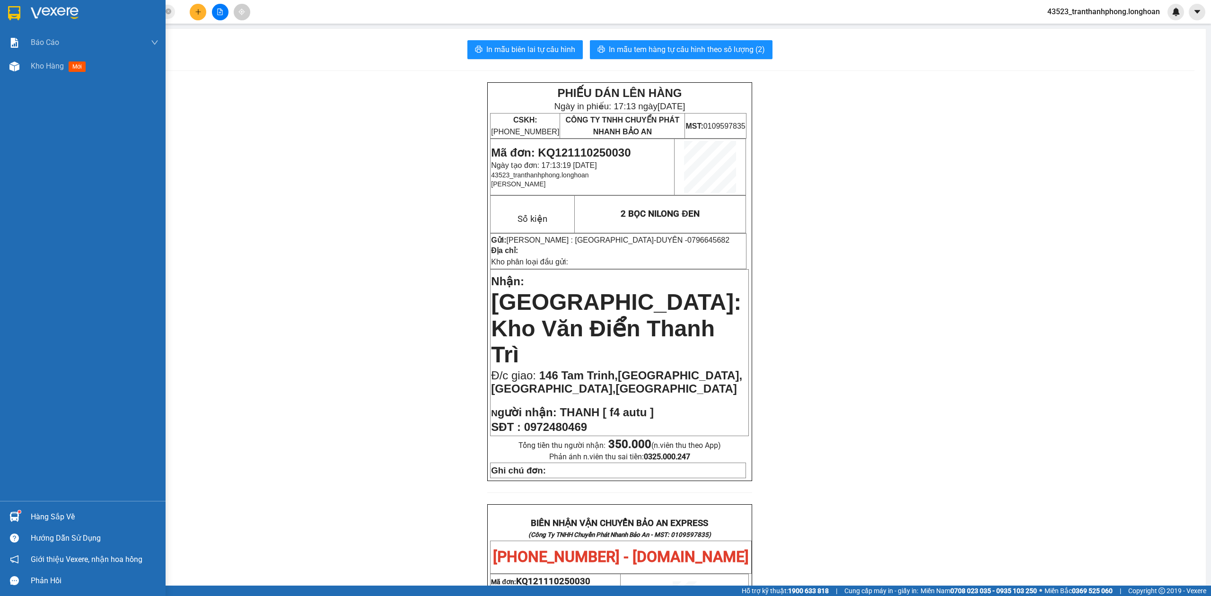
click at [6, 16] on div at bounding box center [14, 13] width 17 height 17
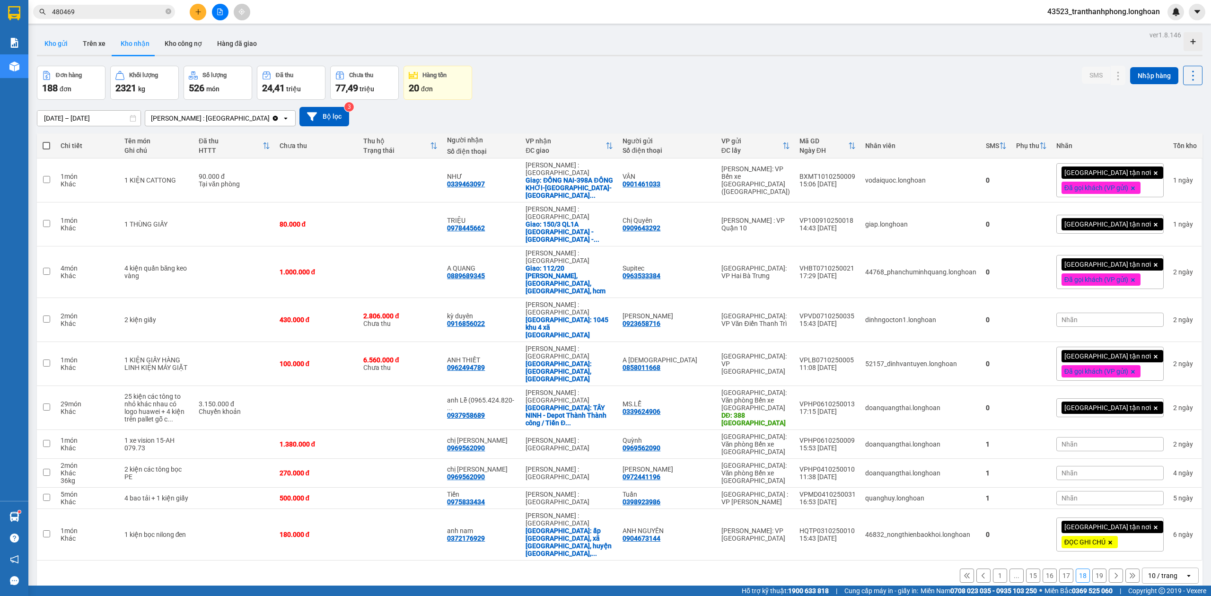
click at [42, 44] on button "Kho gửi" at bounding box center [56, 43] width 38 height 23
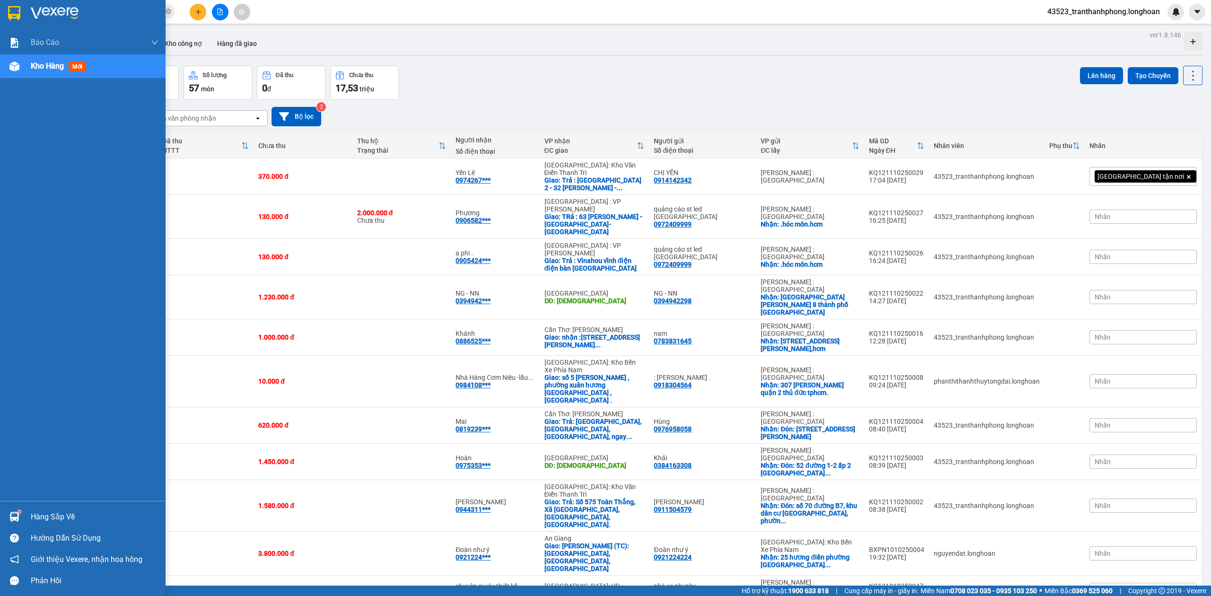
click at [18, 7] on img at bounding box center [14, 13] width 12 height 14
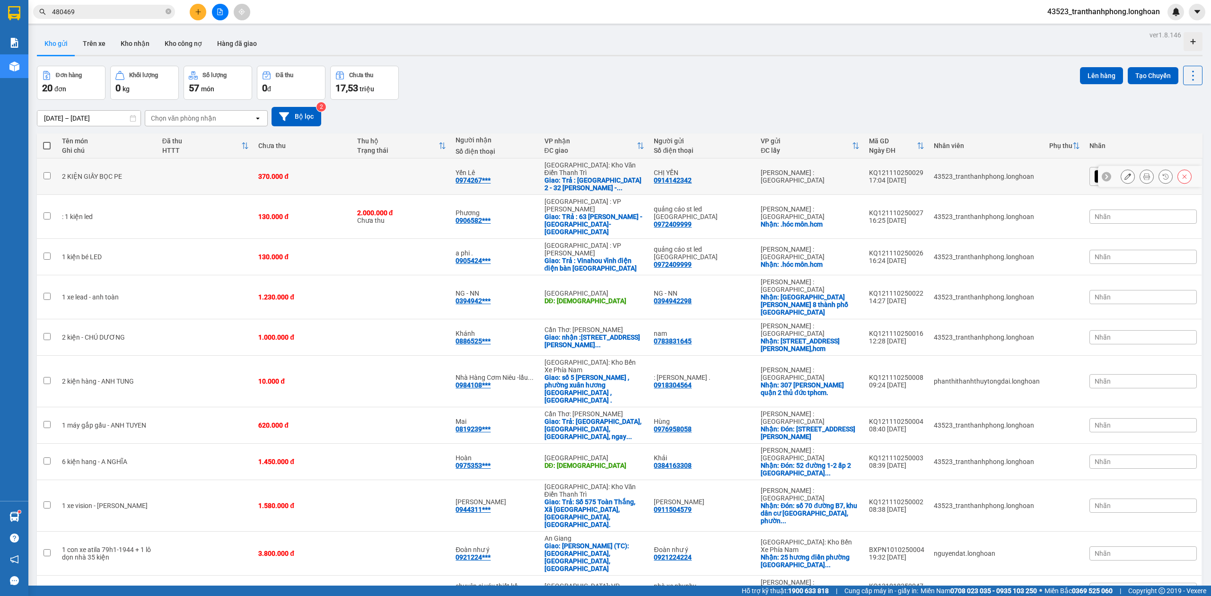
click at [1121, 169] on button at bounding box center [1127, 176] width 13 height 17
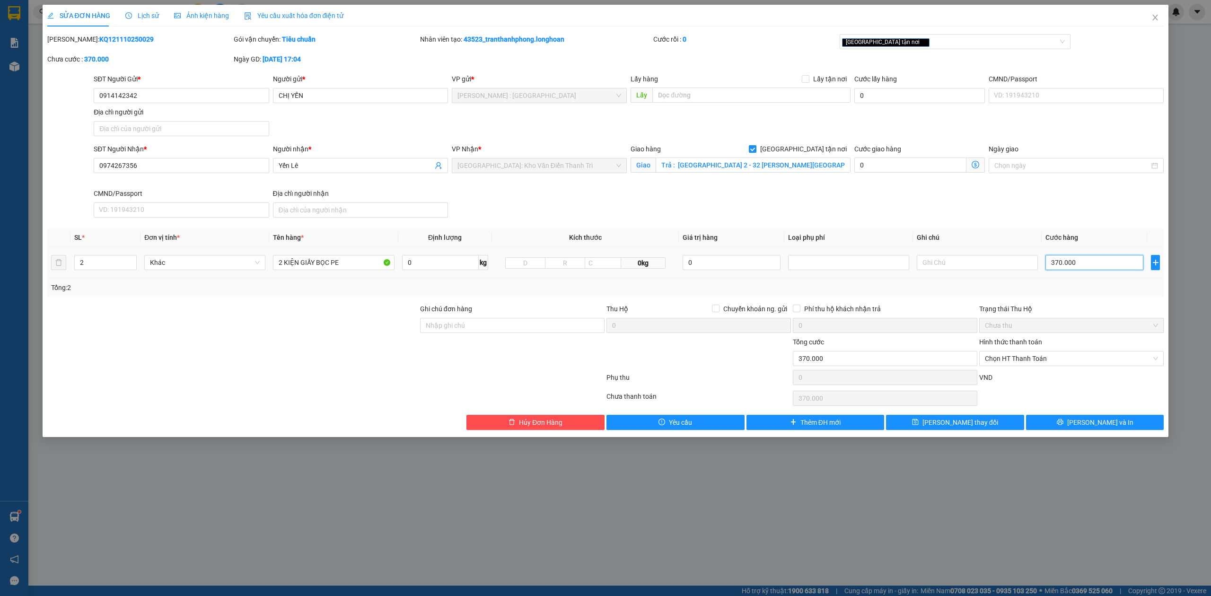
click at [1081, 270] on input "370.000" at bounding box center [1094, 262] width 98 height 15
type input "5"
type input "57"
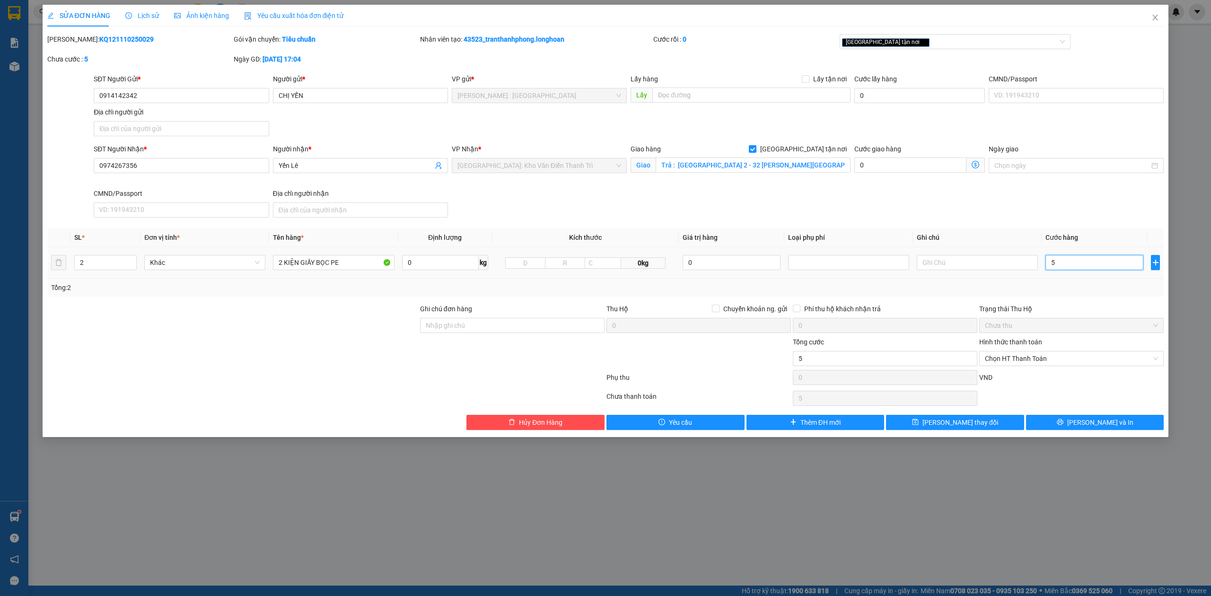
type input "57"
type input "570"
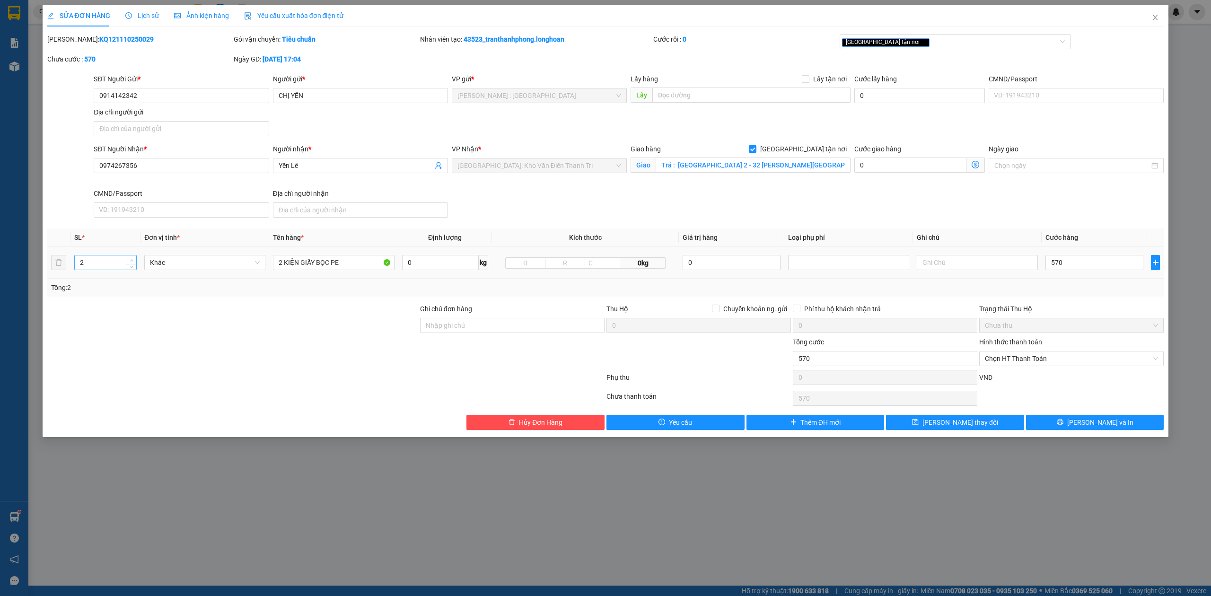
type input "570.000"
click at [134, 258] on span "Increase Value" at bounding box center [131, 259] width 10 height 9
type input "3"
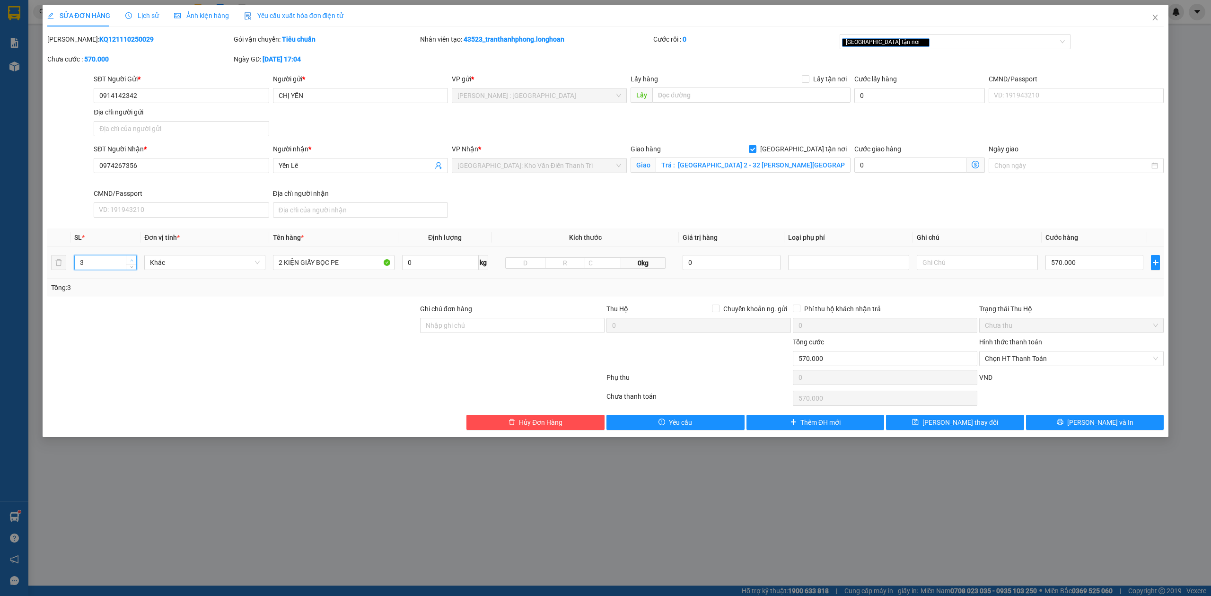
click at [131, 262] on icon "up" at bounding box center [131, 260] width 3 height 3
click at [280, 260] on input "2 KIỆN GIẤY BỌC PE" at bounding box center [333, 262] width 121 height 15
click at [284, 263] on input "2 KIỆN GIẤY BỌC PE" at bounding box center [333, 262] width 121 height 15
type input "3 KIỆN GIẤY BỌC PE"
click at [1123, 294] on div "Tổng: 3" at bounding box center [605, 288] width 1117 height 18
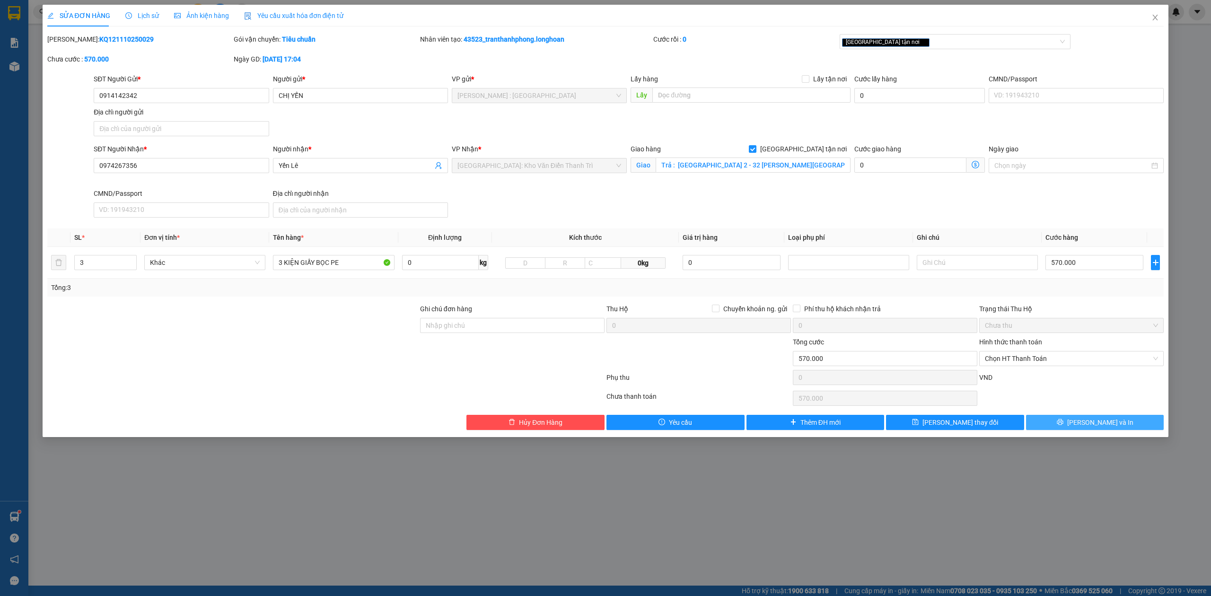
click at [1112, 428] on span "[PERSON_NAME] và In" at bounding box center [1100, 422] width 66 height 10
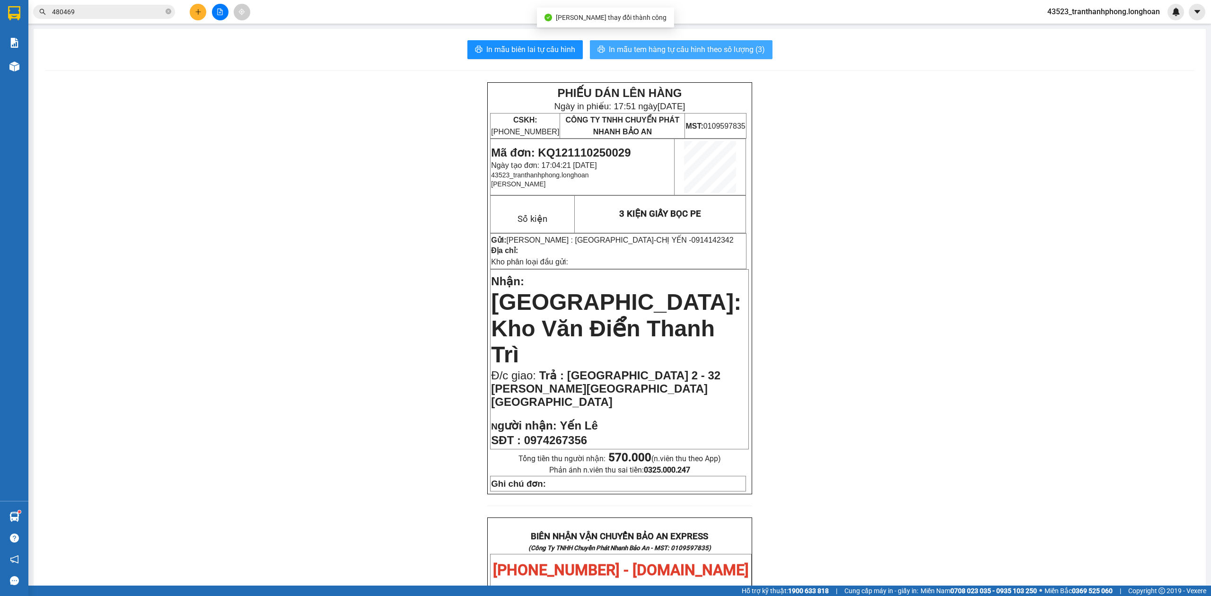
click at [649, 55] on span "In mẫu tem hàng tự cấu hình theo số lượng (3)" at bounding box center [687, 50] width 156 height 12
click at [628, 44] on span "In mẫu tem hàng tự cấu hình theo số lượng (3)" at bounding box center [687, 50] width 156 height 12
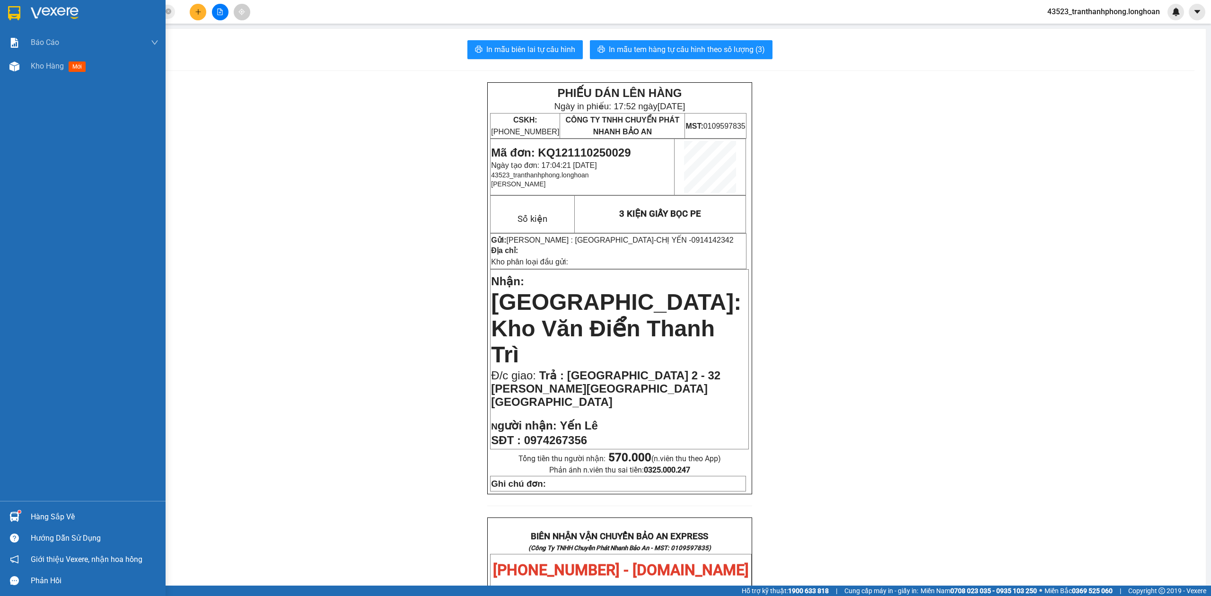
click at [27, 5] on div at bounding box center [83, 15] width 166 height 31
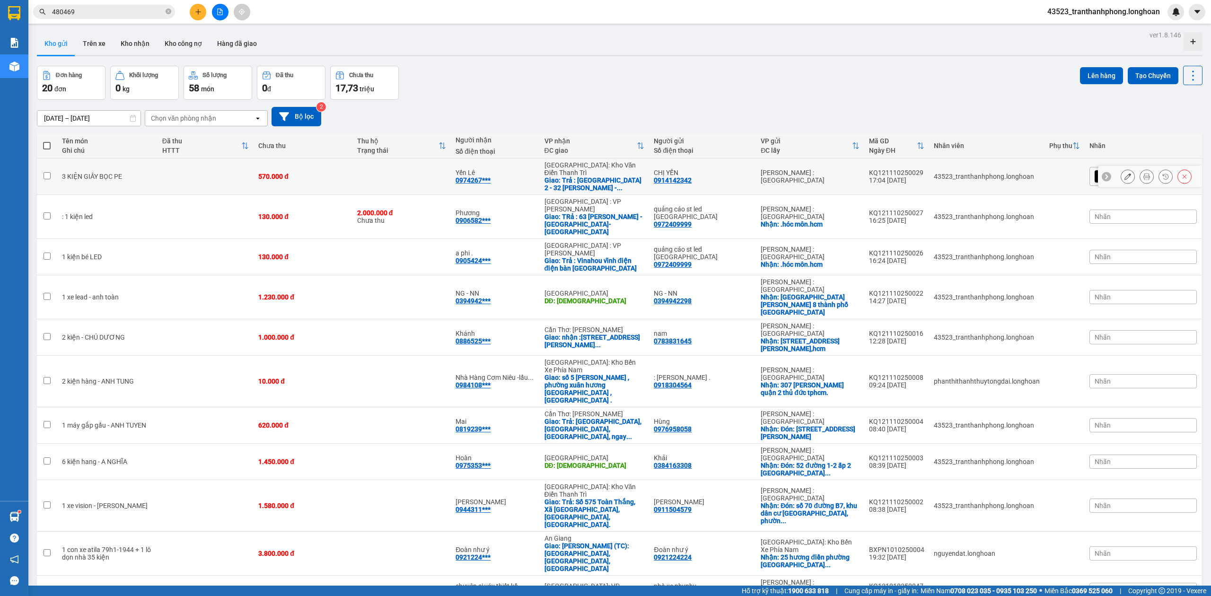
click at [487, 176] on div "0974267***" at bounding box center [472, 180] width 35 height 8
click at [776, 176] on div "[PERSON_NAME] : [GEOGRAPHIC_DATA]" at bounding box center [809, 176] width 98 height 15
checkbox input "true"
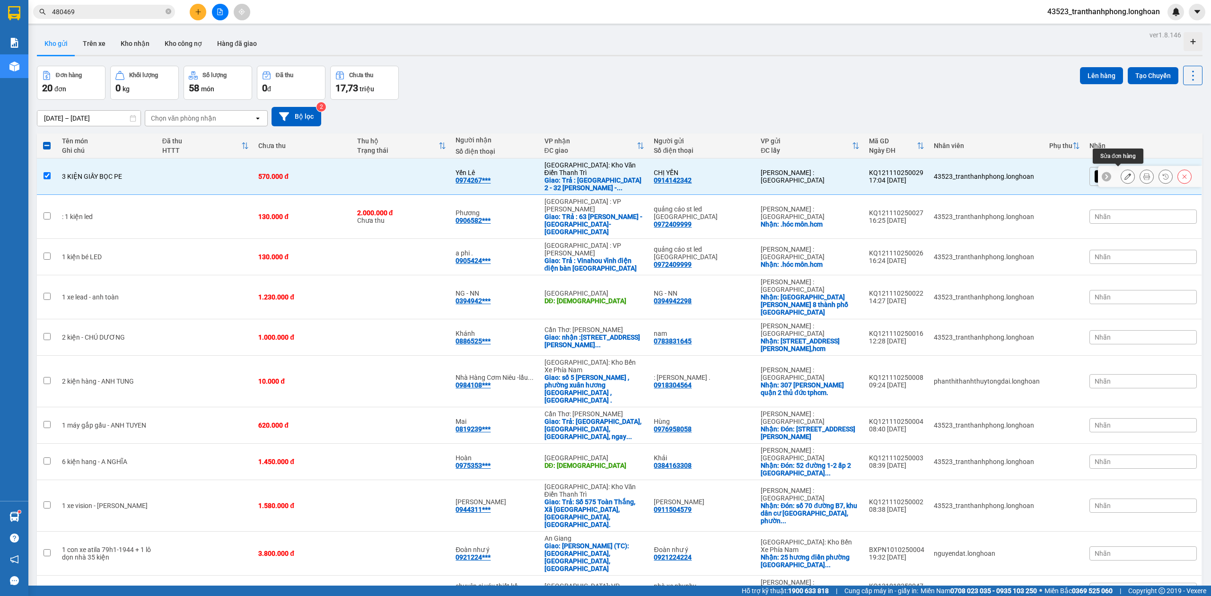
click at [1143, 173] on icon at bounding box center [1146, 176] width 7 height 7
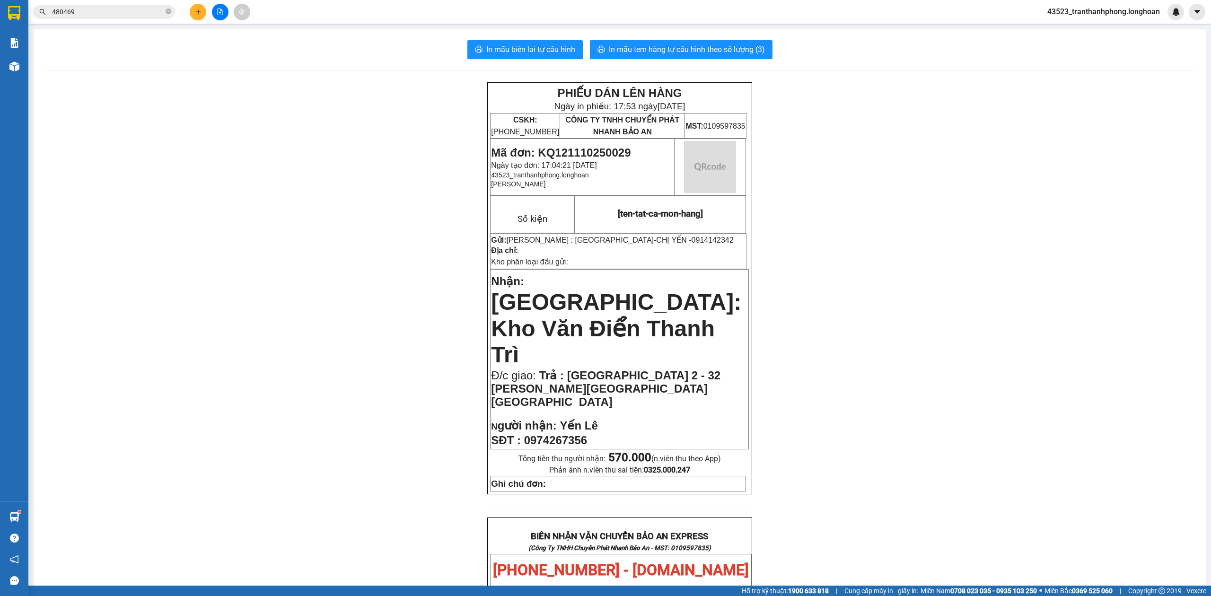
scroll to position [467, 0]
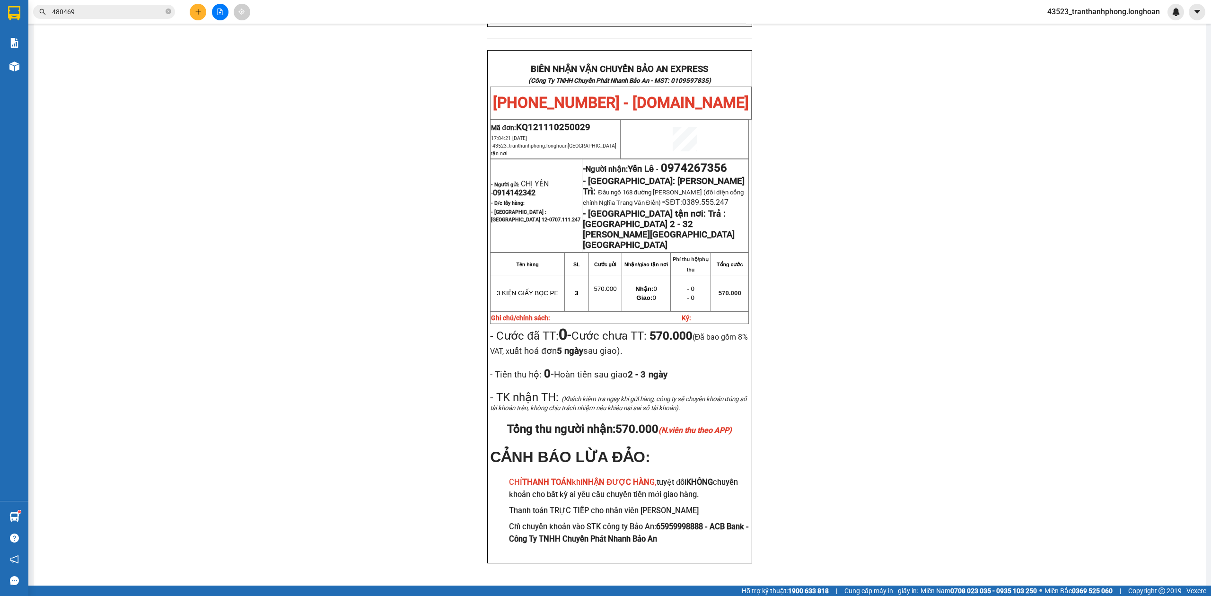
click at [507, 188] on span "0914142342" at bounding box center [514, 192] width 43 height 9
copy span "0914142342"
click at [507, 188] on span "0914142342" at bounding box center [514, 192] width 43 height 9
click at [990, 241] on div "PHIẾU DÁN LÊN HÀNG Ngày in phiếu: 17:53 [DATE] CSKH: [PHONE_NUMBER] CÔNG TY TNH…" at bounding box center [619, 100] width 1149 height 971
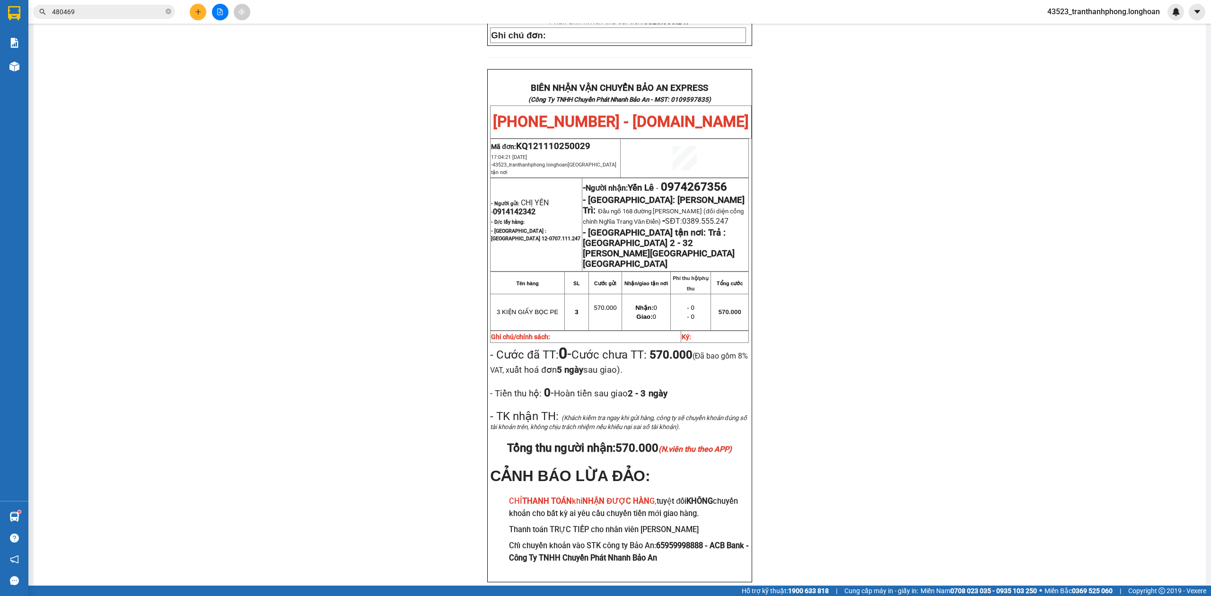
scroll to position [439, 0]
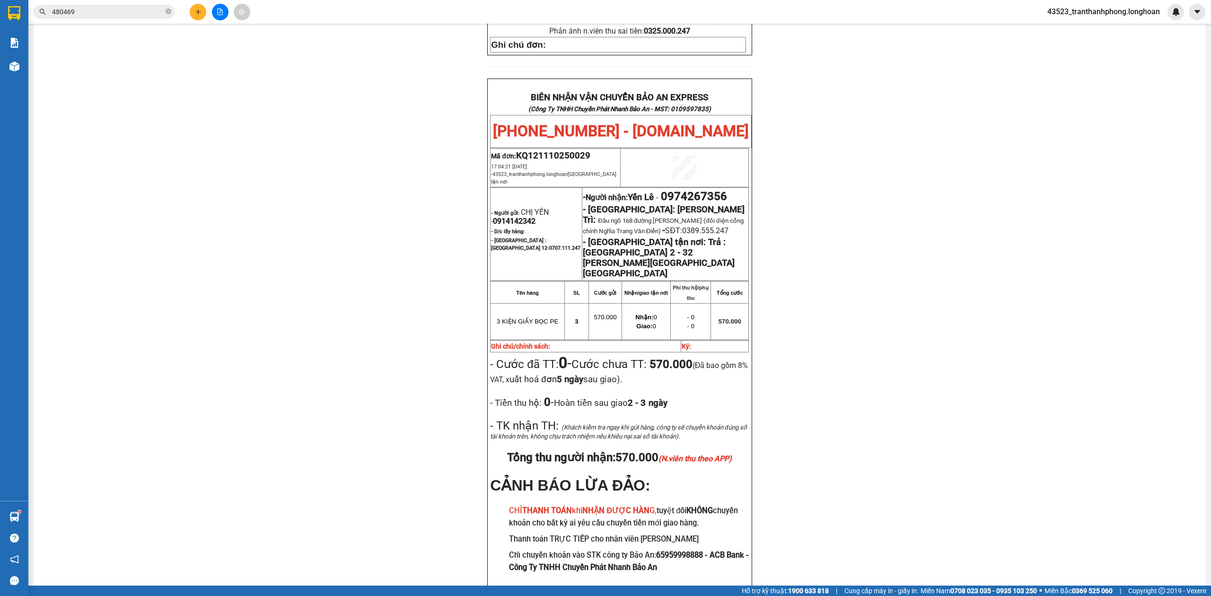
click at [697, 190] on span "0974267356" at bounding box center [694, 196] width 66 height 13
copy span "0974267356"
click at [874, 161] on div "PHIẾU DÁN LÊN HÀNG Ngày in phiếu: 17:53 [DATE] CSKH: [PHONE_NUMBER] CÔNG TY TNH…" at bounding box center [619, 128] width 1149 height 971
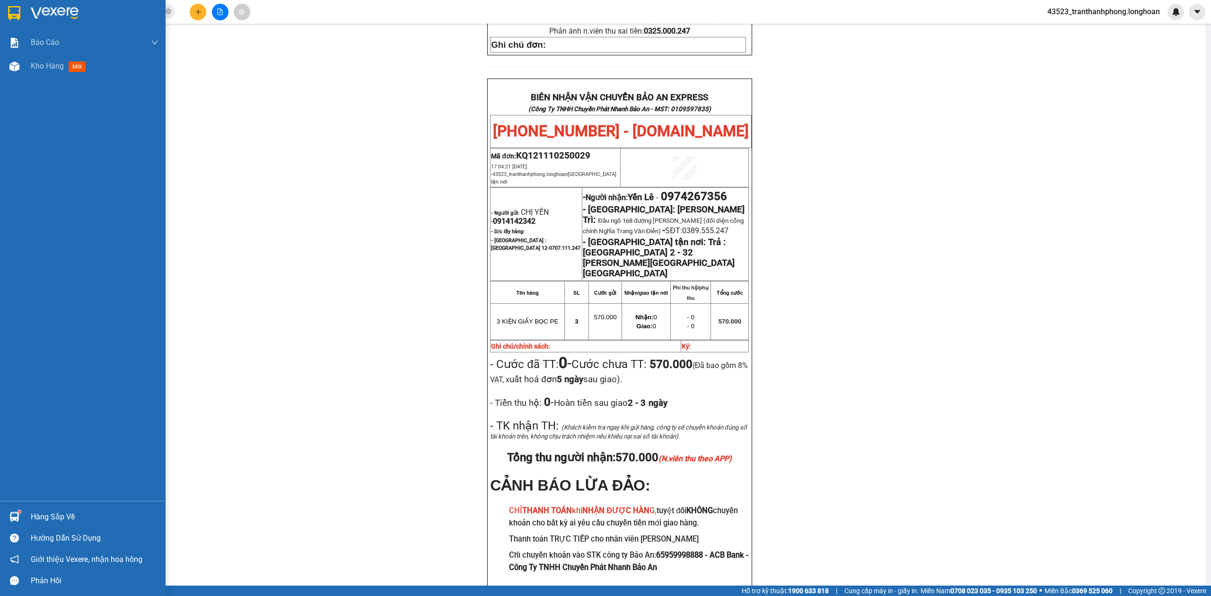
click at [0, 17] on div at bounding box center [83, 15] width 166 height 31
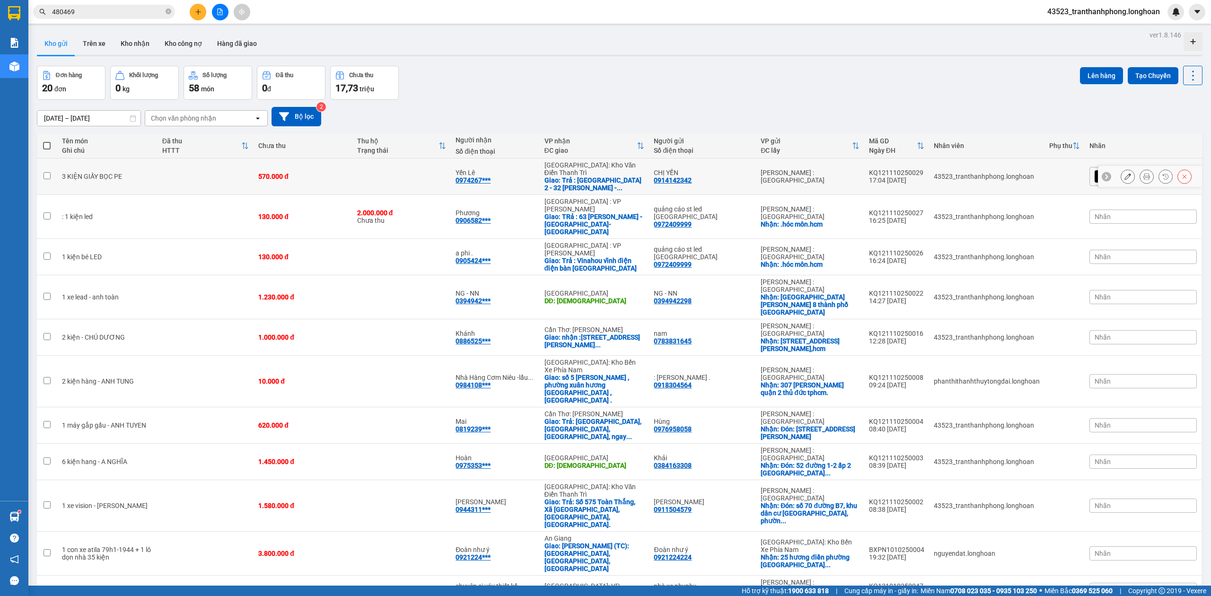
click at [1140, 169] on button at bounding box center [1146, 176] width 13 height 17
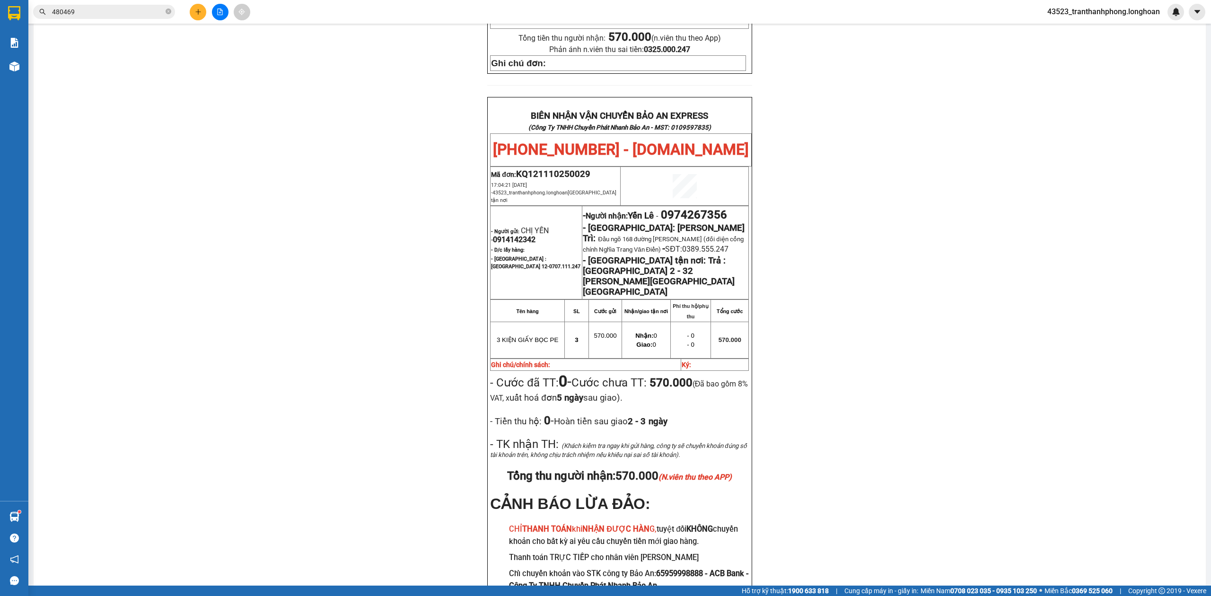
scroll to position [467, 0]
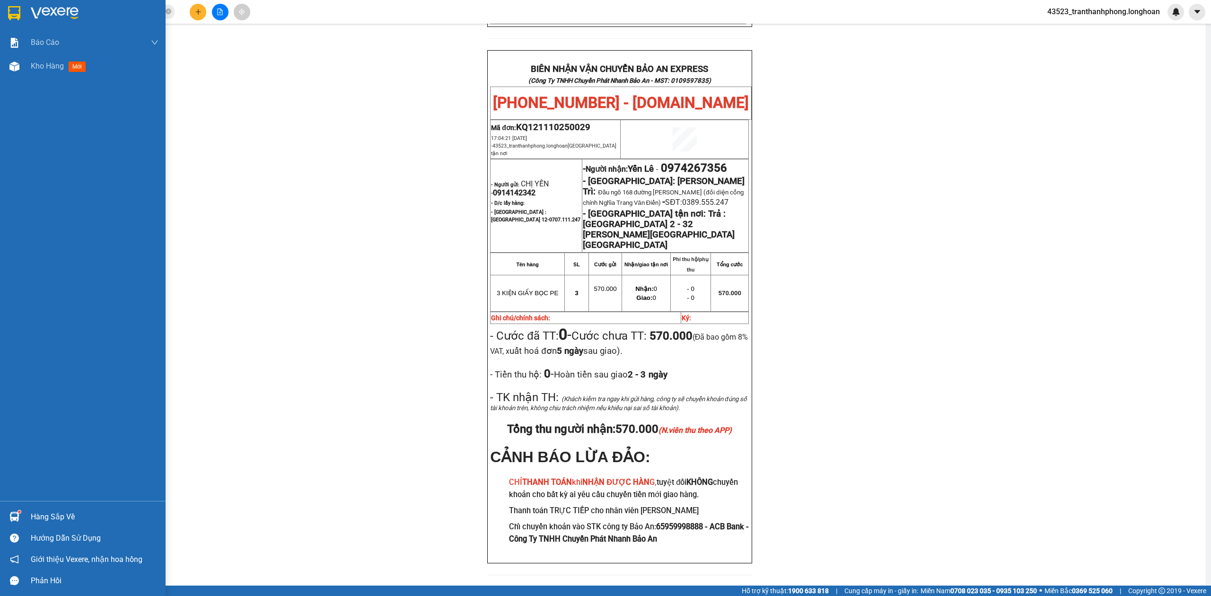
click at [9, 23] on div at bounding box center [83, 15] width 166 height 31
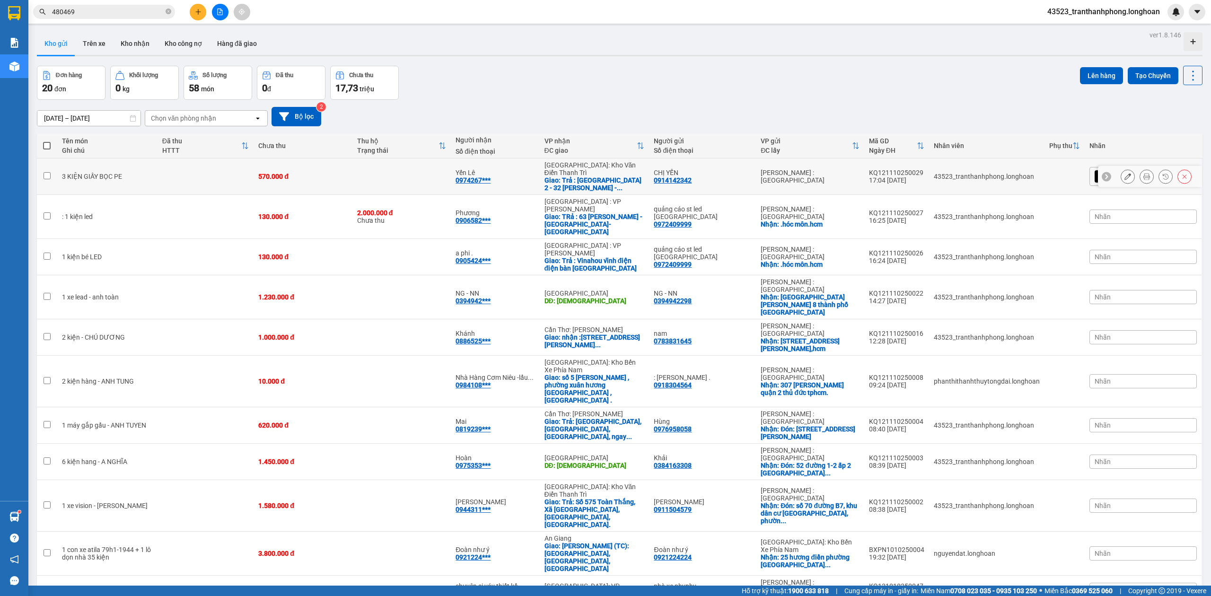
click at [850, 169] on div "[PERSON_NAME] : [GEOGRAPHIC_DATA]" at bounding box center [809, 176] width 98 height 15
checkbox input "true"
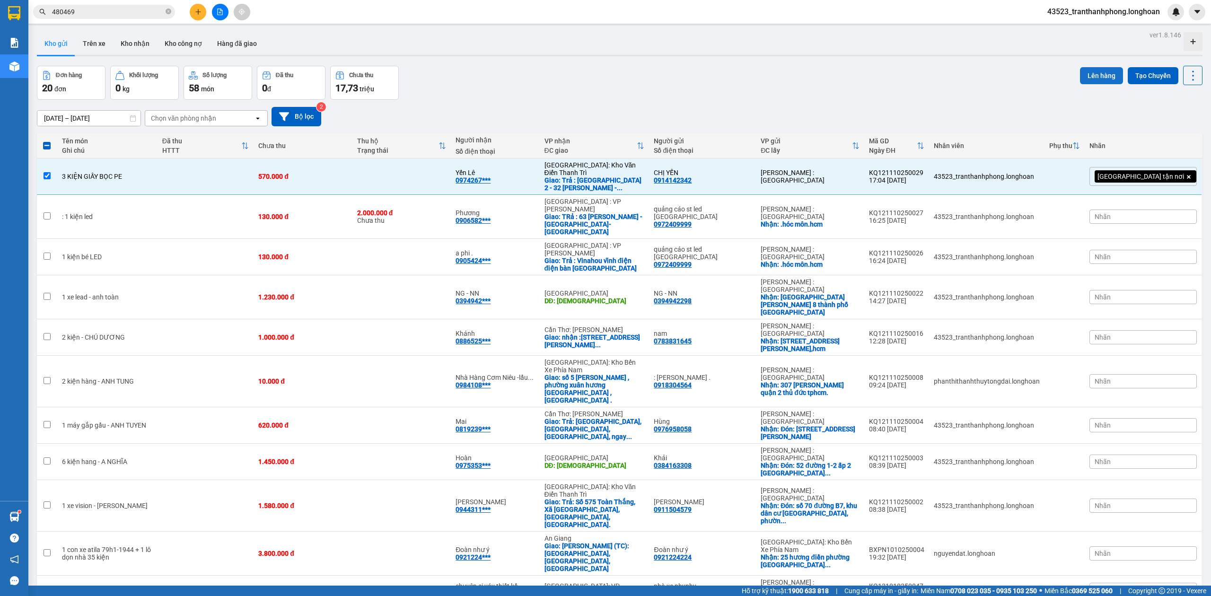
drag, startPoint x: 1096, startPoint y: 76, endPoint x: 1091, endPoint y: 76, distance: 5.2
click at [1093, 76] on button "Lên hàng" at bounding box center [1101, 75] width 43 height 17
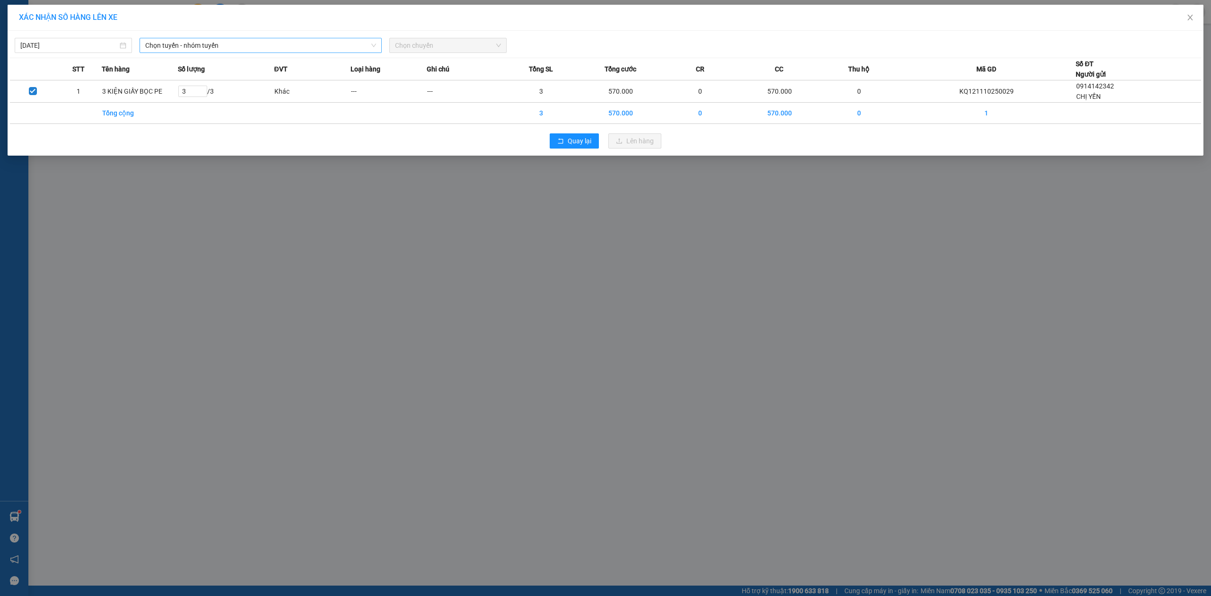
click at [327, 38] on div "Chọn tuyến - nhóm tuyến" at bounding box center [261, 45] width 242 height 15
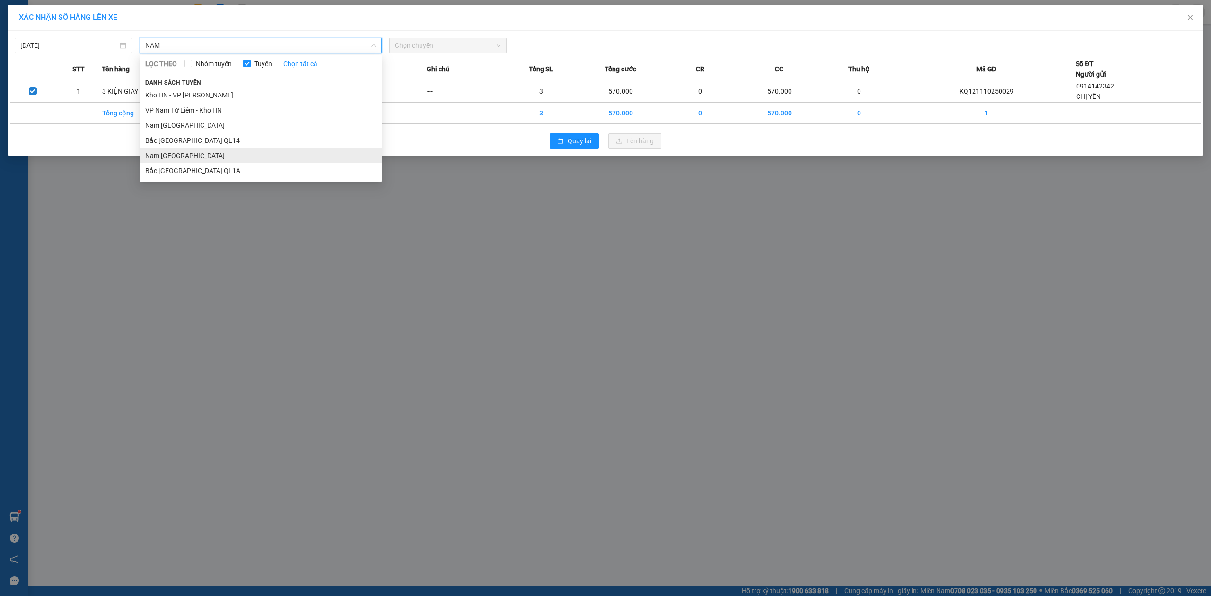
type input "NAM"
click at [220, 152] on li "Nam [GEOGRAPHIC_DATA]" at bounding box center [261, 155] width 242 height 15
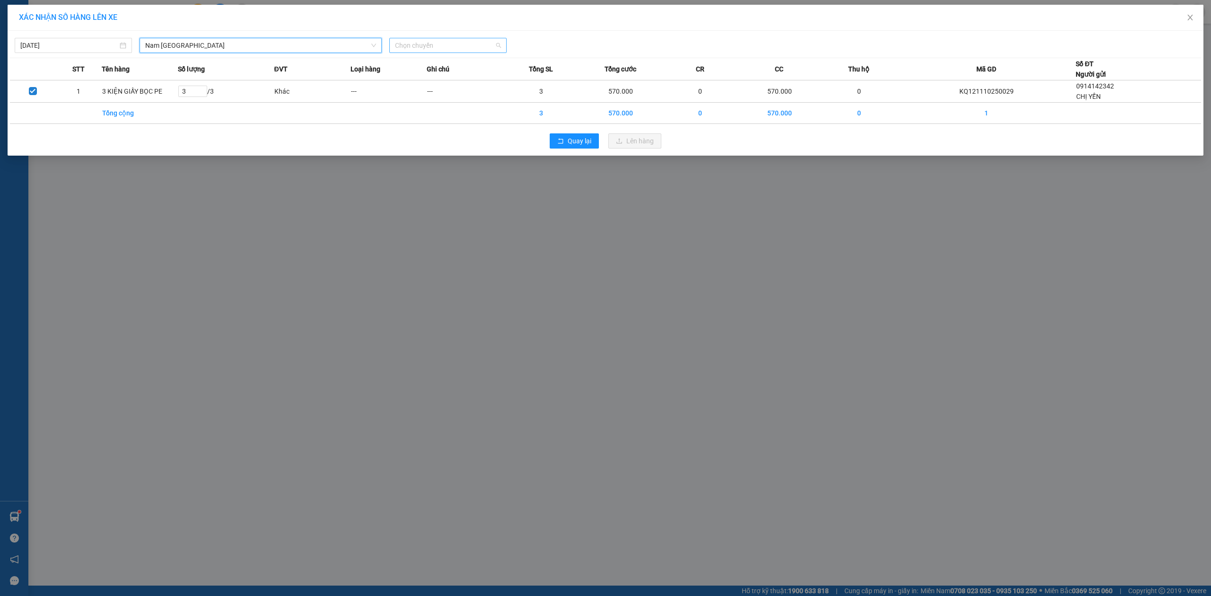
click at [443, 44] on span "Chọn chuyến" at bounding box center [448, 45] width 106 height 14
click at [432, 91] on div "20:00 (TC) - 29K-107.57" at bounding box center [432, 94] width 74 height 10
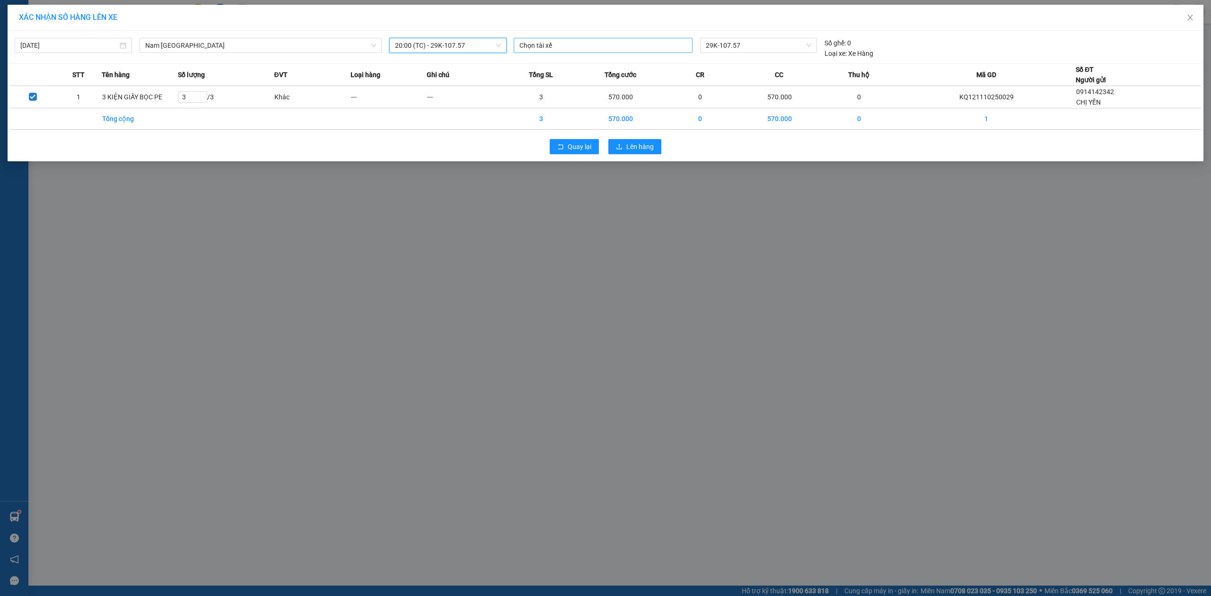
click at [603, 53] on div "Chọn tài xế" at bounding box center [603, 45] width 179 height 15
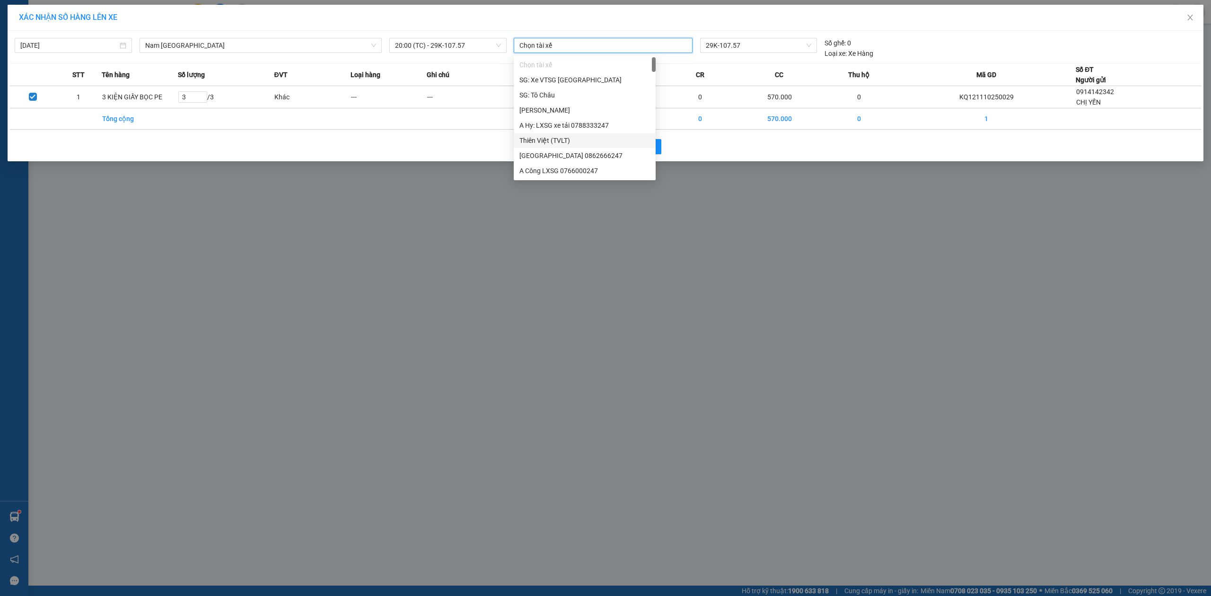
drag, startPoint x: 795, startPoint y: 209, endPoint x: 173, endPoint y: 2, distance: 655.5
click at [786, 205] on div "XÁC NHẬN SỐ HÀNG LÊN XE [DATE] [GEOGRAPHIC_DATA] LỌC THEO Nhóm tuyến Tuyến Chọn…" at bounding box center [605, 298] width 1211 height 596
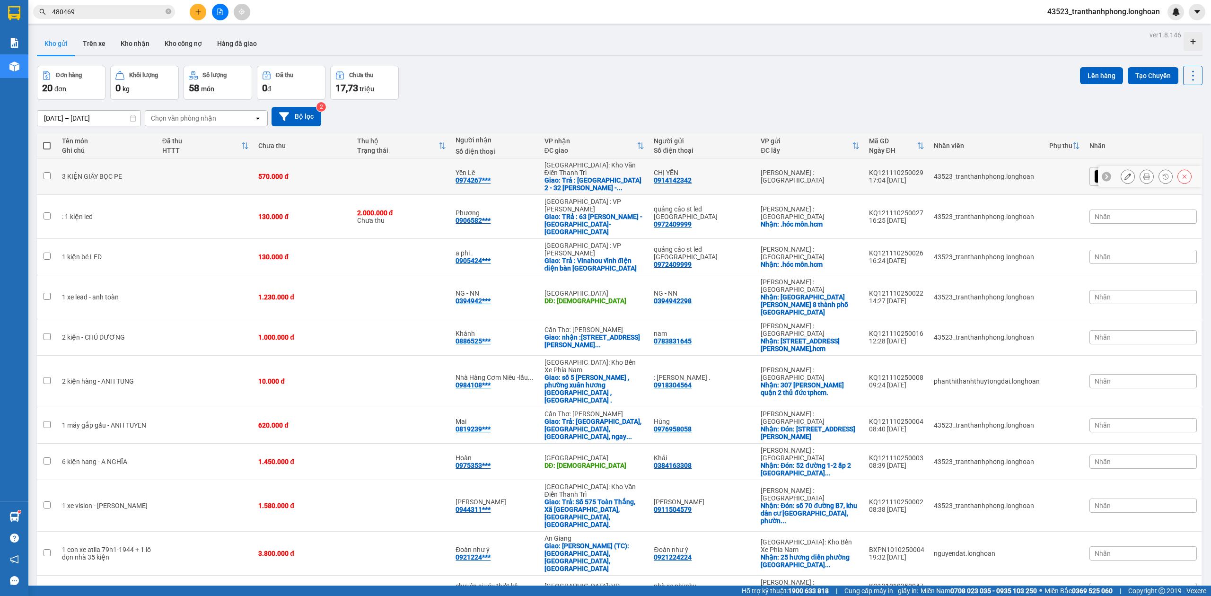
click at [191, 176] on td at bounding box center [205, 176] width 96 height 36
checkbox input "true"
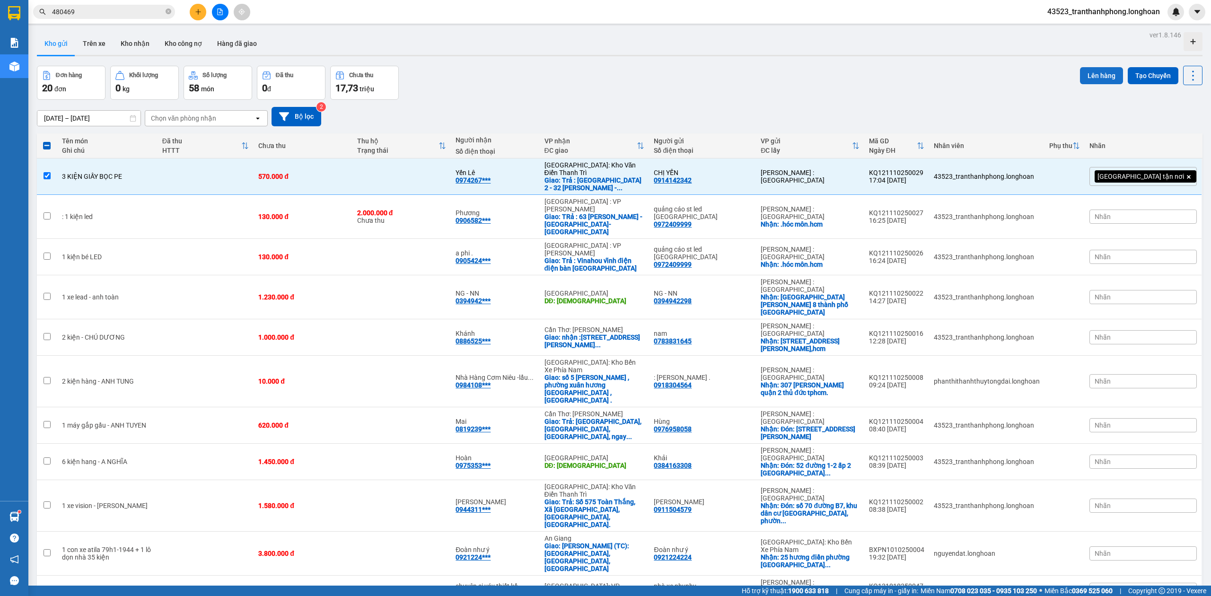
click at [1080, 70] on button "Lên hàng" at bounding box center [1101, 75] width 43 height 17
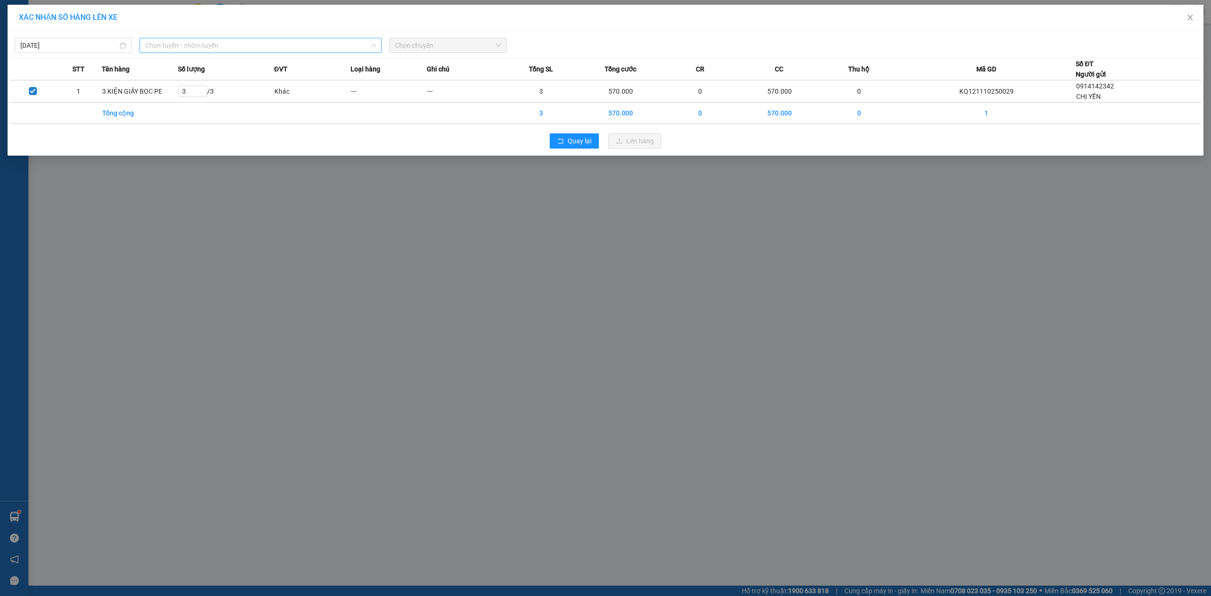
click at [172, 50] on span "Chọn tuyến - nhóm tuyến" at bounding box center [260, 45] width 231 height 14
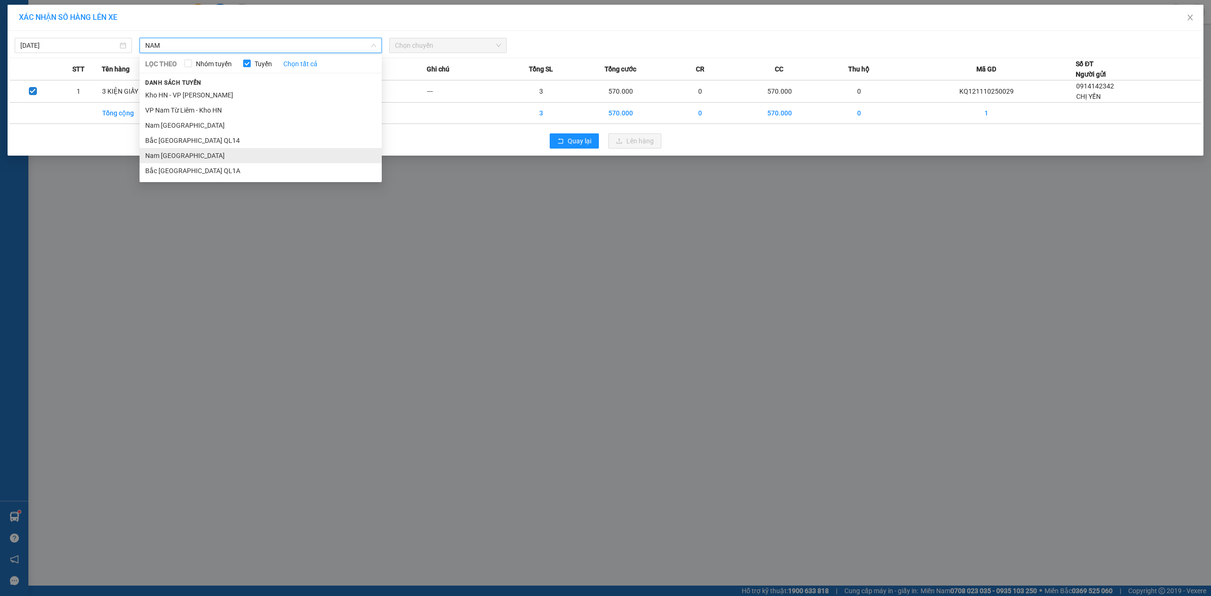
type input "NAM"
click at [198, 159] on li "Nam [GEOGRAPHIC_DATA]" at bounding box center [261, 155] width 242 height 15
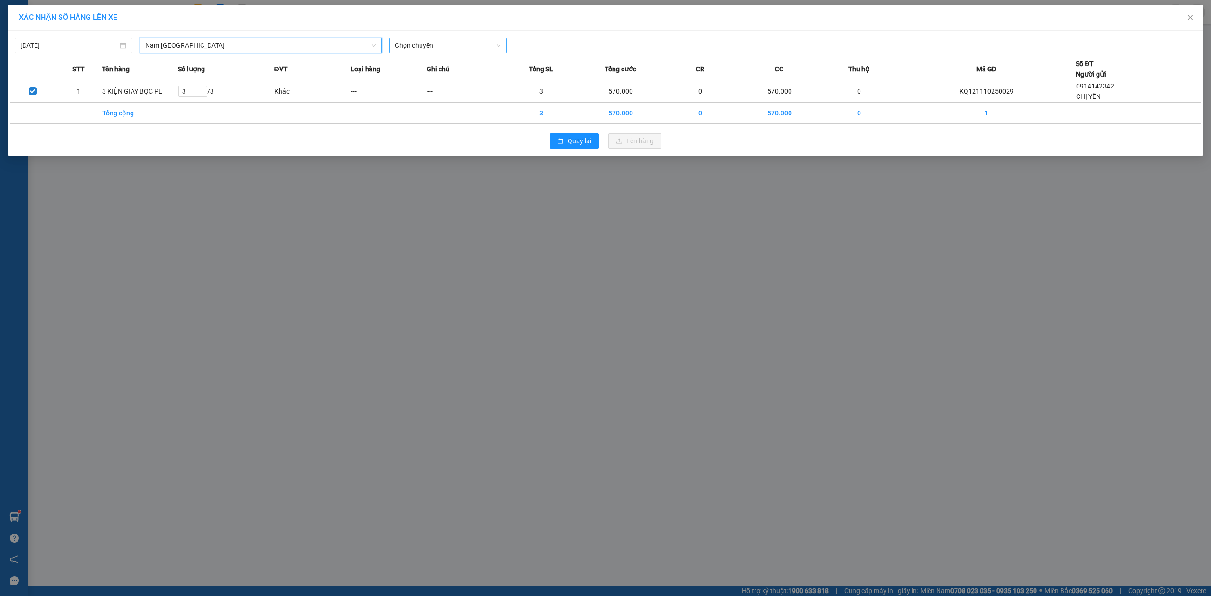
click at [424, 43] on span "Chọn chuyến" at bounding box center [448, 45] width 106 height 14
click at [418, 97] on div "20:00 (TC) - 29K-107.57" at bounding box center [432, 94] width 74 height 10
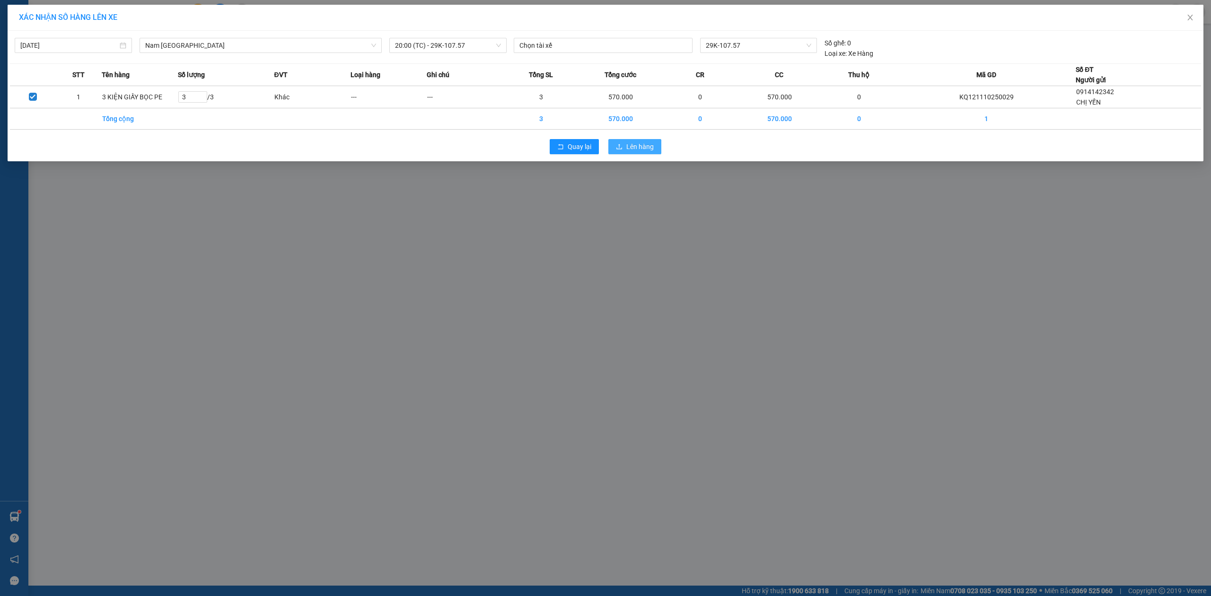
click at [613, 146] on button "Lên hàng" at bounding box center [634, 146] width 53 height 15
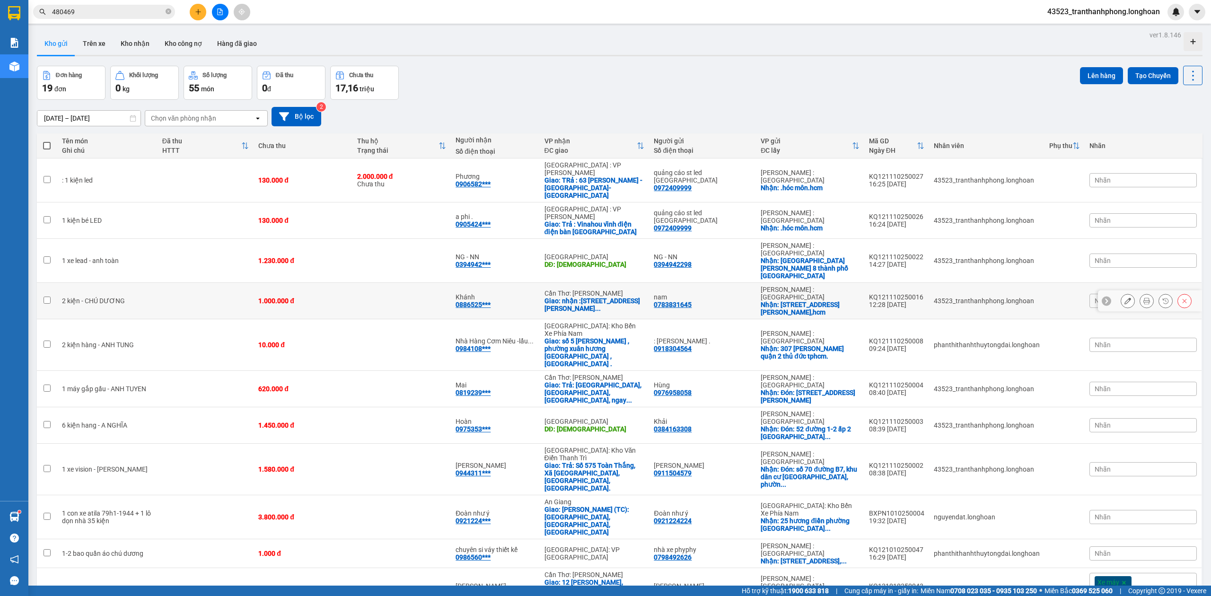
scroll to position [256, 0]
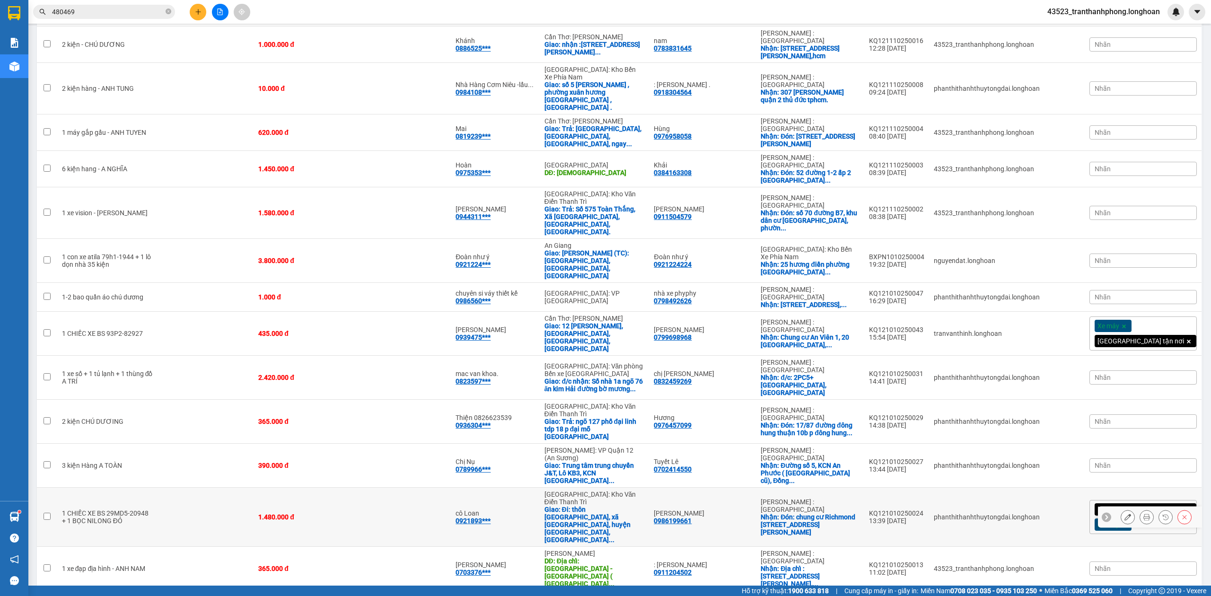
click at [1143, 514] on icon at bounding box center [1146, 517] width 7 height 7
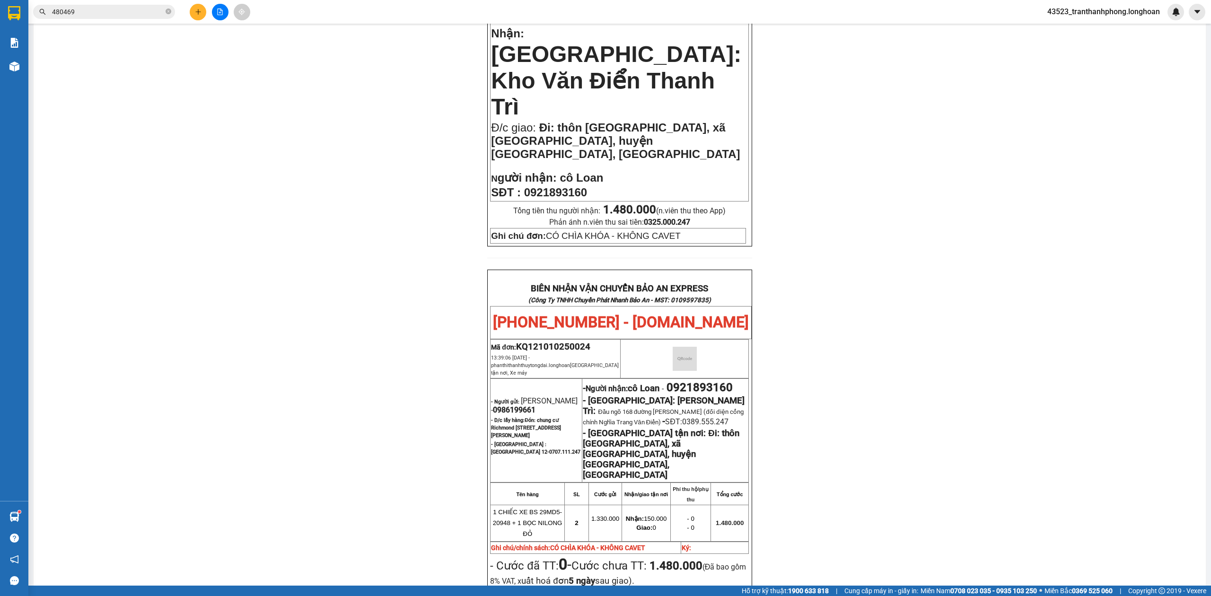
scroll to position [454, 0]
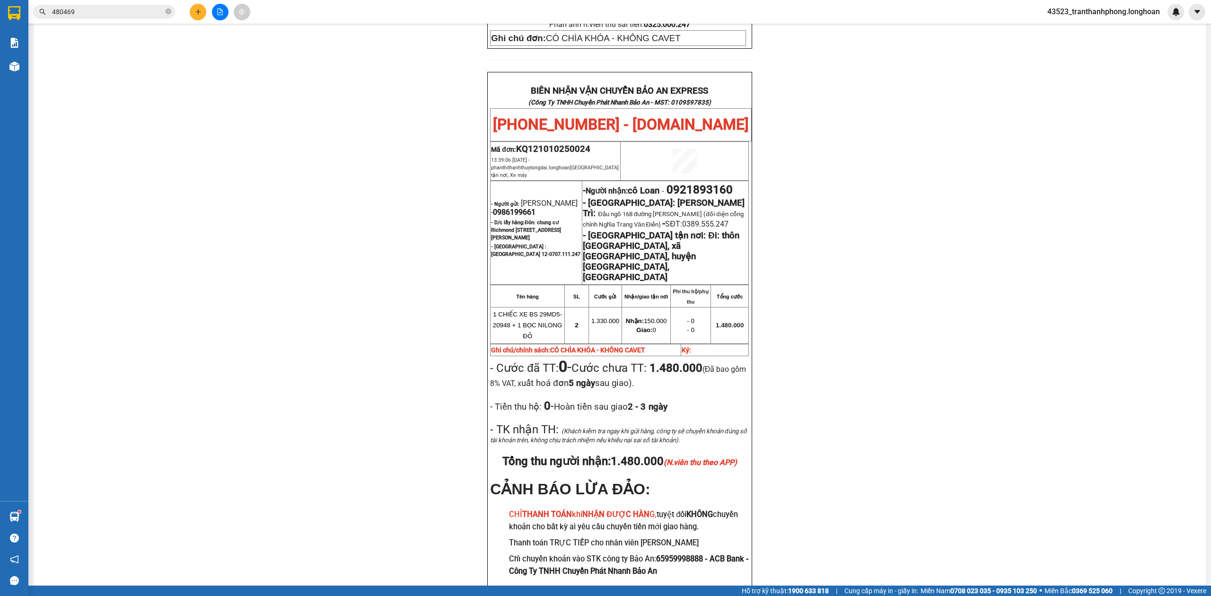
click at [693, 183] on span "0921893160" at bounding box center [699, 189] width 66 height 13
copy span "0921893160"
click at [693, 183] on span "0921893160" at bounding box center [699, 189] width 66 height 13
click at [870, 141] on div "PHIẾU DÁN LÊN HÀNG Ngày in phiếu: 17:56 [DATE] CSKH: [PHONE_NUMBER] CÔNG TY TNH…" at bounding box center [619, 123] width 1149 height 990
click at [522, 208] on span "0986199661" at bounding box center [514, 212] width 43 height 9
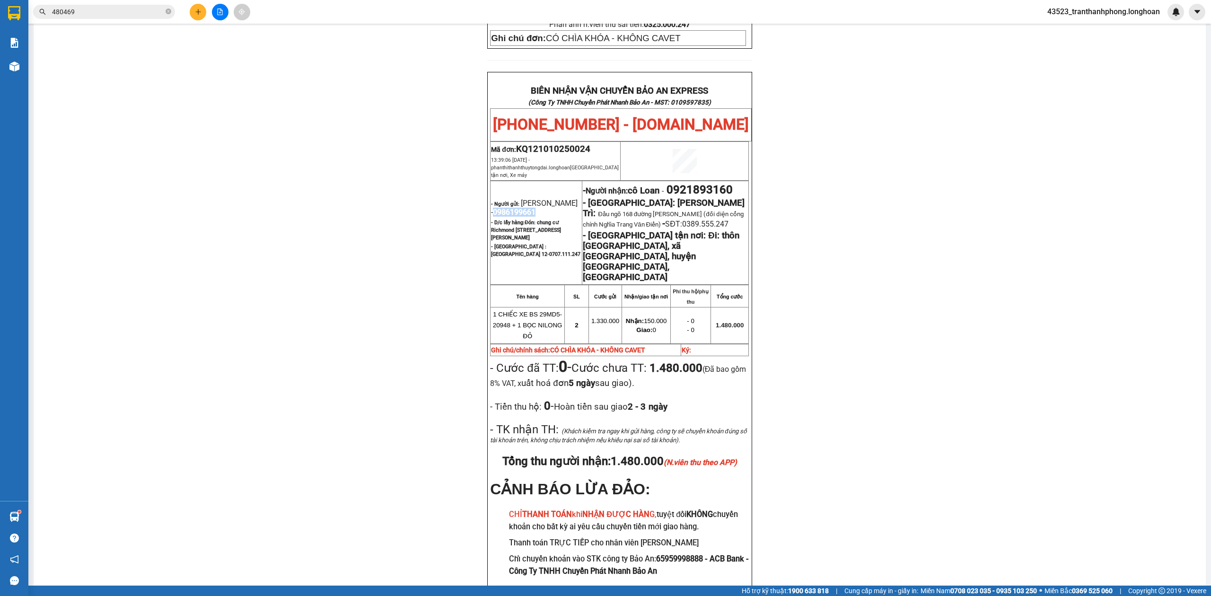
copy span "0986199661"
click at [522, 208] on span "0986199661" at bounding box center [514, 212] width 43 height 9
click at [916, 181] on div "PHIẾU DÁN LÊN HÀNG Ngày in phiếu: 17:56 [DATE] CSKH: [PHONE_NUMBER] CÔNG TY TNH…" at bounding box center [619, 123] width 1149 height 990
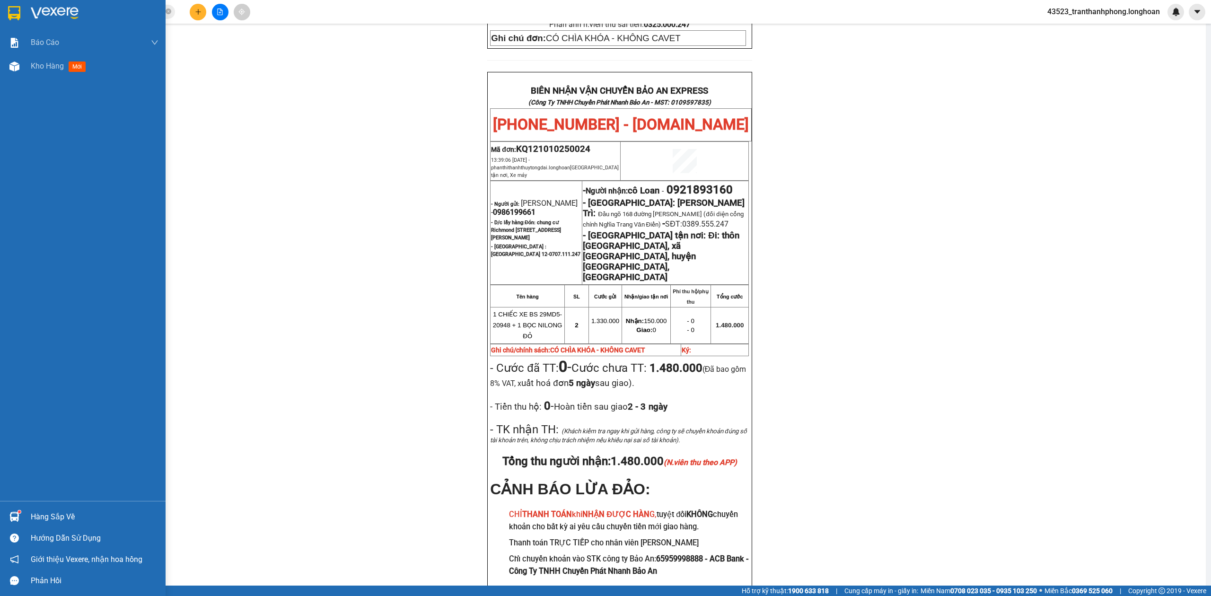
click at [33, 9] on img at bounding box center [55, 13] width 48 height 14
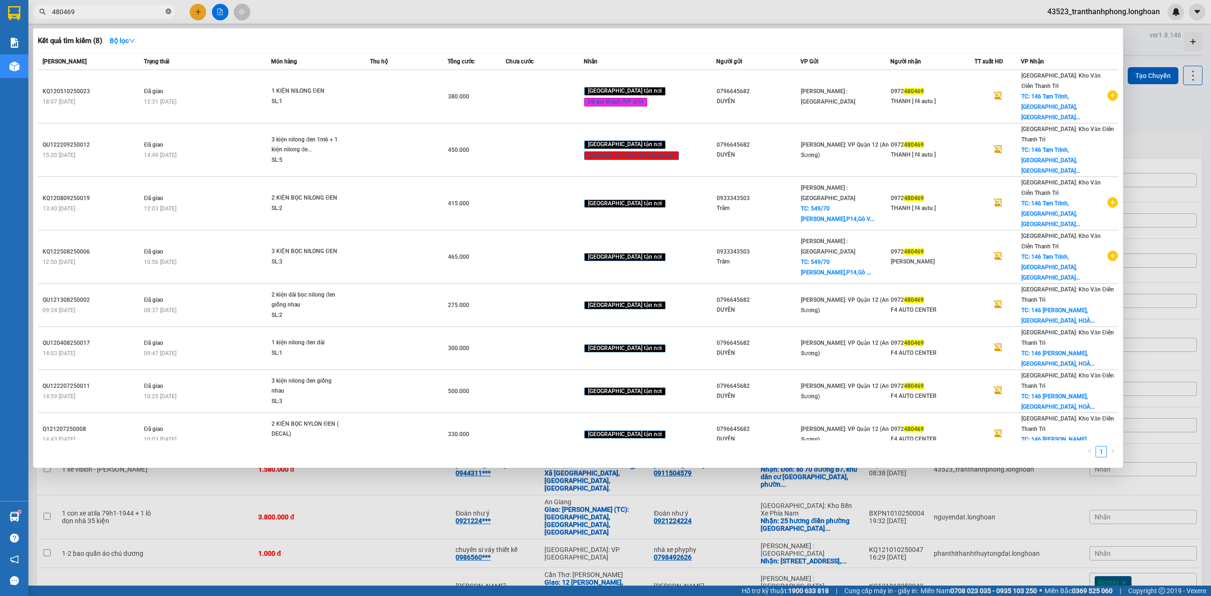
click at [167, 14] on icon "close-circle" at bounding box center [169, 12] width 6 height 6
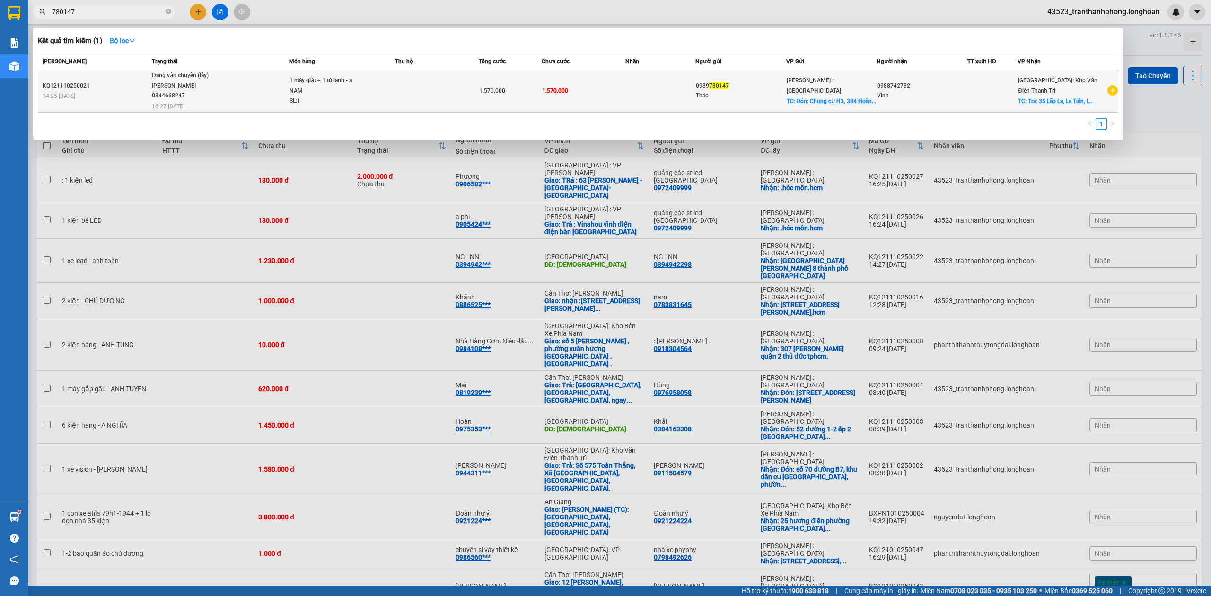
type input "780147"
click at [823, 78] on span "[PERSON_NAME] : [GEOGRAPHIC_DATA]" at bounding box center [813, 85] width 54 height 17
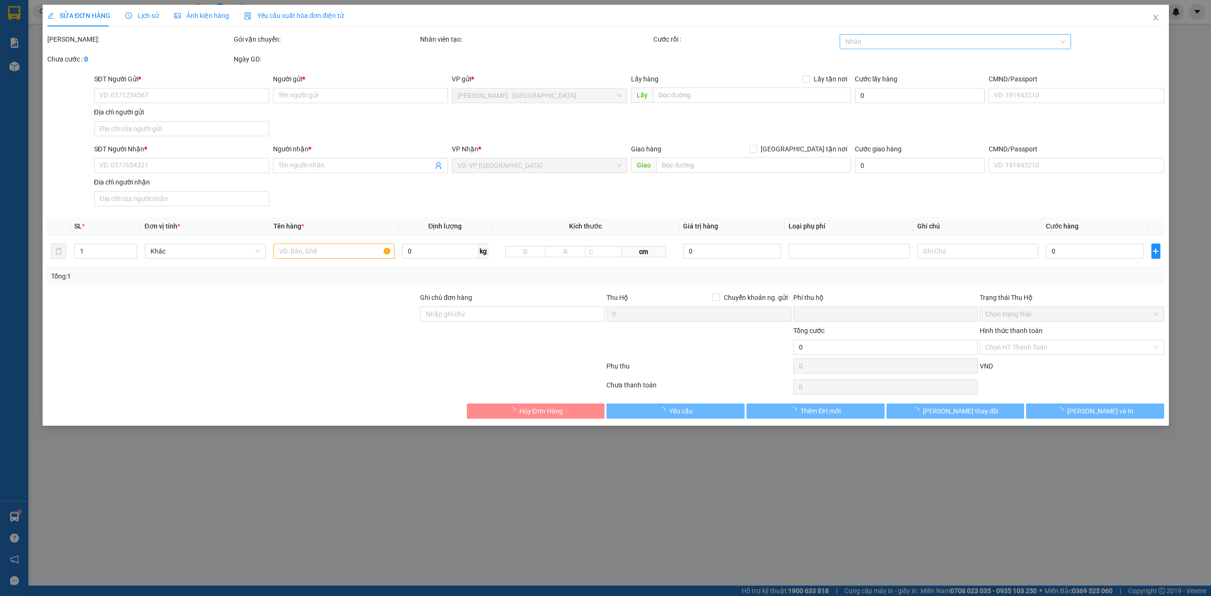
type input "0989780147"
type input "Thảo"
checkbox input "true"
type input "Đón: Chung cư H3, [GEOGRAPHIC_DATA] 4"
type input "0988742732"
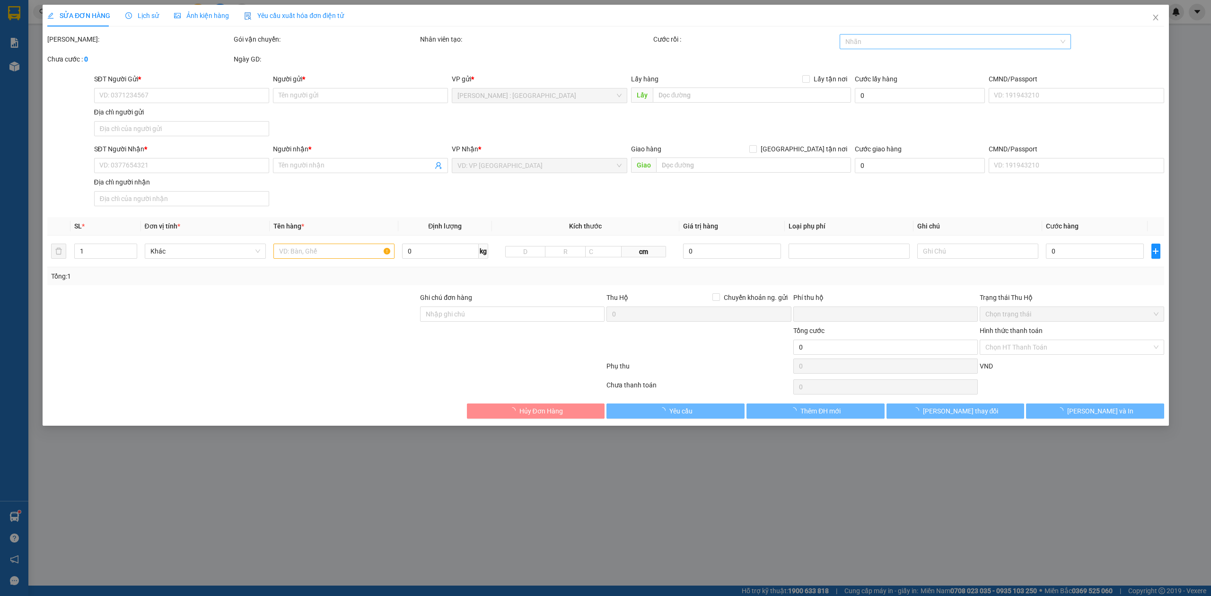
type input "Vinh"
checkbox input "true"
type input "Trả: 35 Lão La, [GEOGRAPHIC_DATA], [GEOGRAPHIC_DATA], xã [GEOGRAPHIC_DATA], [GE…"
type input "0"
type input "1.570.000"
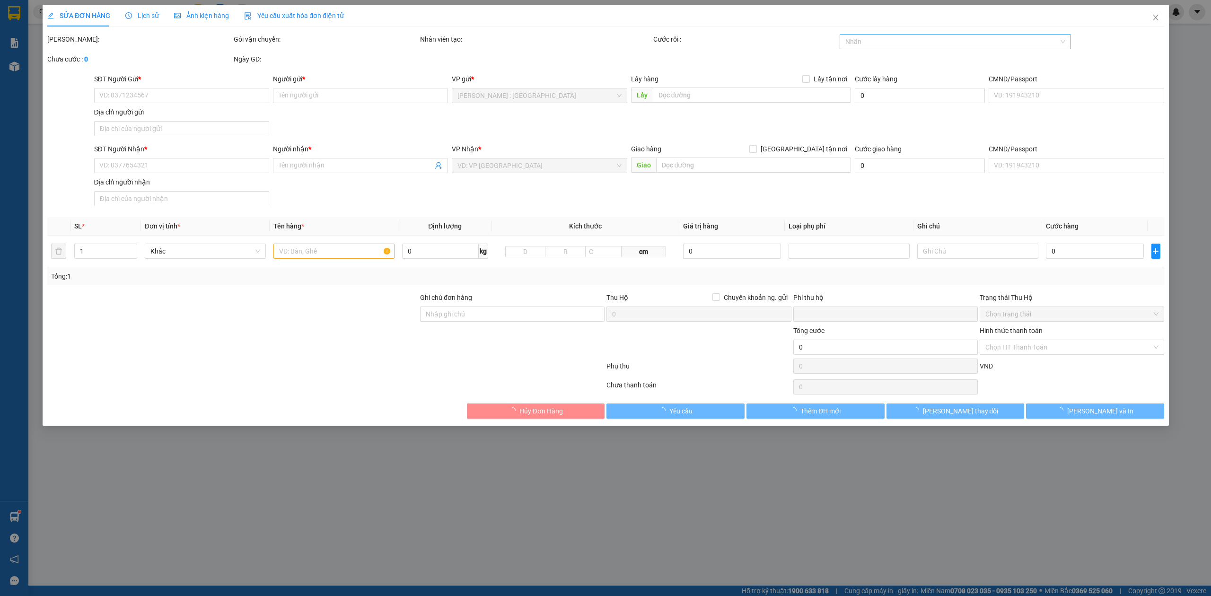
type input "1.570.000"
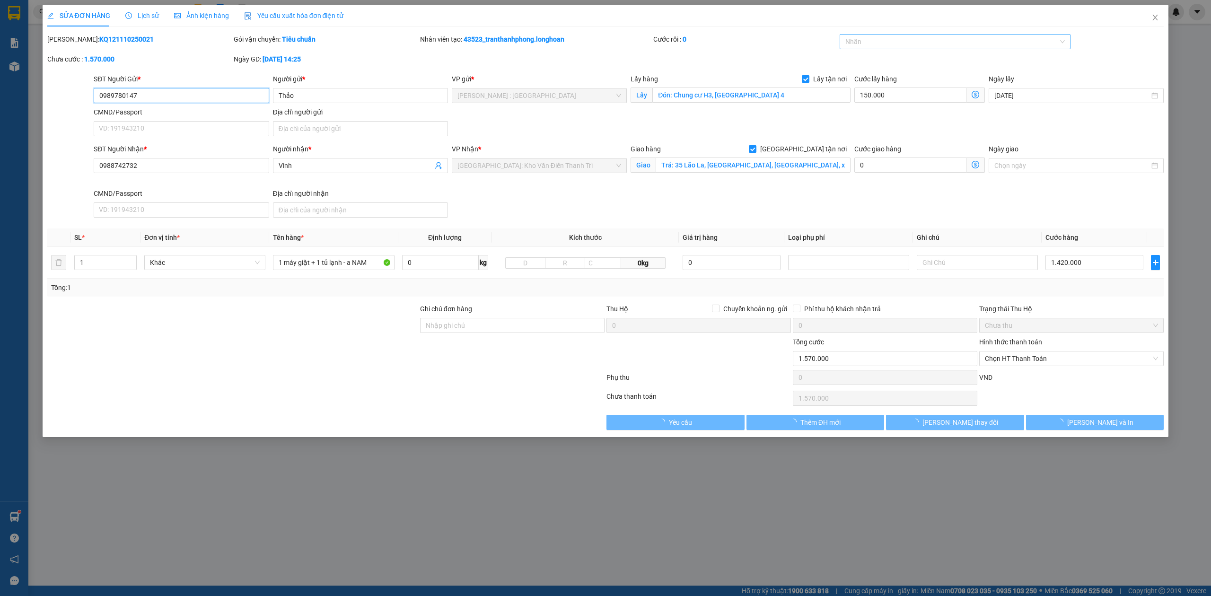
click at [938, 41] on div at bounding box center [950, 41] width 217 height 11
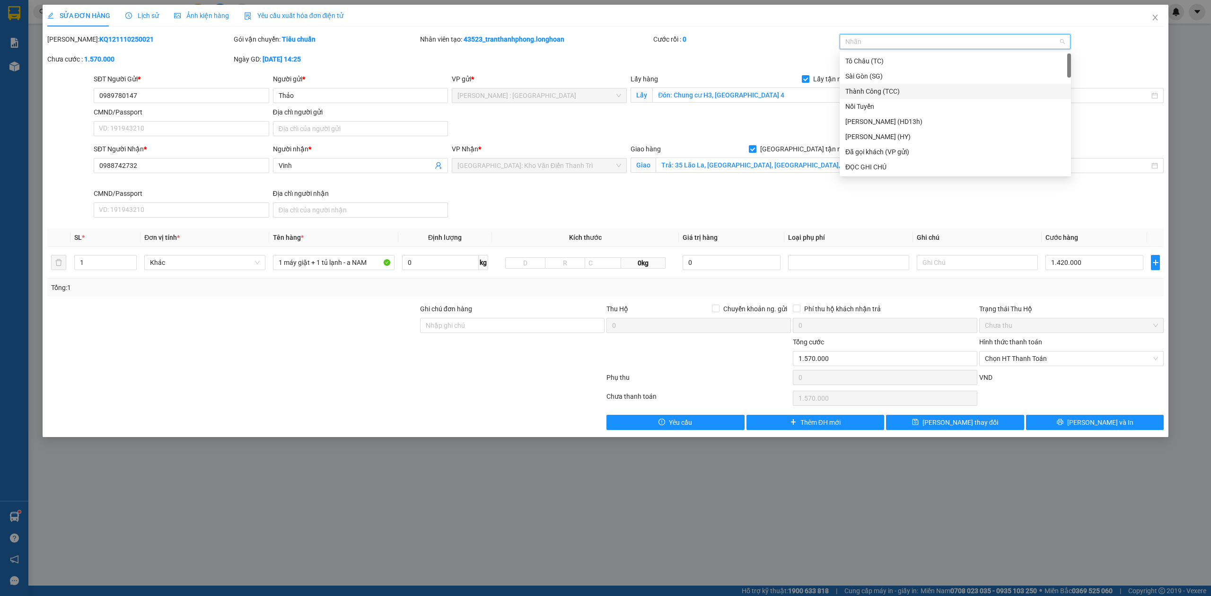
type input "G"
click at [865, 159] on div "[GEOGRAPHIC_DATA] tận nơi" at bounding box center [954, 166] width 231 height 15
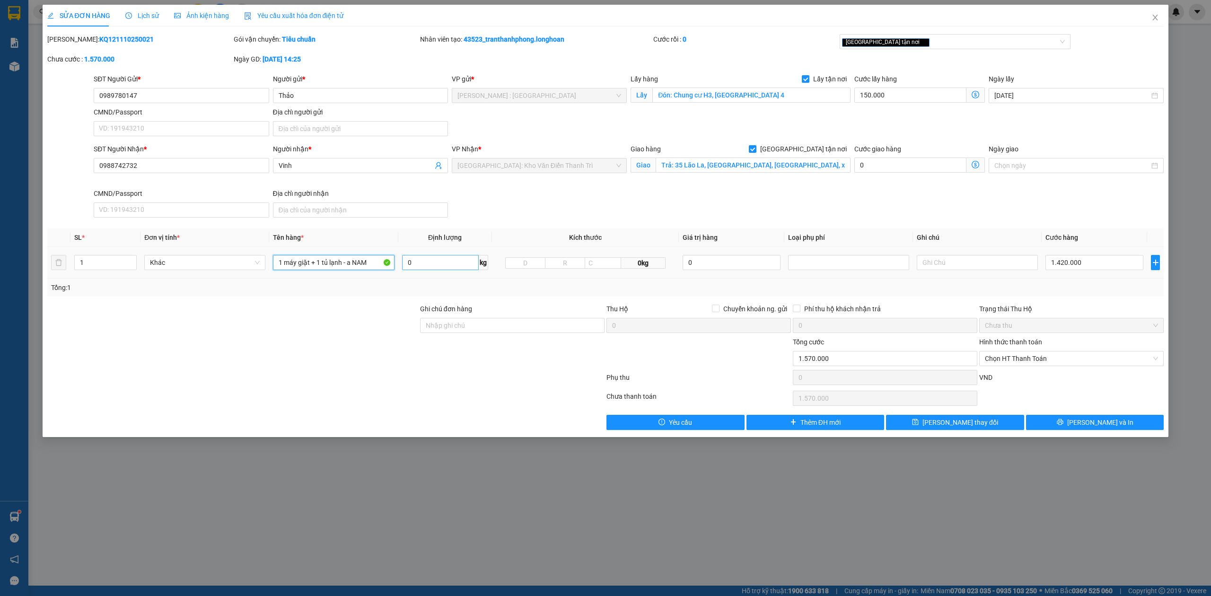
drag, startPoint x: 344, startPoint y: 265, endPoint x: 443, endPoint y: 266, distance: 98.8
click at [450, 265] on tr "1 Khác 1 máy giặt + 1 tủ lạnh - a NAM 0 kg 0kg 0 1.420.000" at bounding box center [605, 263] width 1117 height 32
type input "1 máy giặt + 1 tủ lạnh bọc bìa"
type input "2"
click at [127, 260] on span "Increase Value" at bounding box center [131, 259] width 10 height 9
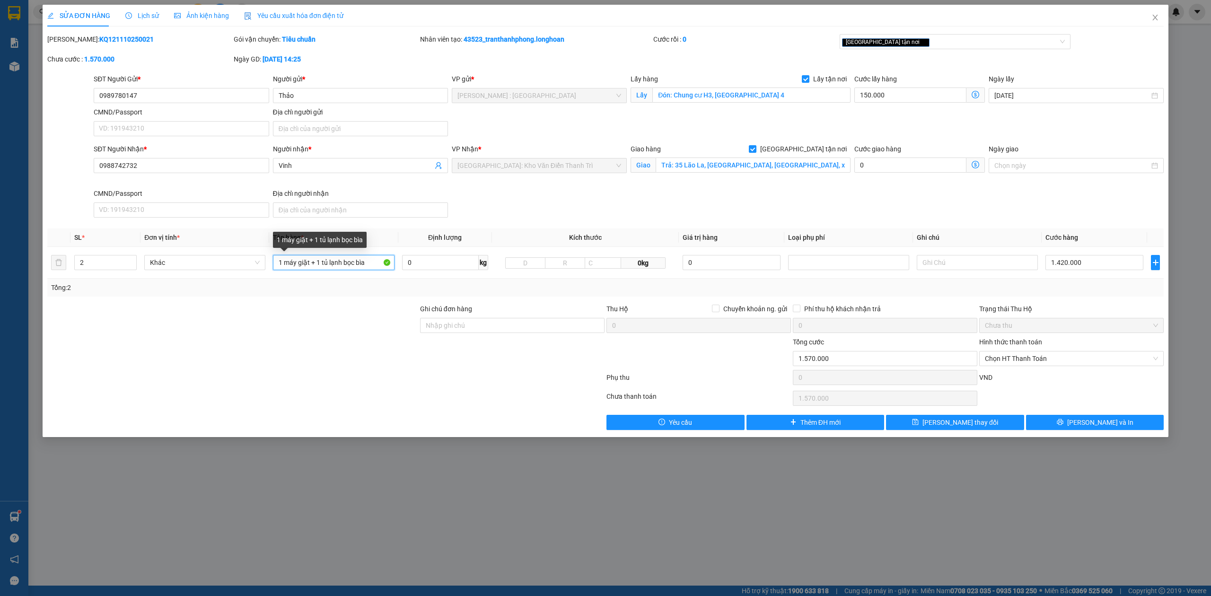
drag, startPoint x: 370, startPoint y: 264, endPoint x: 0, endPoint y: 318, distance: 373.8
click at [0, 318] on div "SỬA ĐƠN HÀNG Lịch sử Ảnh kiện hàng Yêu cầu xuất hóa đơn điện tử Total Paid Fee …" at bounding box center [605, 298] width 1211 height 596
type input "2 KIỆN GIẤY ( MÁY GIẶT )"
click at [1107, 425] on span "[PERSON_NAME] và In" at bounding box center [1100, 422] width 66 height 10
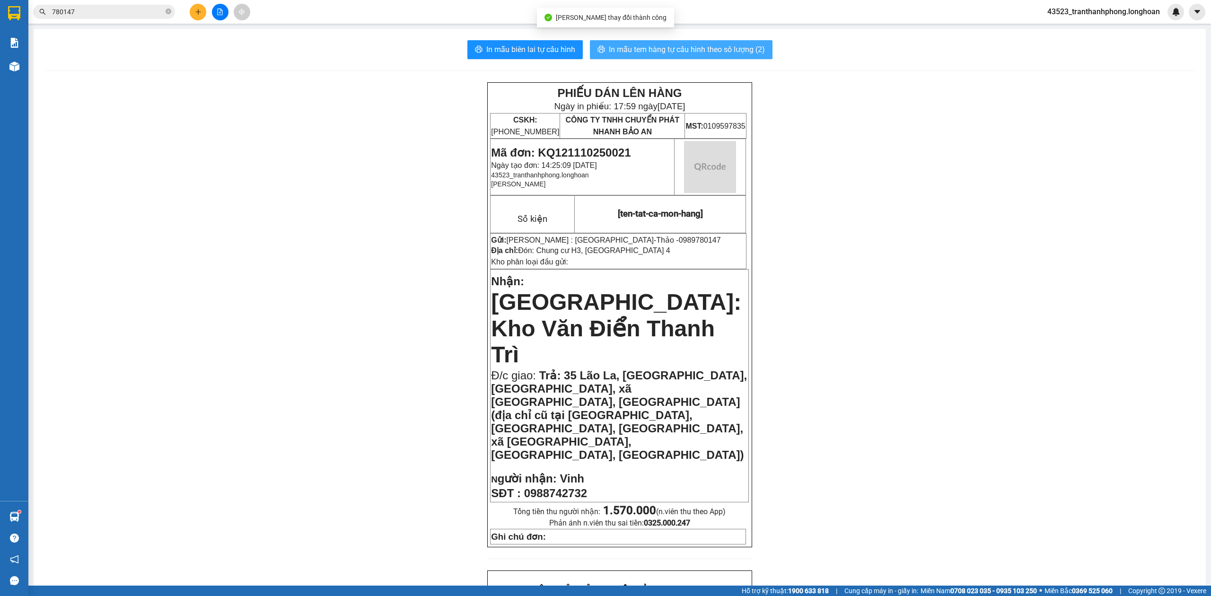
click at [721, 46] on span "In mẫu tem hàng tự cấu hình theo số lượng (2)" at bounding box center [687, 50] width 156 height 12
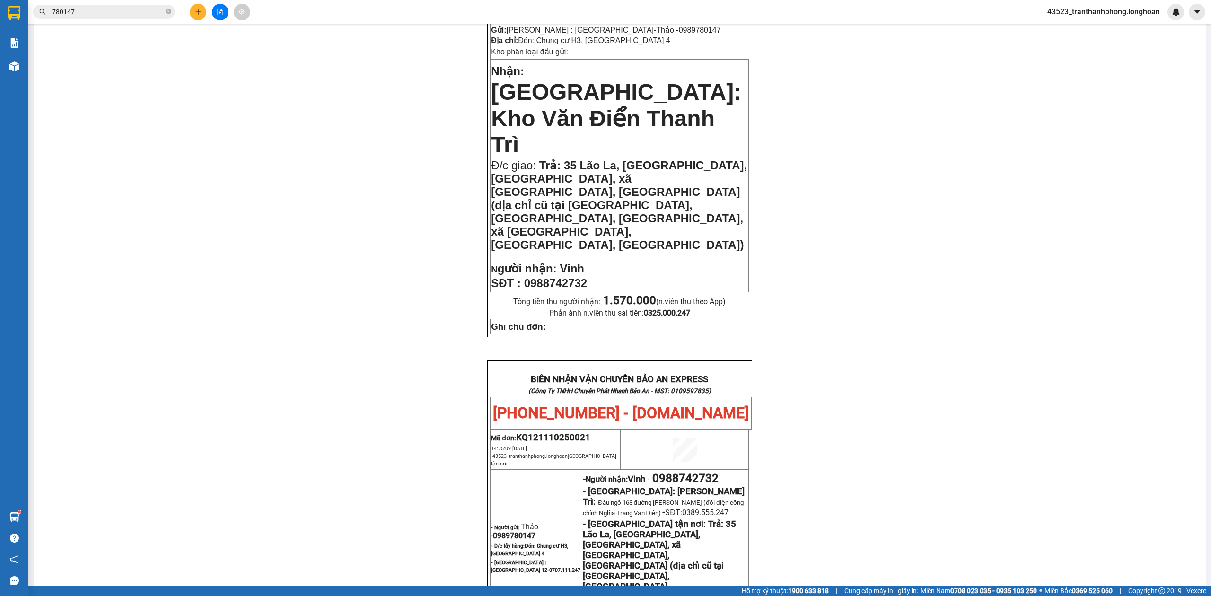
scroll to position [492, 0]
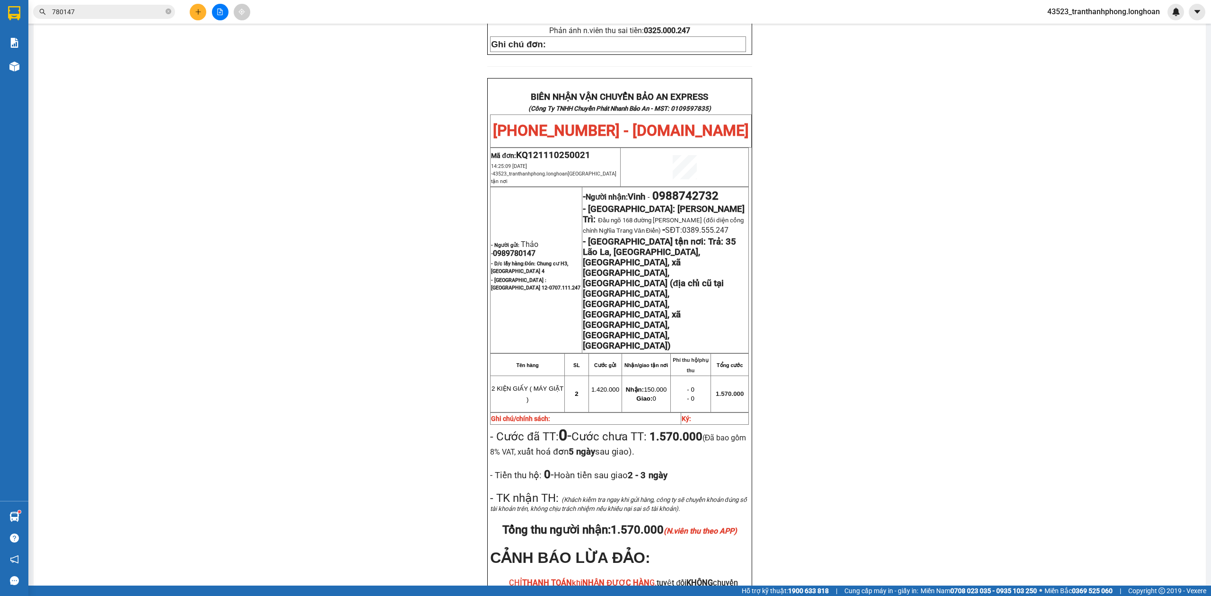
click at [519, 249] on span "0989780147" at bounding box center [514, 253] width 43 height 9
copy span "0989780147"
click at [957, 248] on div "PHIẾU DÁN LÊN HÀNG Ngày in phiếu: 17:59 [DATE] CSKH: [PHONE_NUMBER] CÔNG TY TNH…" at bounding box center [619, 138] width 1149 height 1097
click at [513, 249] on span "0989780147" at bounding box center [514, 253] width 43 height 9
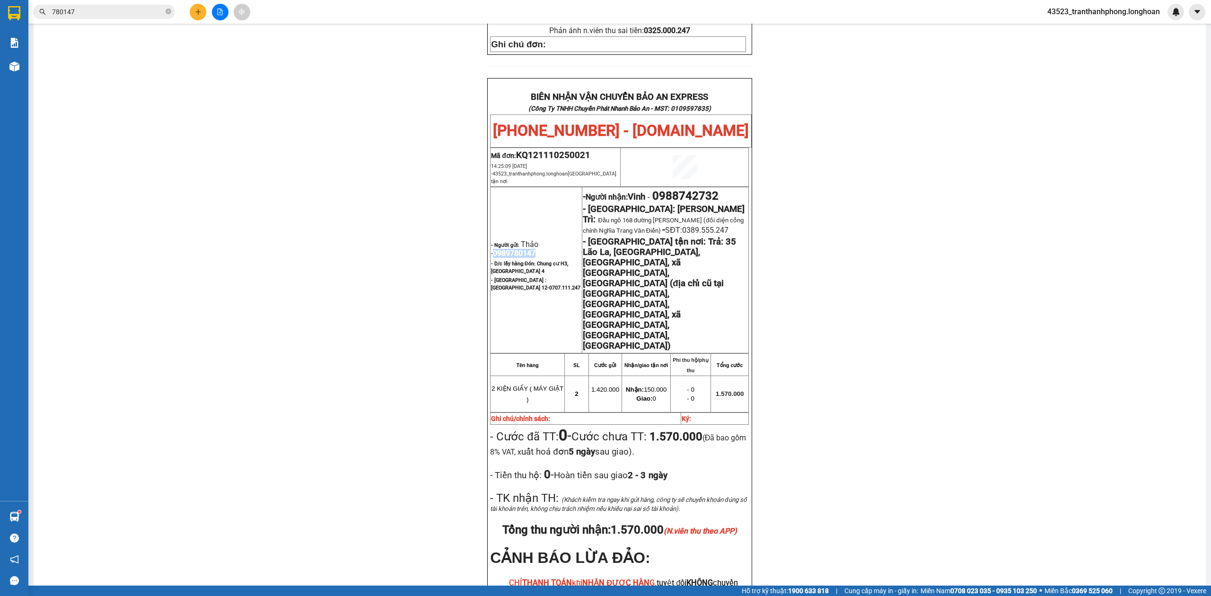
click at [513, 249] on span "0989780147" at bounding box center [514, 253] width 43 height 9
copy span "0989780147"
click at [674, 189] on span "0988742732" at bounding box center [685, 195] width 66 height 13
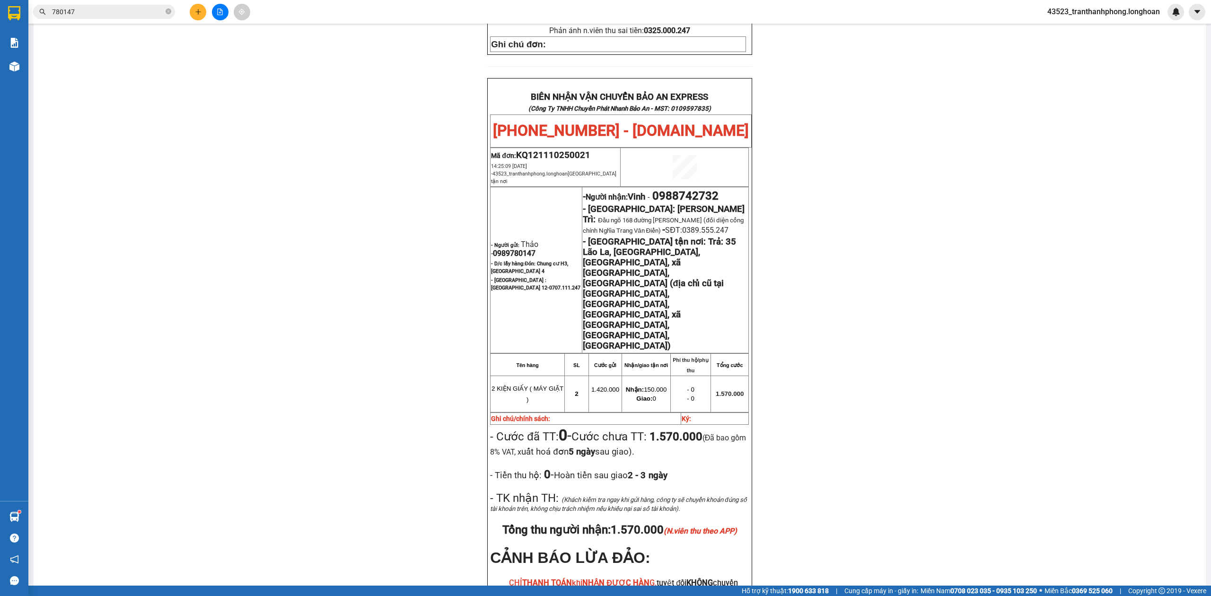
click at [830, 125] on div "PHIẾU DÁN LÊN HÀNG Ngày in phiếu: 17:59 [DATE] CSKH: [PHONE_NUMBER] CÔNG TY TNH…" at bounding box center [619, 138] width 1149 height 1097
click at [676, 189] on span "0988742732" at bounding box center [685, 195] width 66 height 13
copy span "0988742732"
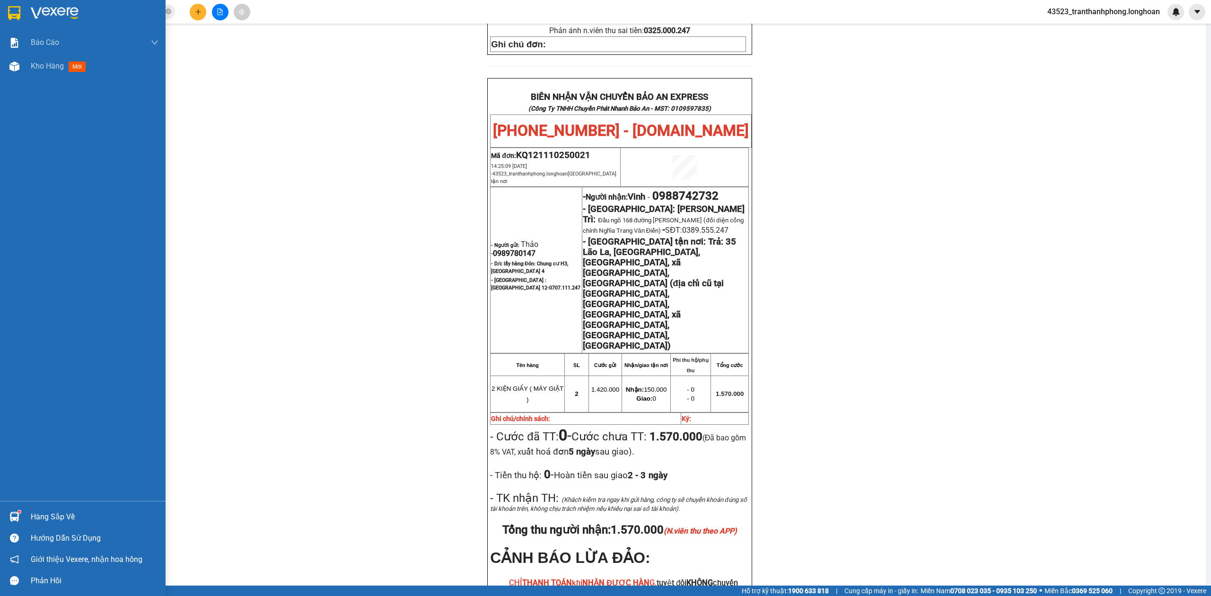
click at [0, 9] on div at bounding box center [83, 15] width 166 height 31
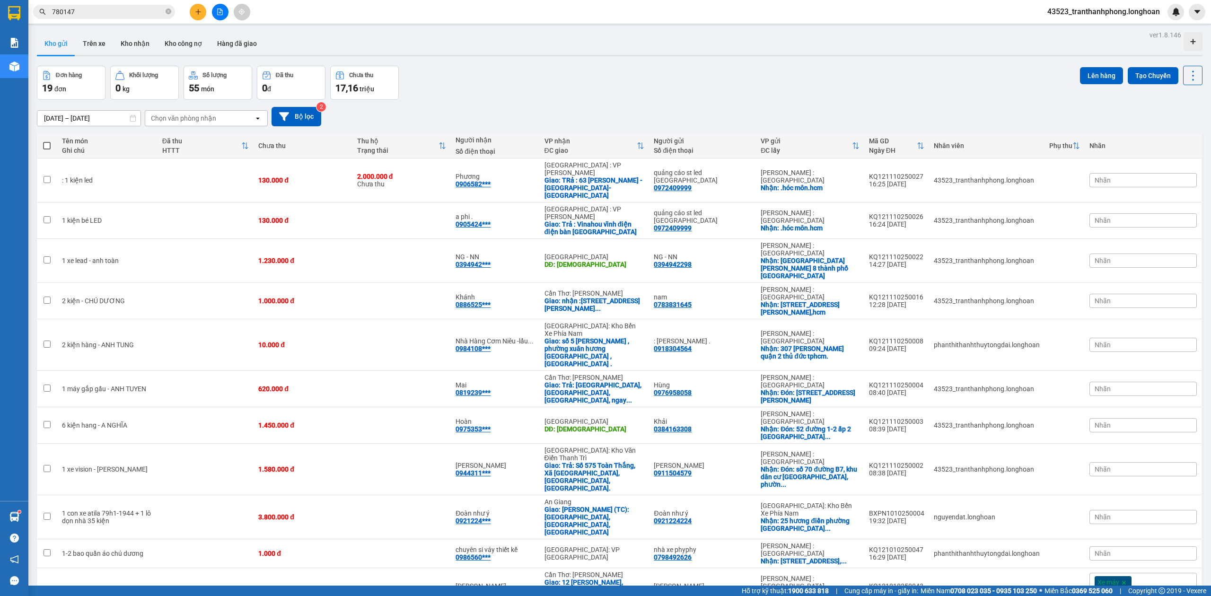
drag, startPoint x: 104, startPoint y: 27, endPoint x: 112, endPoint y: 21, distance: 9.7
click at [105, 27] on main "ver 1.8.146 Kho gửi Trên xe Kho nhận Kho công nợ Hàng đã giao Đơn hàng 19 đơn K…" at bounding box center [605, 292] width 1211 height 585
click at [112, 21] on div "Kết quả tìm kiếm ( 1 ) Bộ lọc Mã ĐH Trạng thái Món hàng Thu hộ Tổng cước Chưa c…" at bounding box center [605, 12] width 1211 height 24
click at [116, 13] on input "780147" at bounding box center [108, 12] width 112 height 10
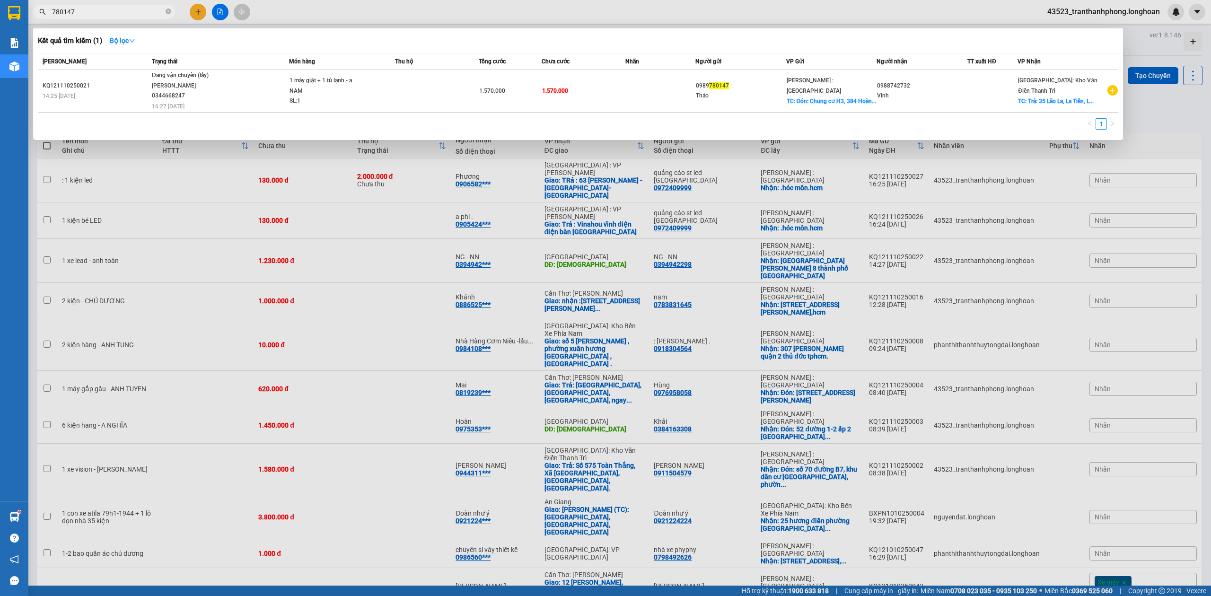
click at [116, 13] on input "780147" at bounding box center [108, 12] width 112 height 10
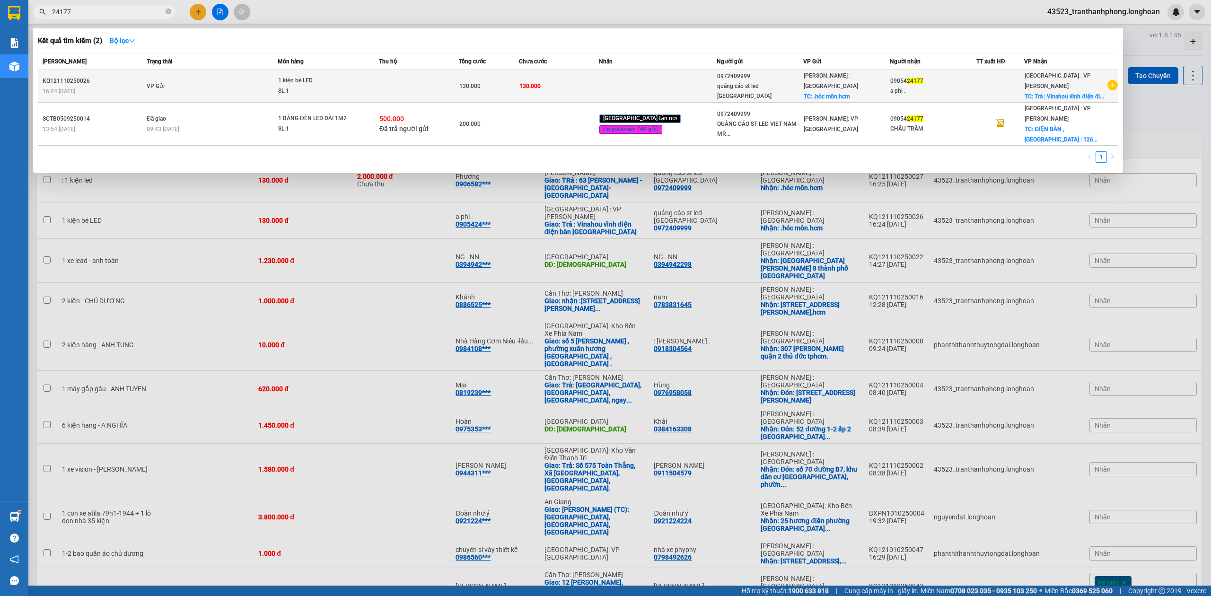
type input "24177"
click at [378, 95] on span "1 kiện bé LED SL: 1" at bounding box center [328, 86] width 100 height 20
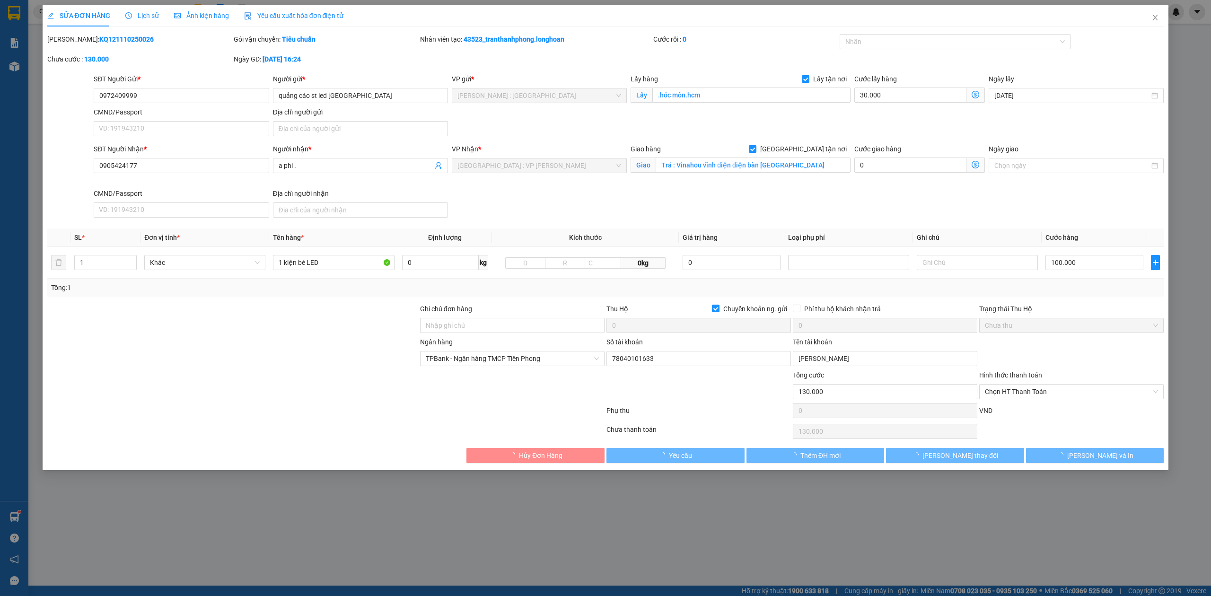
type input "0972409999"
type input "quảng cáo st led [GEOGRAPHIC_DATA]"
checkbox input "true"
type input ".hóc môn.hcm"
type input "0905424177"
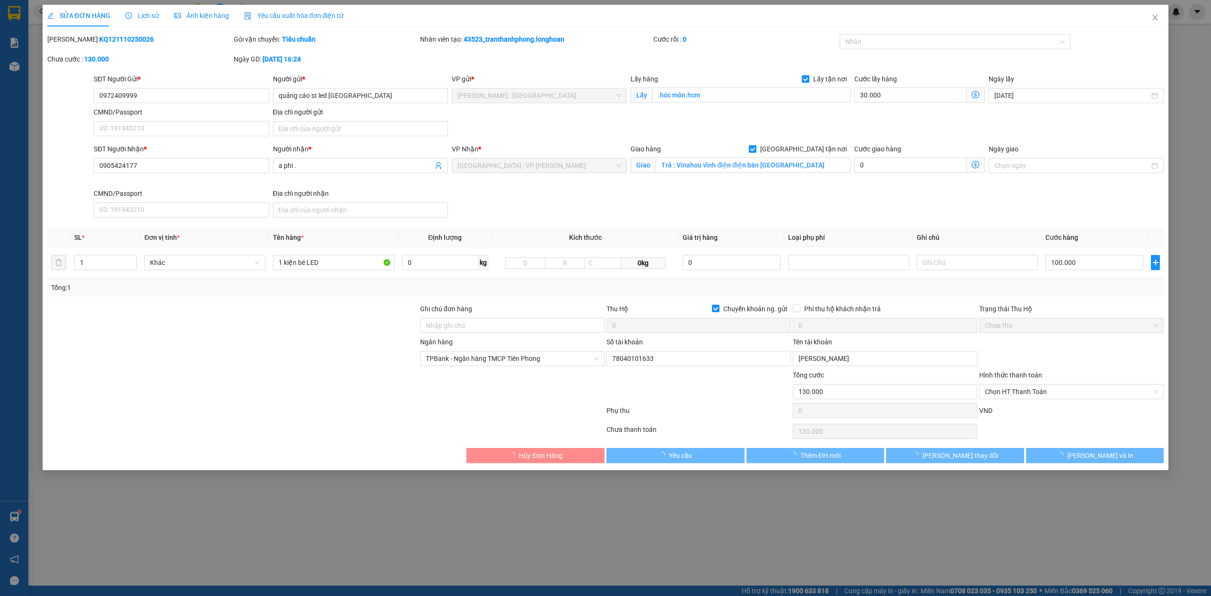
type input "a phi ."
checkbox input "true"
type input "Trả : Vinahou vĩnh điện điện bàn [GEOGRAPHIC_DATA]"
checkbox input "true"
type input "0"
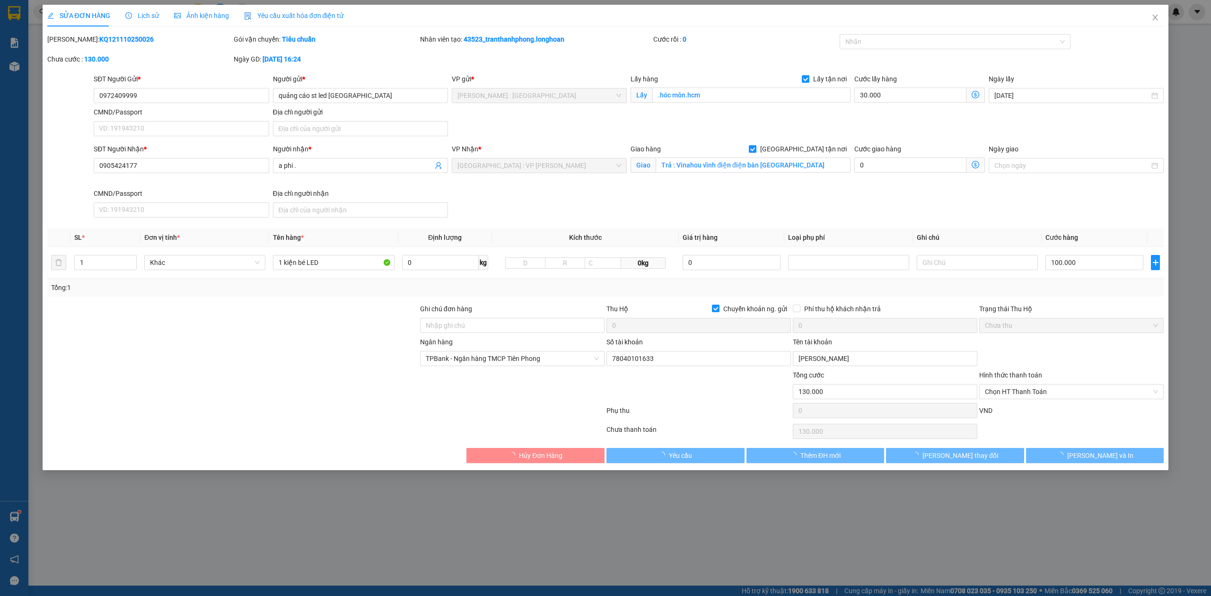
type input "130.000"
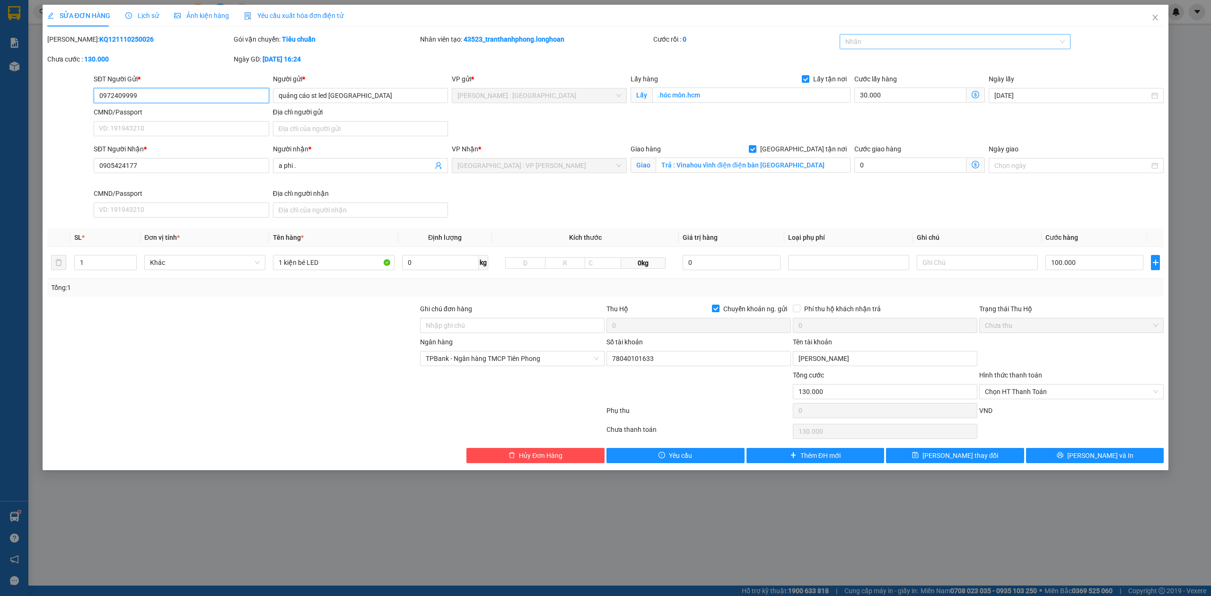
click at [909, 42] on div at bounding box center [950, 41] width 217 height 11
type input "G"
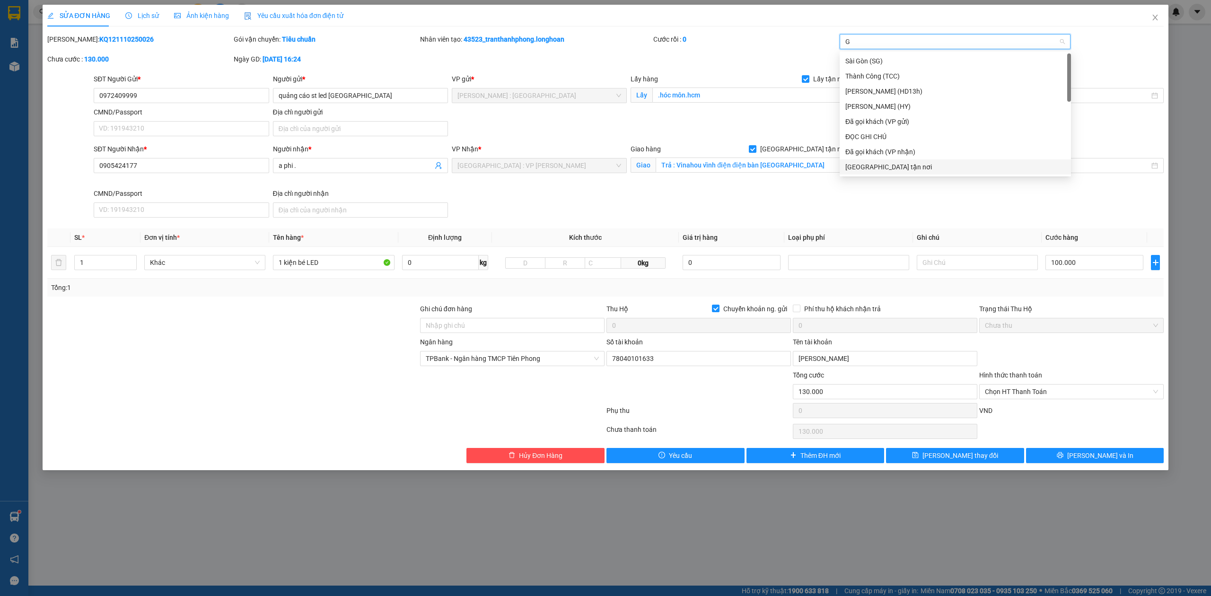
drag, startPoint x: 891, startPoint y: 166, endPoint x: 880, endPoint y: 170, distance: 12.0
click at [891, 166] on div "[GEOGRAPHIC_DATA] tận nơi" at bounding box center [955, 167] width 220 height 10
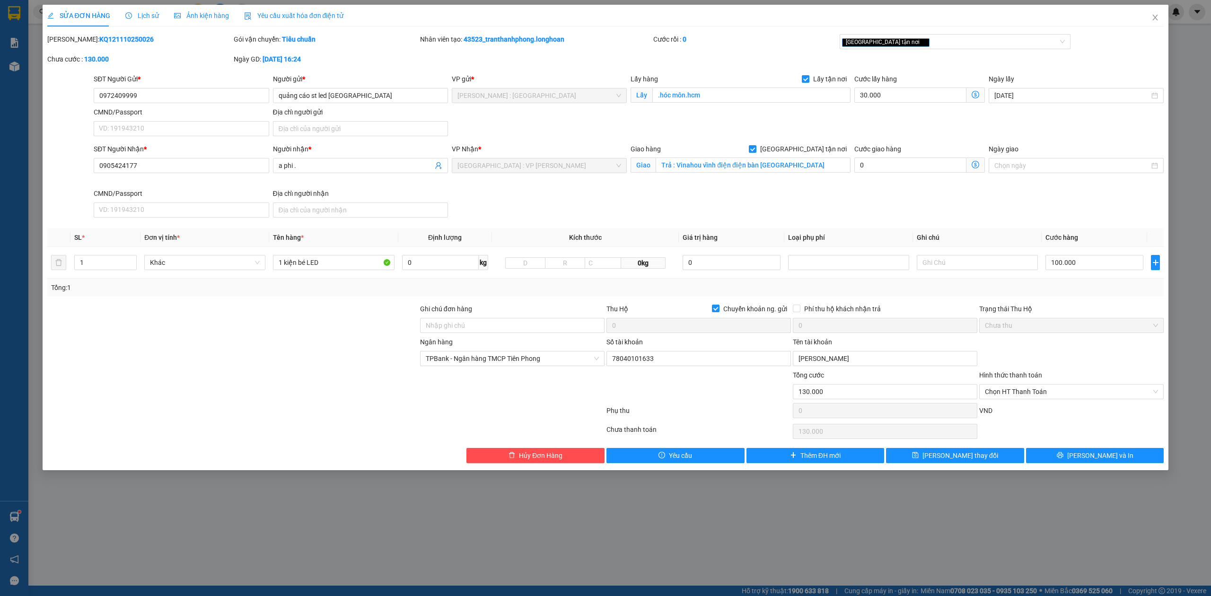
drag, startPoint x: 734, startPoint y: 399, endPoint x: 738, endPoint y: 345, distance: 54.0
click at [734, 397] on div at bounding box center [698, 386] width 186 height 33
click at [719, 316] on div "Thu Hộ Chuyển khoản ng. gửi" at bounding box center [698, 311] width 184 height 14
click at [717, 312] on span at bounding box center [716, 309] width 8 height 8
click at [717, 311] on input "Chuyển khoản ng. gửi" at bounding box center [715, 308] width 7 height 7
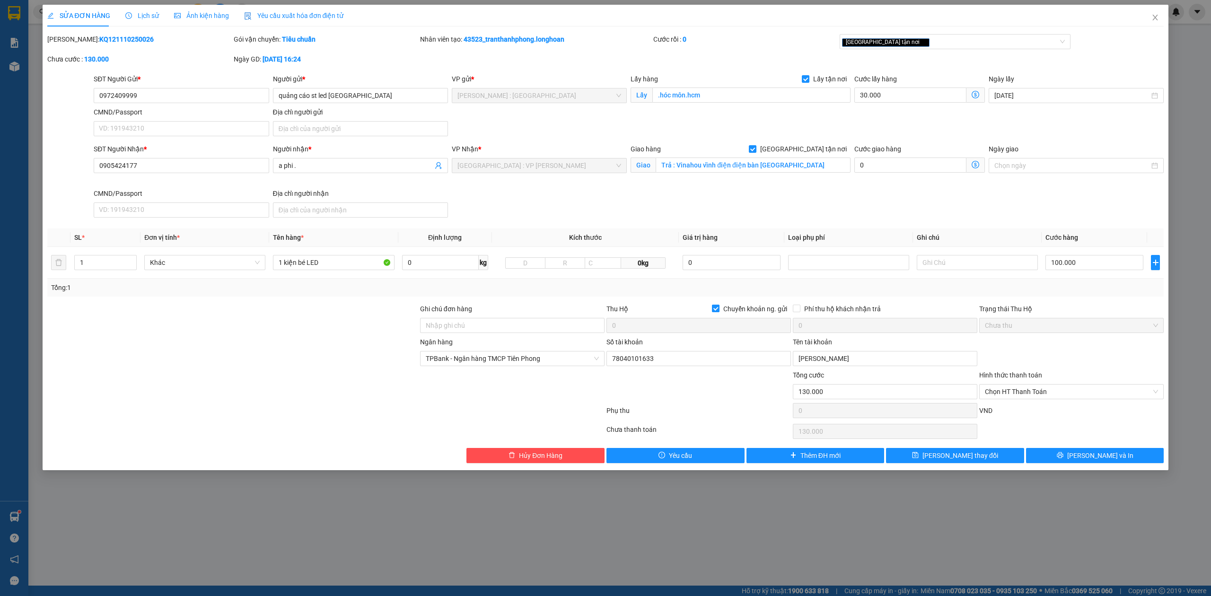
checkbox input "false"
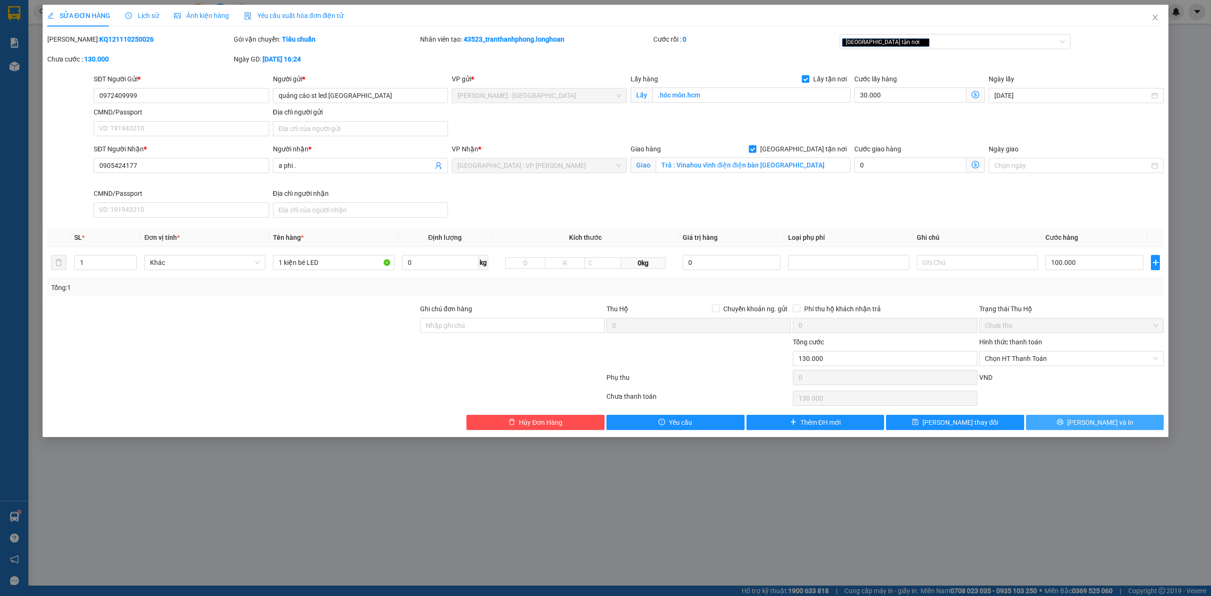
click at [1093, 428] on span "[PERSON_NAME] và In" at bounding box center [1100, 422] width 66 height 10
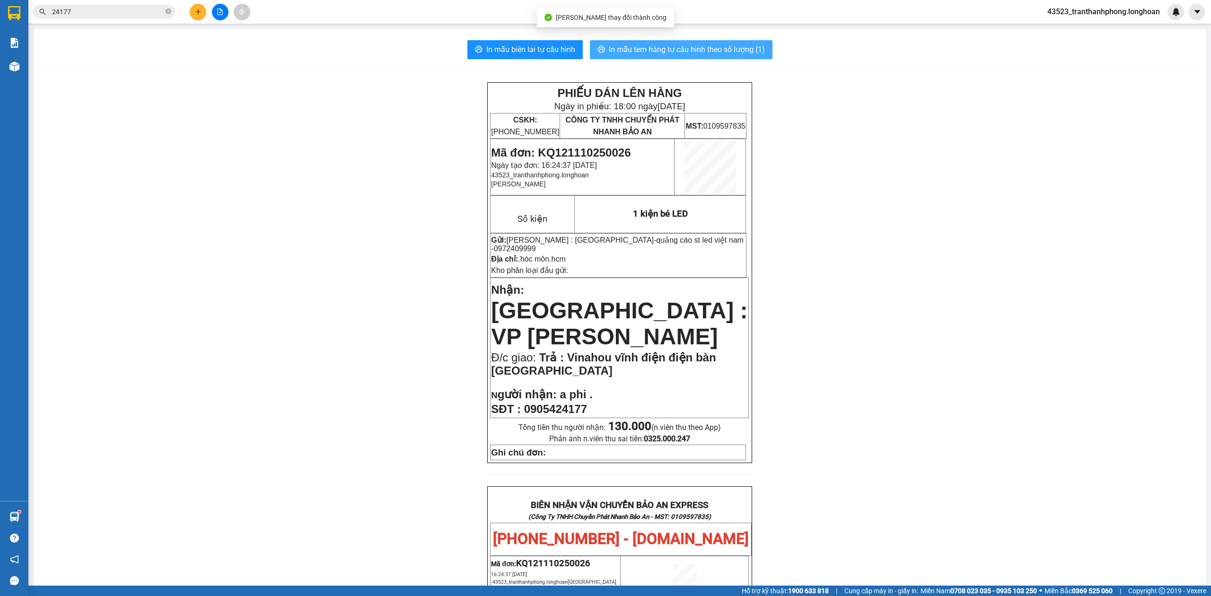
drag, startPoint x: 723, startPoint y: 50, endPoint x: 717, endPoint y: 50, distance: 5.2
click at [719, 50] on span "In mẫu tem hàng tự cấu hình theo số lượng (1)" at bounding box center [687, 50] width 156 height 12
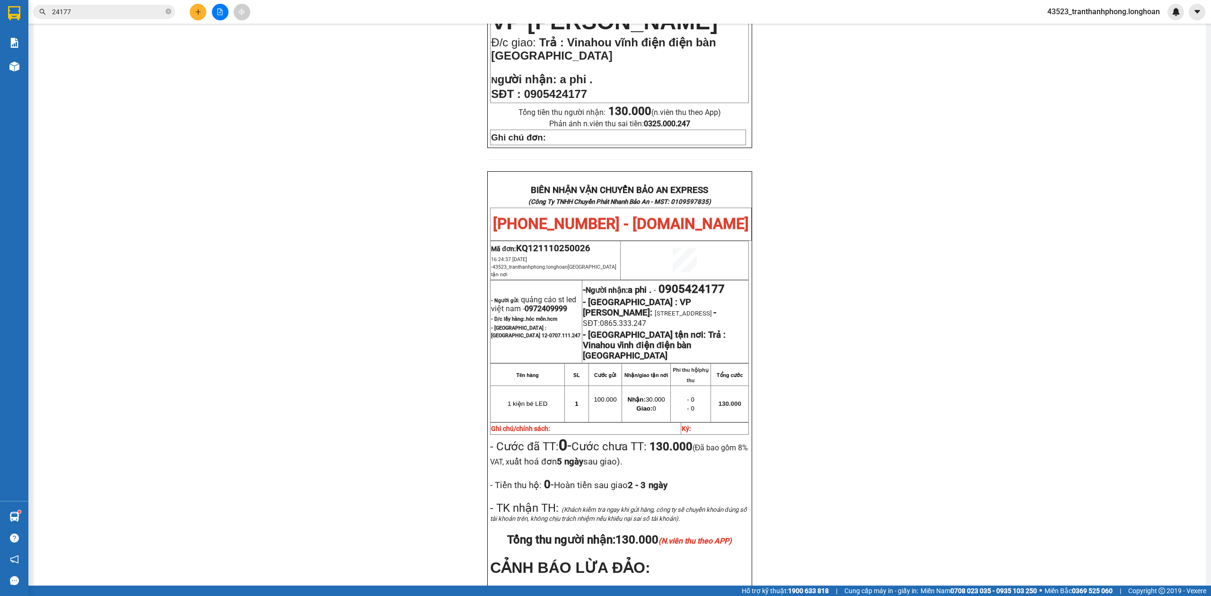
scroll to position [430, 0]
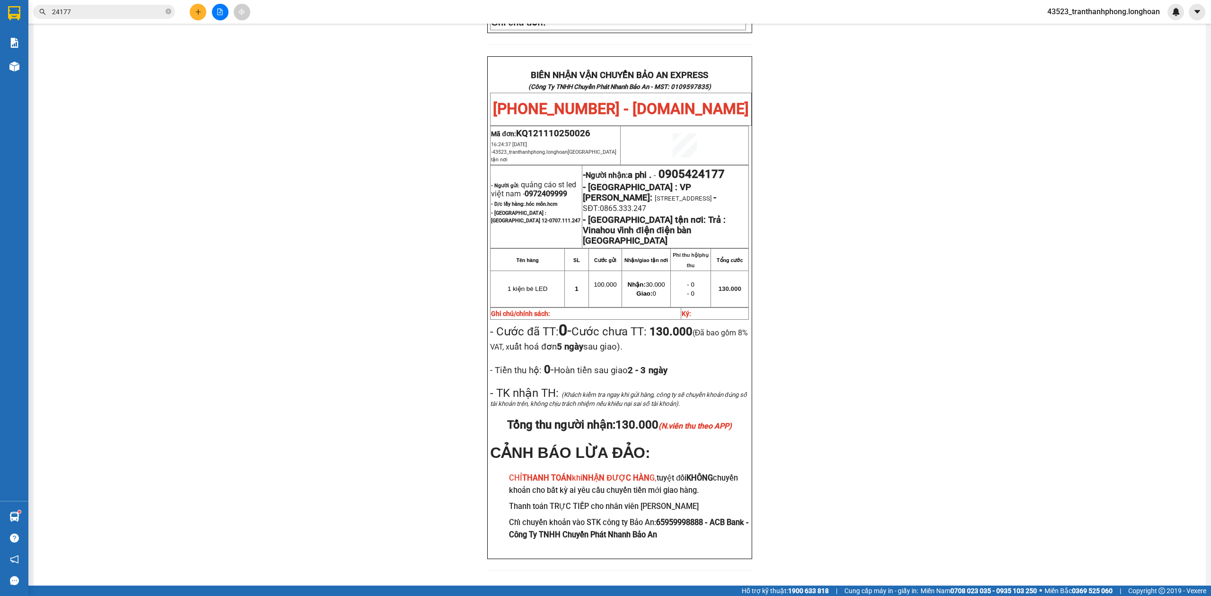
click at [545, 189] on span "0972409999" at bounding box center [545, 193] width 43 height 9
copy span "0972409999"
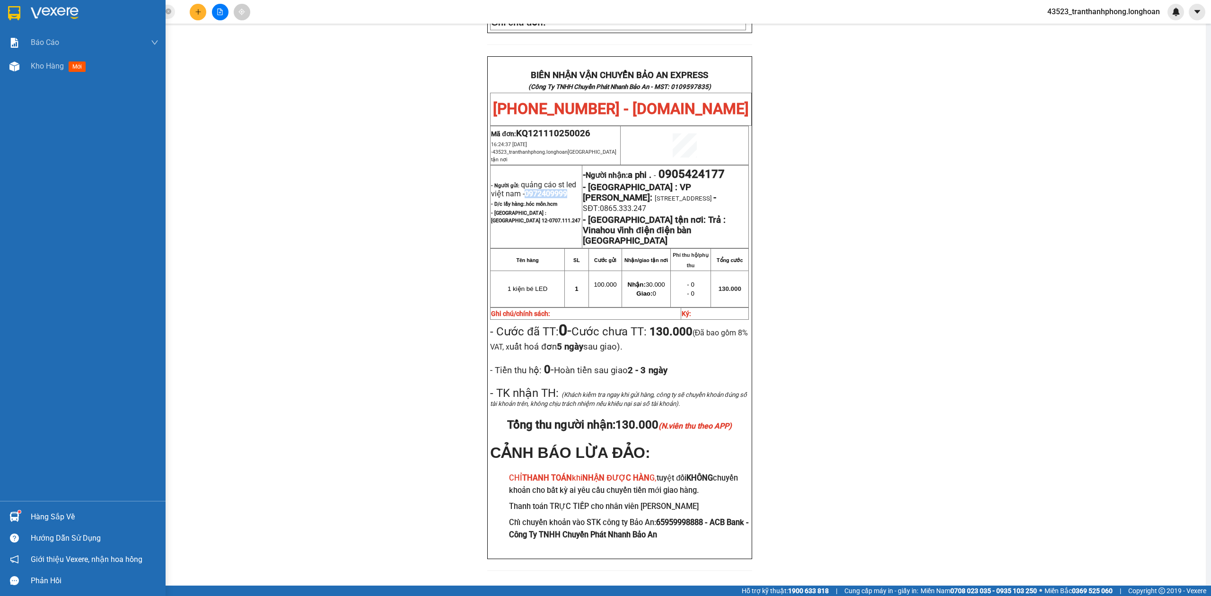
click at [20, 12] on img at bounding box center [14, 13] width 12 height 14
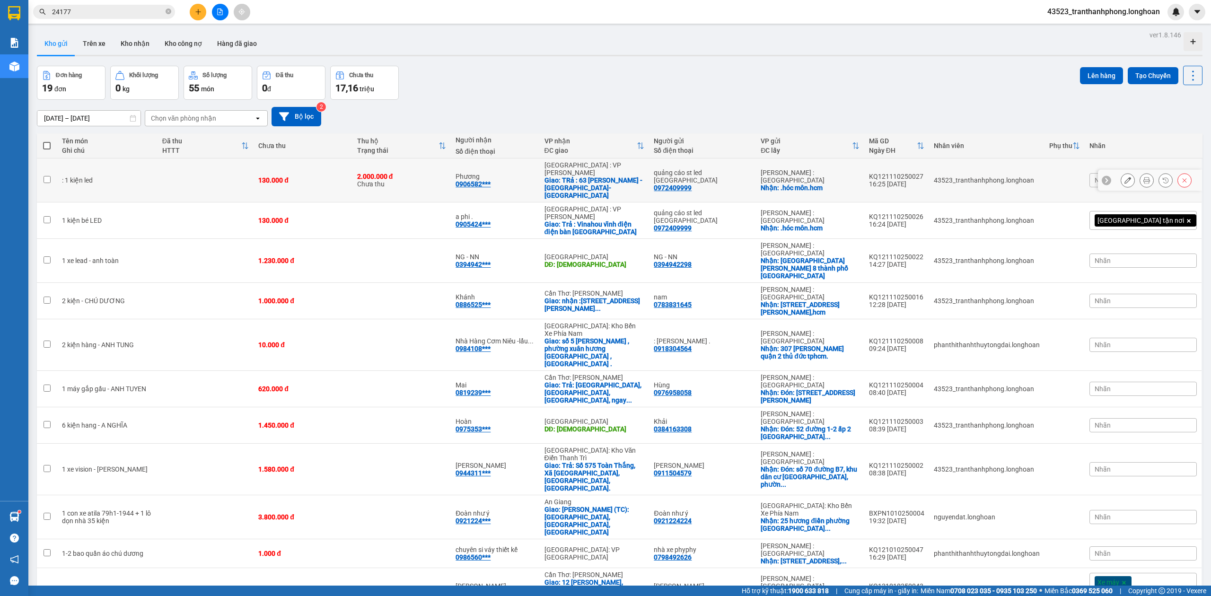
click at [1121, 174] on button at bounding box center [1127, 180] width 13 height 17
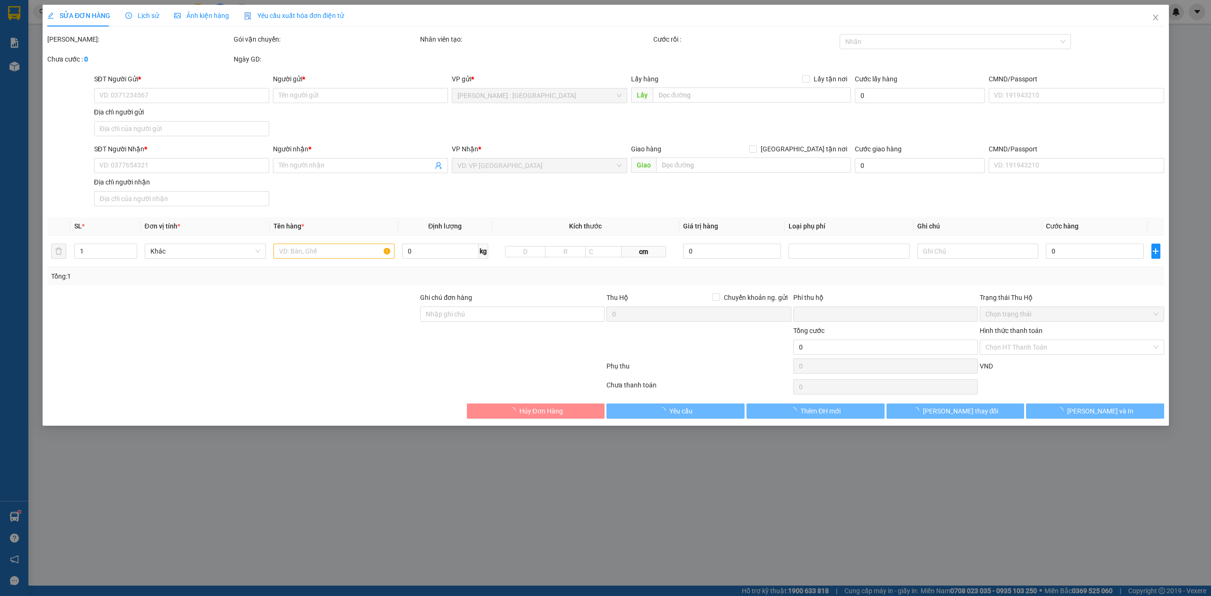
type input "0972409999"
type input "quảng cáo st led [GEOGRAPHIC_DATA]"
checkbox input "true"
type input ".hóc môn.hcm"
type input "0906582582"
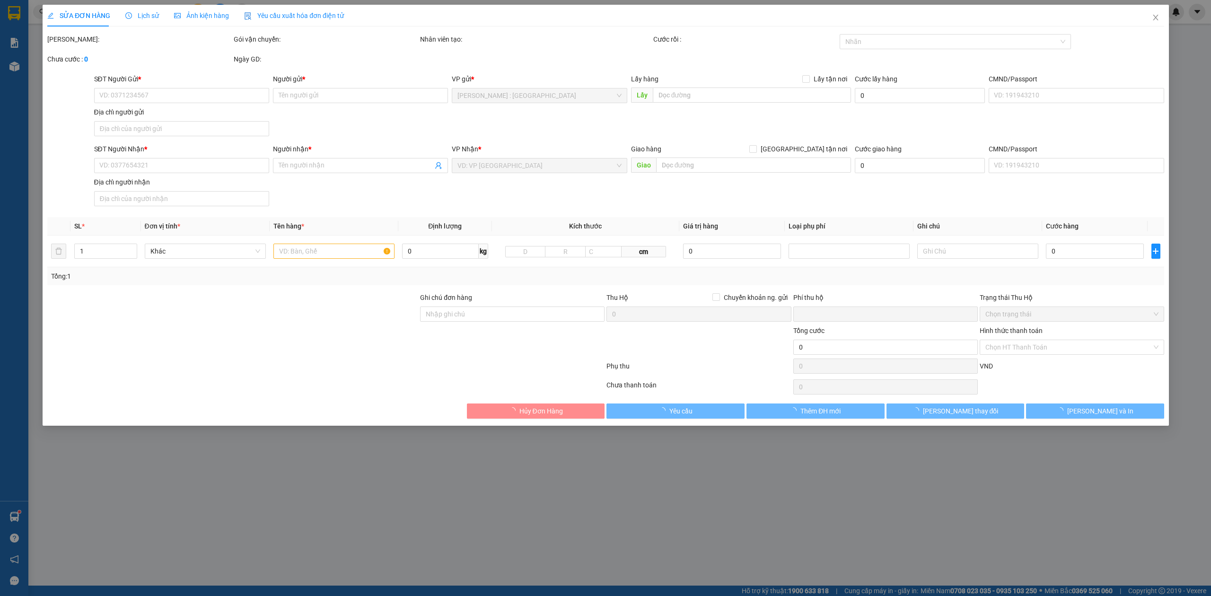
type input "Phương"
checkbox input "true"
type input "TRả : 63 Lê Thanh Nghị - Hải Châu- Đà Nẵng"
type input "130.000"
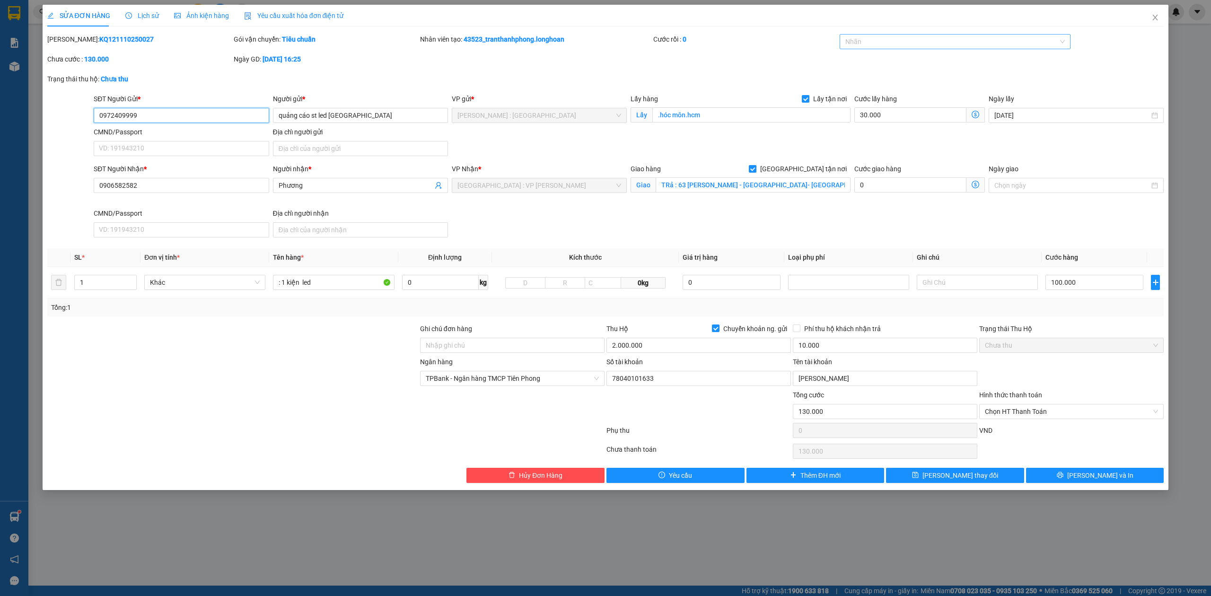
click at [924, 48] on div "Nhãn" at bounding box center [954, 41] width 231 height 15
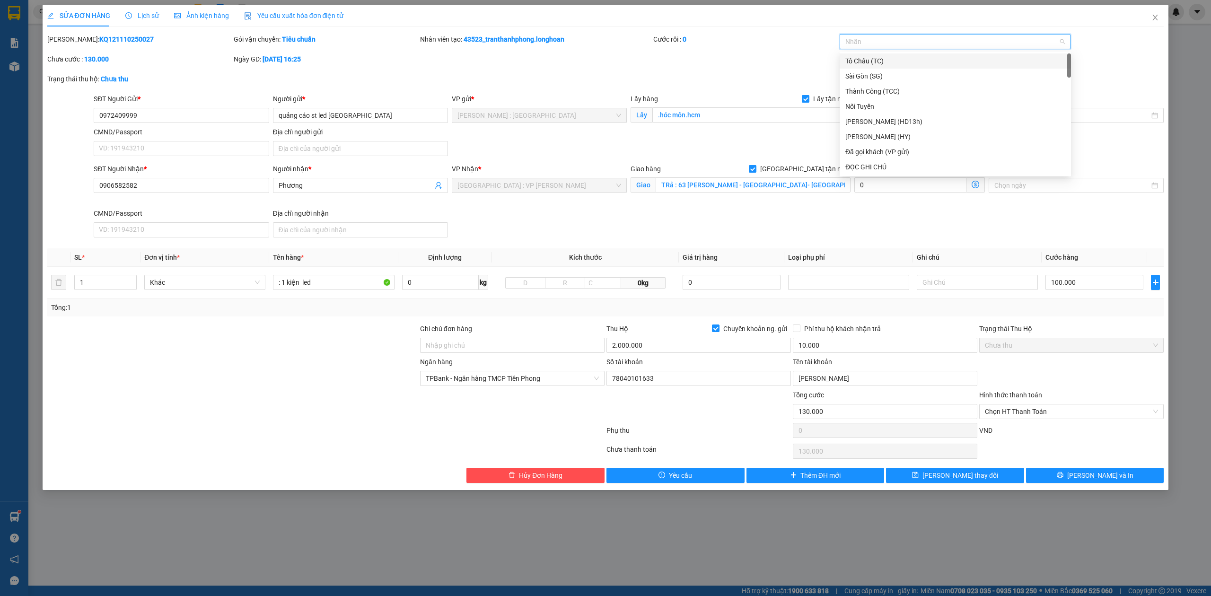
click at [924, 45] on div at bounding box center [950, 41] width 217 height 11
type input "G"
drag, startPoint x: 889, startPoint y: 172, endPoint x: 877, endPoint y: 172, distance: 12.3
click at [886, 172] on div "[GEOGRAPHIC_DATA] tận nơi" at bounding box center [954, 166] width 231 height 15
click at [762, 253] on th "Giá trị hàng" at bounding box center [731, 257] width 105 height 18
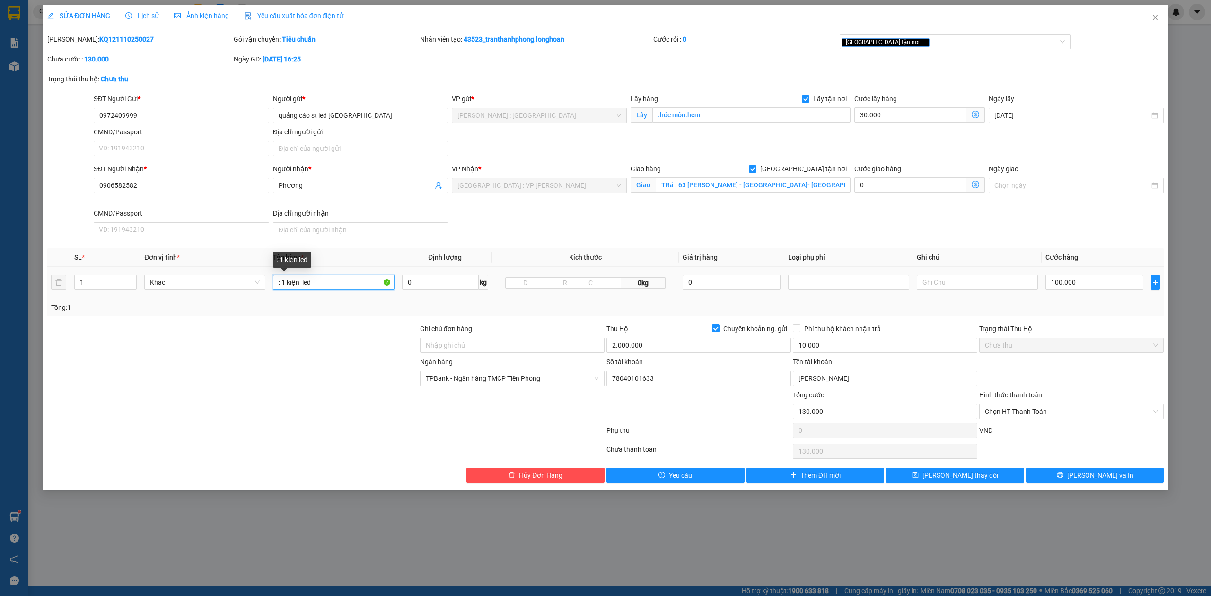
drag, startPoint x: 347, startPoint y: 285, endPoint x: 0, endPoint y: 297, distance: 346.9
click at [0, 297] on div "SỬA ĐƠN HÀNG Lịch sử Ảnh kiện hàng Yêu cầu xuất hóa đơn điện tử Total Paid Fee …" at bounding box center [605, 298] width 1211 height 596
type input "1 KIỆN BẢNG QC BỌC XỐP NỔ"
click at [1047, 246] on div "Total Paid Fee 0 Total UnPaid Fee 130.000 Cash Collection Total Fee Mã ĐH: KQ12…" at bounding box center [605, 258] width 1117 height 449
click at [1103, 275] on div "100.000" at bounding box center [1094, 282] width 98 height 19
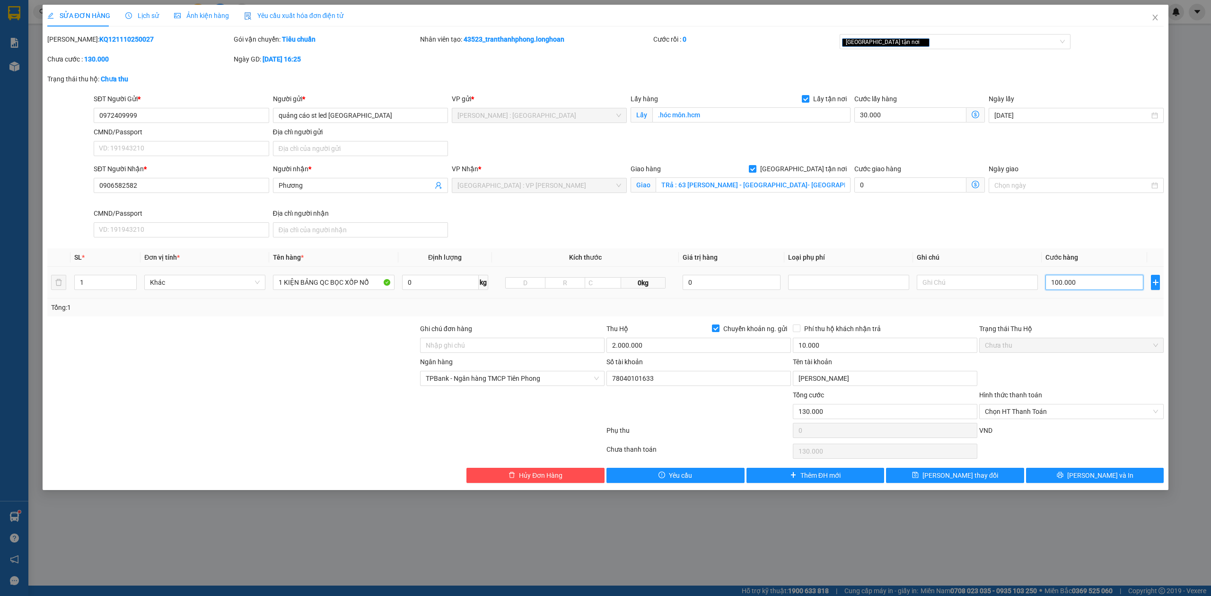
click at [1092, 279] on input "100.000" at bounding box center [1094, 282] width 98 height 15
type input "30.001"
type input "1"
type input "30.016"
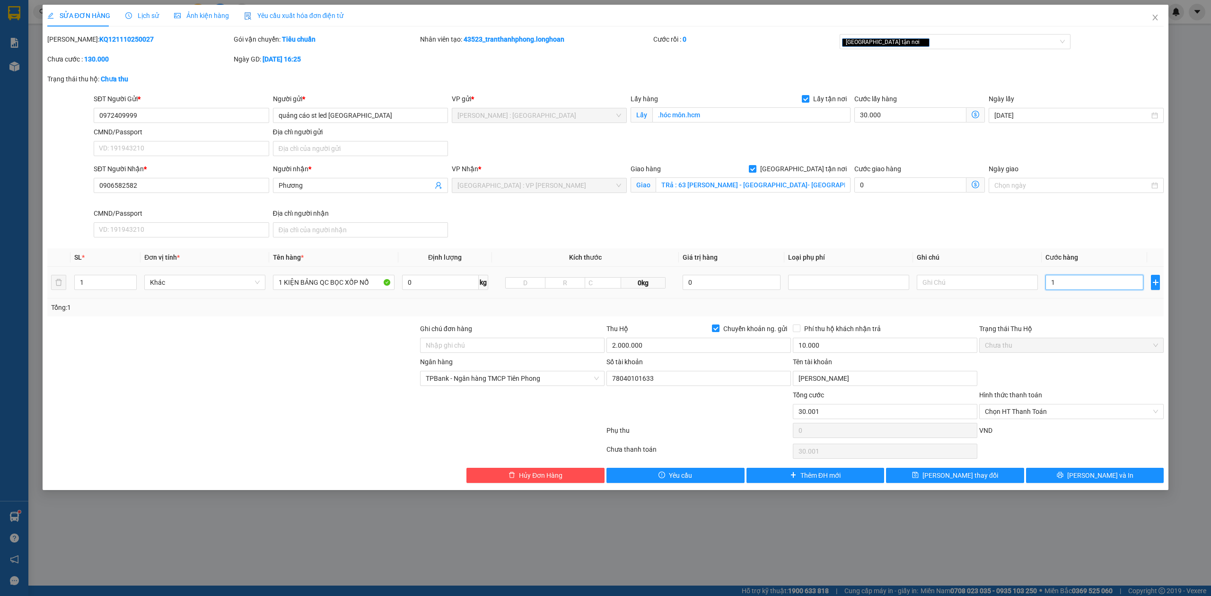
type input "30.016"
type input "160"
type input "30.160"
type input "160"
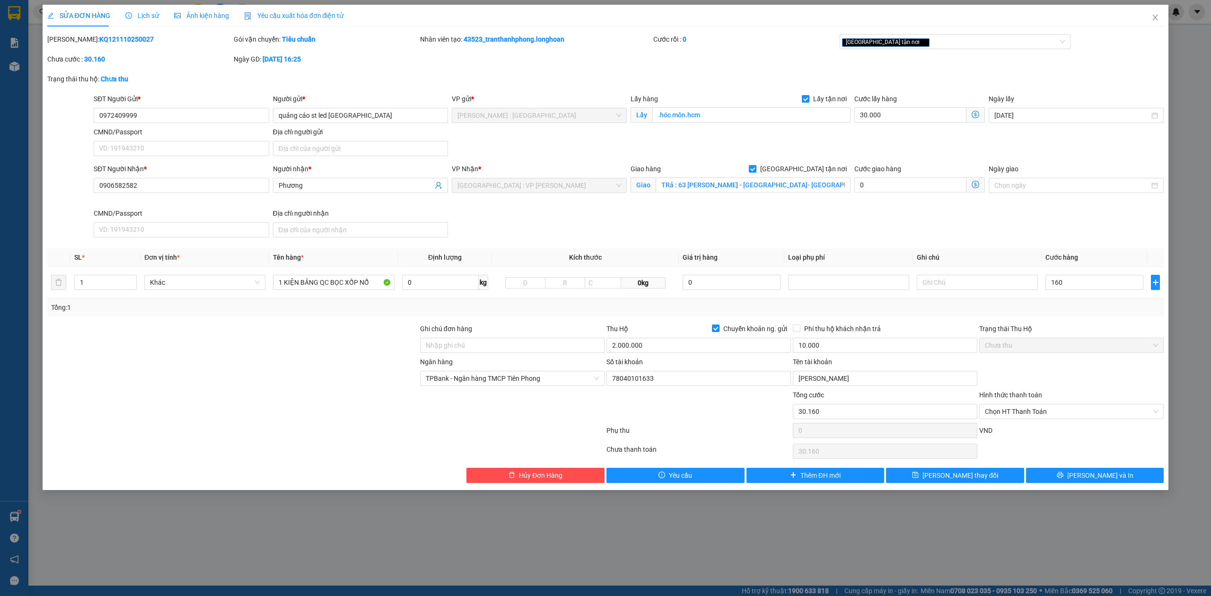
type input "190.000"
type input "160.000"
click at [997, 229] on div "SĐT Người Nhận * 0906582582 Người nhận * Phương VP Nhận * Đà Nẵng : VP Thanh Kh…" at bounding box center [629, 203] width 1074 height 78
click at [1092, 280] on input "160.000" at bounding box center [1094, 282] width 98 height 15
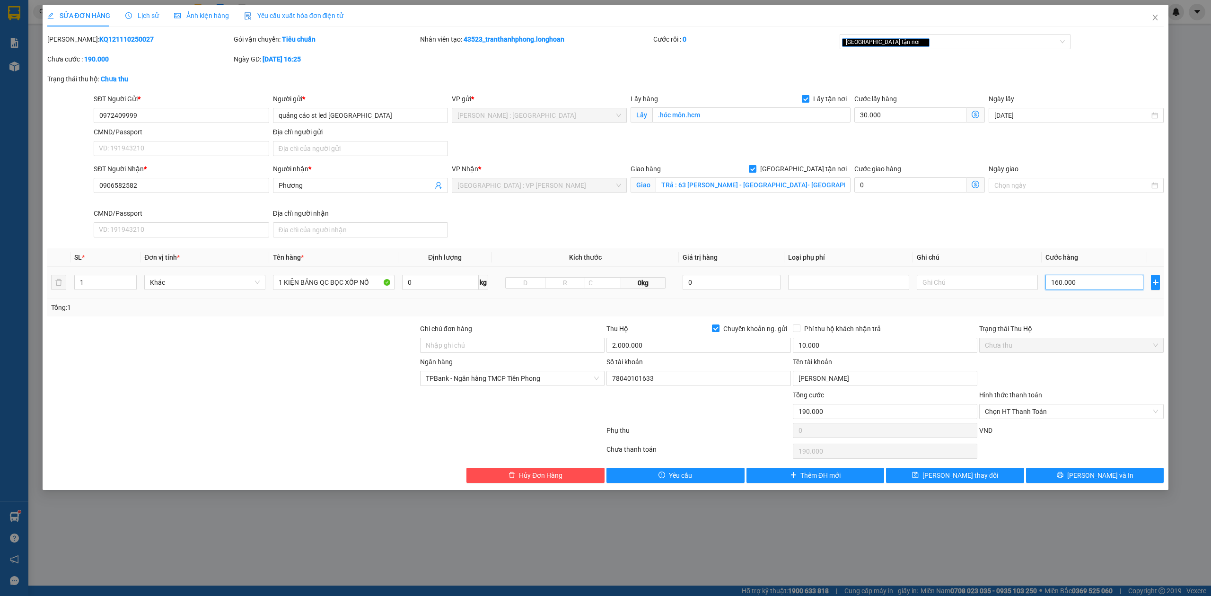
type input "30.001"
type input "1"
type input "30.017"
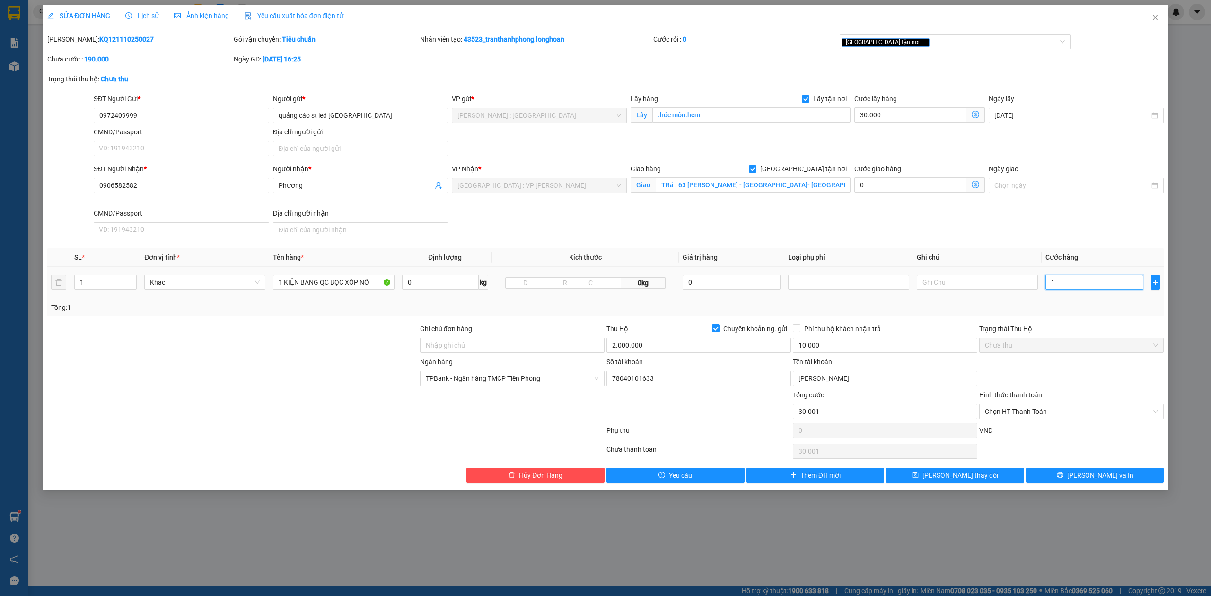
type input "17"
type input "30.170"
type input "170"
type input "200.000"
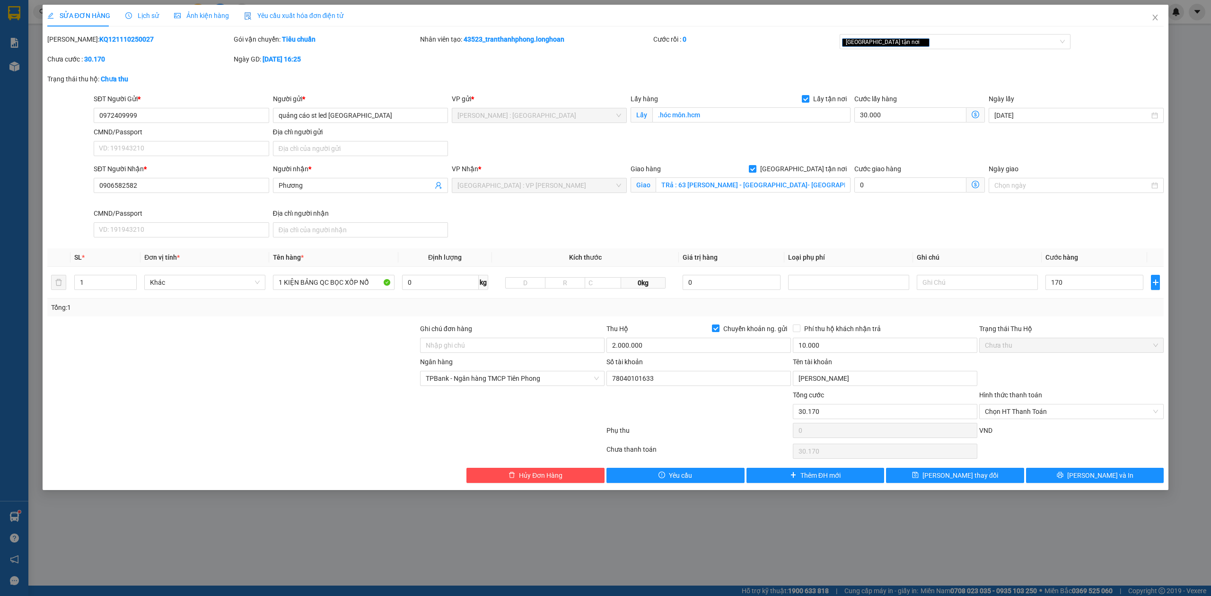
type input "200.000"
type input "170.000"
click at [1020, 229] on div "SĐT Người Nhận * 0906582582 Người nhận * Phương VP Nhận * Đà Nẵng : VP Thanh Kh…" at bounding box center [629, 203] width 1074 height 78
click at [1087, 483] on button "[PERSON_NAME] và In" at bounding box center [1095, 475] width 138 height 15
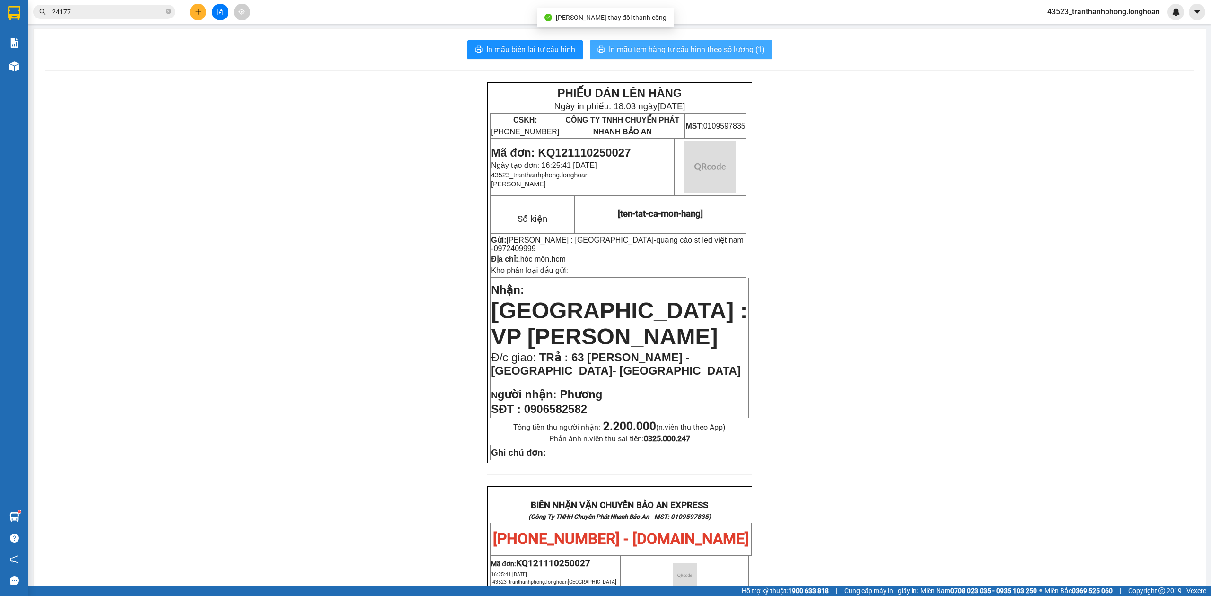
click at [634, 45] on span "In mẫu tem hàng tự cấu hình theo số lượng (1)" at bounding box center [687, 50] width 156 height 12
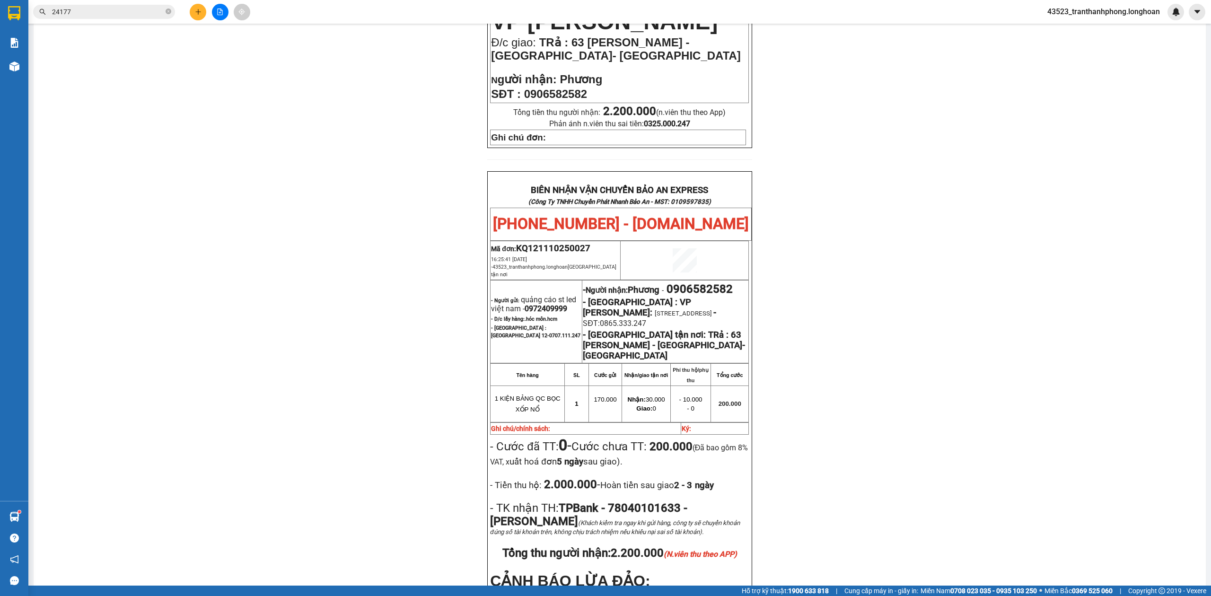
scroll to position [445, 0]
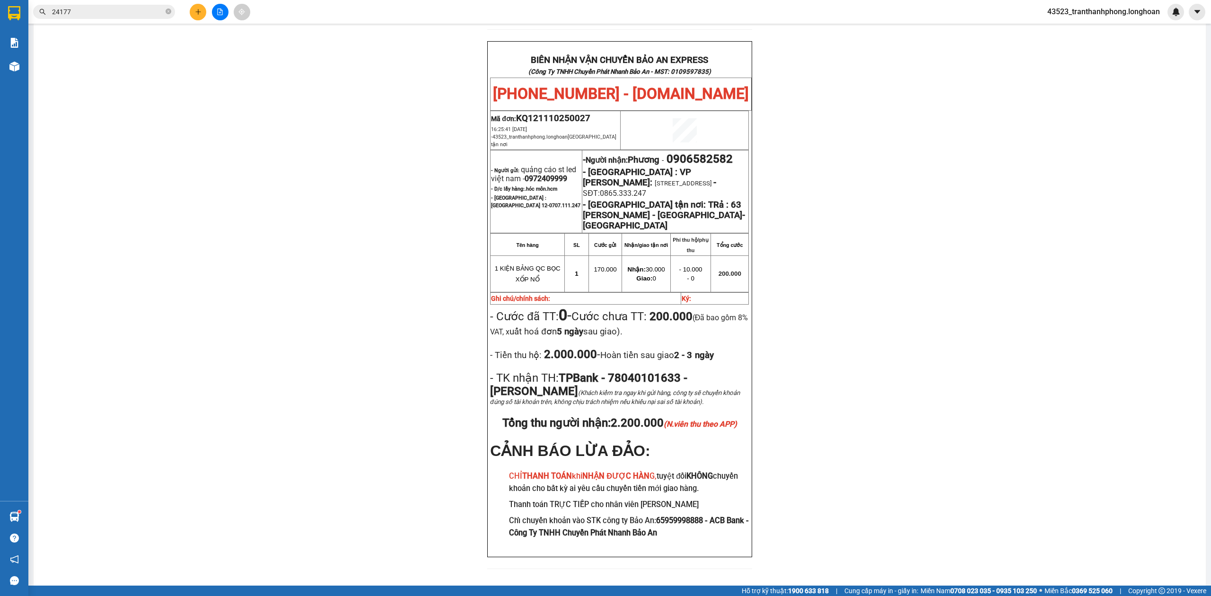
click at [542, 174] on span "0972409999" at bounding box center [545, 178] width 43 height 9
copy span "0972409999"
click at [1118, 282] on div "PHIẾU DÁN LÊN HÀNG Ngày in phiếu: 18:03 ngày 11-10-2025 CSKH: 1900.06.88.33 CÔN…" at bounding box center [619, 108] width 1149 height 943
click at [721, 152] on span "0906582582" at bounding box center [699, 158] width 66 height 13
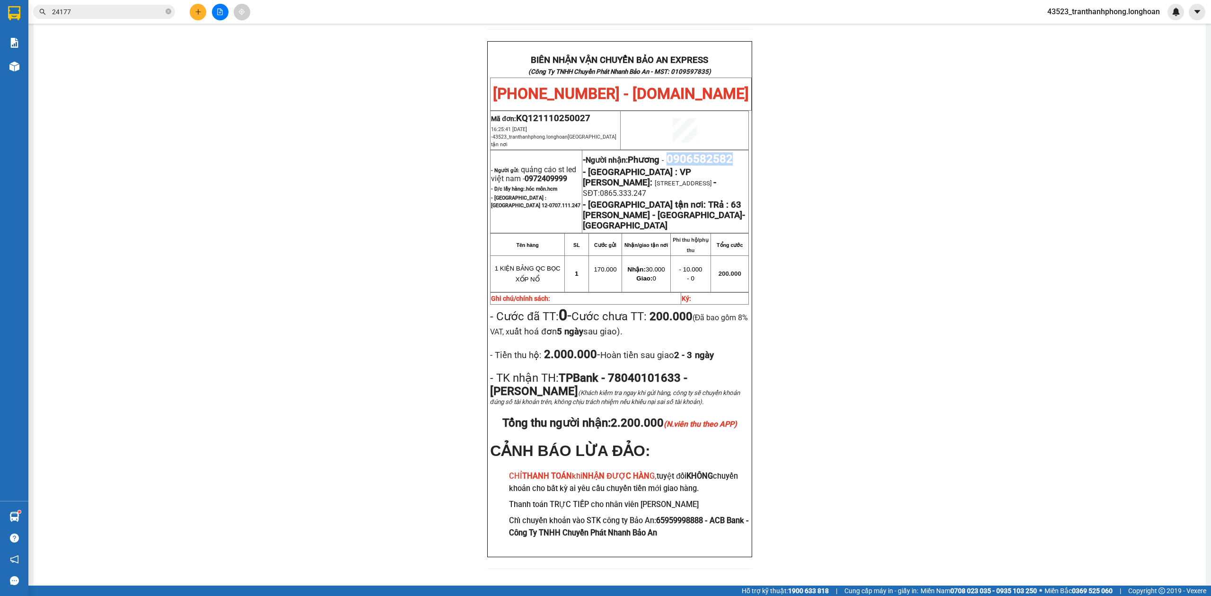
click at [721, 152] on span "0906582582" at bounding box center [699, 158] width 66 height 13
copy span "0906582582"
click at [871, 160] on div "PHIẾU DÁN LÊN HÀNG Ngày in phiếu: 18:03 ngày 11-10-2025 CSKH: 1900.06.88.33 CÔN…" at bounding box center [619, 108] width 1149 height 943
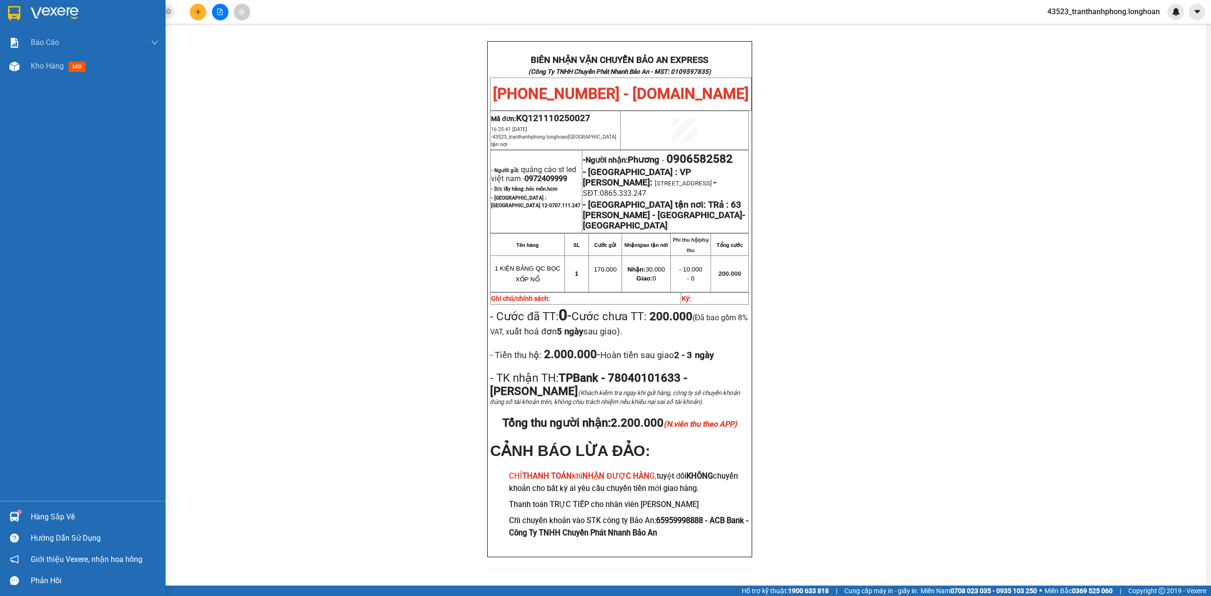
click at [11, 16] on img at bounding box center [14, 13] width 12 height 14
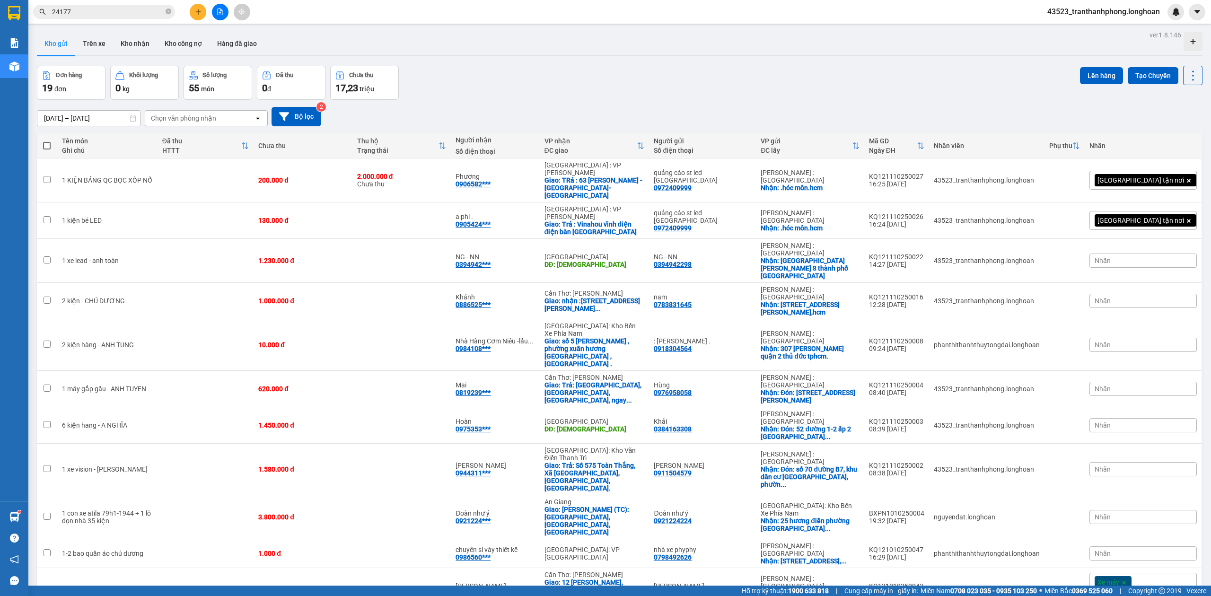
click at [110, 11] on input "24177" at bounding box center [108, 12] width 112 height 10
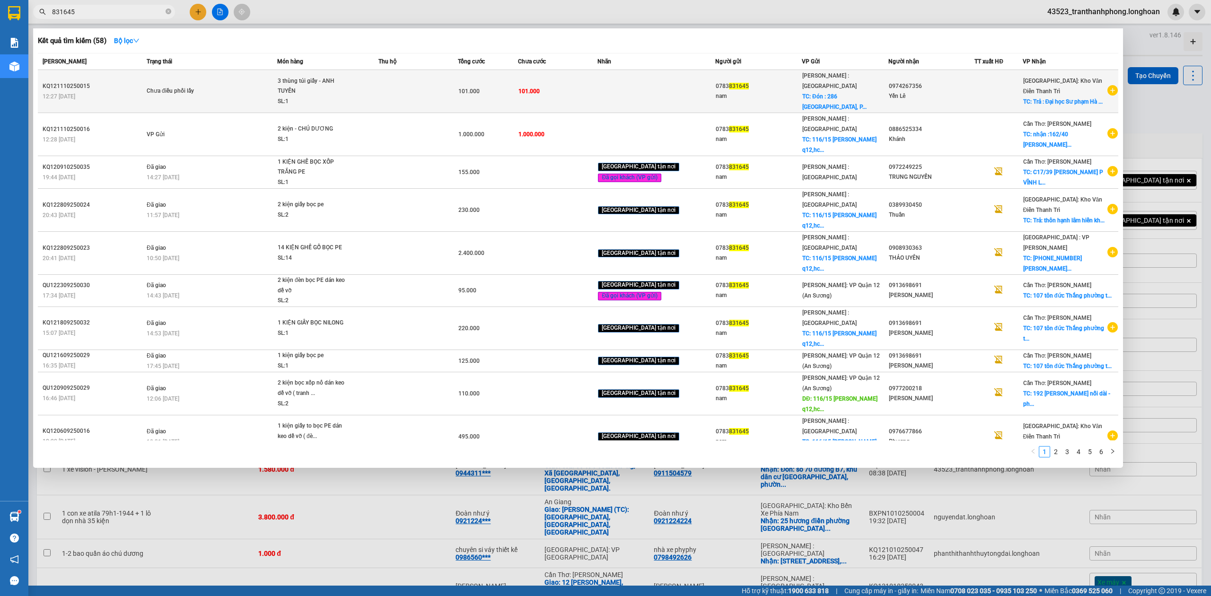
type input "831645"
click at [546, 74] on td "101.000" at bounding box center [558, 91] width 80 height 43
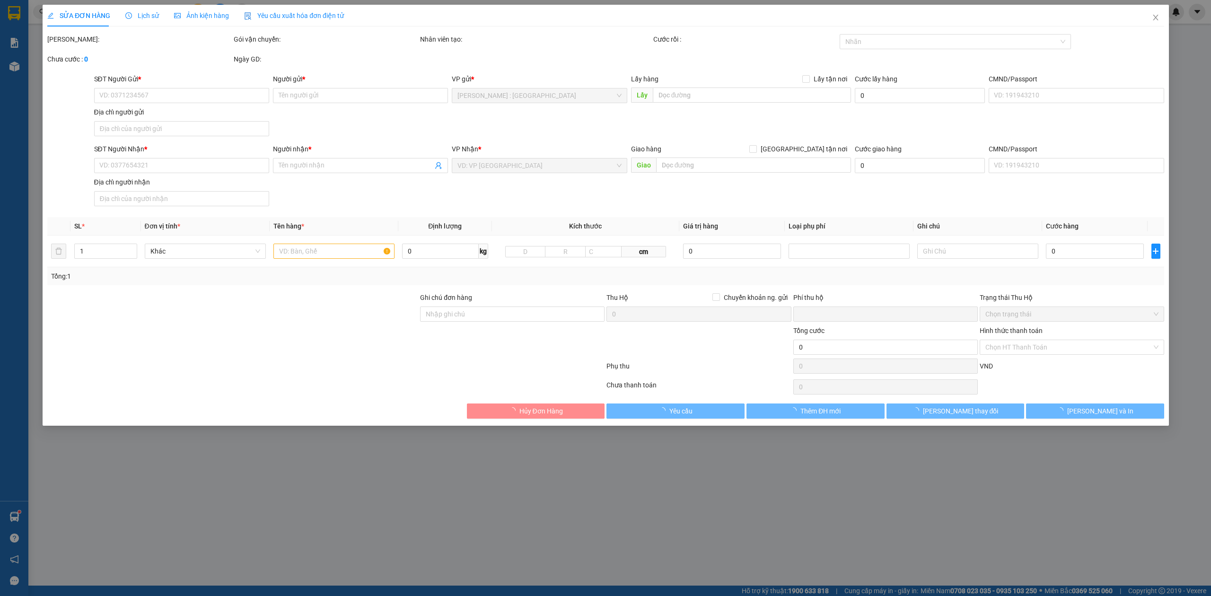
type input "0783831645"
type input "nam"
checkbox input "true"
type input "Đón : 286 Điện Biên Phủ, Phường 17, Bình Thạnh, Thành phố Hồ Chí Minh"
type input "0974267356"
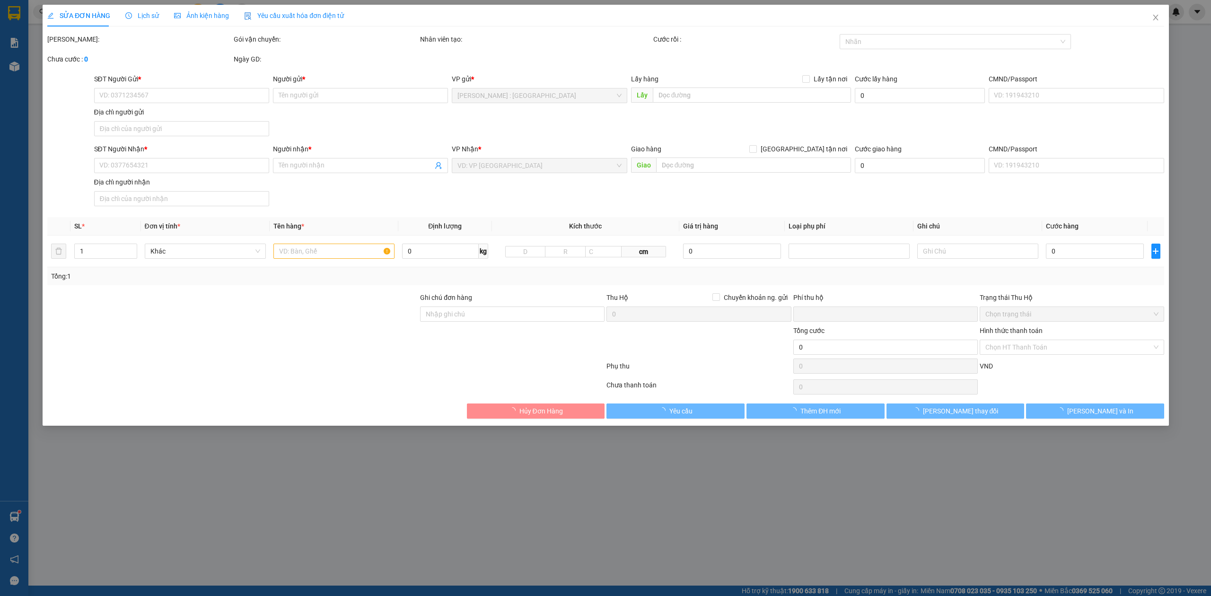
type input "Yến Lê"
checkbox input "true"
type input "Trả : [GEOGRAPHIC_DATA] 2 - 32 [PERSON_NAME][GEOGRAPHIC_DATA][GEOGRAPHIC_DATA]"
type input "0"
type input "101.000"
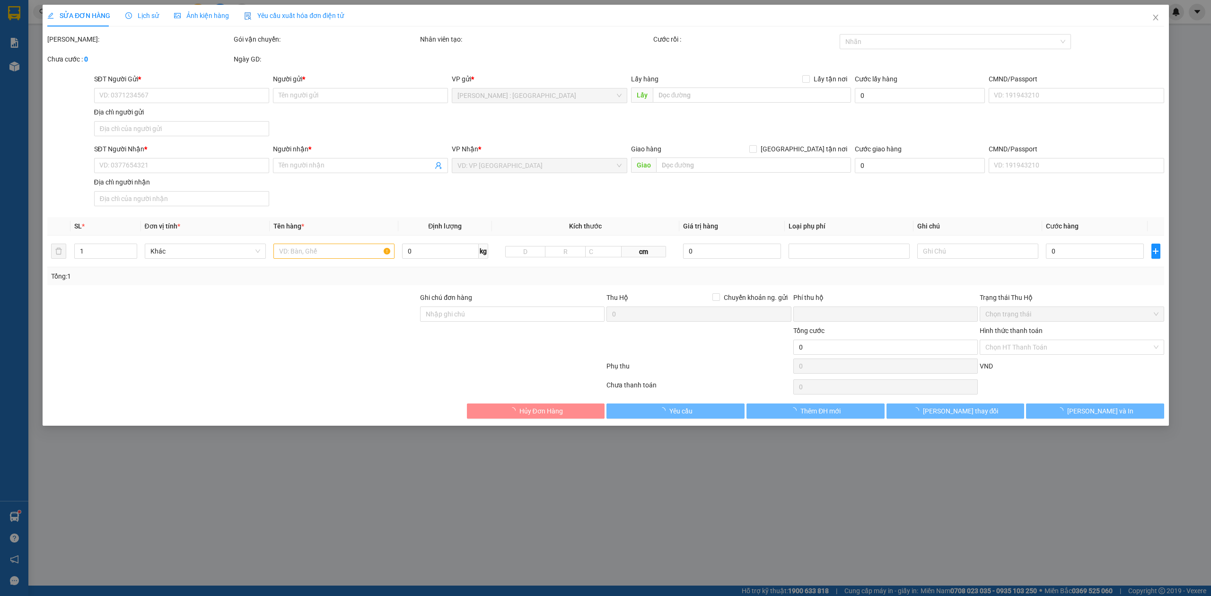
type input "101.000"
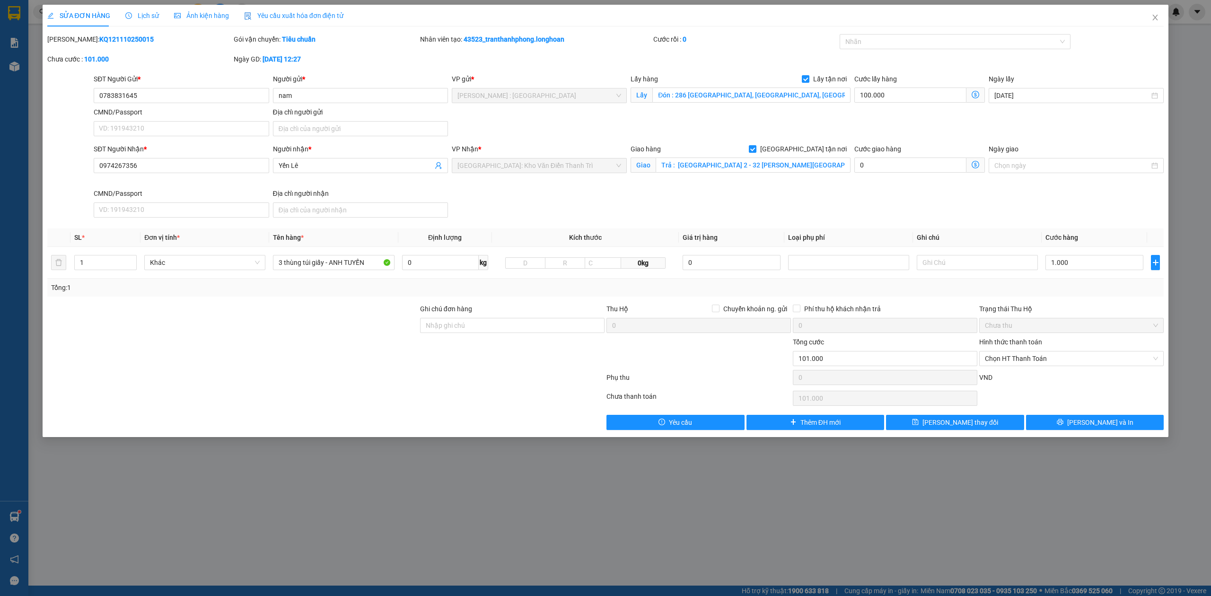
click at [139, 14] on span "Lịch sử" at bounding box center [142, 16] width 34 height 8
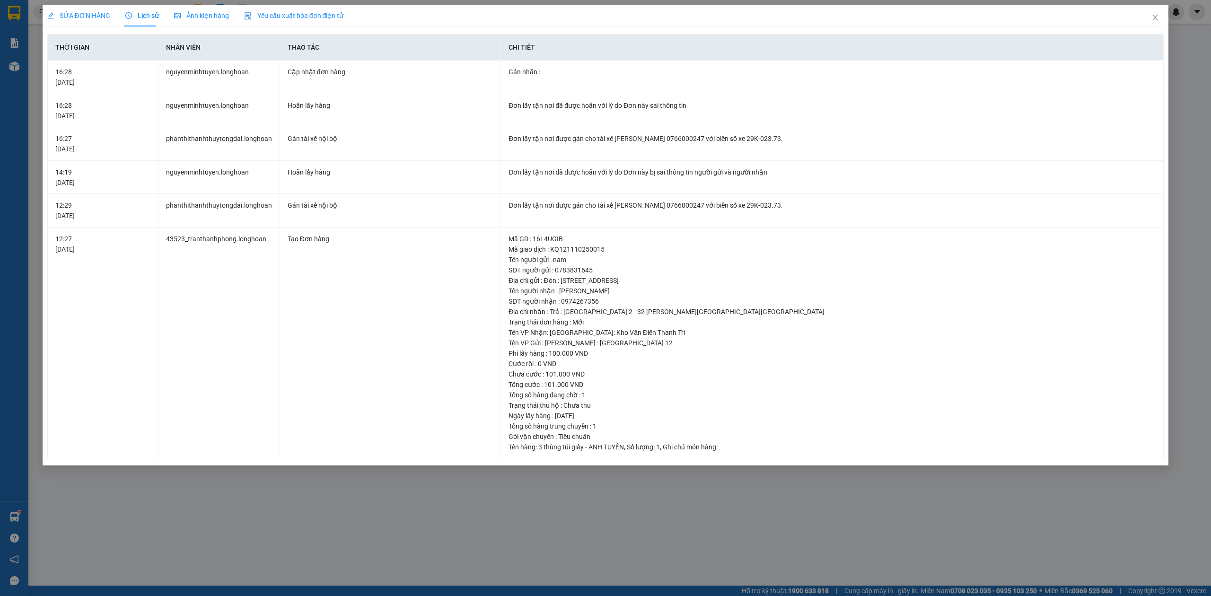
click at [73, 6] on div "SỬA ĐƠN HÀNG" at bounding box center [78, 16] width 63 height 22
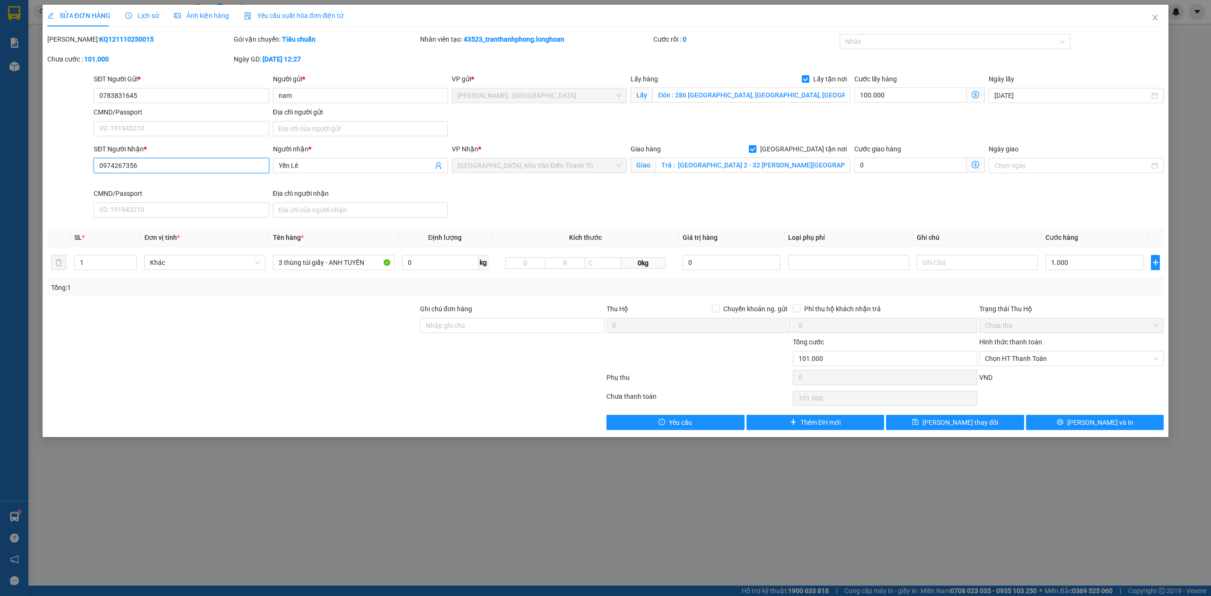
click at [131, 168] on input "0974267356" at bounding box center [181, 165] width 175 height 15
click at [156, 93] on input "0783831645" at bounding box center [181, 95] width 175 height 15
click at [808, 78] on input "Lấy tận nơi" at bounding box center [805, 78] width 7 height 7
checkbox input "false"
click at [964, 428] on span "[PERSON_NAME] thay đổi" at bounding box center [960, 422] width 76 height 10
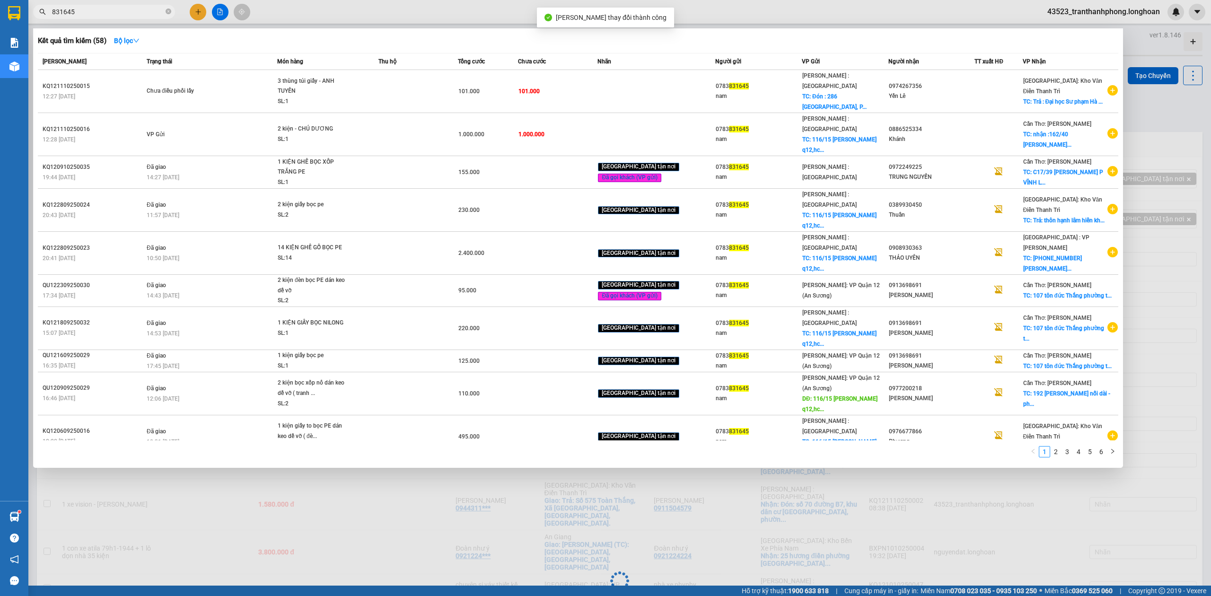
click at [113, 16] on input "831645" at bounding box center [108, 12] width 112 height 10
paste input "0783831645"
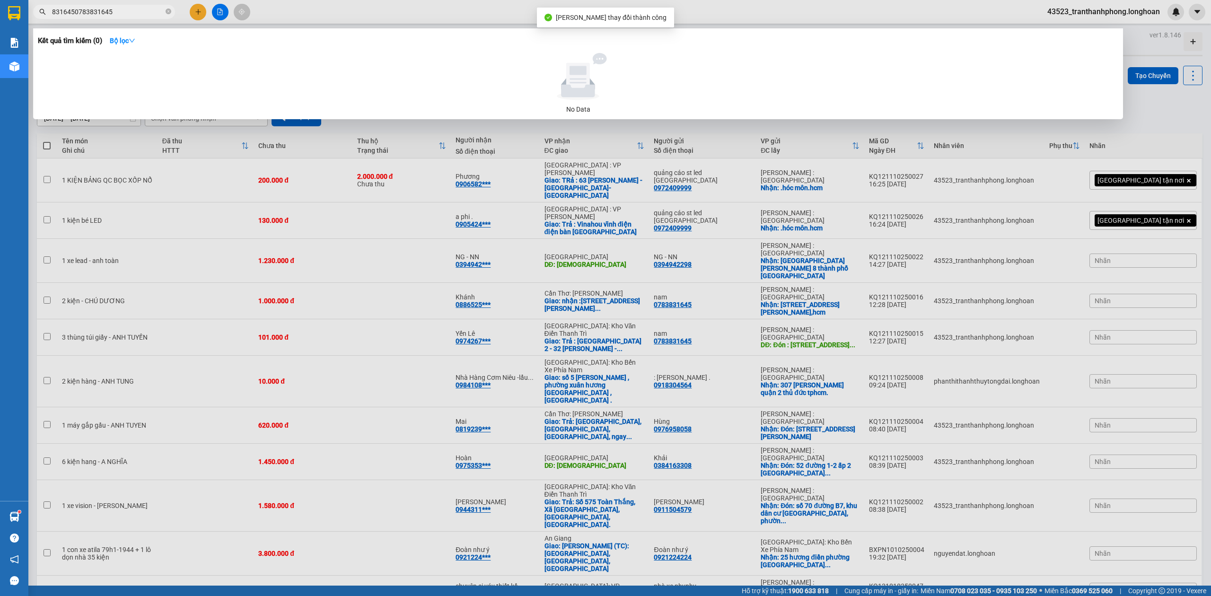
paste input "text"
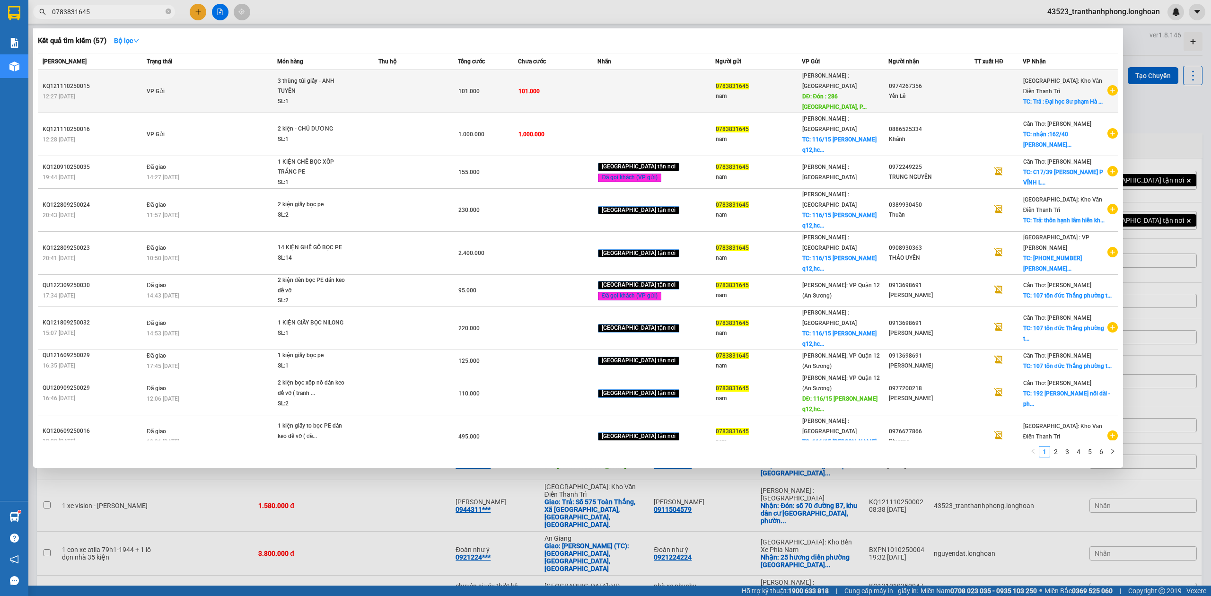
type input "0783831645"
click at [299, 89] on div "3 thùng túi giấy - ANH TUYẾN" at bounding box center [313, 86] width 71 height 20
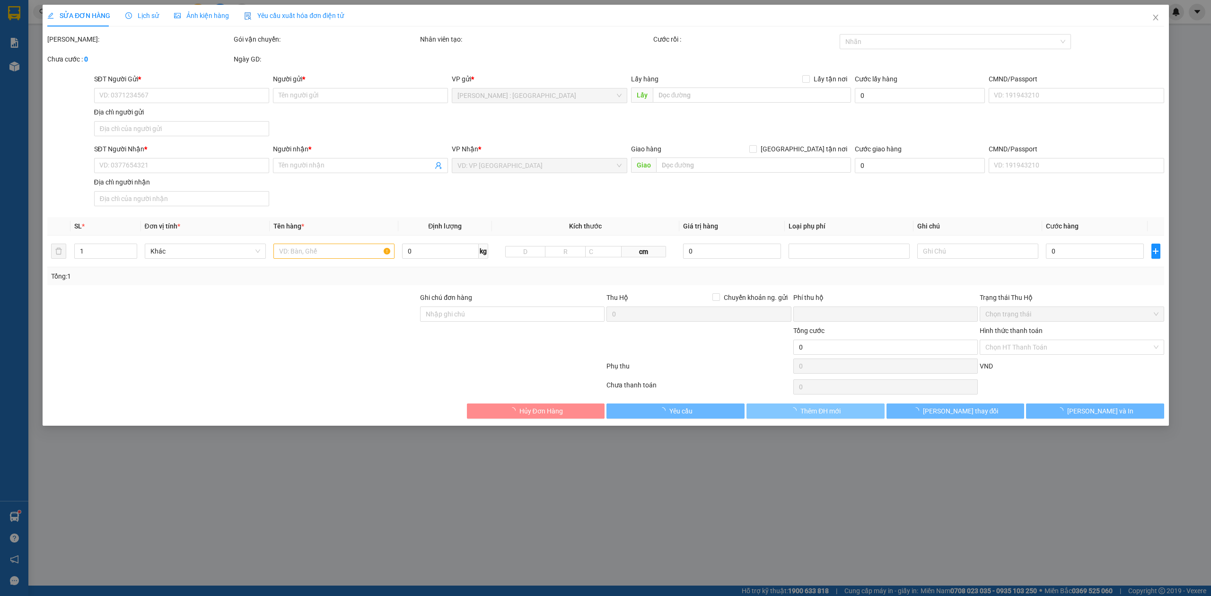
type input "0783831645"
type input "nam"
type input "Đón : 286 Điện Biên Phủ, Phường 17, Bình Thạnh, Thành phố Hồ Chí Minh"
type input "100.000"
type input "0974267356"
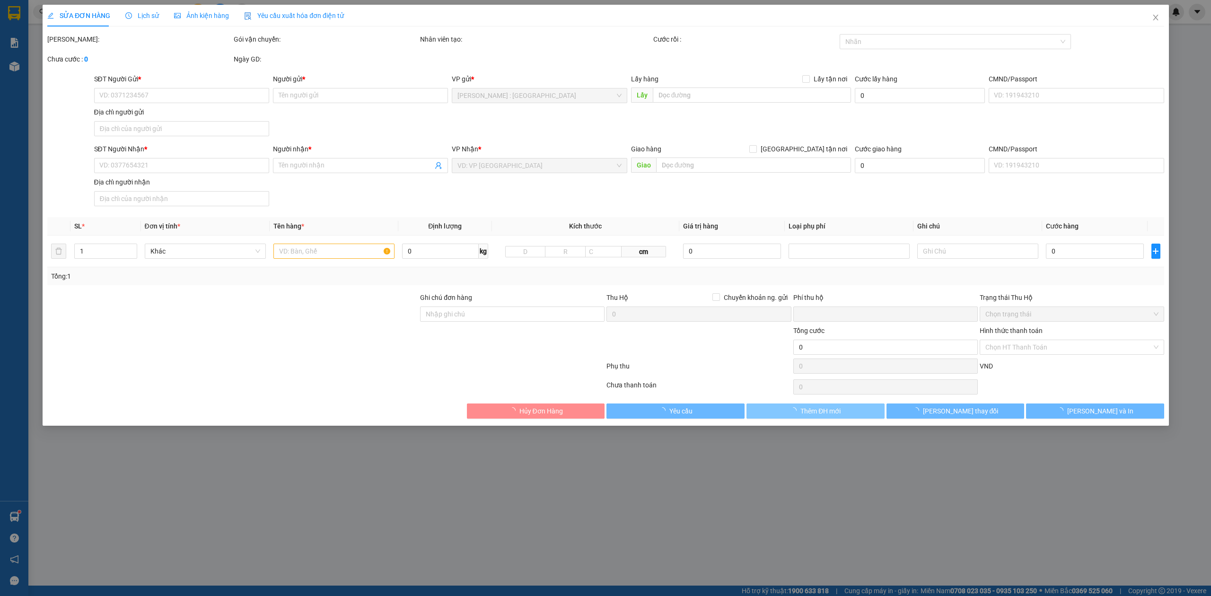
type input "Yến Lê"
checkbox input "true"
type input "Trả : [GEOGRAPHIC_DATA] 2 - 32 [PERSON_NAME][GEOGRAPHIC_DATA][GEOGRAPHIC_DATA]"
type input "0"
type input "101.000"
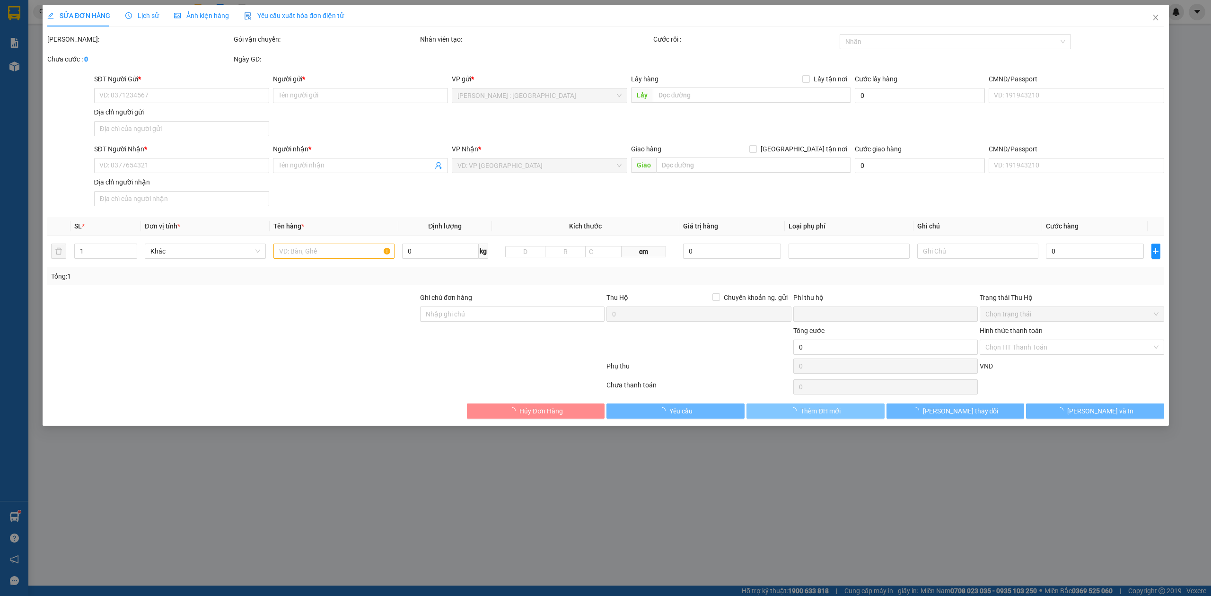
type input "101.000"
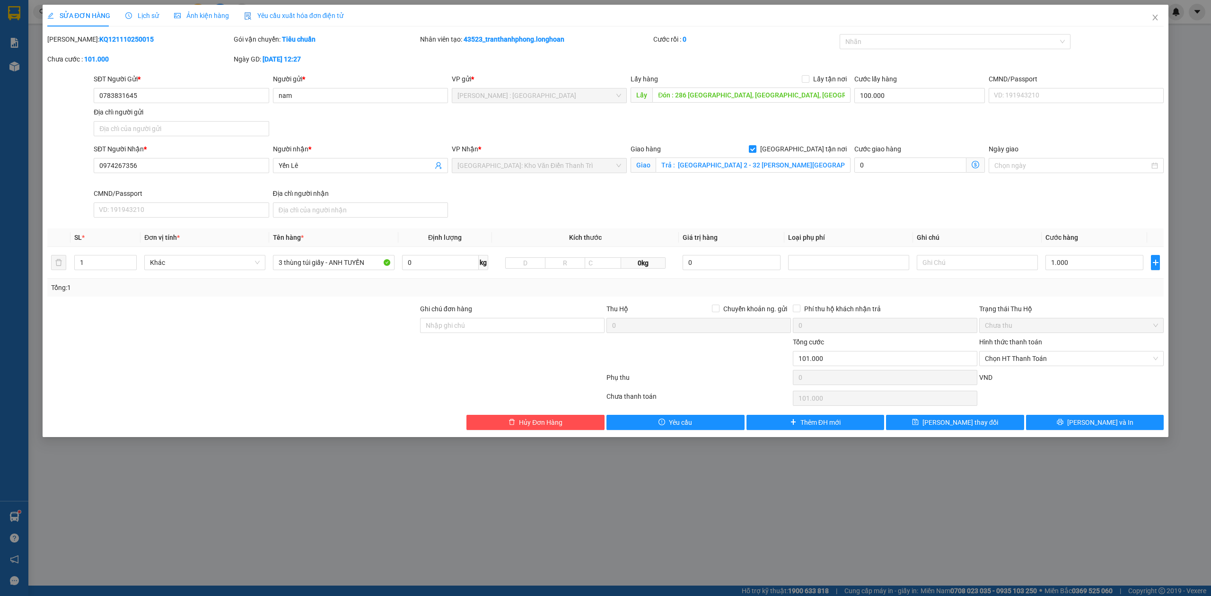
click at [526, 416] on div "Total Paid Fee 0 Total UnPaid Fee 101.000 Cash Collection Total Fee Mã ĐH: KQ12…" at bounding box center [605, 232] width 1117 height 396
click at [521, 420] on span "Hủy Đơn Hàng" at bounding box center [541, 422] width 44 height 10
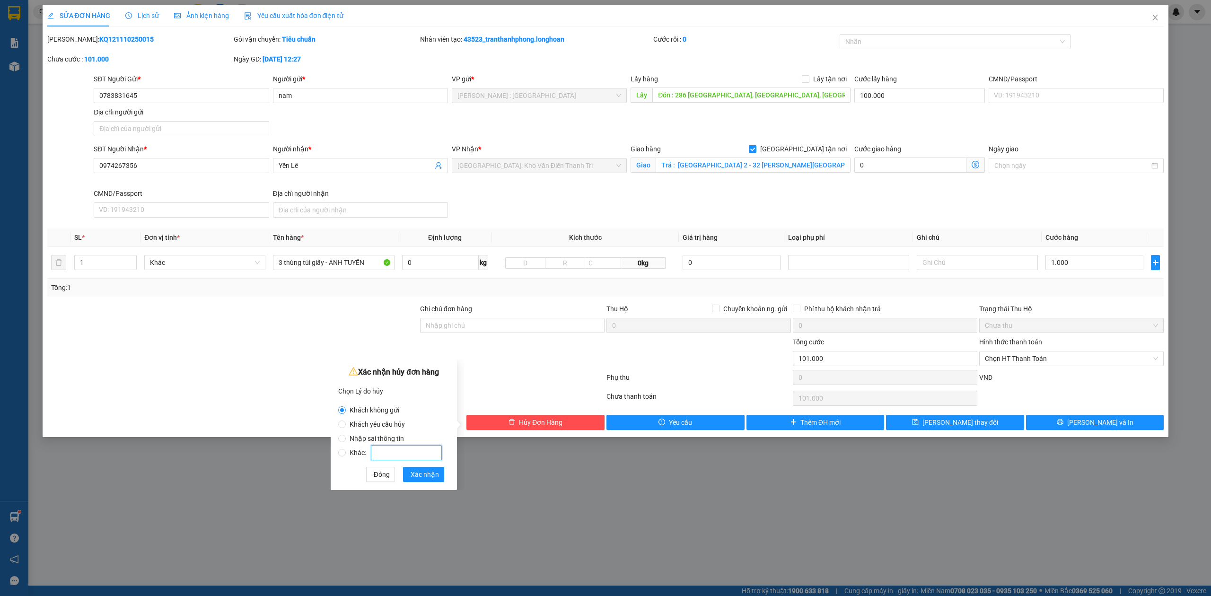
click at [375, 453] on input "Khác:" at bounding box center [406, 452] width 71 height 15
click at [347, 453] on span "Khác:" at bounding box center [396, 453] width 100 height 8
click at [346, 453] on input "Khác:" at bounding box center [342, 453] width 8 height 8
radio input "true"
radio input "false"
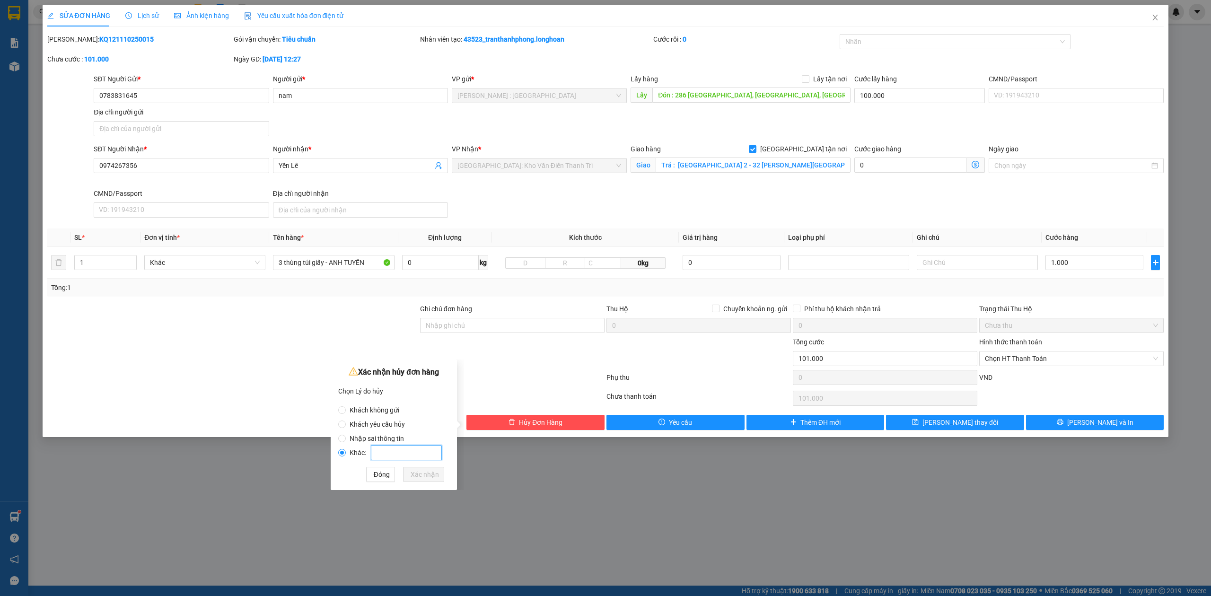
click at [388, 451] on input "Khác:" at bounding box center [406, 452] width 71 height 15
type input "KHÁCH RA KHO"
click at [421, 478] on span "Xác nhận" at bounding box center [425, 474] width 28 height 10
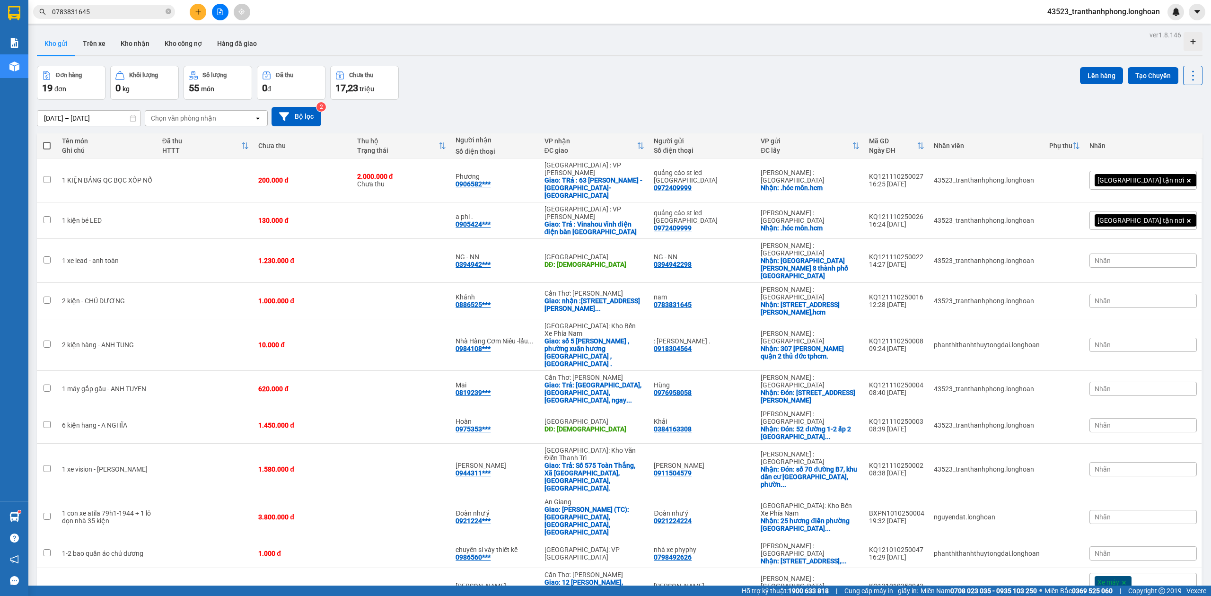
click at [622, 78] on div "Đơn hàng 19 đơn Khối lượng 0 kg Số lượng 55 món Đã thu 0 đ Chưa thu 17,23 triệu…" at bounding box center [619, 83] width 1165 height 34
click at [96, 15] on input "0783831645" at bounding box center [108, 12] width 112 height 10
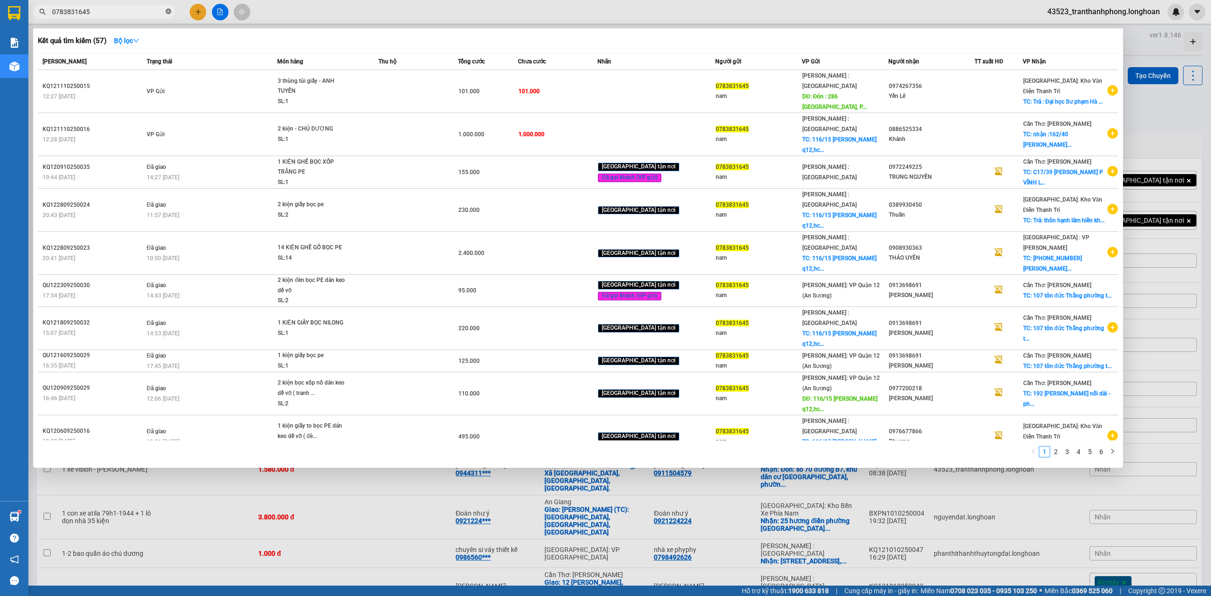
click at [168, 12] on icon "close-circle" at bounding box center [169, 12] width 6 height 6
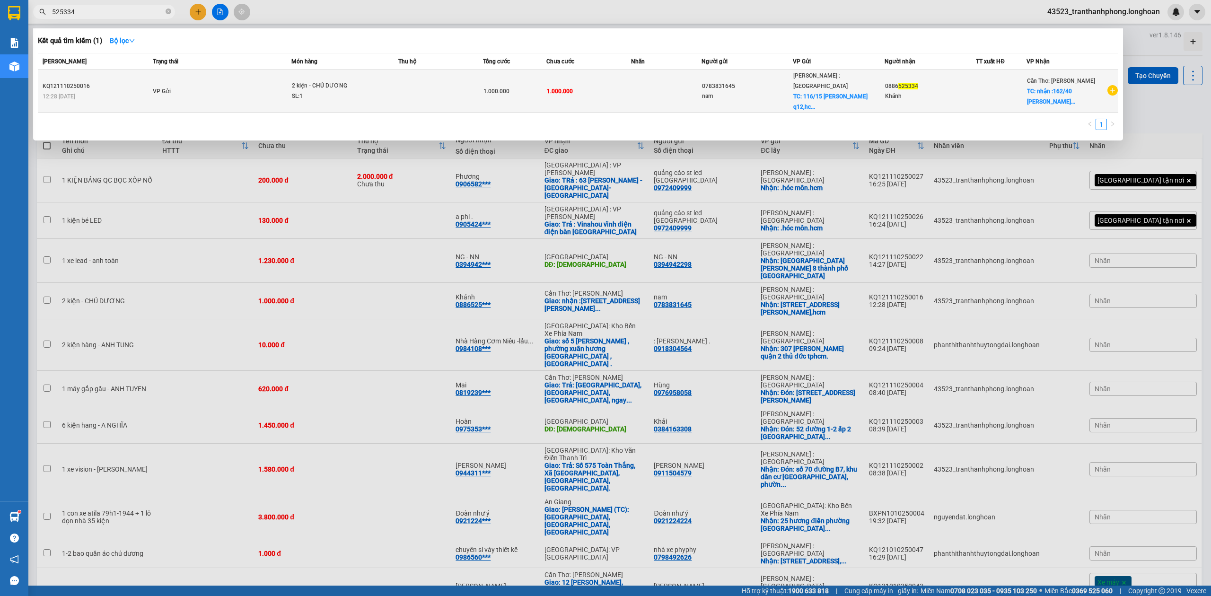
type input "525334"
click at [184, 75] on td "VP Gửi" at bounding box center [220, 91] width 141 height 43
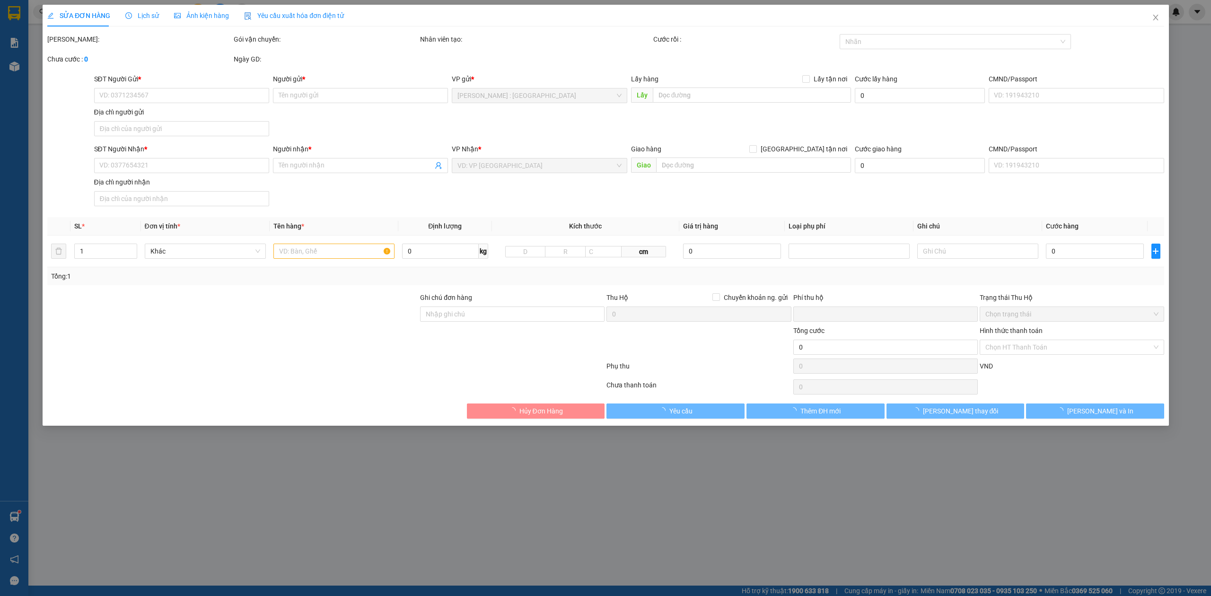
type input "0783831645"
type input "nam"
checkbox input "true"
type input "116/15 Phan Văn Hùm q12,hcm"
type input "0886525334"
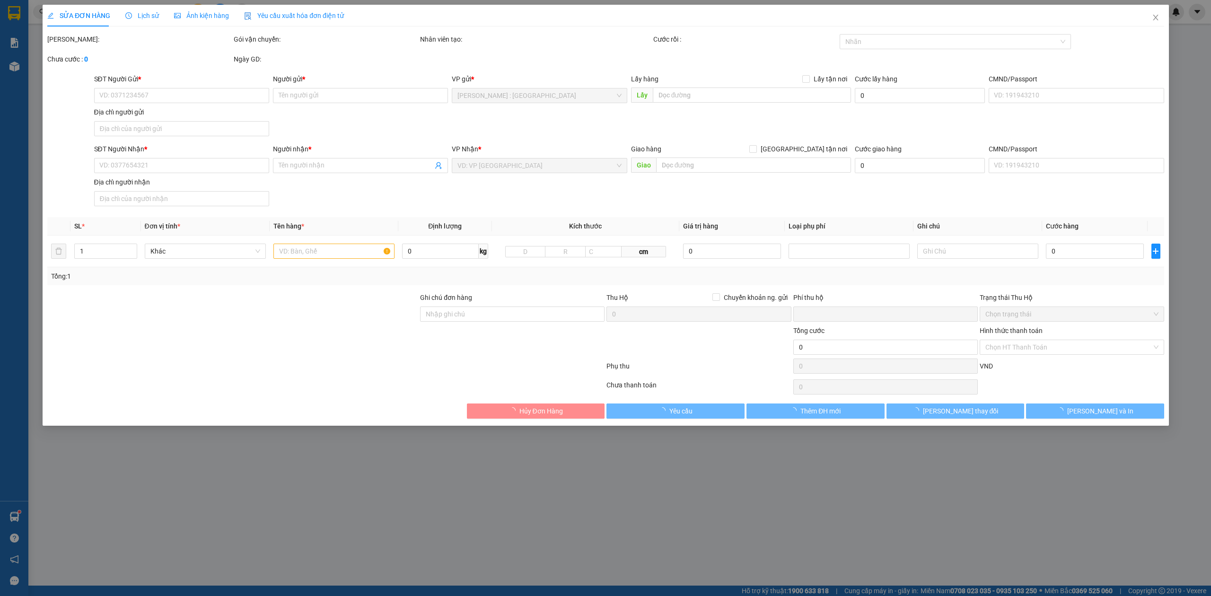
type input "Khánh"
checkbox input "true"
type input "nhận :162/40 nguyễn việt hồng, thới bình ,ninh kiều ,cần thơ"
type input "0"
type input "1.000.000"
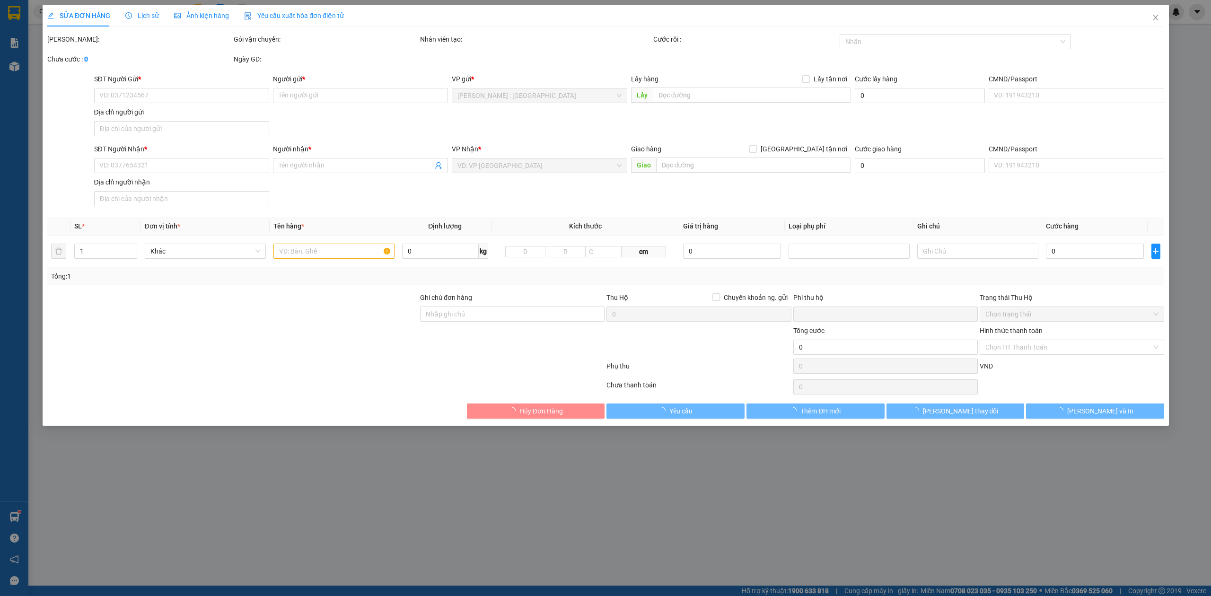
type input "1.000.000"
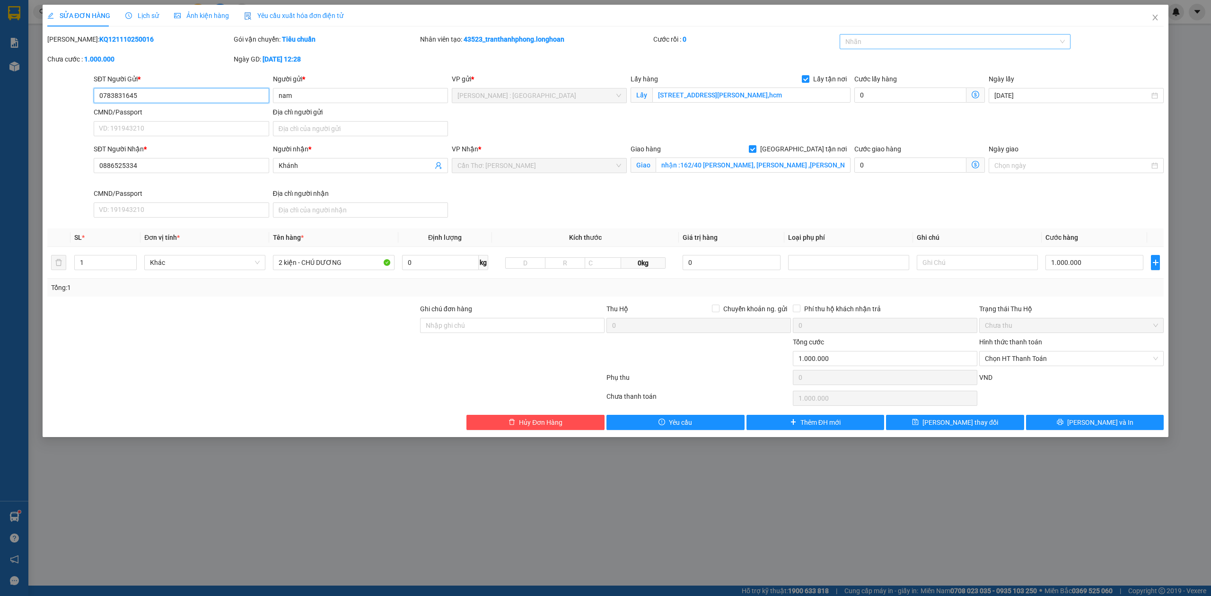
click at [993, 39] on div at bounding box center [950, 41] width 217 height 11
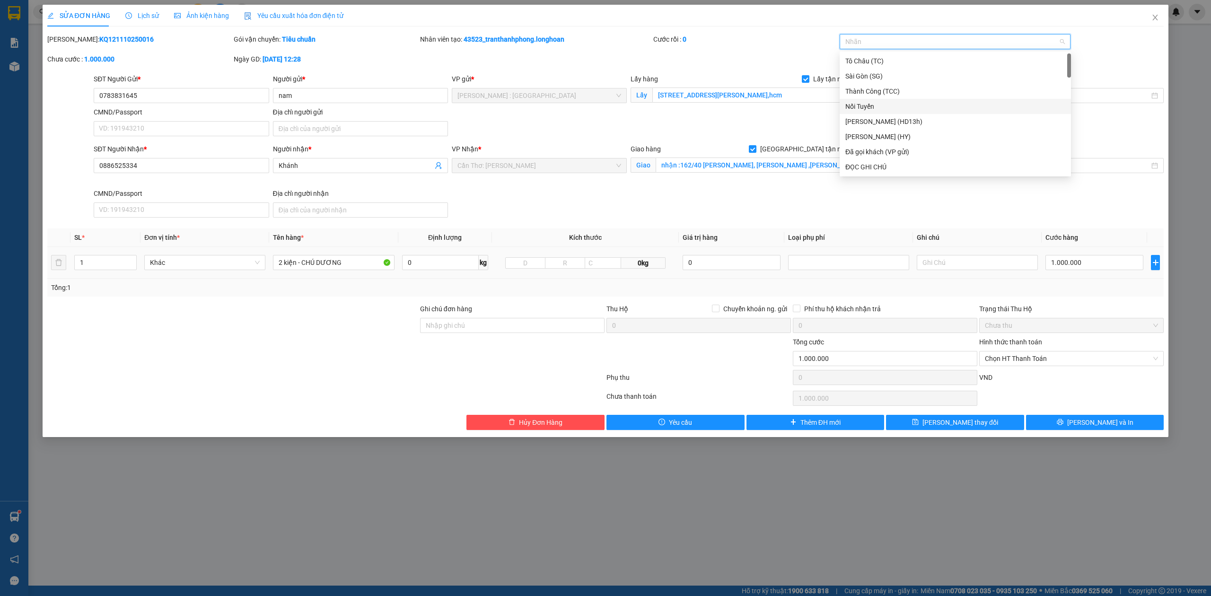
type input "G"
click at [856, 164] on div "[GEOGRAPHIC_DATA] tận nơi" at bounding box center [955, 167] width 220 height 10
click at [822, 201] on div "SĐT Người Nhận * 0886525334 Người nhận * Khánh VP Nhận * Cần Thơ: Kho Ninh Kiều…" at bounding box center [629, 183] width 1074 height 78
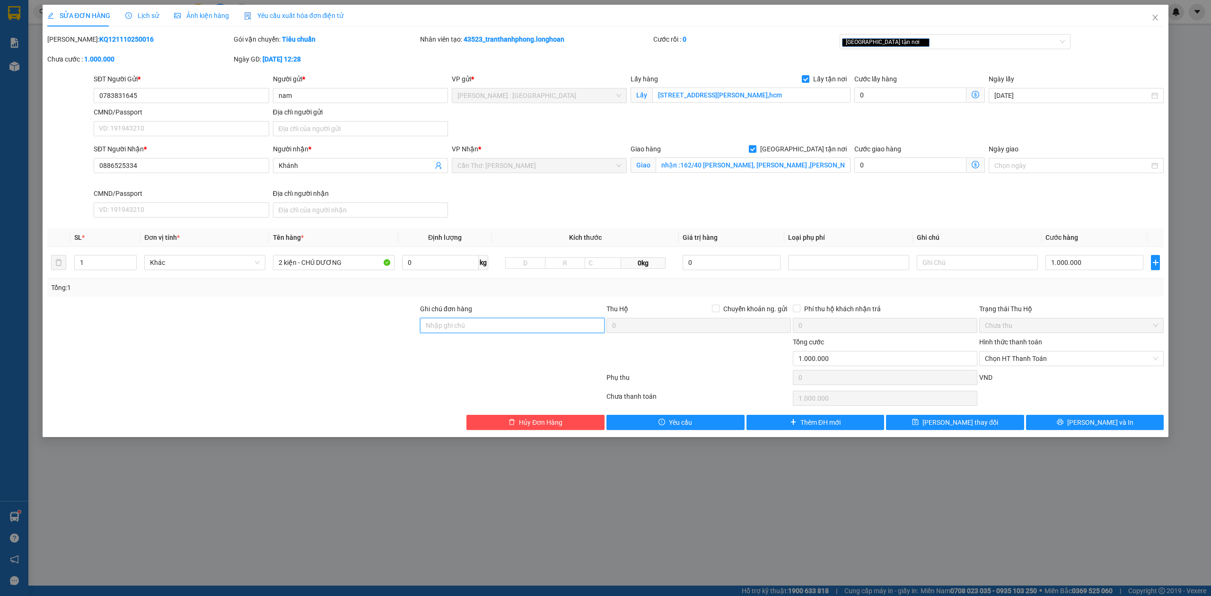
click at [466, 332] on input "Ghi chú đơn hàng" at bounding box center [512, 325] width 184 height 15
type input "NHẬN THEO KIỆN-GIAO NGUYÊN KIỆN - HƯ VỠ KHÔNG ĐỀN"
type input "2"
click at [131, 262] on icon "up" at bounding box center [131, 260] width 3 height 3
drag, startPoint x: 350, startPoint y: 265, endPoint x: 144, endPoint y: 269, distance: 205.8
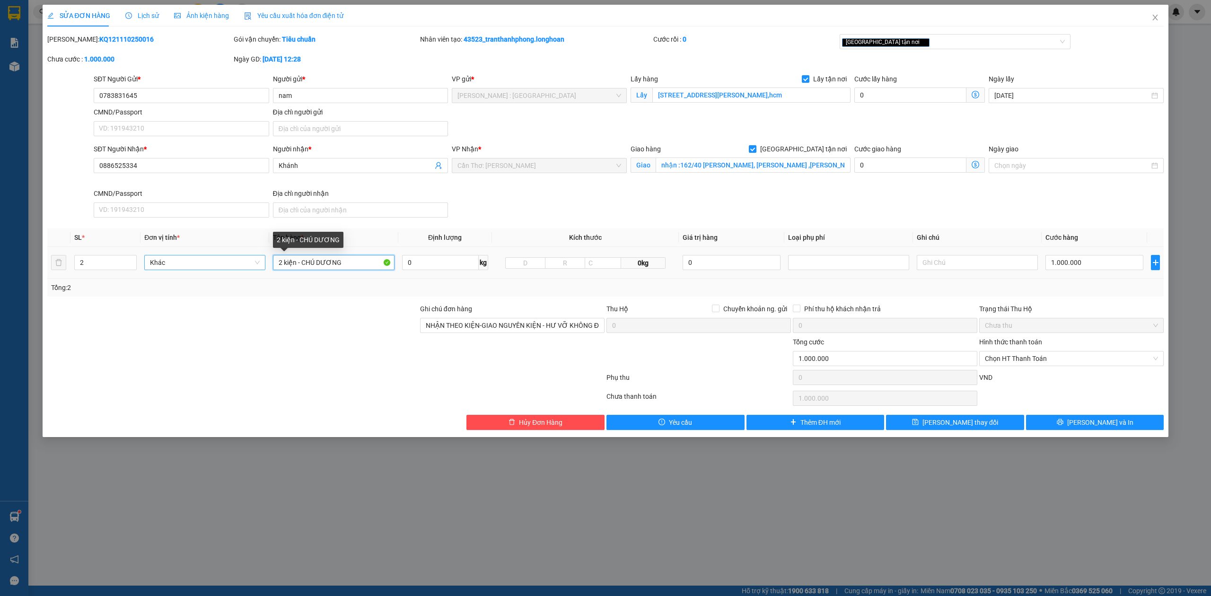
click at [144, 269] on tr "2 Khác 2 kiện - CHÚ DƯƠNG 0 kg 0kg 0 1.000.000" at bounding box center [605, 263] width 1117 height 32
type input "1 KIỆN B ỌC NILONG ĐEN + 1 KIỆN GIẤY DÀI"
click at [1060, 214] on div "SĐT Người Nhận * 0886525334 Người nhận * Khánh VP Nhận * Cần Thơ: Kho Ninh Kiều…" at bounding box center [629, 183] width 1074 height 78
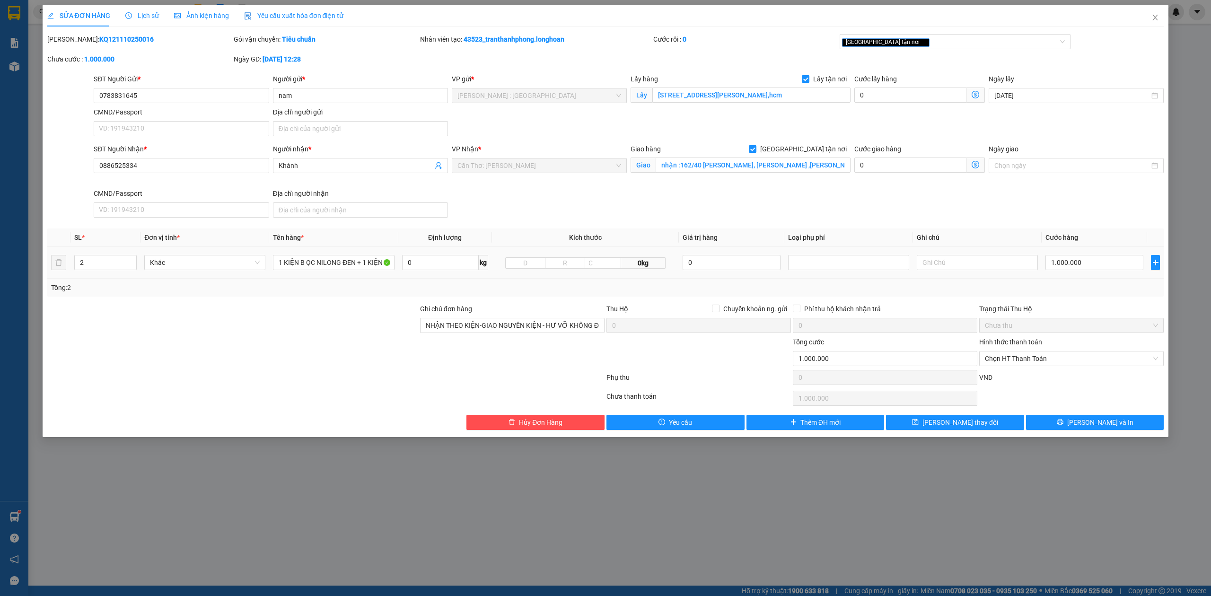
click at [1057, 272] on div "1.000.000" at bounding box center [1094, 262] width 98 height 19
click at [1065, 260] on input "1.000.000" at bounding box center [1094, 262] width 98 height 15
type input "1"
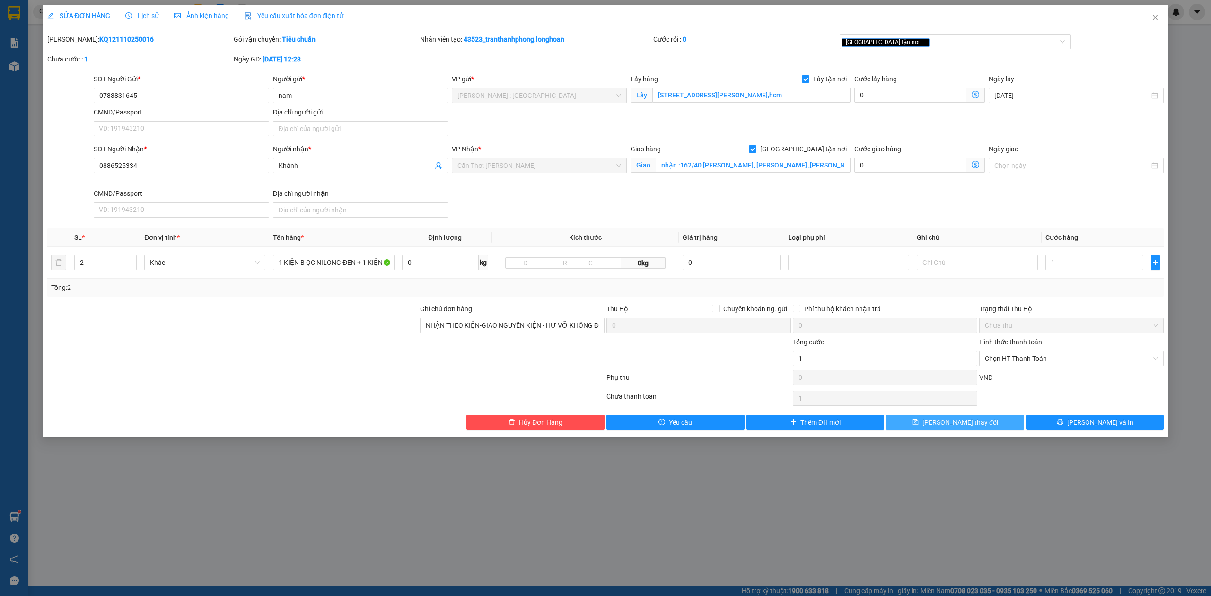
type input "1.000"
click at [986, 430] on button "[PERSON_NAME] thay đổi" at bounding box center [955, 422] width 138 height 15
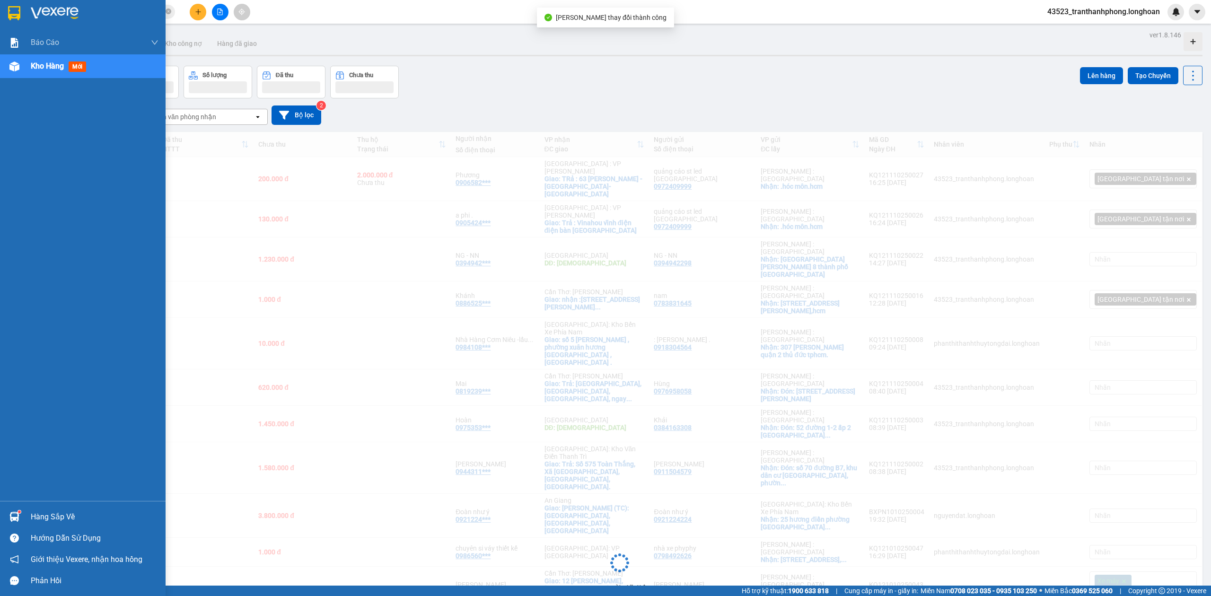
click at [15, 14] on img at bounding box center [14, 13] width 12 height 14
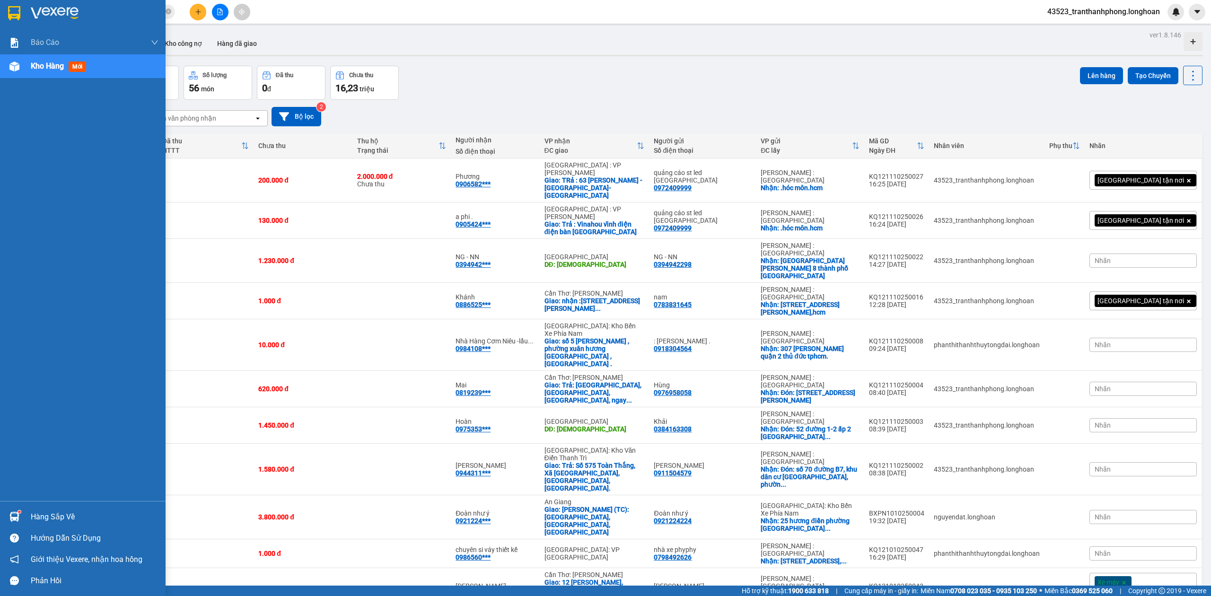
click at [2, 12] on div at bounding box center [83, 15] width 166 height 31
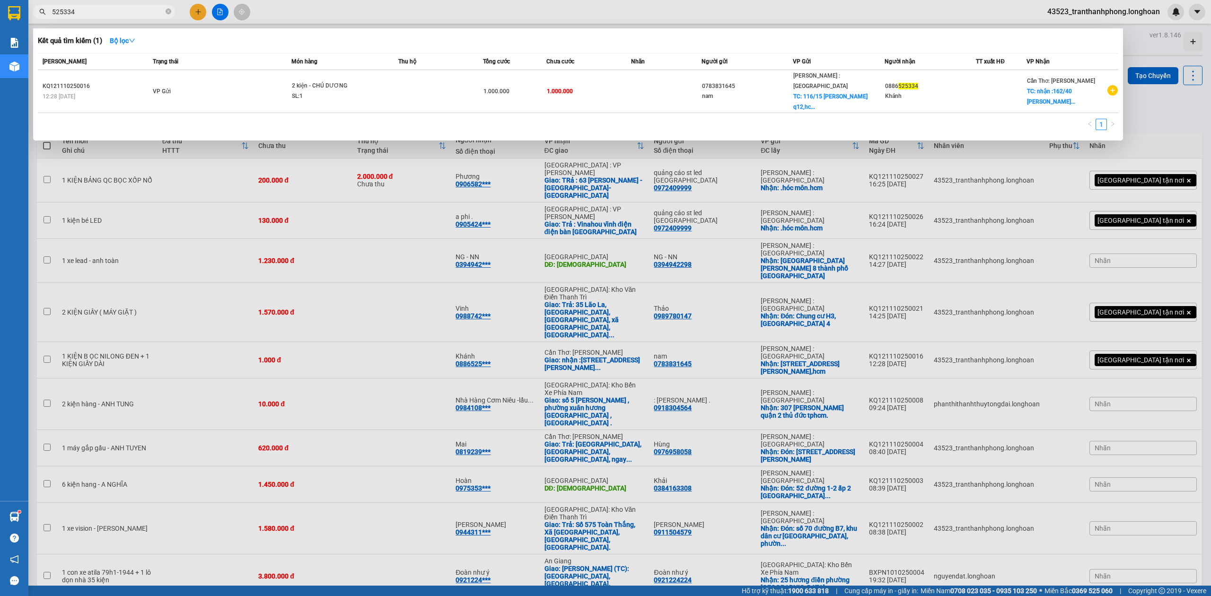
click at [128, 12] on input "525334" at bounding box center [108, 12] width 112 height 10
click at [132, 10] on input "525334" at bounding box center [108, 12] width 112 height 10
click at [119, 12] on input "525334" at bounding box center [108, 12] width 112 height 10
paste input "0903717656"
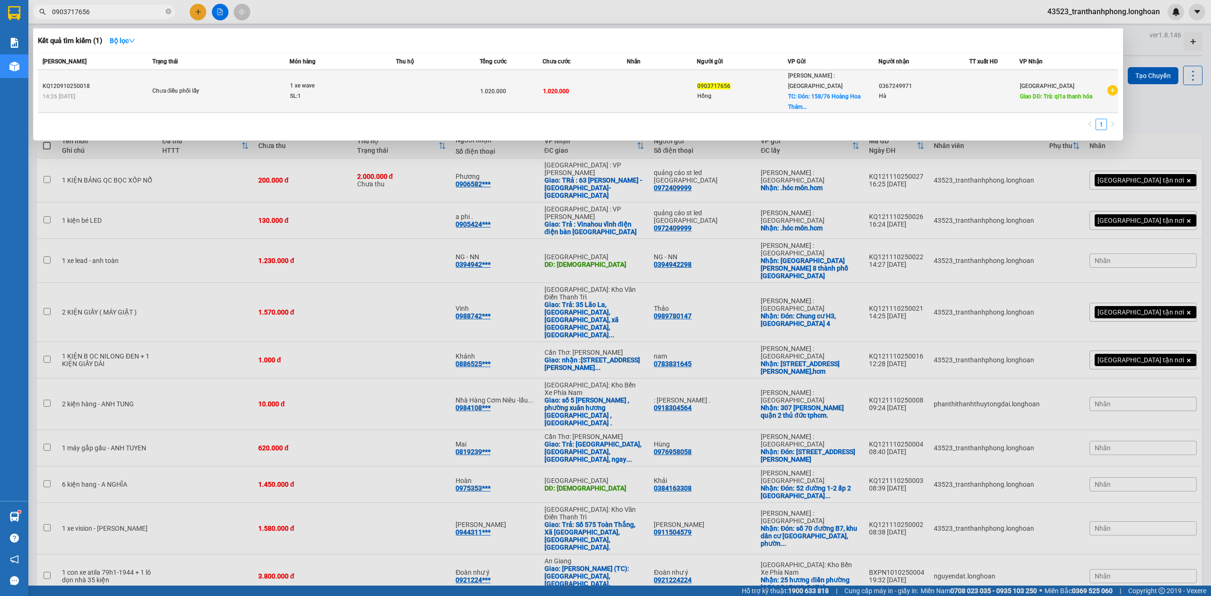
type input "0903717656"
click at [353, 91] on div "SL: 1" at bounding box center [325, 96] width 71 height 10
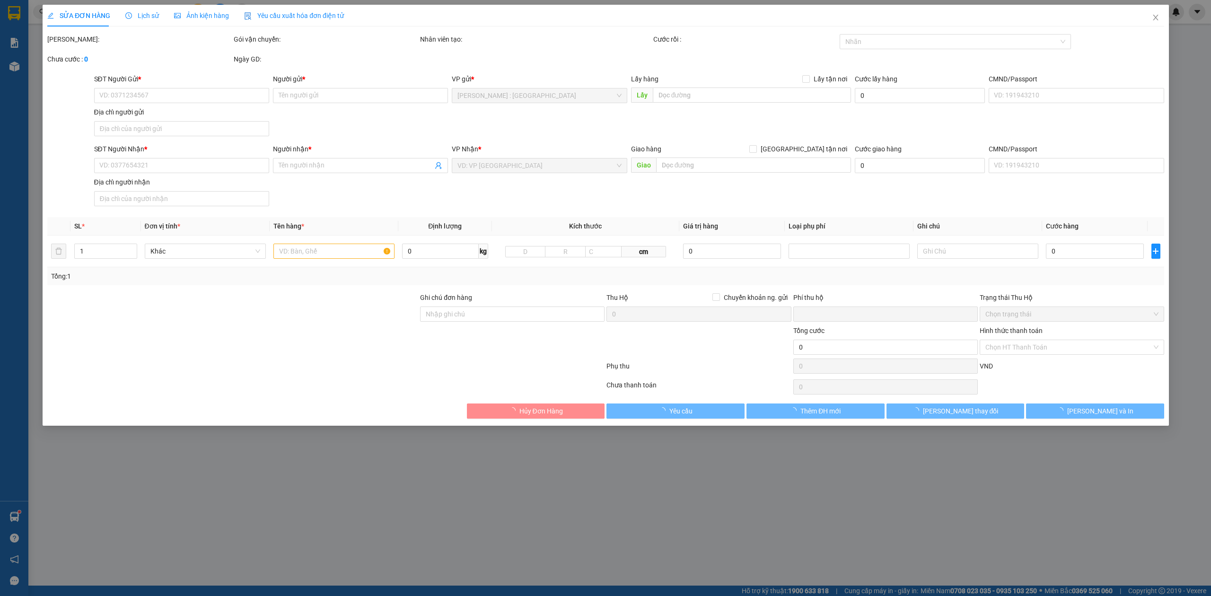
type input "0903717656"
type input "Hồng"
checkbox input "true"
type input "Đón: 158/76 Hoàng Hoa Thám p12, Tân Bình"
type input "0367249971"
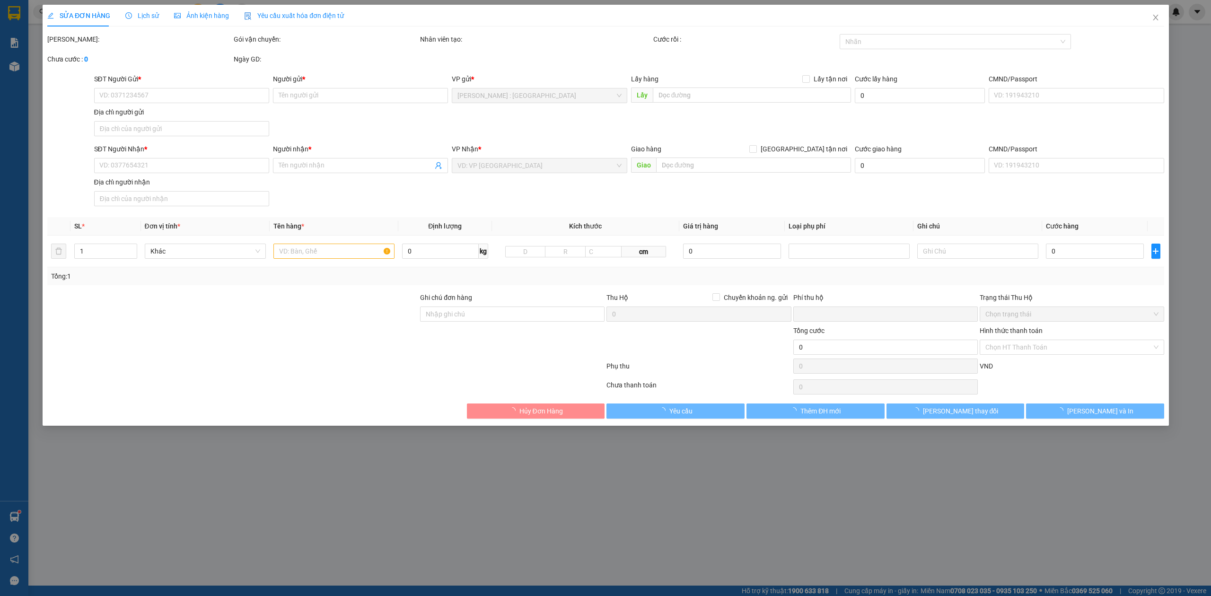
type input "Hà"
type input "Trả: ql1a thanh hóa"
type input "0"
type input "1.020.000"
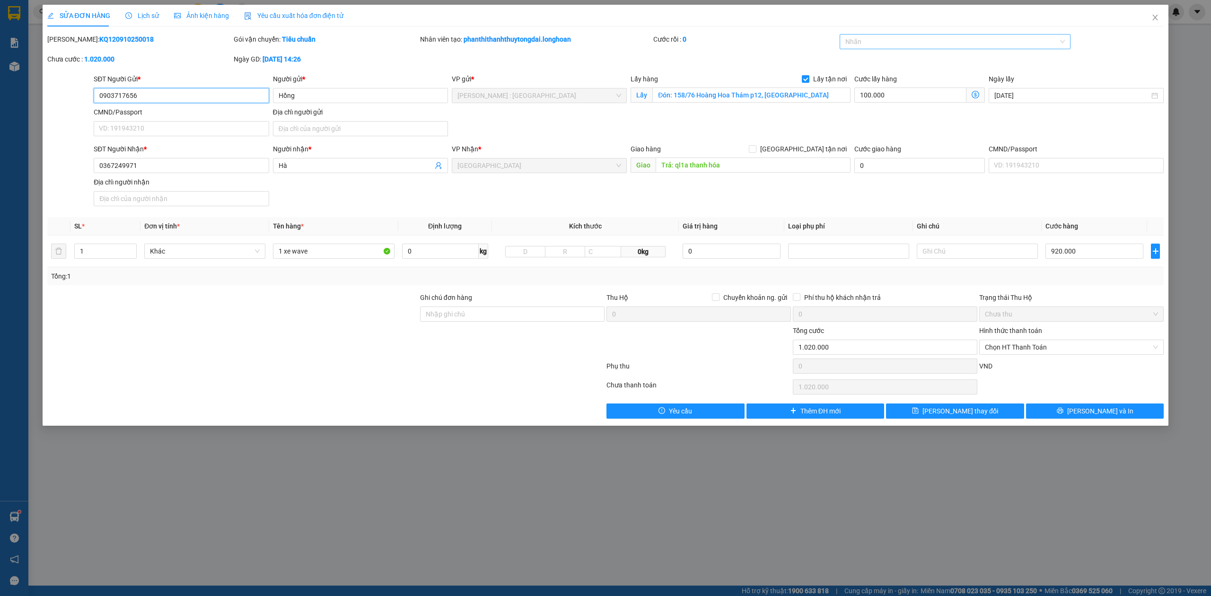
click at [889, 46] on div at bounding box center [950, 41] width 217 height 11
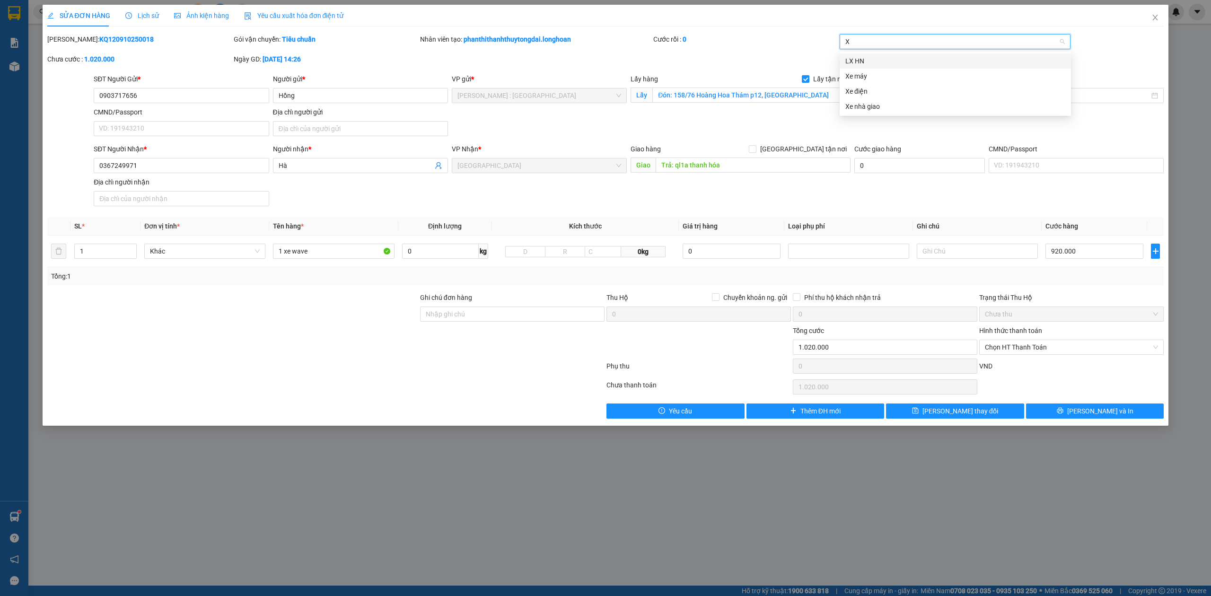
type input "XE"
click at [871, 58] on div "Xe máy" at bounding box center [955, 61] width 220 height 10
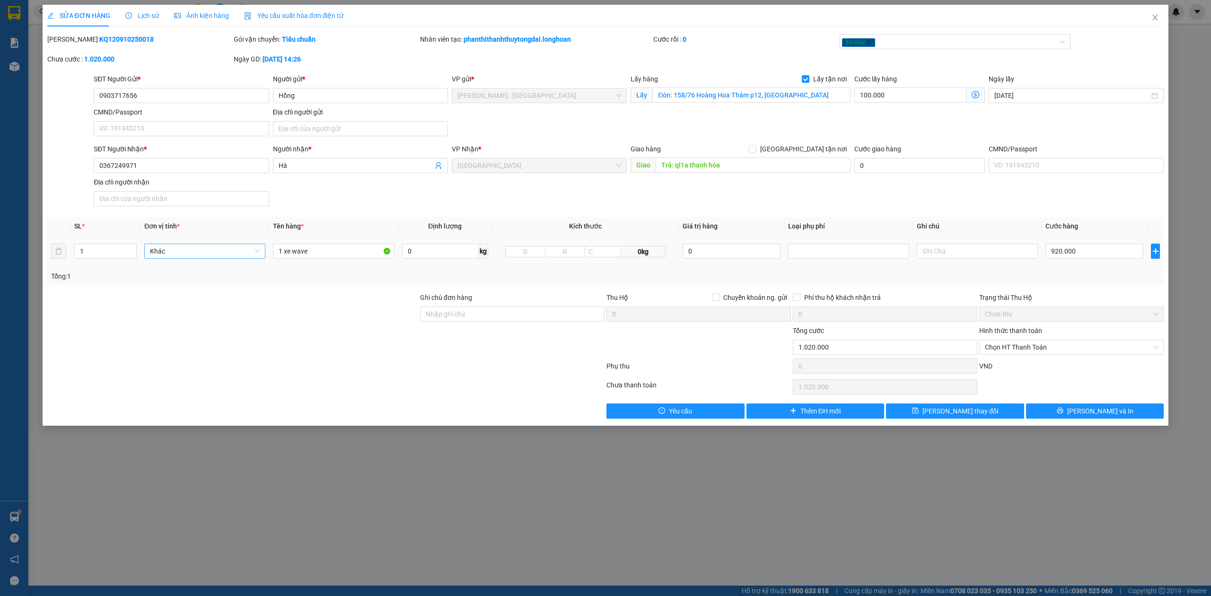
drag, startPoint x: 328, startPoint y: 260, endPoint x: 187, endPoint y: 260, distance: 140.9
click at [187, 260] on tr "1 Khác 1 xe wave 0 kg 0kg 0 920.000" at bounding box center [605, 252] width 1117 height 32
click at [311, 253] on input "1 xe wave" at bounding box center [333, 251] width 121 height 15
type input "1 CHIẾC XE BS 36B8-78769"
click at [916, 195] on div "SĐT Người Nhận * 0367249971 Người nhận * Hà VP Nhận * Thanh Hóa Giao hàng Giao …" at bounding box center [629, 177] width 1074 height 66
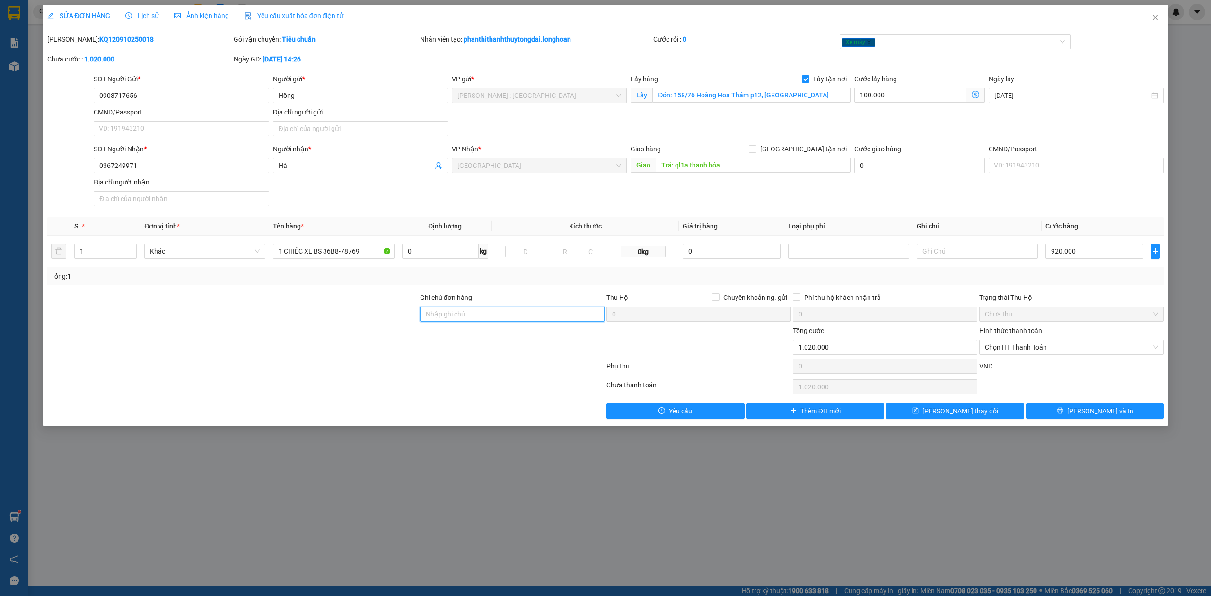
click at [481, 314] on input "Ghi chú đơn hàng" at bounding box center [512, 313] width 184 height 15
type input "1 CHÌA KHOÁ - CAVET PHOTO"
drag, startPoint x: 199, startPoint y: 176, endPoint x: 195, endPoint y: 171, distance: 6.2
click at [199, 175] on div "SĐT Người Nhận * 0367249971" at bounding box center [181, 160] width 175 height 33
click at [195, 171] on input "0367249971" at bounding box center [181, 165] width 175 height 15
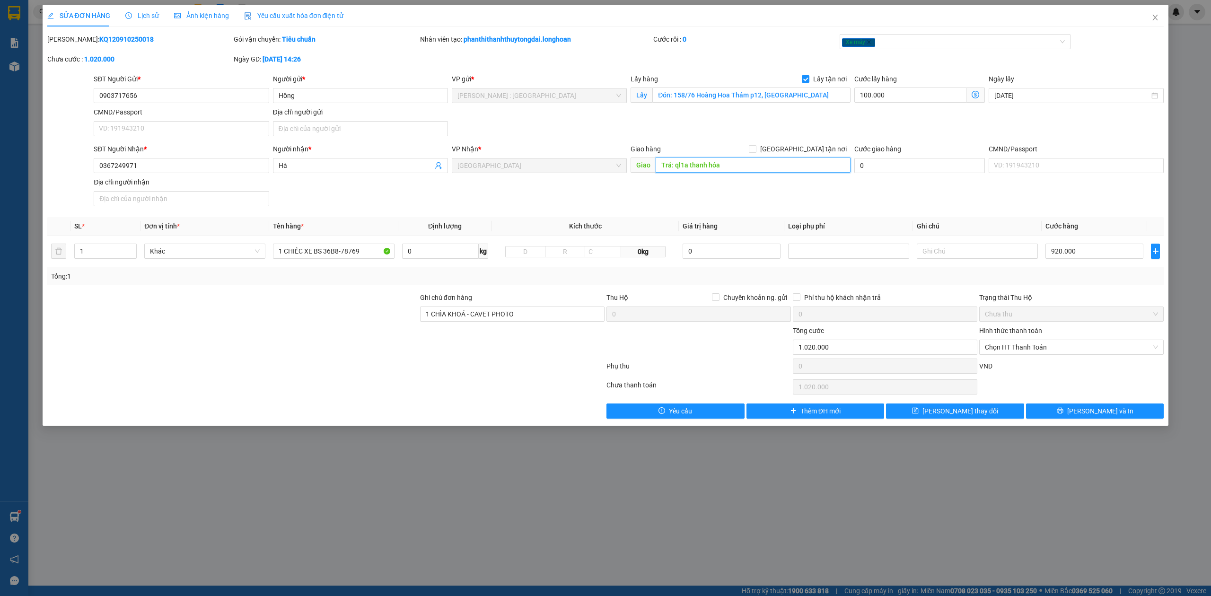
click at [742, 157] on input "Trả: ql1a thanh hóa" at bounding box center [752, 164] width 195 height 15
paste input "Quảng Xương giao trên QL 1A"
click at [898, 36] on div "Xe máy" at bounding box center [950, 41] width 217 height 11
type input "Quảng Xương giao trên QL 1A"
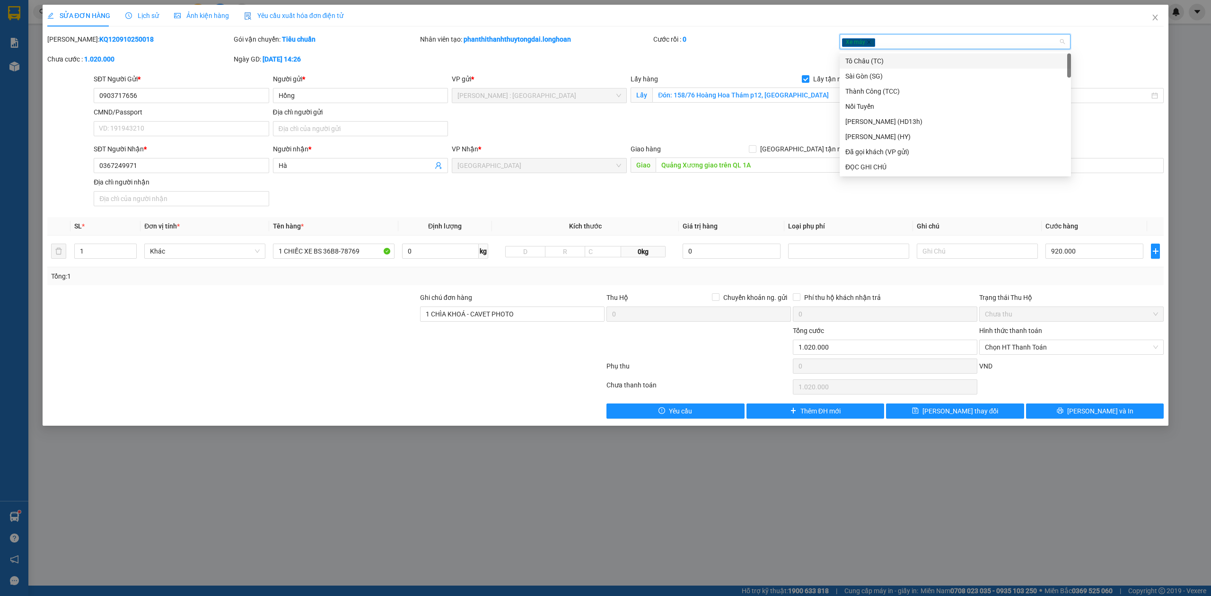
type input "D"
type input "ĐÃ"
click at [873, 61] on div "Đã gọi khách (VP gửi)" at bounding box center [955, 61] width 220 height 10
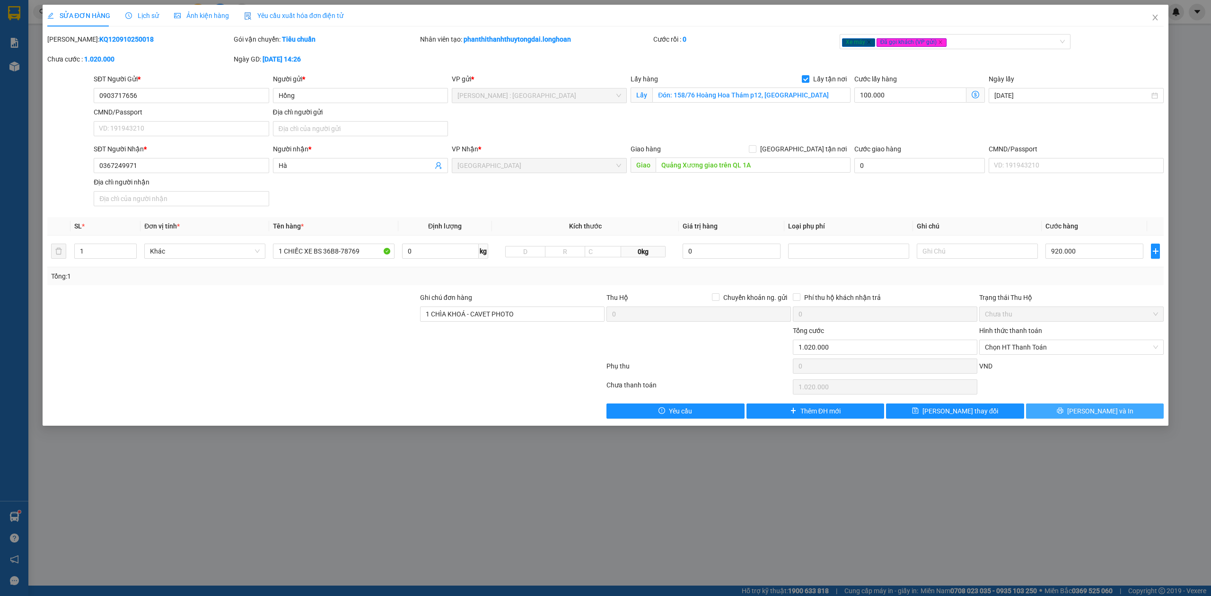
click at [1070, 414] on button "[PERSON_NAME] và In" at bounding box center [1095, 410] width 138 height 15
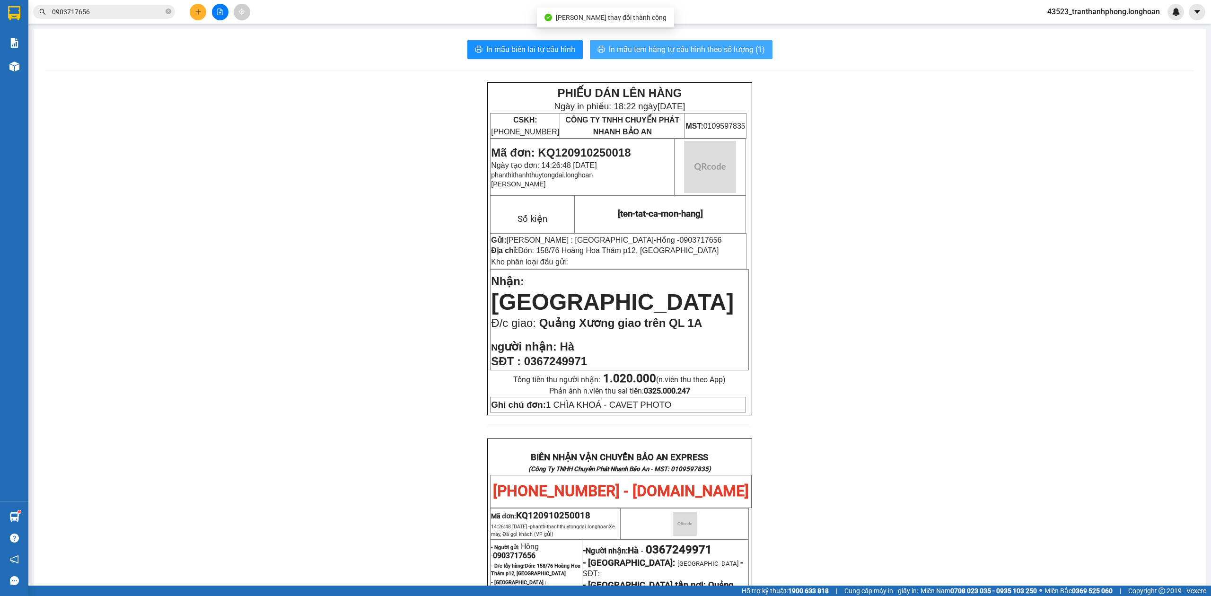
click at [681, 58] on button "In mẫu tem hàng tự cấu hình theo số lượng (1)" at bounding box center [681, 49] width 183 height 19
click at [681, 50] on span "In mẫu tem hàng tự cấu hình theo số lượng (1)" at bounding box center [687, 50] width 156 height 12
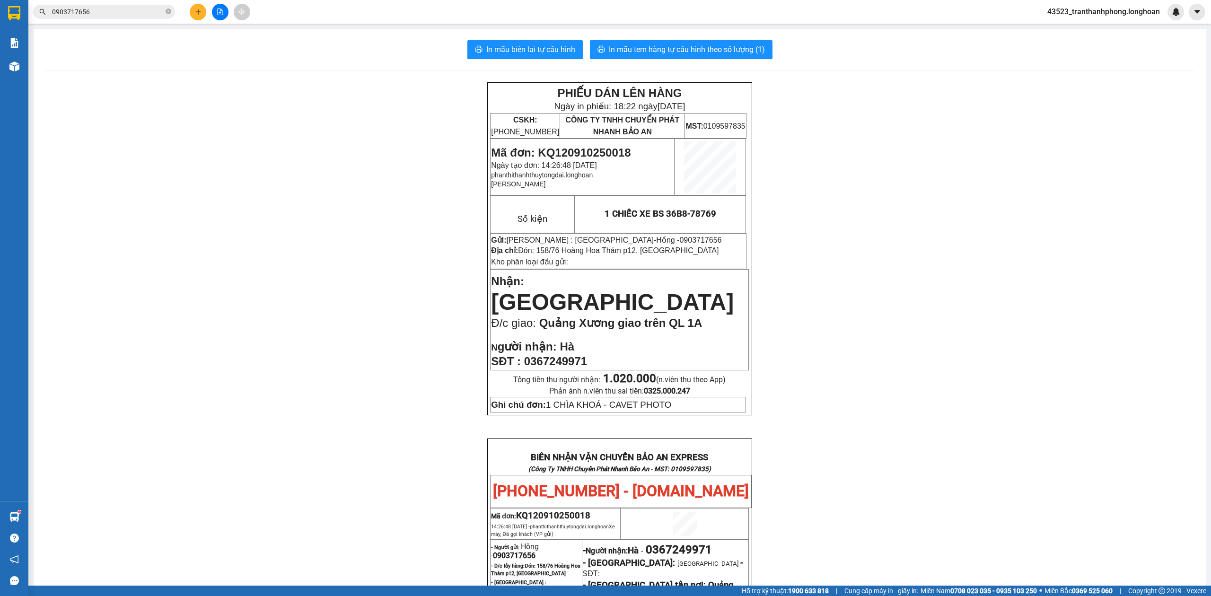
scroll to position [402, 0]
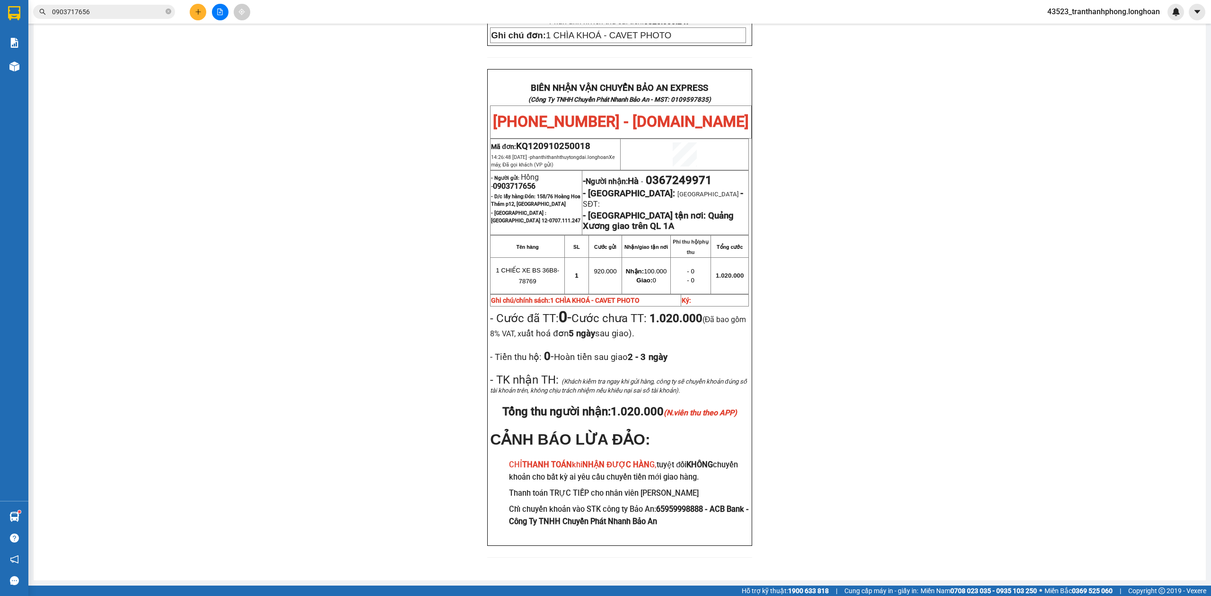
click at [516, 182] on span "0903717656" at bounding box center [514, 186] width 43 height 9
click at [666, 174] on span "0367249971" at bounding box center [679, 180] width 66 height 13
click at [493, 182] on span "0903717656" at bounding box center [514, 186] width 43 height 9
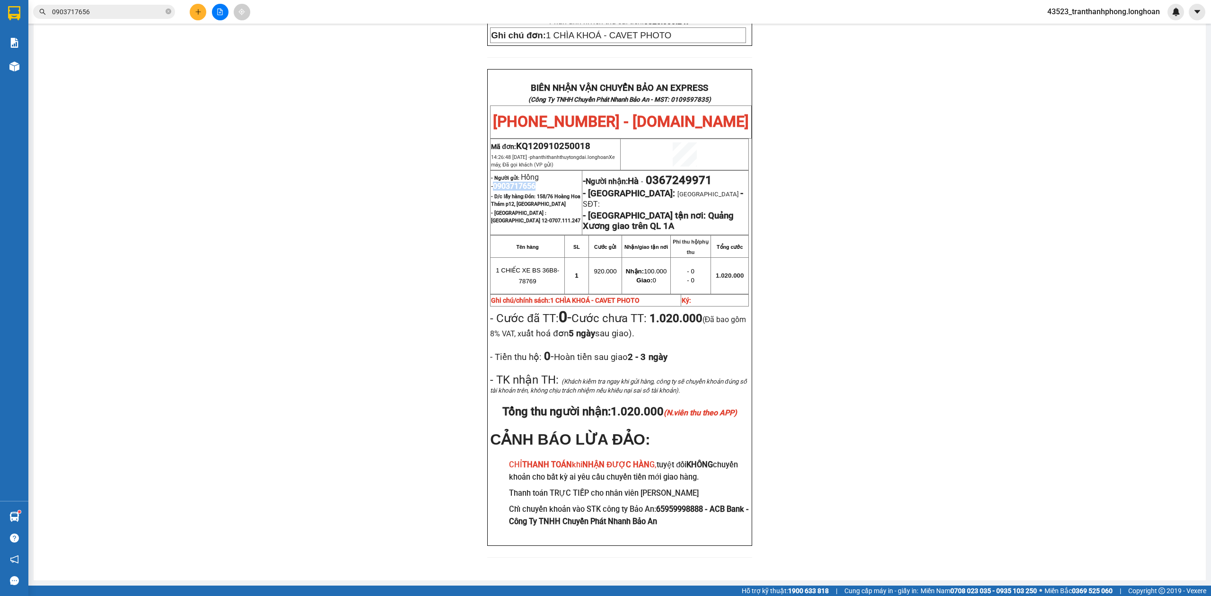
click at [493, 182] on span "0903717656" at bounding box center [514, 186] width 43 height 9
copy span "0903717656"
click at [763, 347] on div "PHIẾU DÁN LÊN HÀNG Ngày in phiếu: 18:22 ngày 11-10-2025 CSKH: 1900.06.88.33 CÔN…" at bounding box center [619, 141] width 1149 height 856
click at [670, 170] on td "- Người nhận: Hà - 0367249971 - Thanh Hóa: Thanh Hóa - SĐT: - Giao tận nơi: Quả…" at bounding box center [665, 202] width 166 height 64
click at [667, 174] on span "0367249971" at bounding box center [679, 180] width 66 height 13
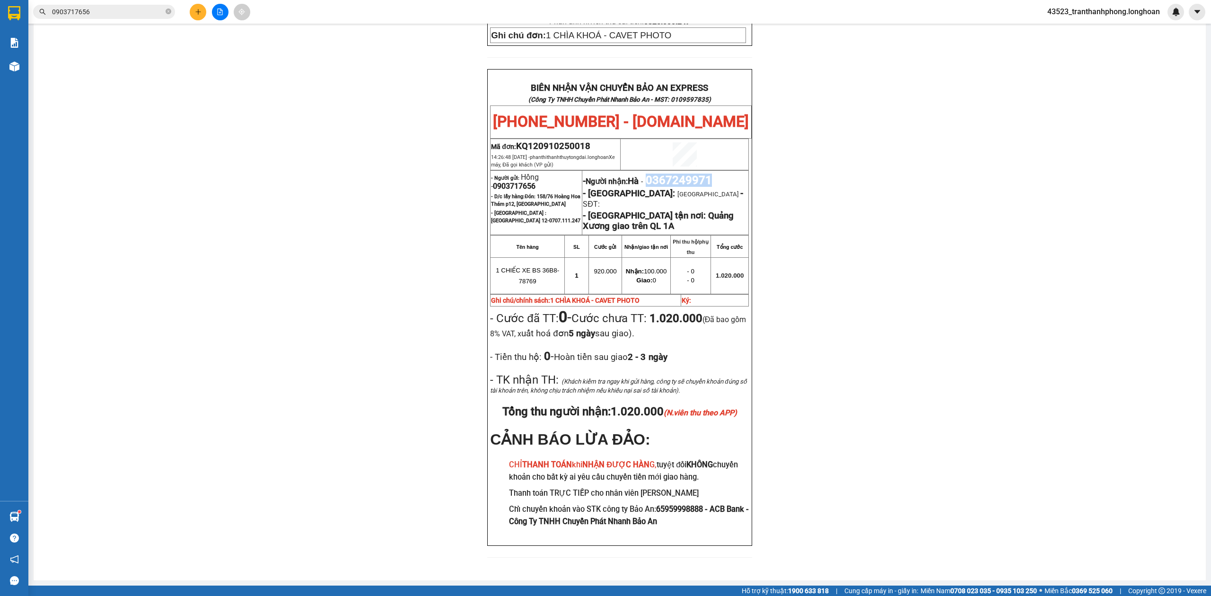
click at [667, 174] on span "0367249971" at bounding box center [679, 180] width 66 height 13
copy span "0367249971"
drag, startPoint x: 1113, startPoint y: 216, endPoint x: 545, endPoint y: 233, distance: 567.8
click at [1111, 218] on div "PHIẾU DÁN LÊN HÀNG Ngày in phiếu: 18:22 ngày 11-10-2025 CSKH: 1900.06.88.33 CÔN…" at bounding box center [619, 141] width 1149 height 856
click at [378, 550] on div "PHIẾU DÁN LÊN HÀNG Ngày in phiếu: 18:22 ngày 11-10-2025 CSKH: 1900.06.88.33 CÔN…" at bounding box center [619, 141] width 1149 height 856
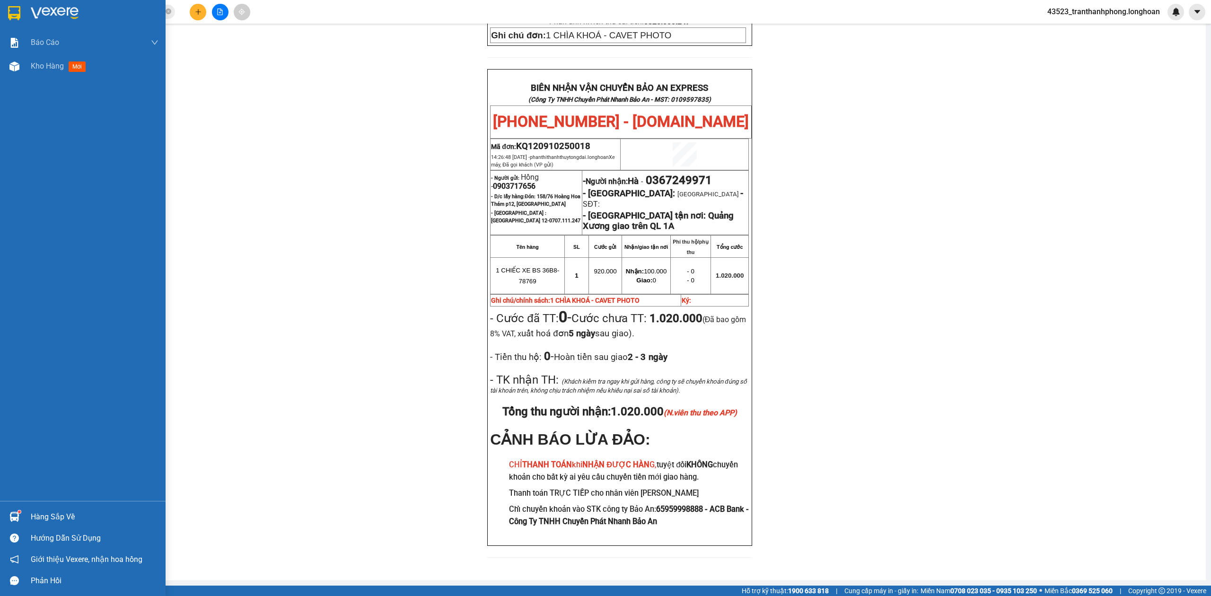
click at [14, 19] on img at bounding box center [14, 13] width 12 height 14
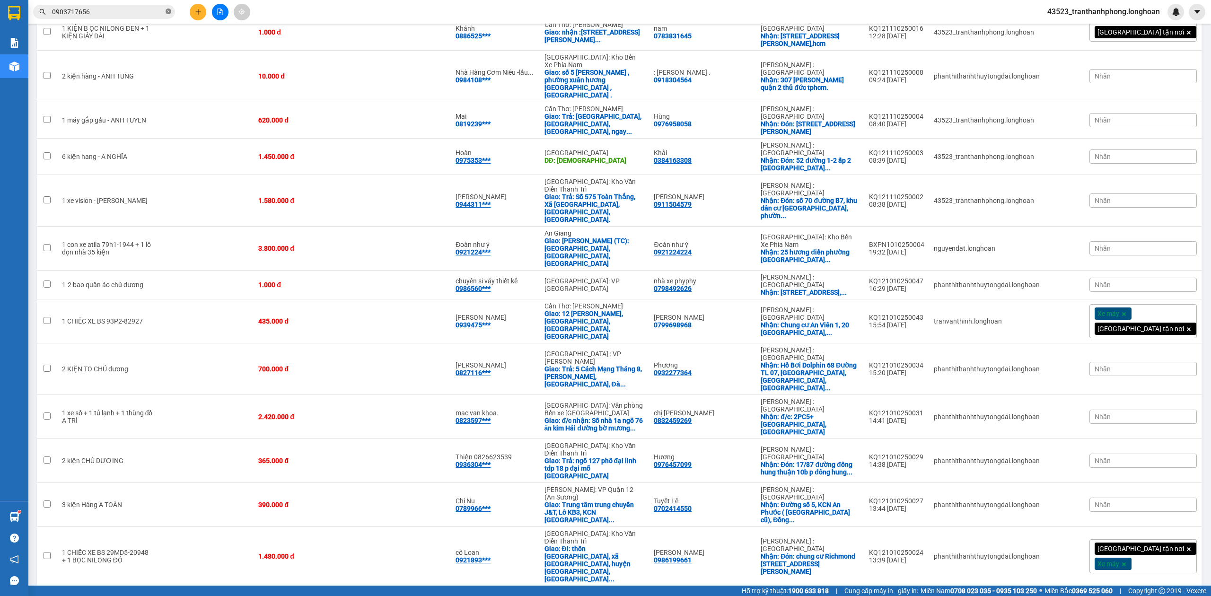
scroll to position [330, 0]
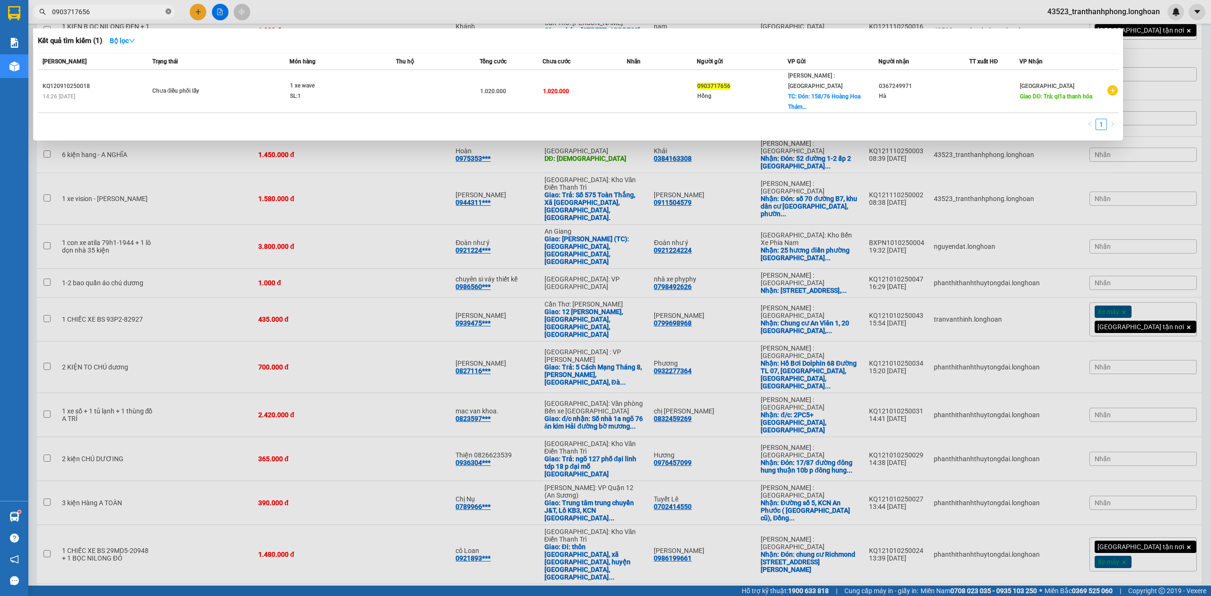
click at [168, 10] on icon "close-circle" at bounding box center [169, 12] width 6 height 6
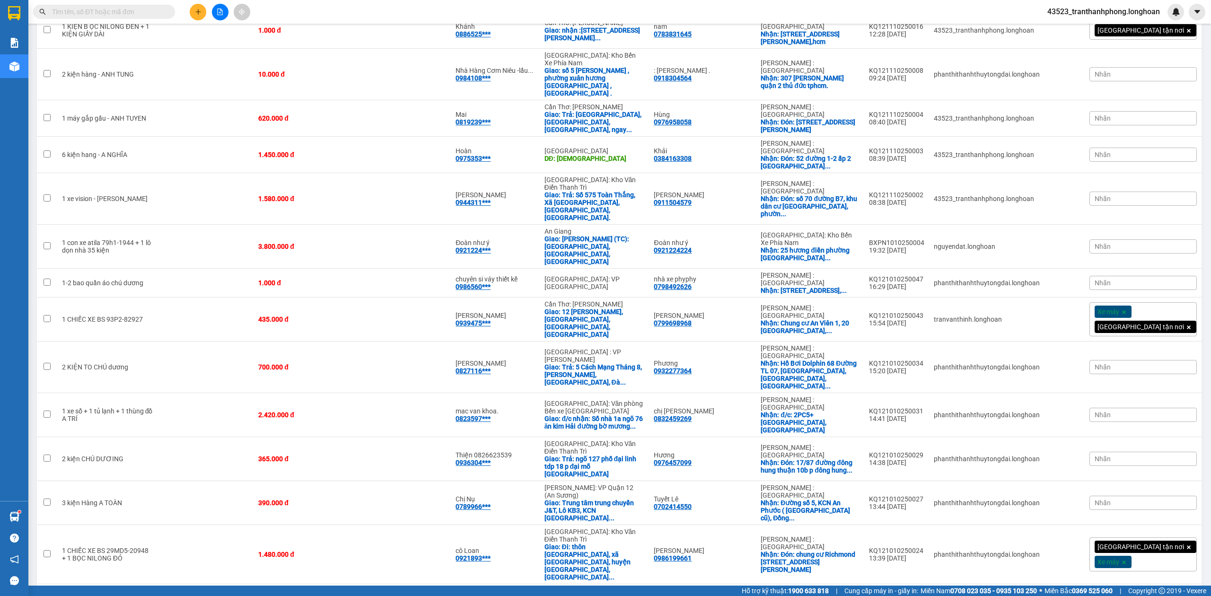
click at [114, 16] on input "text" at bounding box center [108, 12] width 112 height 10
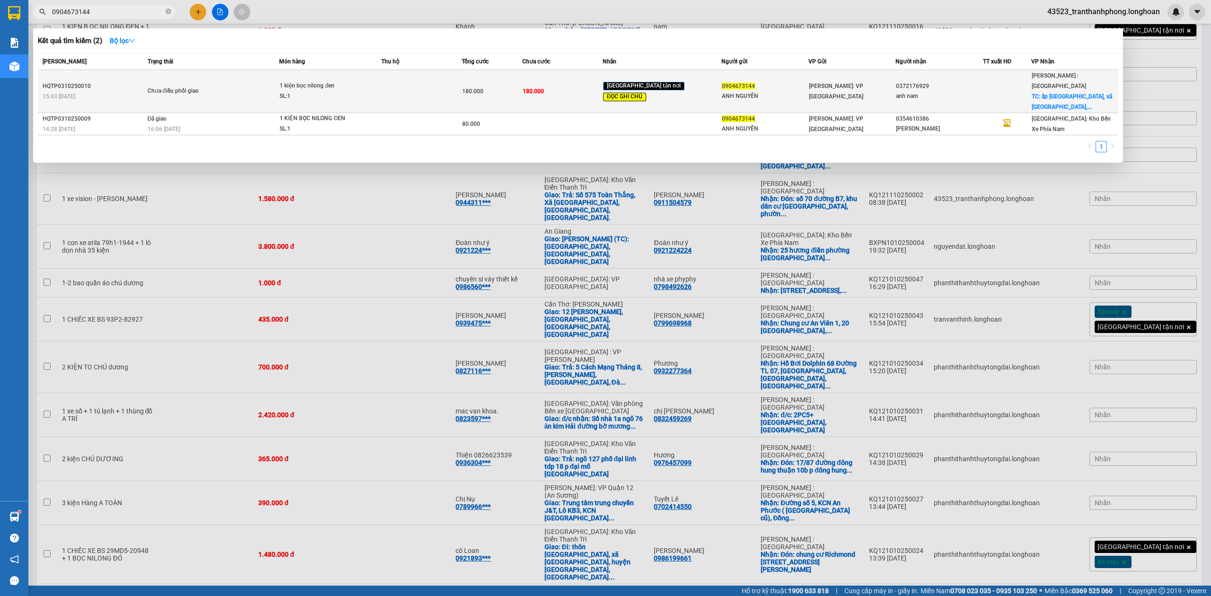
type input "0904673144"
click at [809, 83] on span "[PERSON_NAME]: VP [GEOGRAPHIC_DATA]" at bounding box center [836, 91] width 54 height 17
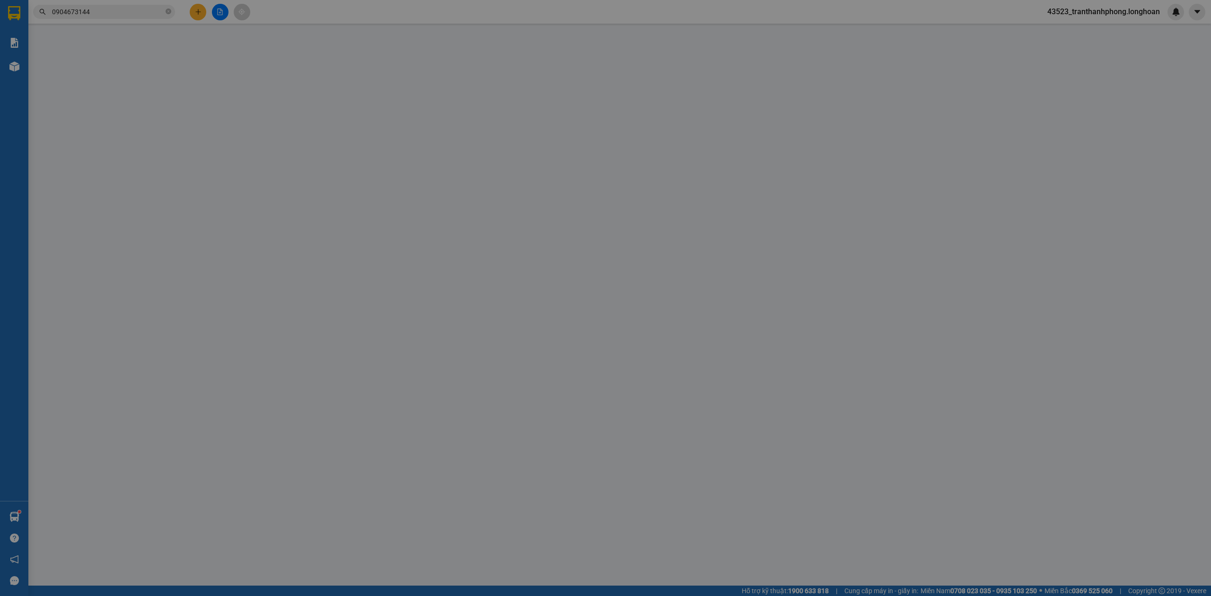
type input "0904673144"
type input "ANH NGUYÊN"
type input "0372176929"
type input "anh nam"
checkbox input "true"
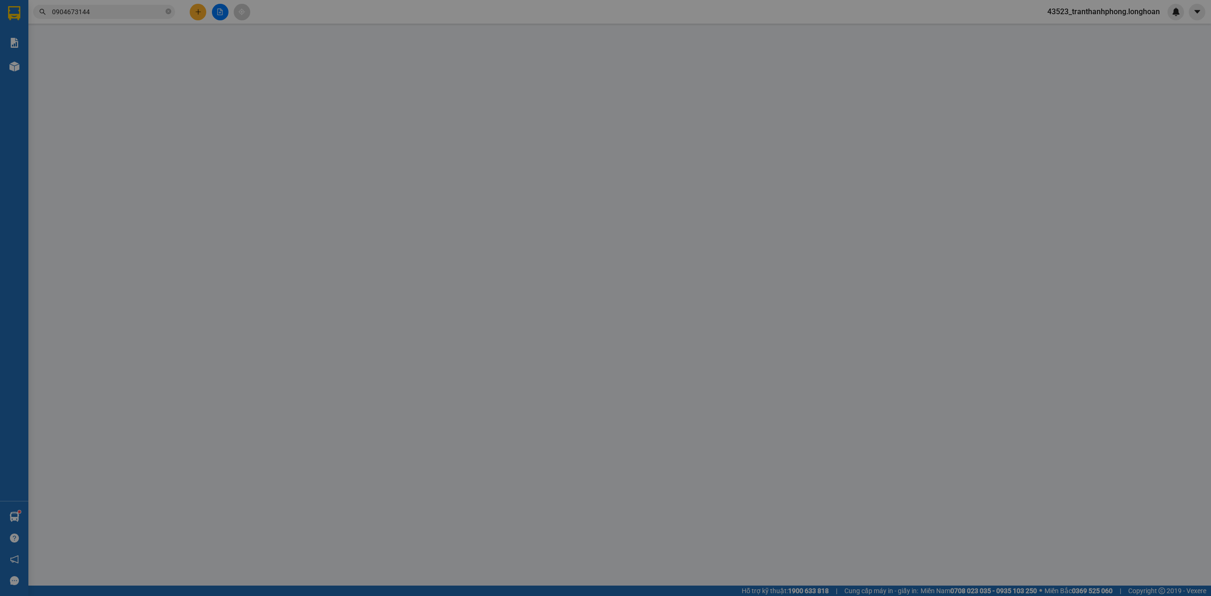
type input "ấp hố môn, xã long nguyên, huyện bàu bàng, bình dương"
type input "hàng lạc hà nội, về sg con xe 94- 10/10, về đến a giao luôn nhé"
type input "0"
type input "180.000"
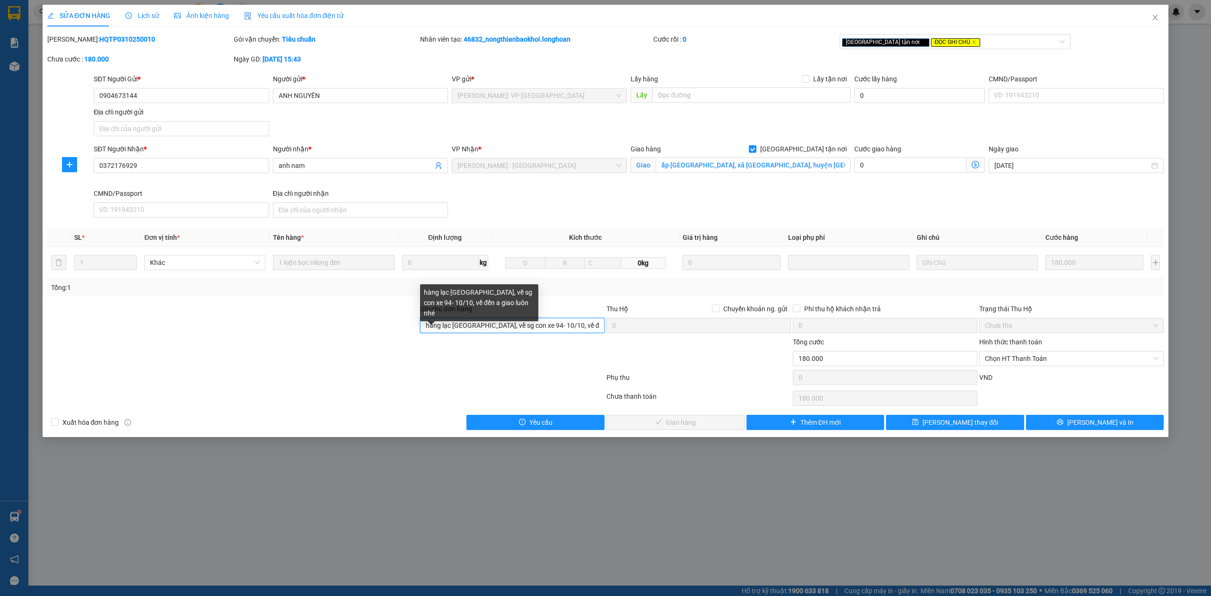
click at [524, 328] on input "hàng lạc hà nội, về sg con xe 94- 10/10, về đến a giao luôn nhé" at bounding box center [512, 325] width 184 height 15
click at [522, 328] on input "hàng lạc hà nội, về sg con xe 94- 10/10, về đến a giao luôn nhé" at bounding box center [512, 325] width 184 height 15
click at [485, 328] on input "hàng lạc hà nội, về sg con xe 94- 10/10, về đến a giao luôn nhé" at bounding box center [512, 325] width 184 height 15
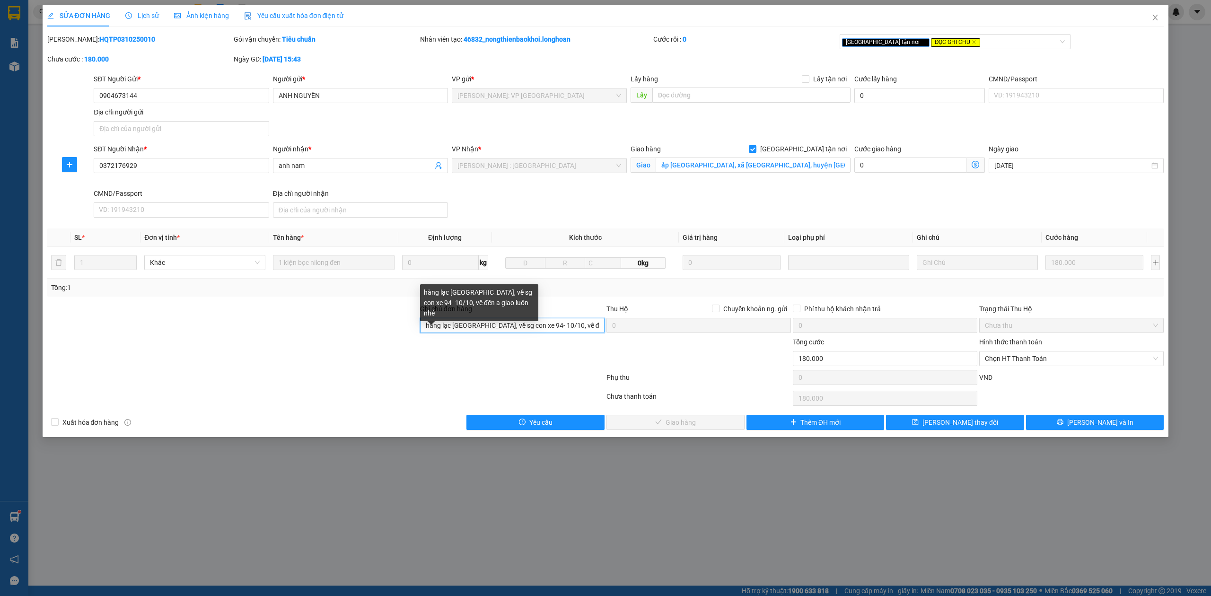
click at [501, 324] on input "hàng lạc hà nội, về sg con xe 94- 10/10, về đến a giao luôn nhé" at bounding box center [512, 325] width 184 height 15
click at [498, 326] on input "hàng lạc hà nội, về sg con xe 94- 10/10, về đến a giao luôn nhé" at bounding box center [512, 325] width 184 height 15
click at [502, 328] on input "hàng lạc hà nội, về sg con xe 94- 10/10, về đến a giao luôn nhé" at bounding box center [512, 325] width 184 height 15
drag, startPoint x: 502, startPoint y: 328, endPoint x: 408, endPoint y: 339, distance: 94.8
click at [408, 339] on form "Ghi chú đơn hàng hàng lạc hà nội, về sg con xe 94- 10/10, về đến a giao luôn nh…" at bounding box center [605, 346] width 1117 height 85
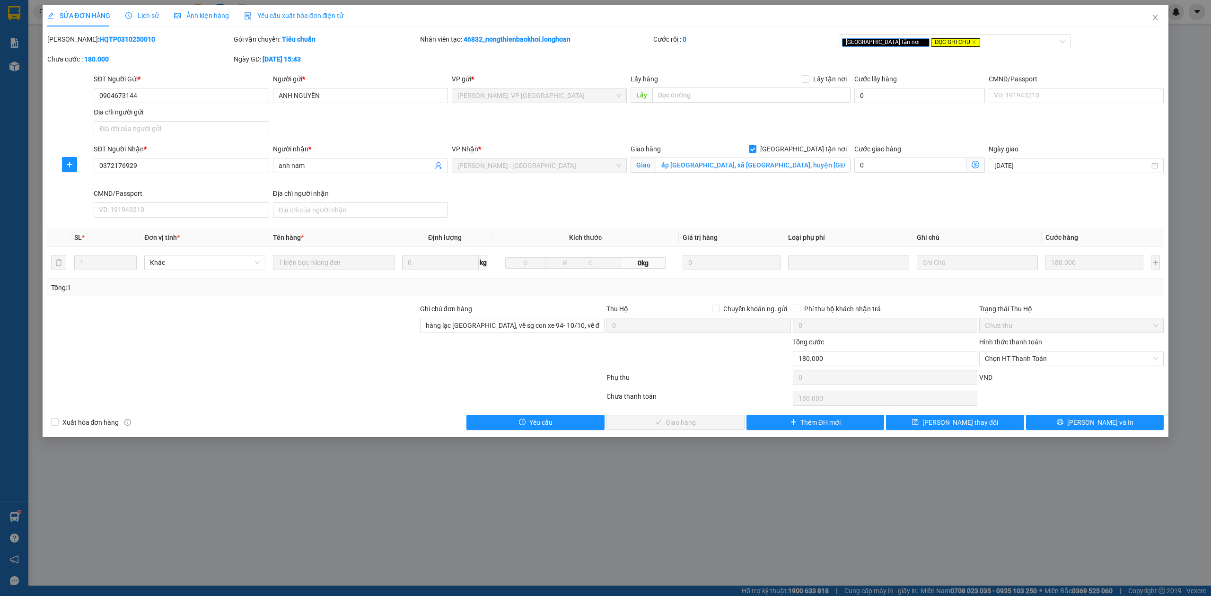
click at [651, 199] on div "SĐT Người Nhận * 0372176929 Người nhận * anh nam VP Nhận * Hồ Chí Minh : Kho Qu…" at bounding box center [629, 183] width 1074 height 78
click at [472, 323] on input "hàng lạc hà nội, về sg con xe 94- 10/10, về đến a giao luôn nhé" at bounding box center [512, 325] width 184 height 15
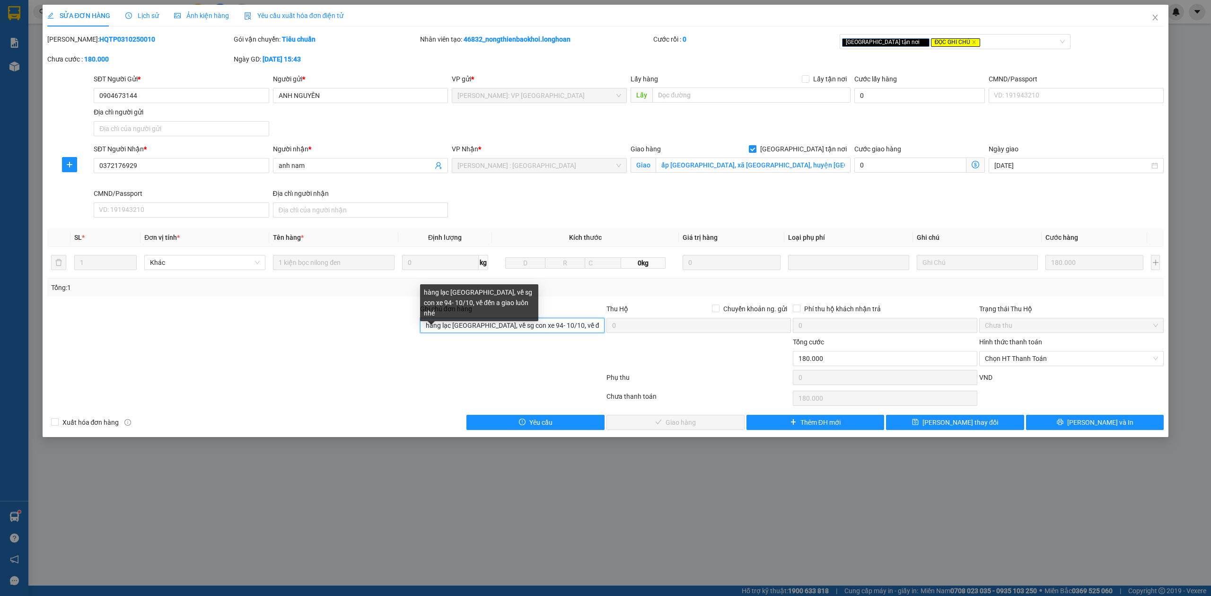
click at [472, 323] on input "hàng lạc hà nội, về sg con xe 94- 10/10, về đến a giao luôn nhé" at bounding box center [512, 325] width 184 height 15
click at [486, 329] on input "hàng lạc hà nội, về sg con xe 94- 10/10, về đến a giao luôn nhé" at bounding box center [512, 325] width 184 height 15
click at [523, 328] on input "hàng lạc hà nội, về sg con xe 94- 10/10, về đến a giao luôn nhé" at bounding box center [512, 325] width 184 height 15
click at [531, 327] on input "hàng lạc hà nội, về sg con xe 94- 10/10, về đến a giao luôn nhé" at bounding box center [512, 325] width 184 height 15
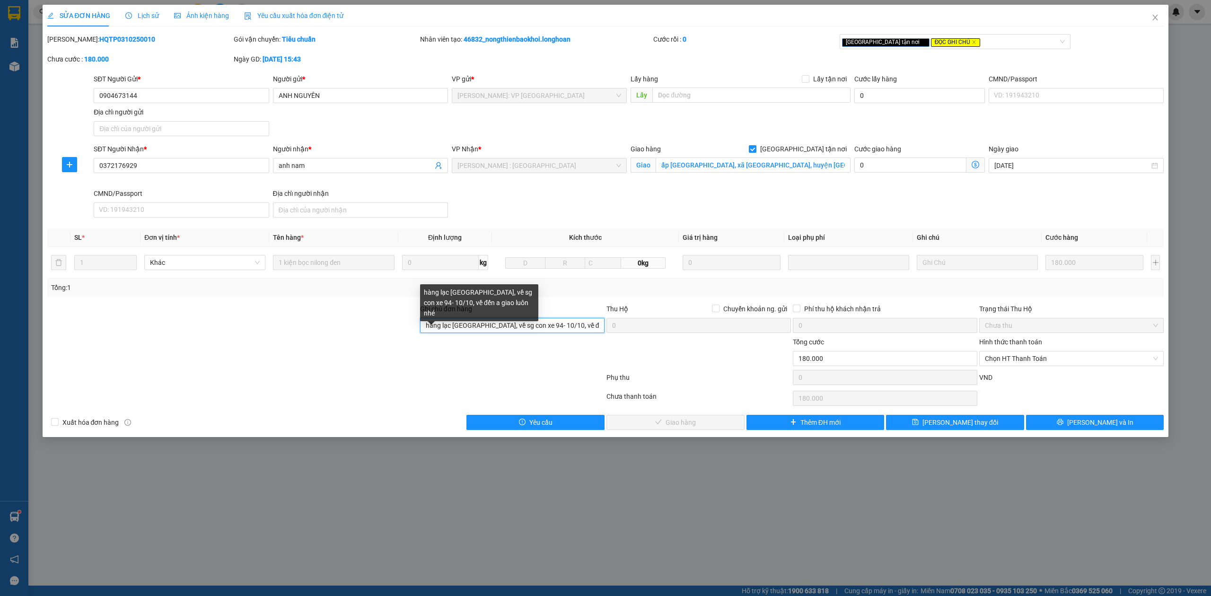
click at [531, 327] on input "hàng lạc hà nội, về sg con xe 94- 10/10, về đến a giao luôn nhé" at bounding box center [512, 325] width 184 height 15
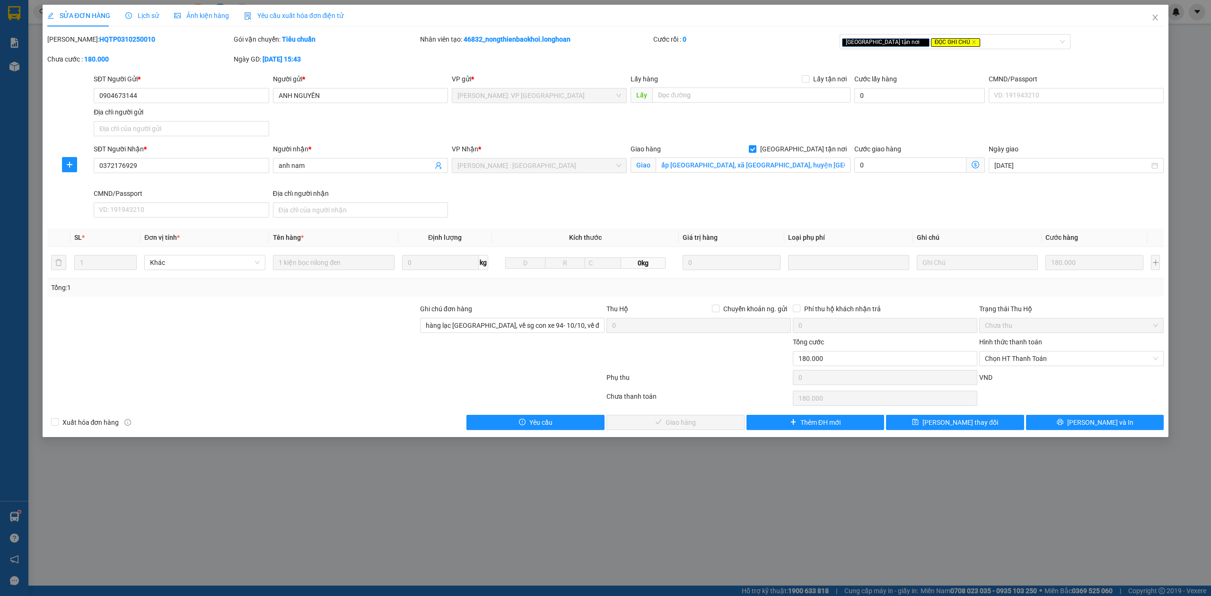
click at [134, 12] on span "Lịch sử" at bounding box center [142, 16] width 34 height 8
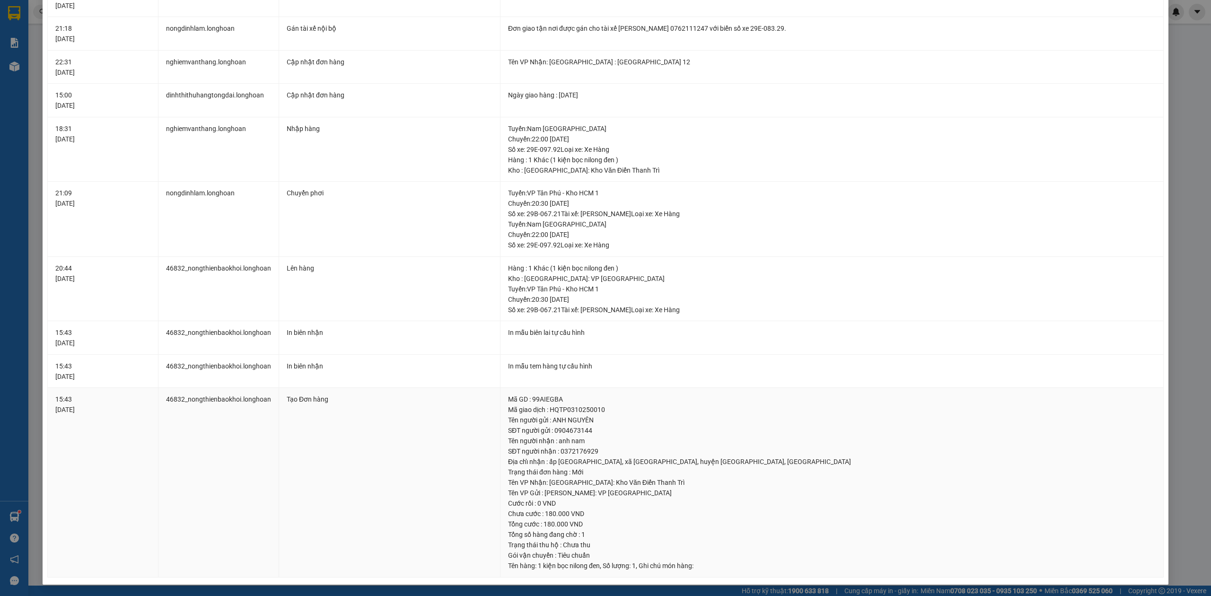
scroll to position [65, 0]
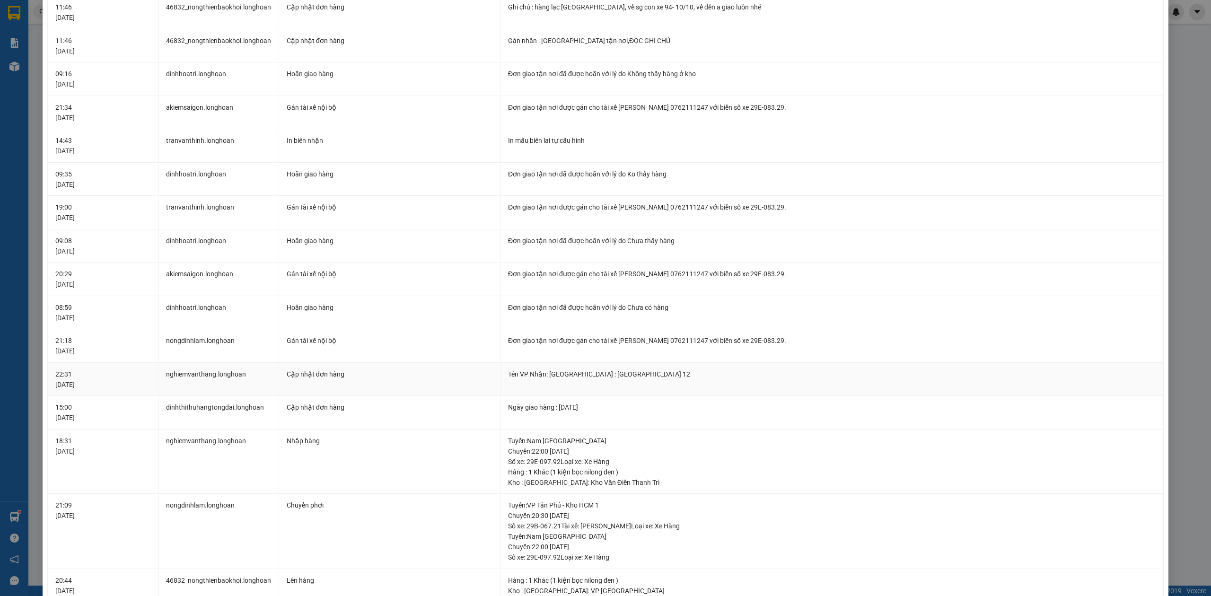
click at [182, 370] on td "nghiemvanthang.longhoan" at bounding box center [218, 380] width 121 height 34
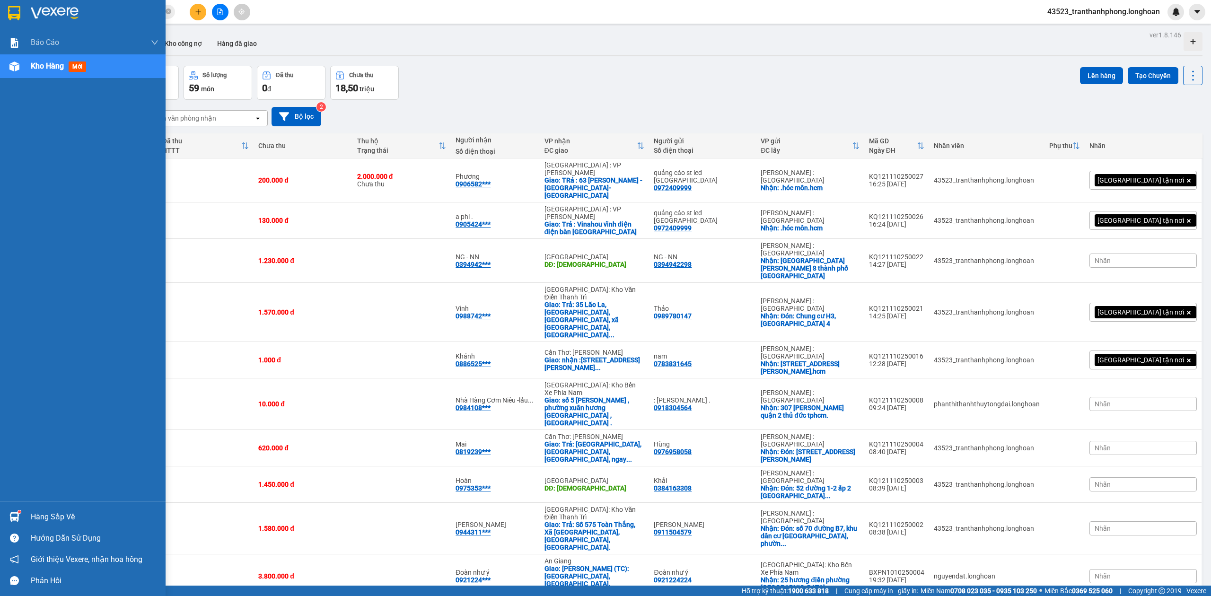
click at [41, 16] on img at bounding box center [55, 13] width 48 height 14
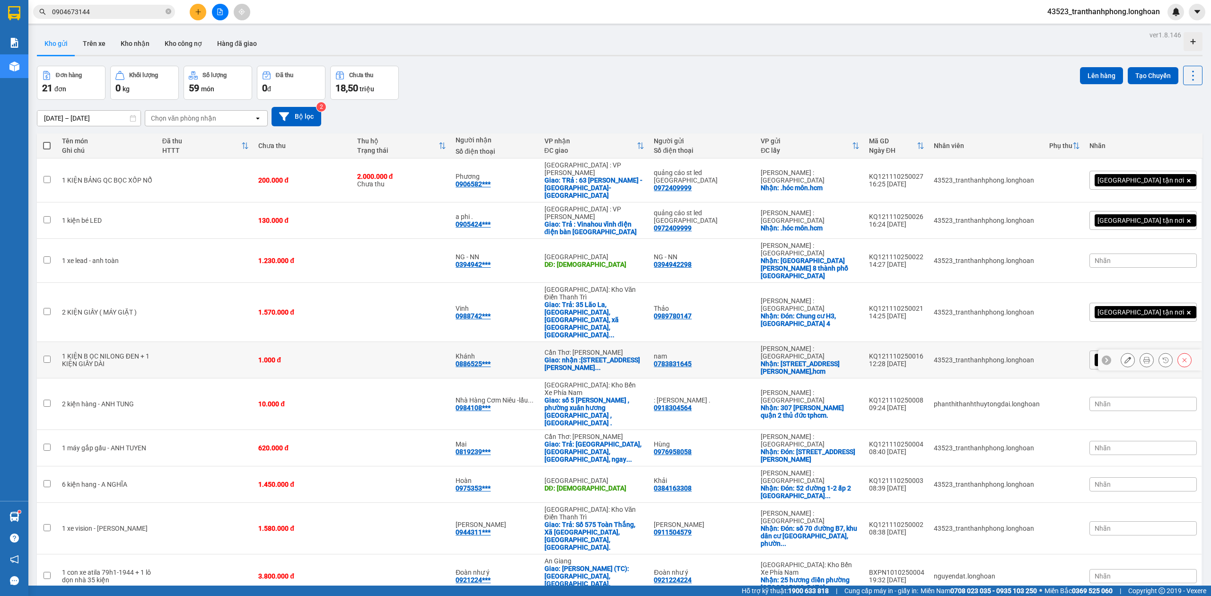
scroll to position [330, 0]
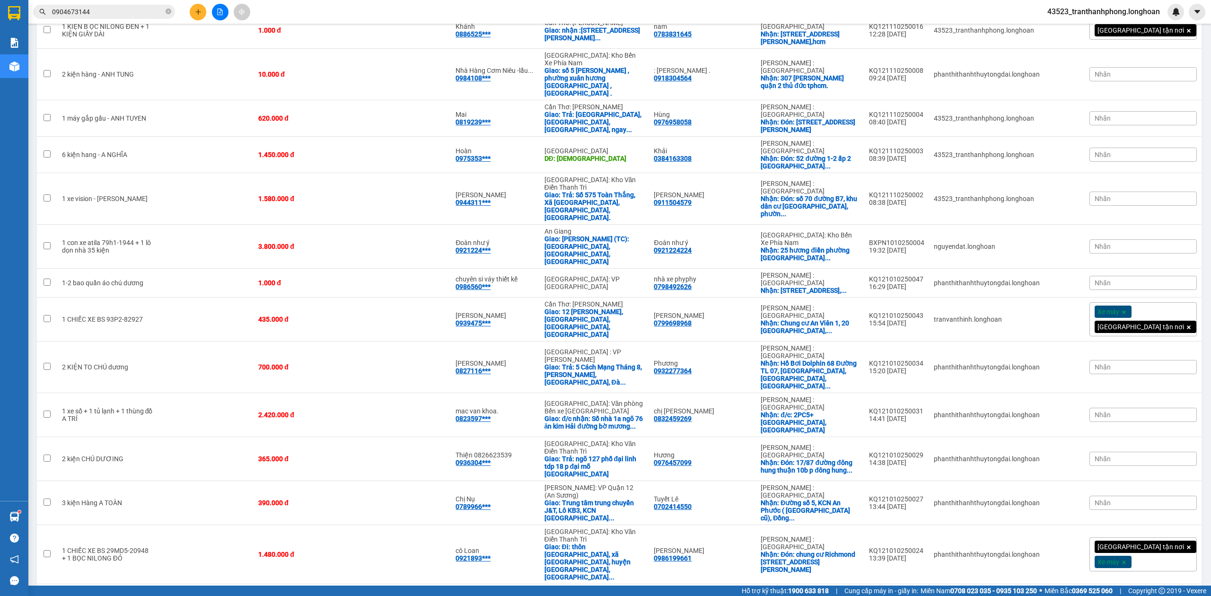
click at [152, 10] on input "0904673144" at bounding box center [108, 12] width 112 height 10
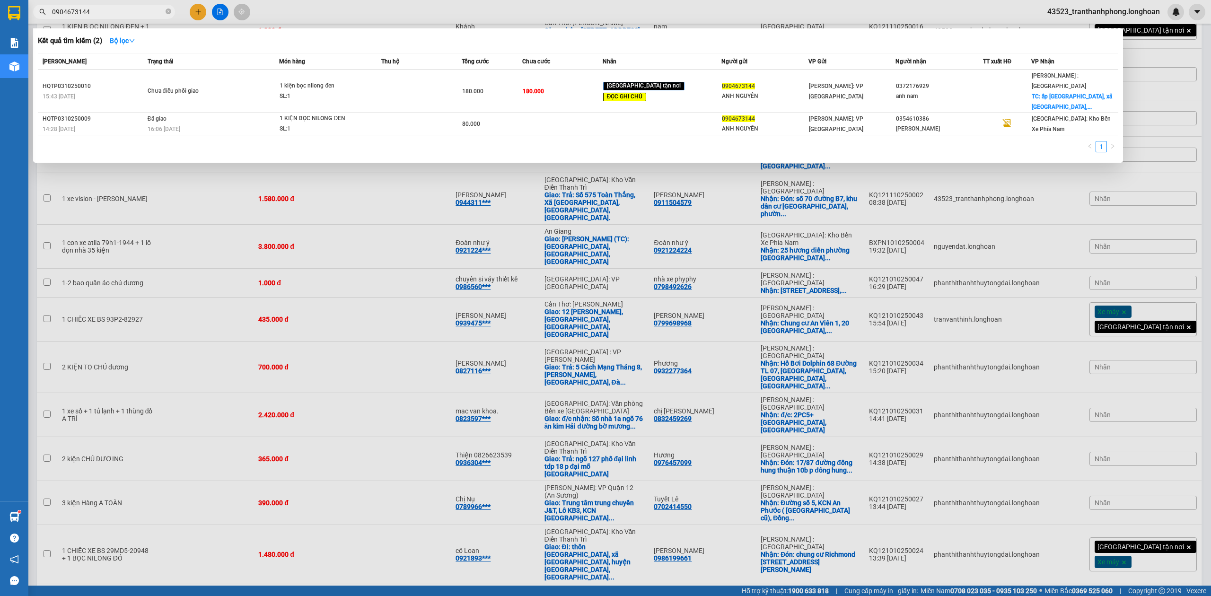
click at [165, 13] on span "0904673144" at bounding box center [104, 12] width 142 height 14
click at [175, 13] on div "0904673144" at bounding box center [92, 12] width 184 height 14
click at [166, 13] on icon "close-circle" at bounding box center [169, 12] width 6 height 6
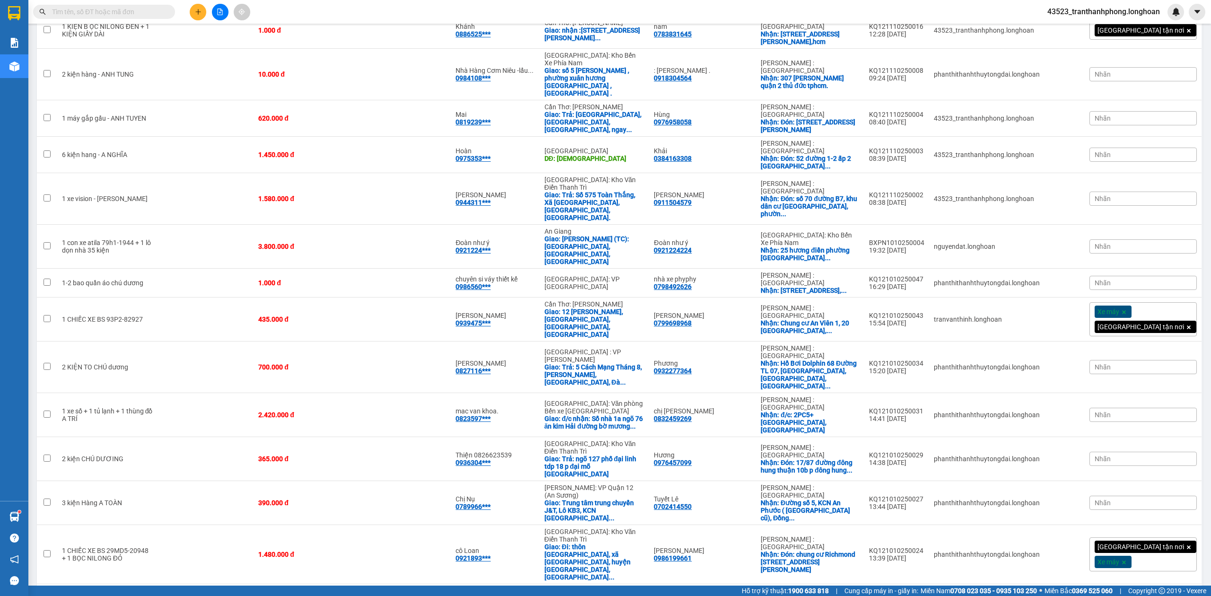
click at [139, 12] on input "text" at bounding box center [108, 12] width 112 height 10
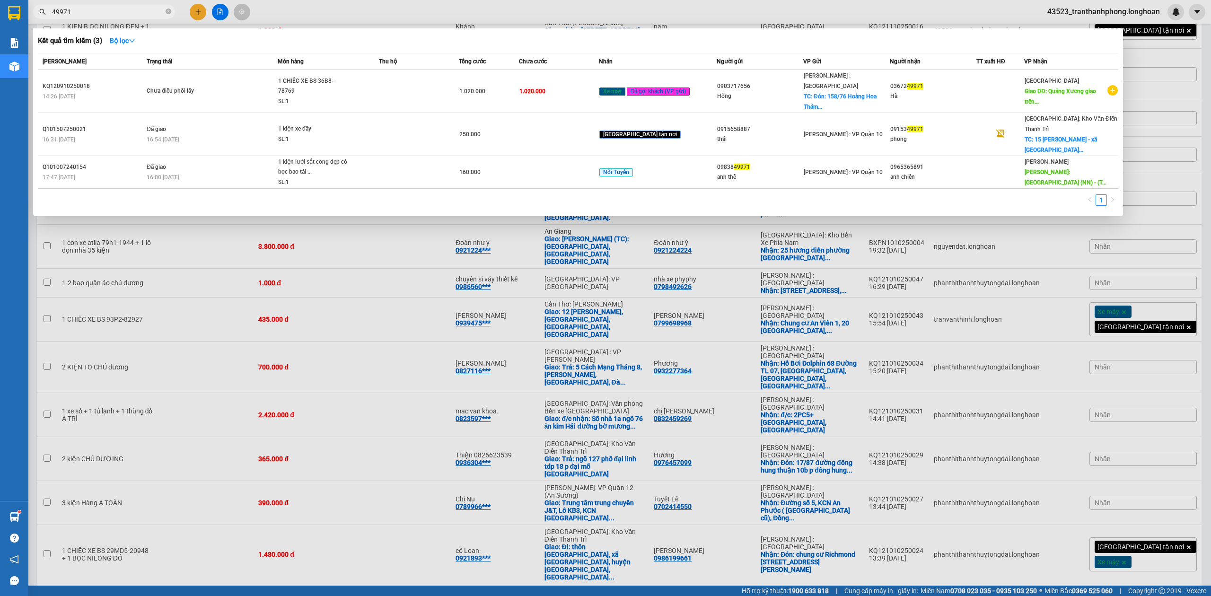
type input "49971"
click at [408, 282] on div at bounding box center [605, 298] width 1211 height 596
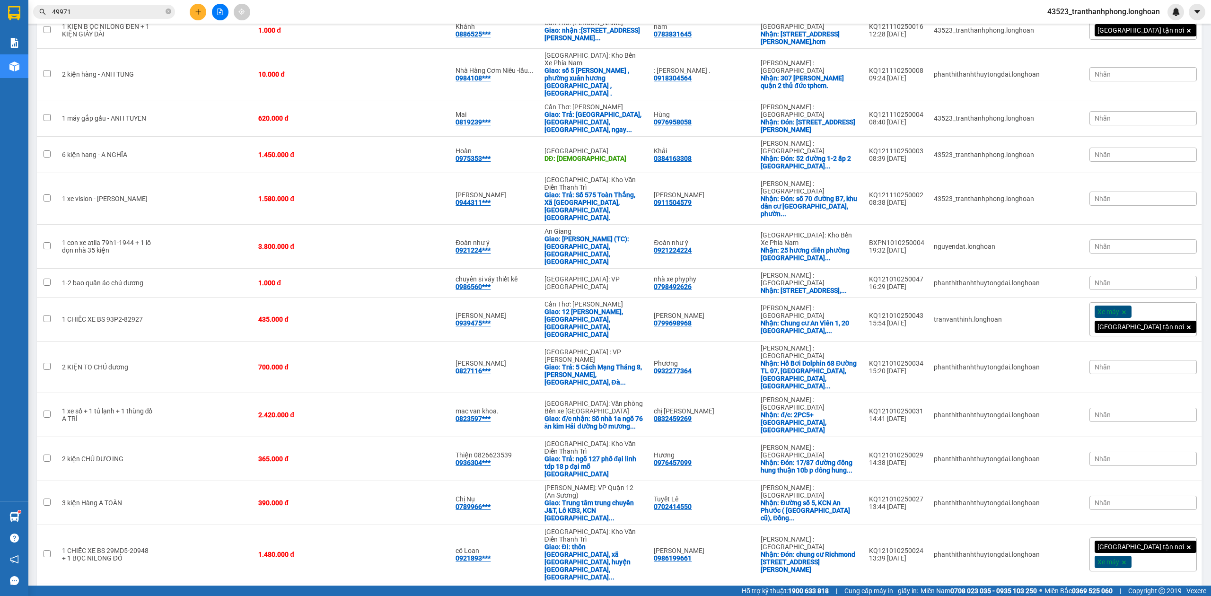
click at [175, 12] on span "49971" at bounding box center [104, 12] width 142 height 14
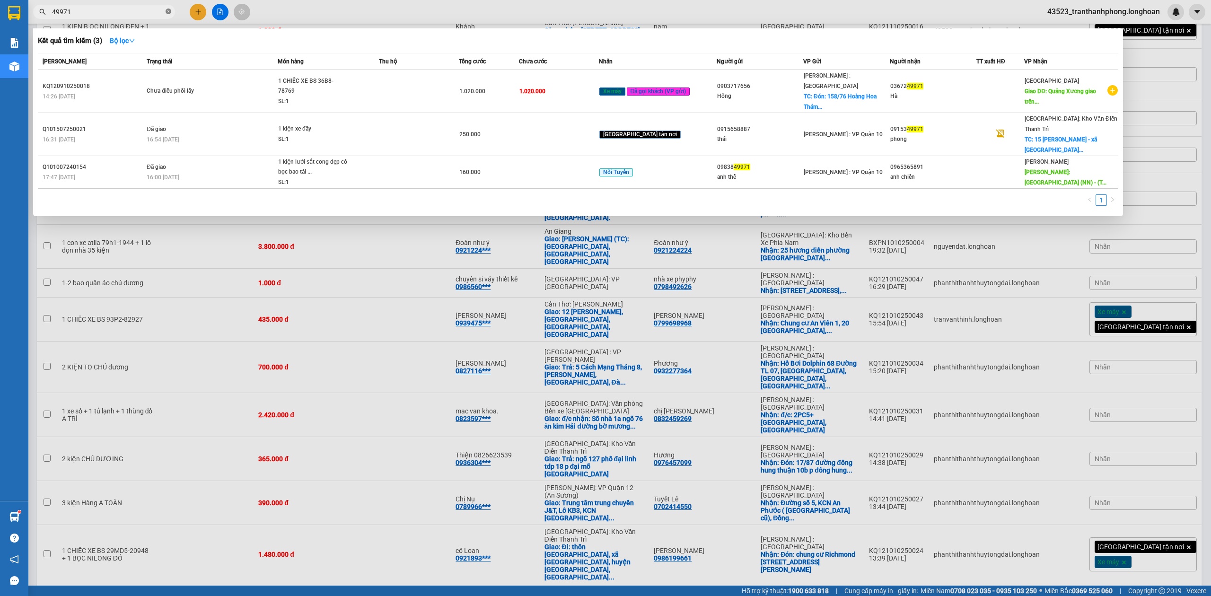
click at [169, 13] on icon "close-circle" at bounding box center [169, 12] width 6 height 6
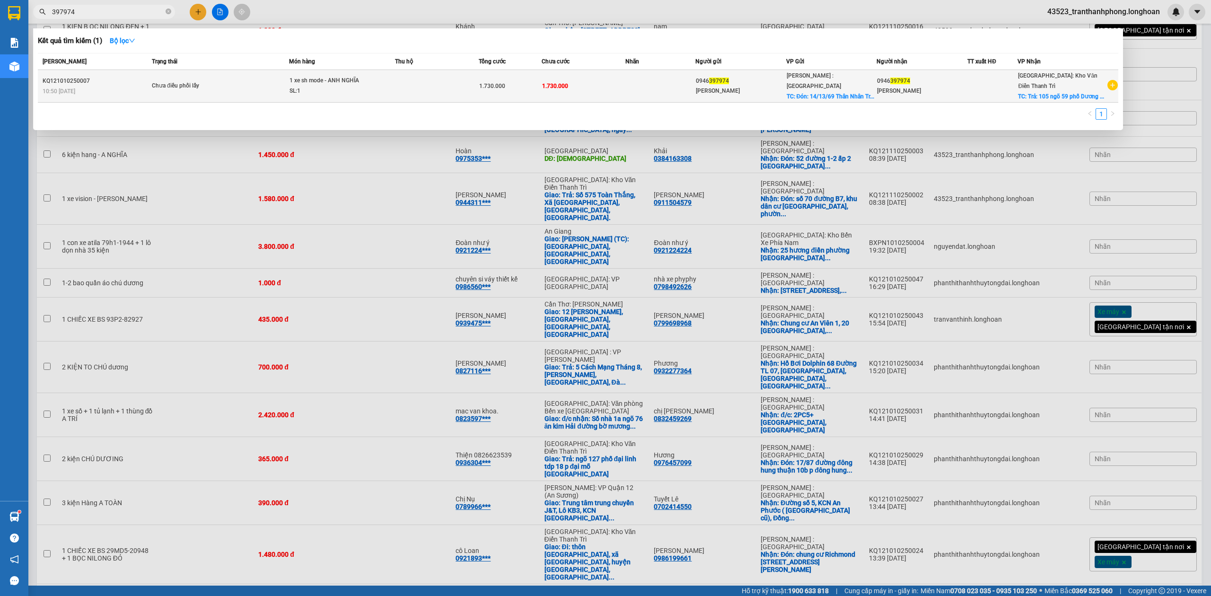
type input "397974"
click at [216, 79] on td "Chưa điều phối lấy" at bounding box center [219, 86] width 140 height 33
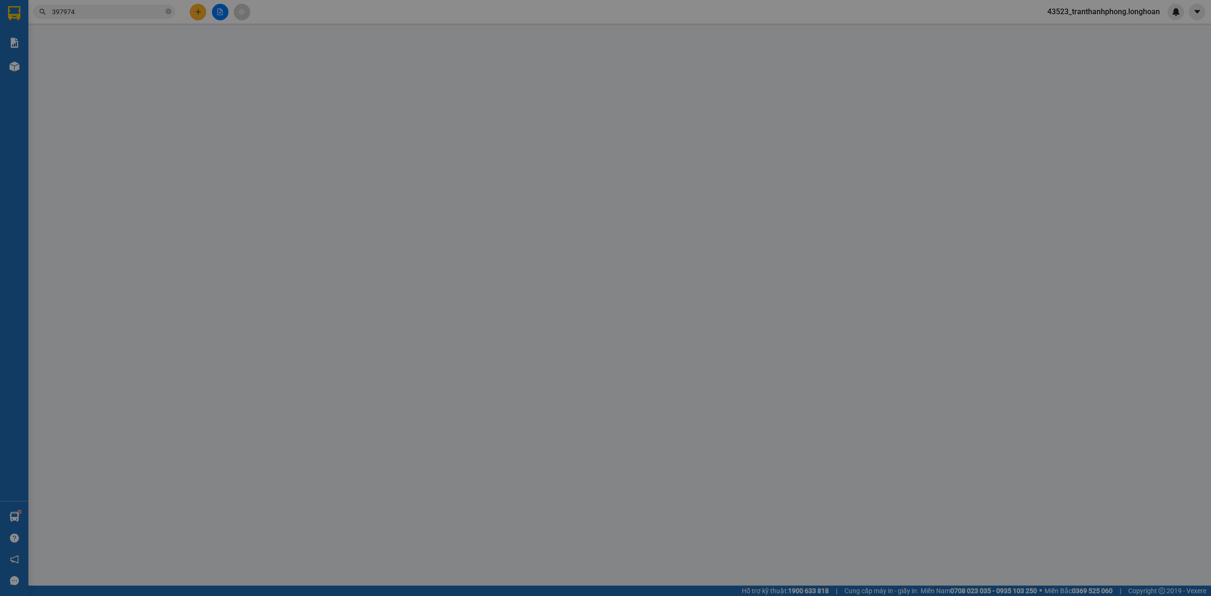
type input "0946397974"
type input "Mai Dung"
checkbox input "true"
type input "Đón: 14/13/69 Thân Nhân Trung, quận Tân Bình, Tphcm"
type input "0946397974"
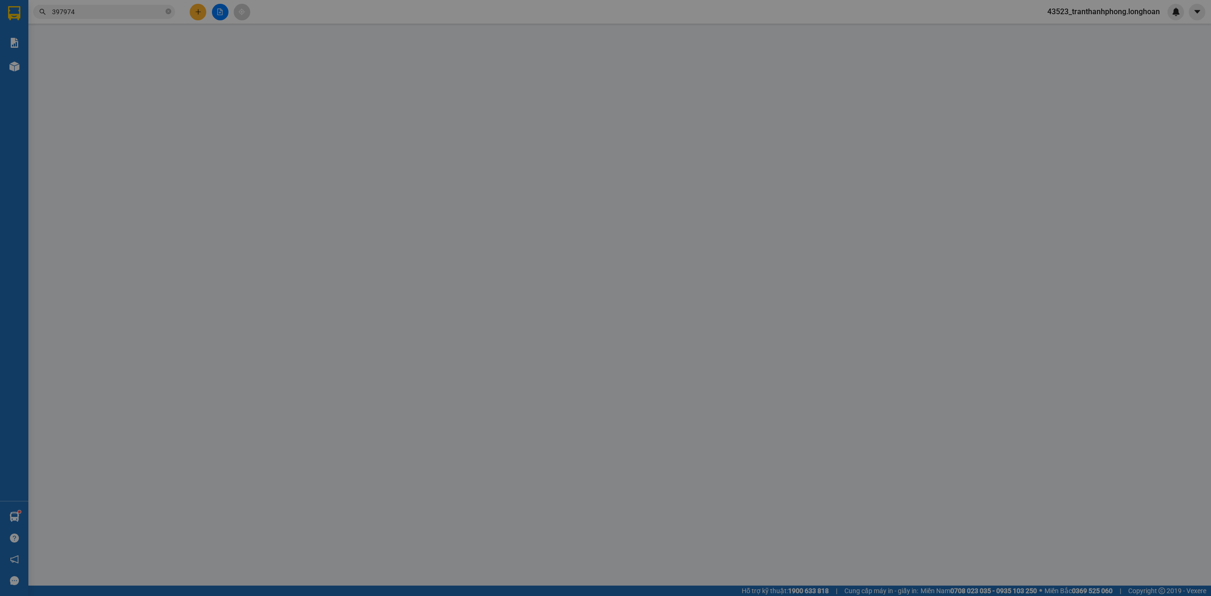
type input "Mai Dung"
checkbox input "true"
type input "Trả: 105 ngõ 59 phố Dương Khuê, Mai Dịch, Cầu Giấy, Hà Nội"
type input "0"
type input "1.730.000"
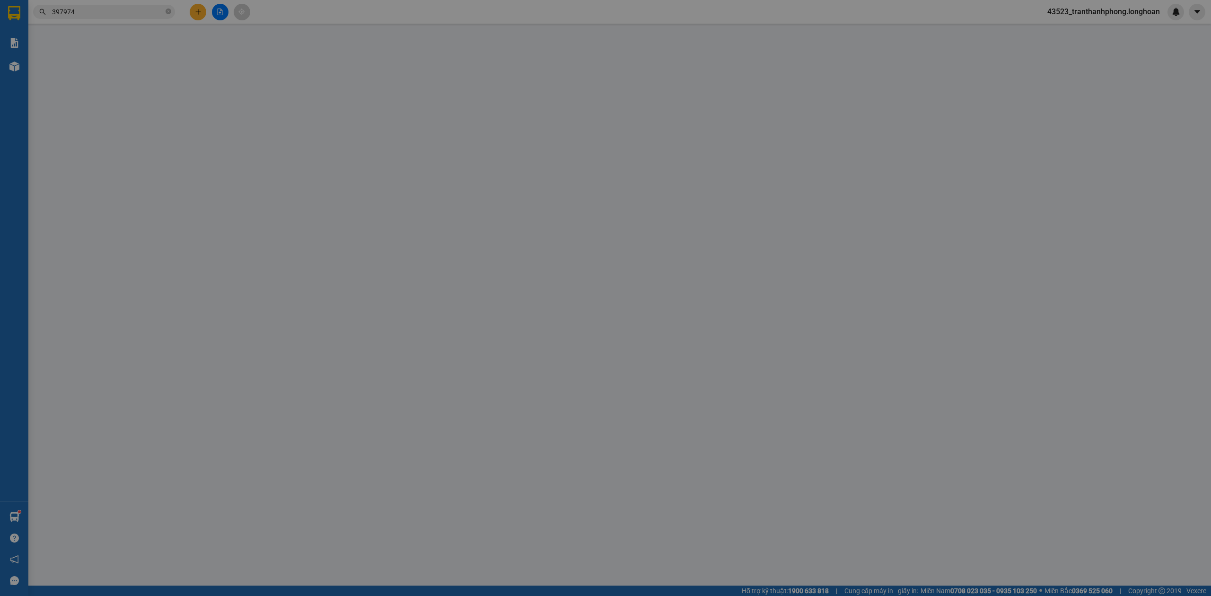
type input "1.730.000"
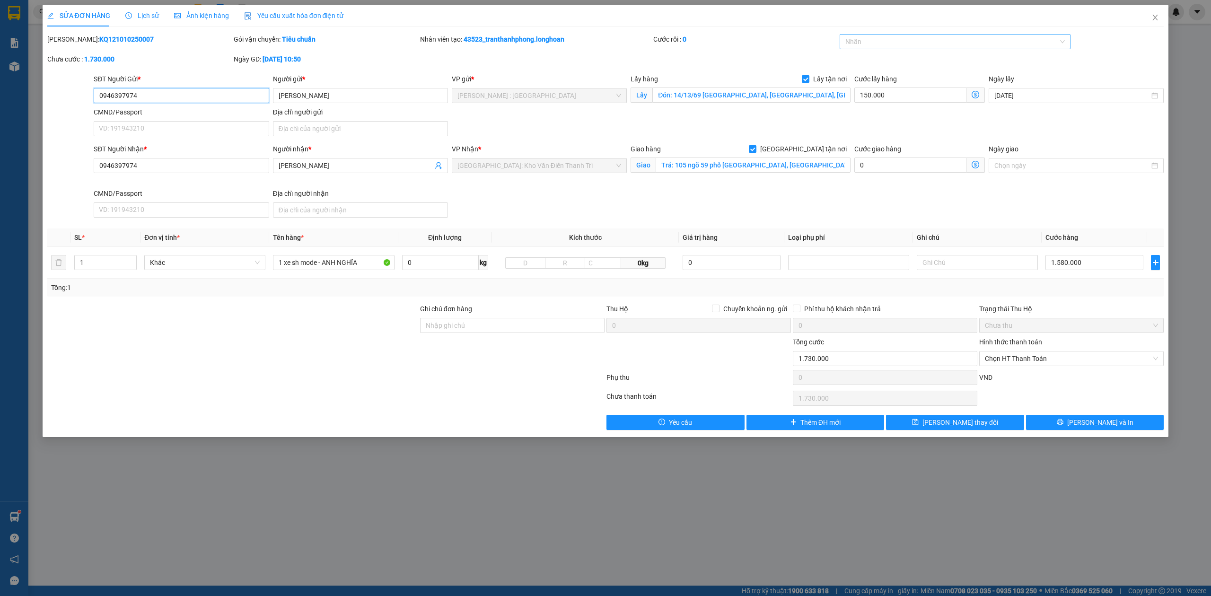
click at [877, 42] on div at bounding box center [950, 41] width 217 height 11
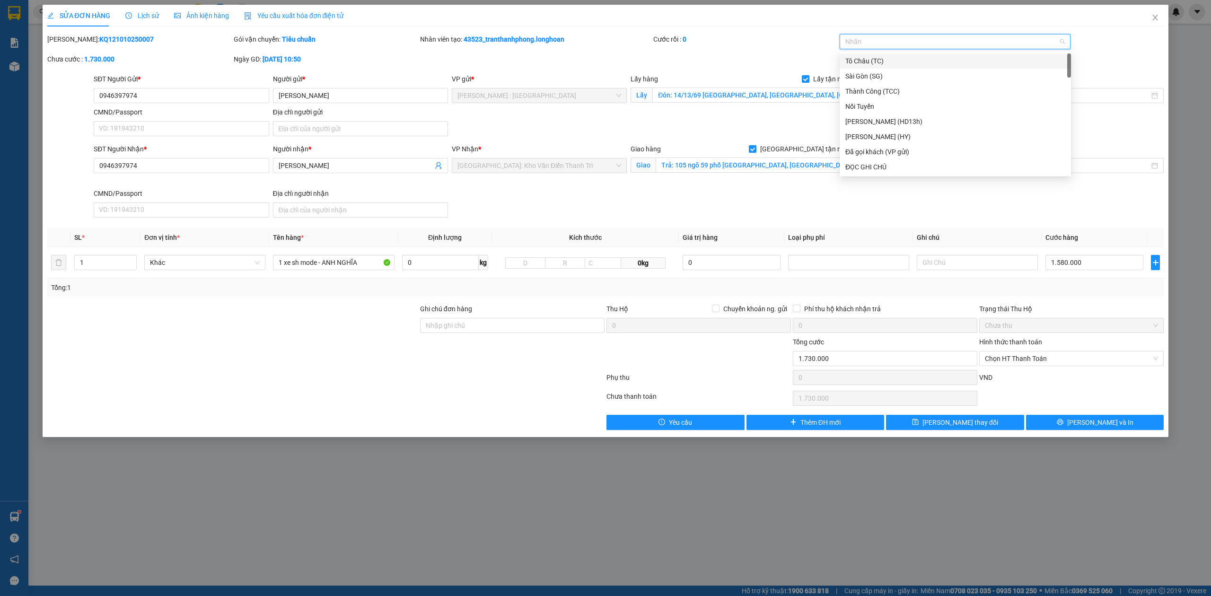
type input "G"
click at [870, 163] on div "[GEOGRAPHIC_DATA] tận nơi" at bounding box center [955, 167] width 220 height 10
type input "XE"
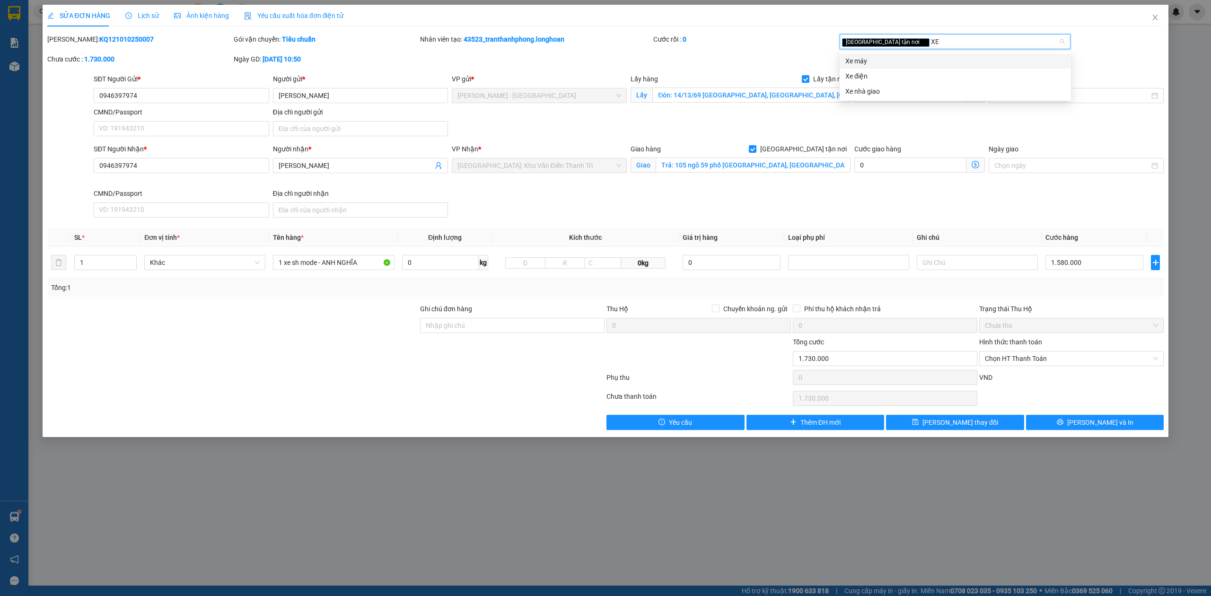
click at [877, 62] on div "Xe máy" at bounding box center [955, 61] width 220 height 10
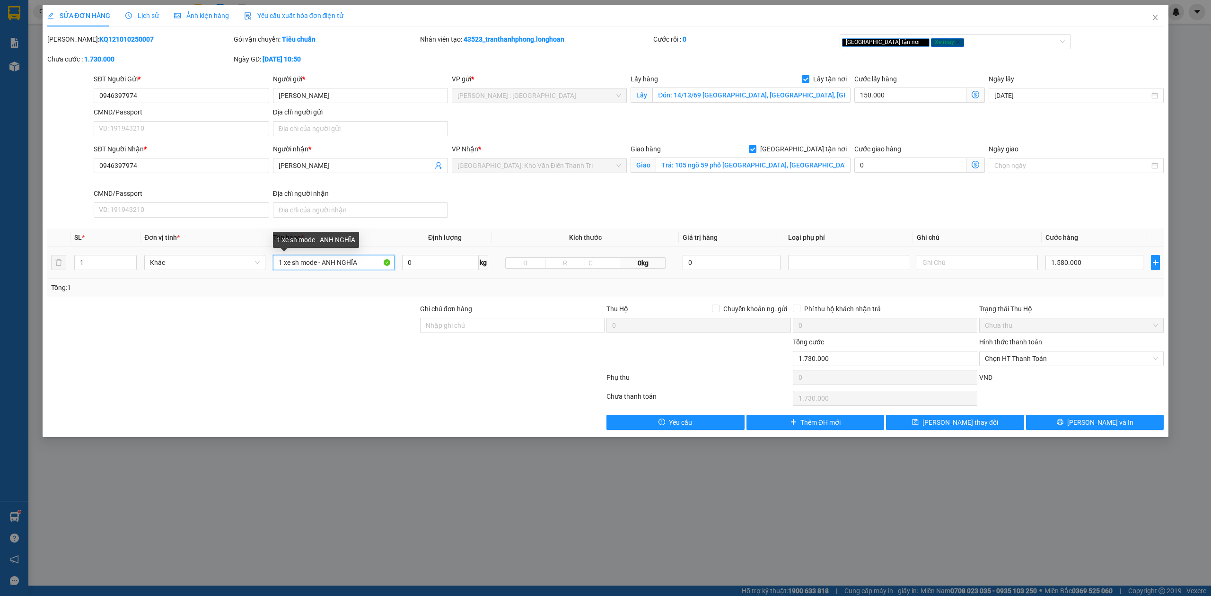
drag, startPoint x: 358, startPoint y: 262, endPoint x: 96, endPoint y: 279, distance: 263.0
click at [96, 279] on tr "1 Khác 1 xe sh mode - ANH NGHĨA 0 kg 0kg 0 1.580.000" at bounding box center [605, 263] width 1117 height 32
click at [873, 215] on div "SĐT Người Nhận * 0946397974 Người nhận * Mai Dung VP Nhận * Hà Nội: Kho Văn Điể…" at bounding box center [629, 183] width 1074 height 78
click at [340, 258] on input "1 CHIẾC XE BS" at bounding box center [333, 262] width 121 height 15
type input "1 CHIẾC XE BS 68KA-16765"
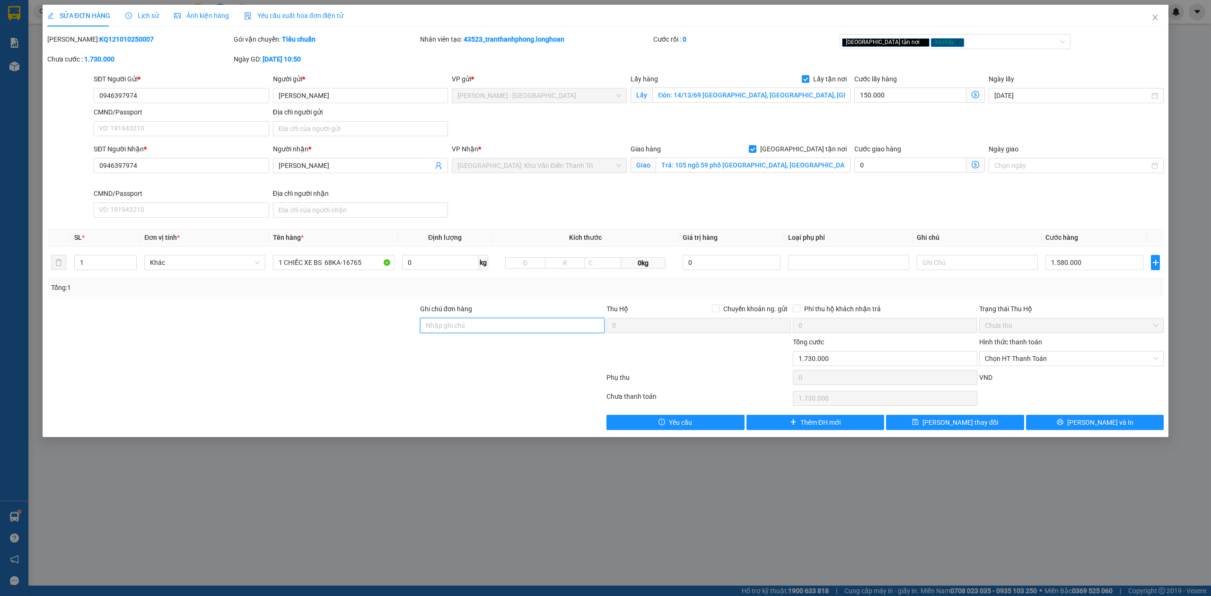
click at [460, 324] on input "Ghi chú đơn hàng" at bounding box center [512, 325] width 184 height 15
click at [436, 323] on input "Ghi chú đơn hàng" at bounding box center [512, 325] width 184 height 15
type input "CÓ CHÌA KHÓA - KHÔNG CAVET"
click at [1090, 430] on button "[PERSON_NAME] và In" at bounding box center [1095, 422] width 138 height 15
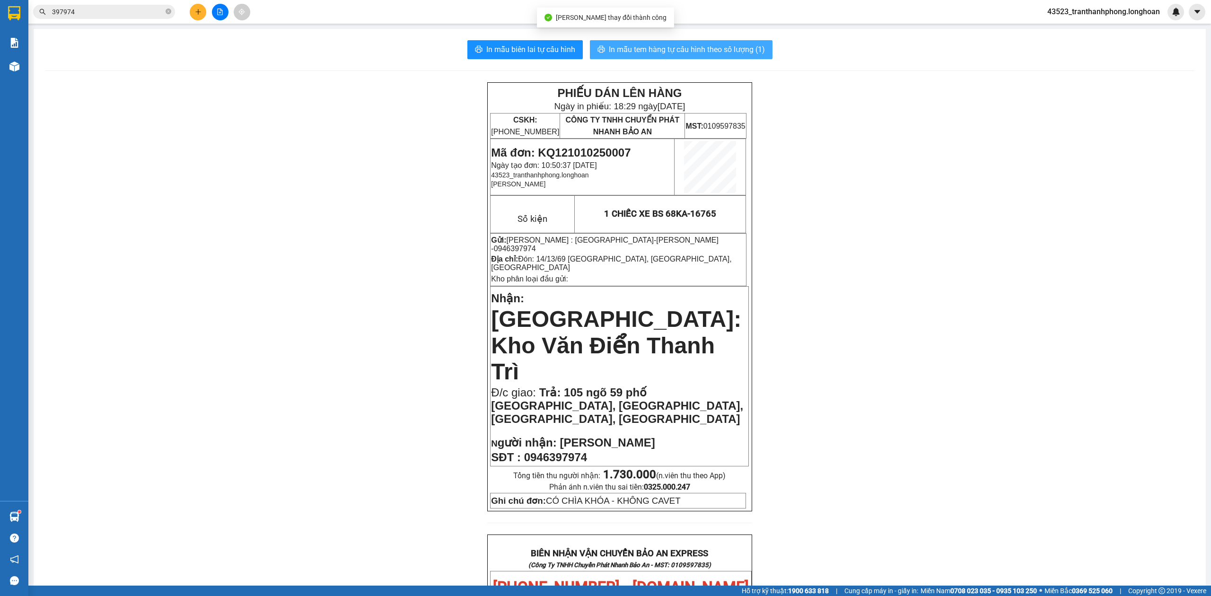
click at [634, 52] on span "In mẫu tem hàng tự cấu hình theo số lượng (1)" at bounding box center [687, 50] width 156 height 12
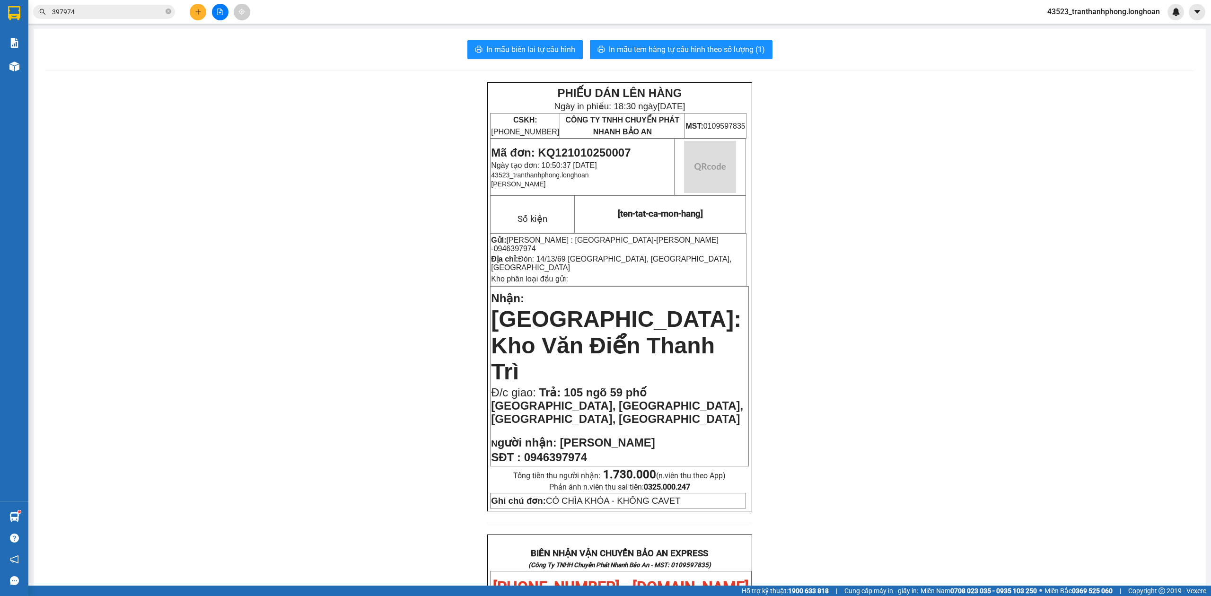
scroll to position [469, 0]
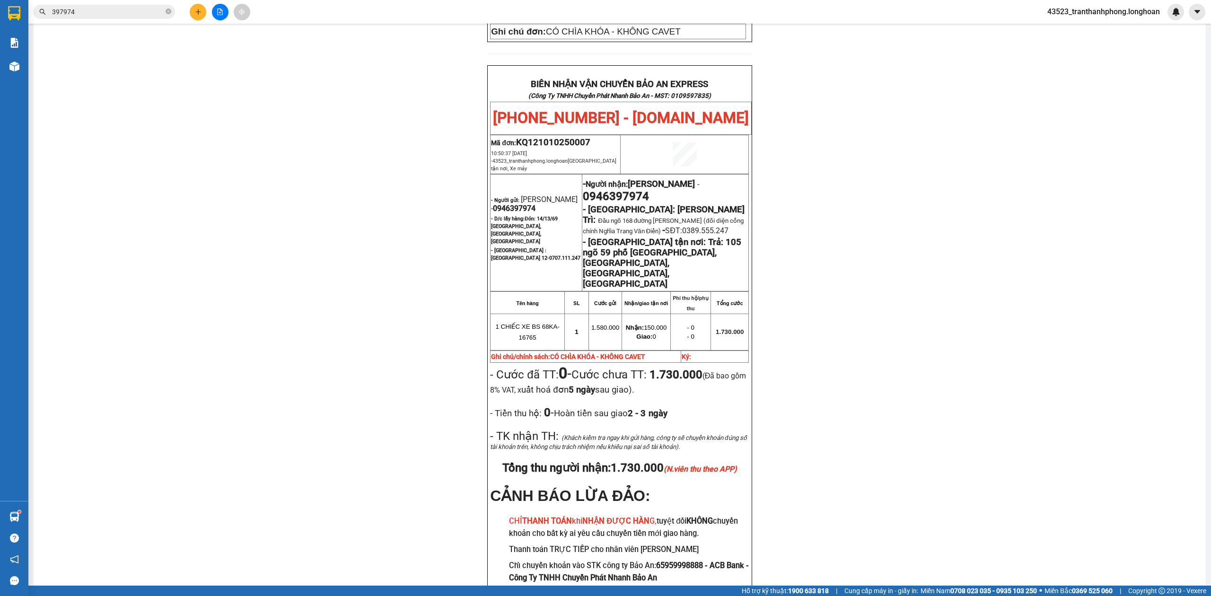
click at [517, 204] on span "0946397974" at bounding box center [514, 208] width 43 height 9
copy span "0946397974"
drag, startPoint x: 991, startPoint y: 182, endPoint x: 997, endPoint y: 184, distance: 6.8
click at [997, 184] on div "PHIẾU DÁN LÊN HÀNG Ngày in phiếu: 18:30 ngày 11-10-2025 CSKH: 1900.06.88.33 CÔN…" at bounding box center [619, 119] width 1149 height 1012
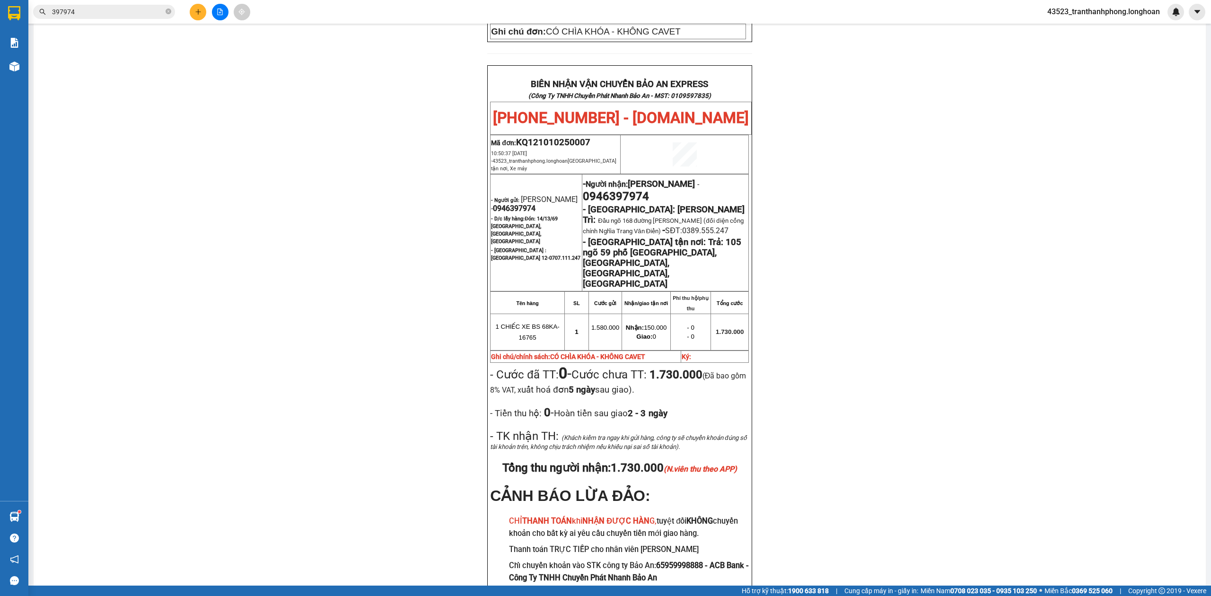
click at [615, 190] on span "0946397974" at bounding box center [616, 196] width 66 height 13
click at [1088, 159] on div "PHIẾU DÁN LÊN HÀNG Ngày in phiếu: 18:30 ngày 11-10-2025 CSKH: 1900.06.88.33 CÔN…" at bounding box center [619, 119] width 1149 height 1012
click at [168, 10] on icon "close-circle" at bounding box center [169, 12] width 6 height 6
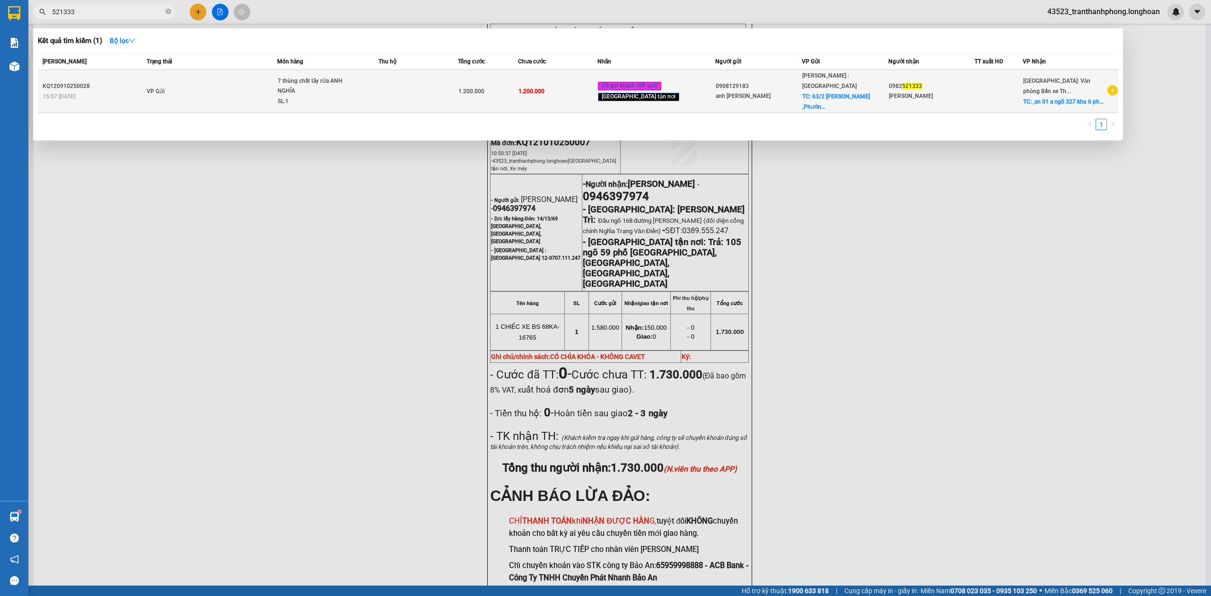
type input "521333"
click at [305, 82] on div "7 thùng chất tẩy rửa ANH NGHĨA" at bounding box center [313, 86] width 71 height 20
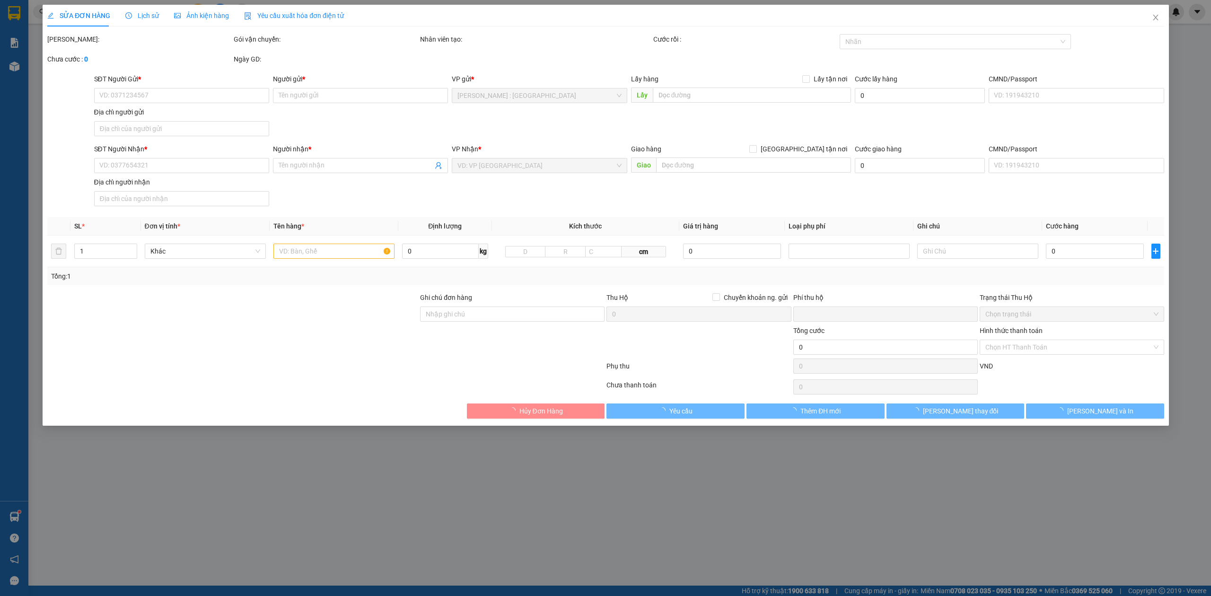
type input "0908129183"
type input "anh [PERSON_NAME]"
checkbox input "true"
type input "63/2 Lý Chiêu Hoàng ,Phường 10,quânh 6,tp hcm"
type input "0982521333"
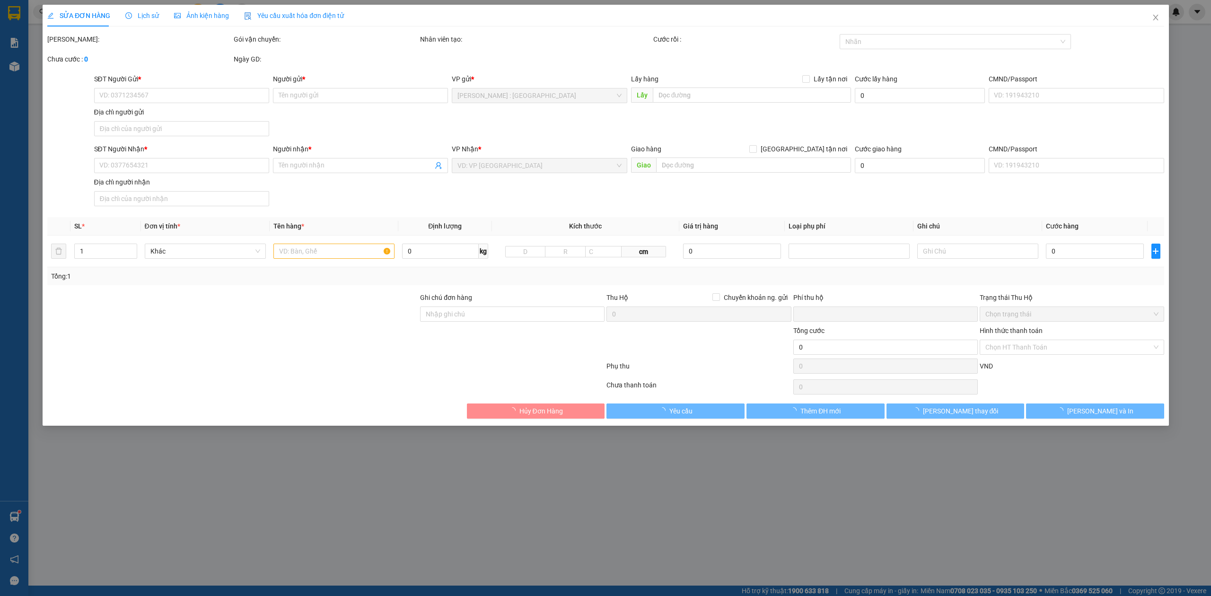
type input "[PERSON_NAME]"
checkbox input "true"
type input ",sn 01 a ngõ 327 khu 6 phường K Long ,tp móng cái ,quảng ninh"
type input "11 ĐÓN HÀNG"
type input "0"
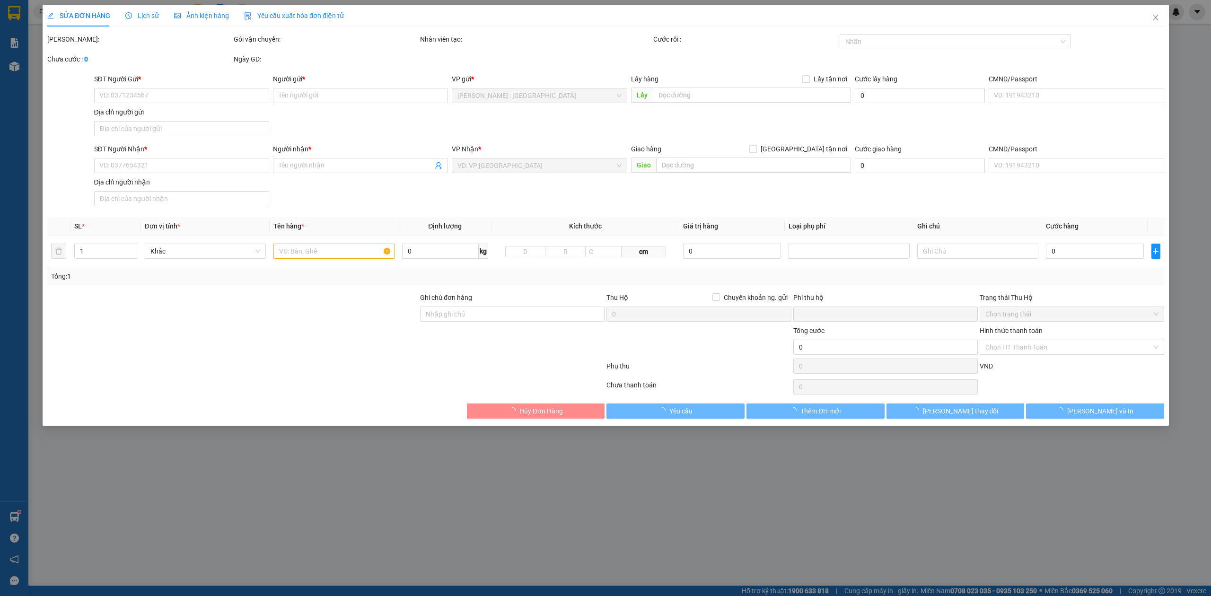
type input "1.200.000"
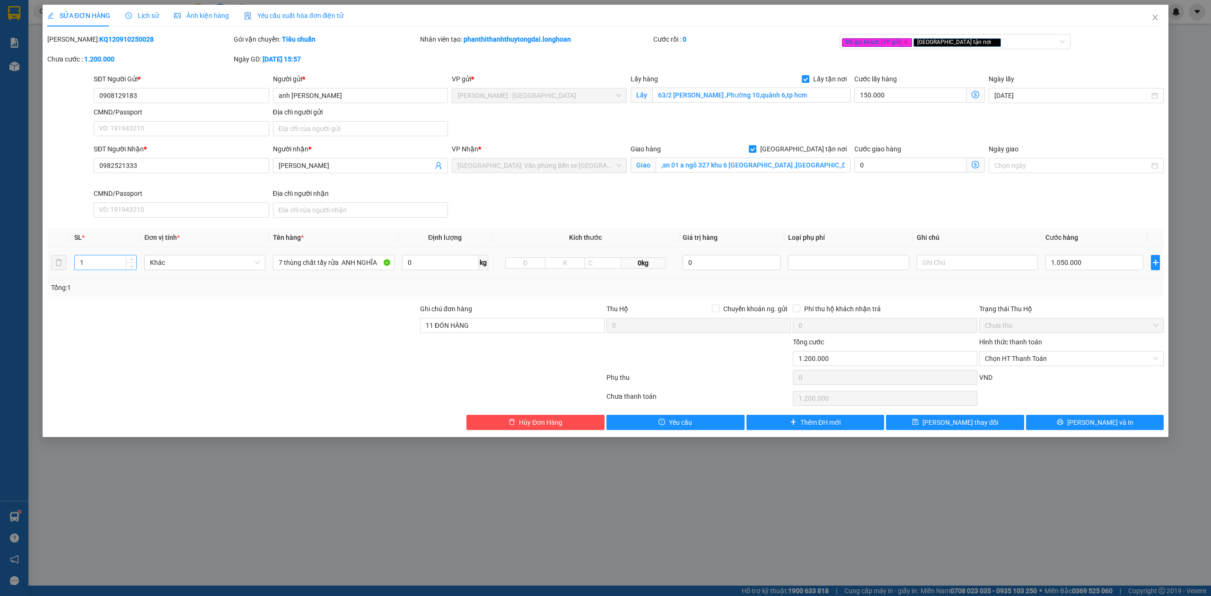
drag, startPoint x: 135, startPoint y: 256, endPoint x: 116, endPoint y: 264, distance: 20.6
click at [133, 256] on div "1" at bounding box center [105, 262] width 62 height 15
click at [127, 263] on span "Decrease Value" at bounding box center [131, 265] width 10 height 9
click at [131, 262] on icon "up" at bounding box center [131, 260] width 3 height 3
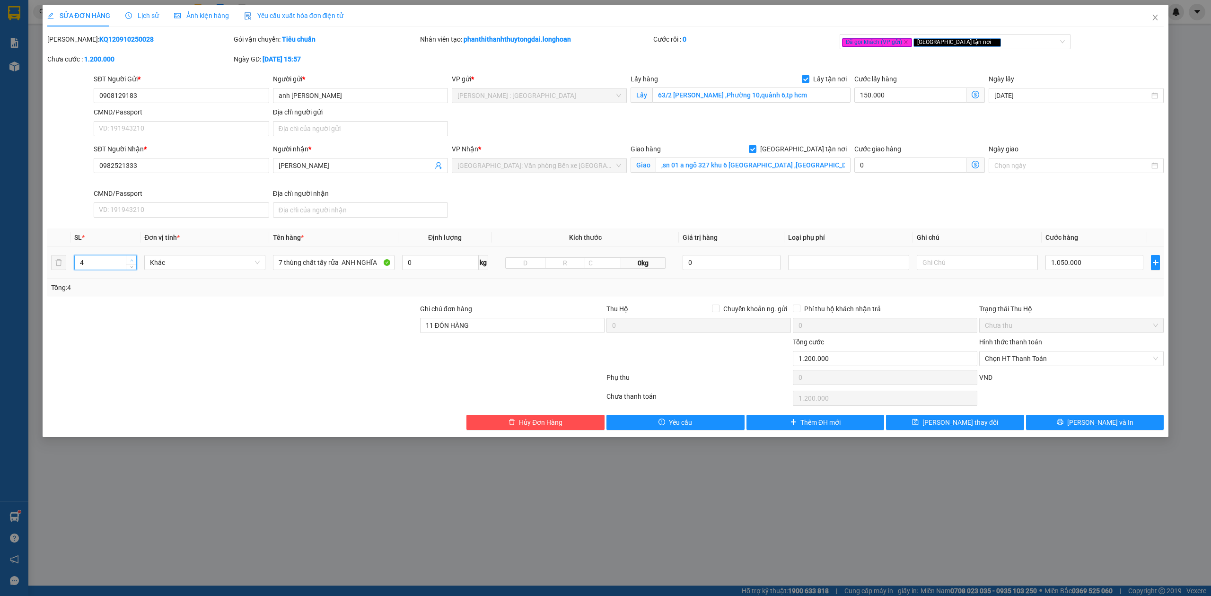
click at [131, 262] on icon "up" at bounding box center [131, 260] width 3 height 3
type input "7"
click at [131, 262] on icon "up" at bounding box center [131, 260] width 3 height 3
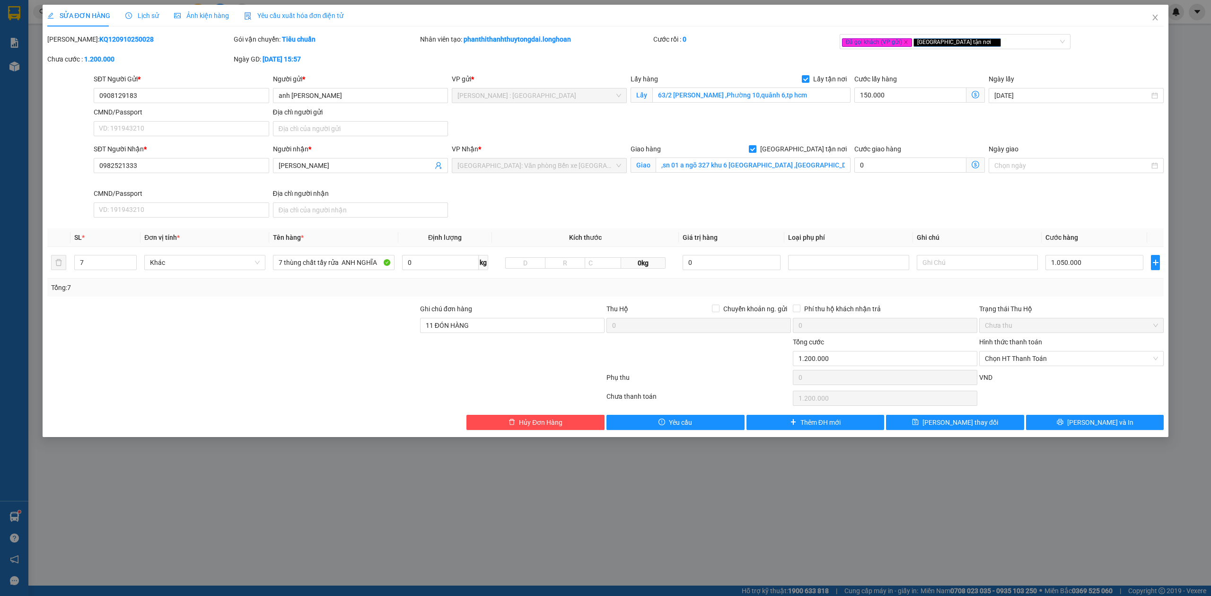
click at [298, 320] on div at bounding box center [232, 320] width 373 height 33
click at [356, 265] on input "7 thùng chất tẩy rửa ANH NGHĨA" at bounding box center [333, 262] width 121 height 15
type input "7 KIỆN GIẤY BỌC XỐP NỔ"
click at [1101, 269] on input "1.050.000" at bounding box center [1094, 262] width 98 height 15
type input "150.001"
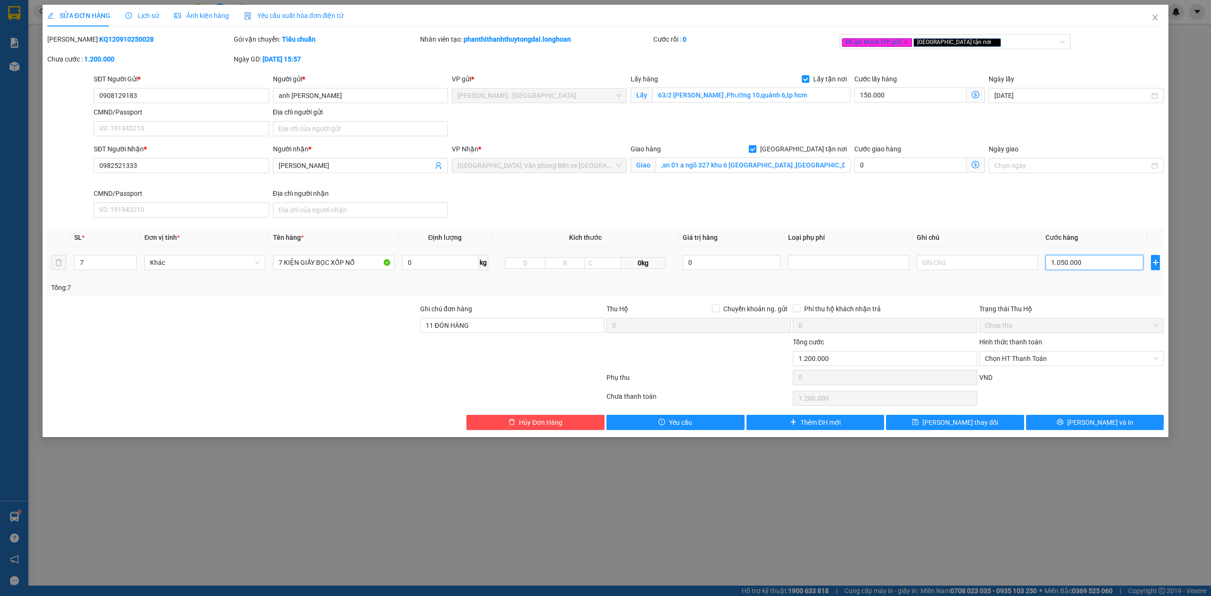
type input "150.001"
type input "1"
type input "150.013"
type input "13"
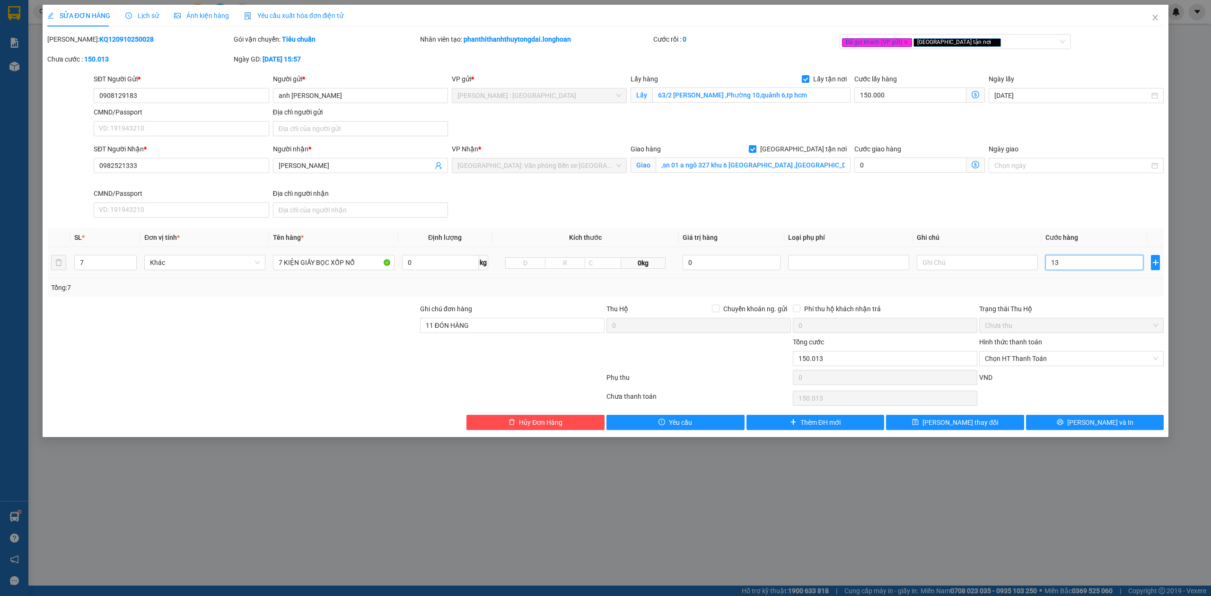
type input "150.130"
type input "130"
type input "151.300"
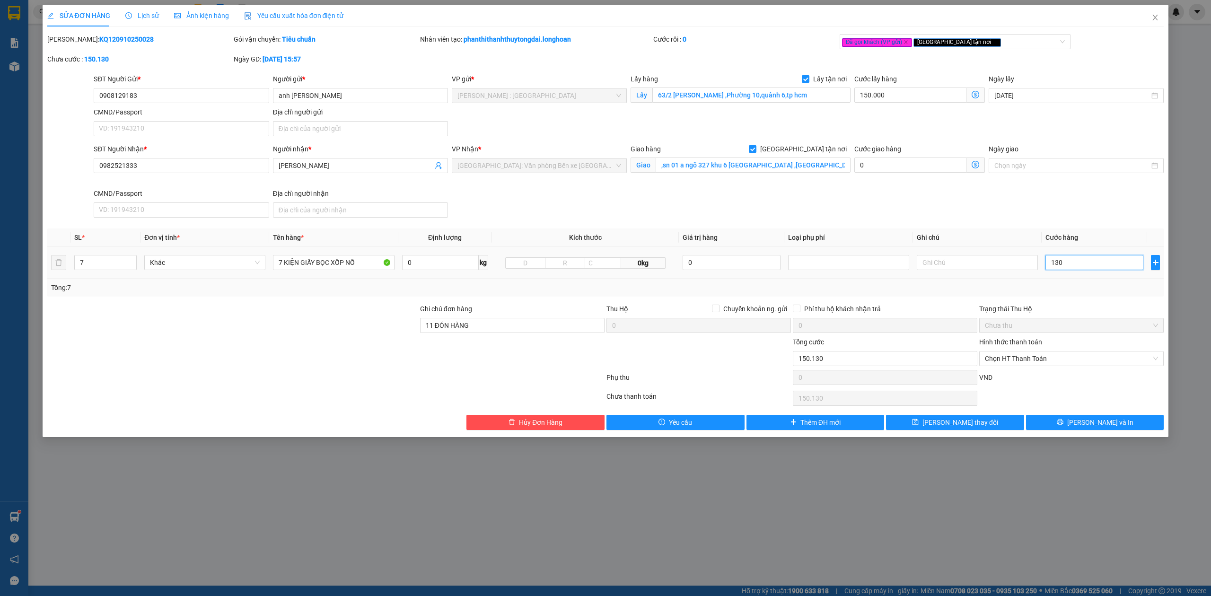
type input "1.300"
type input "163.000"
type input "13.000"
type input "280.000"
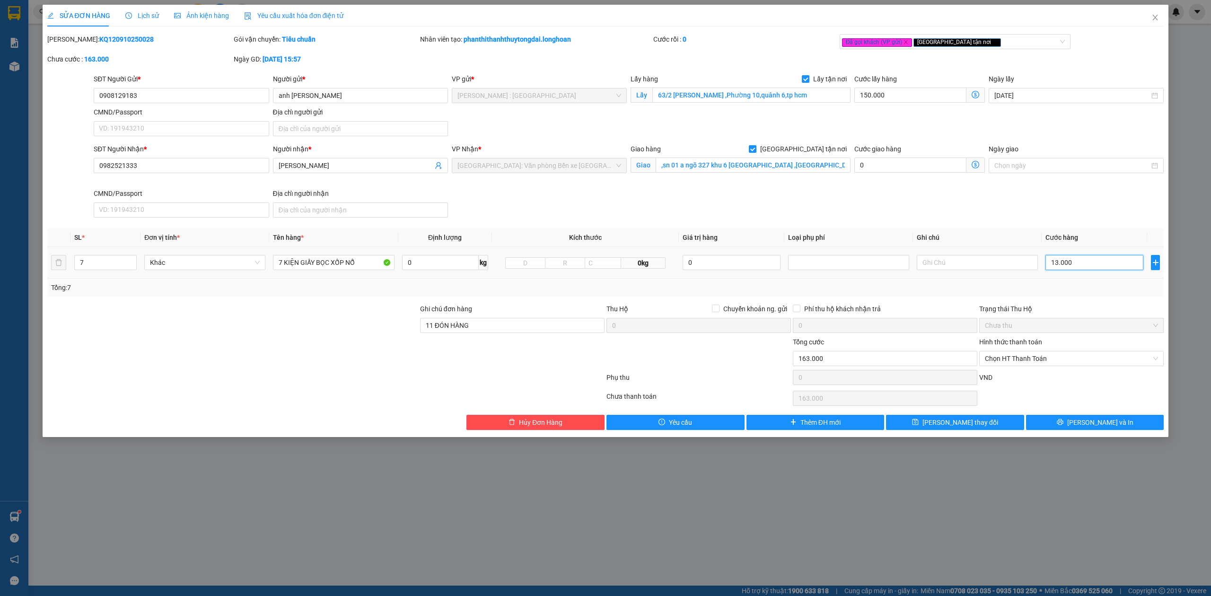
type input "280.000"
type input "130.000"
type input "1.450.000"
type input "1.300.000"
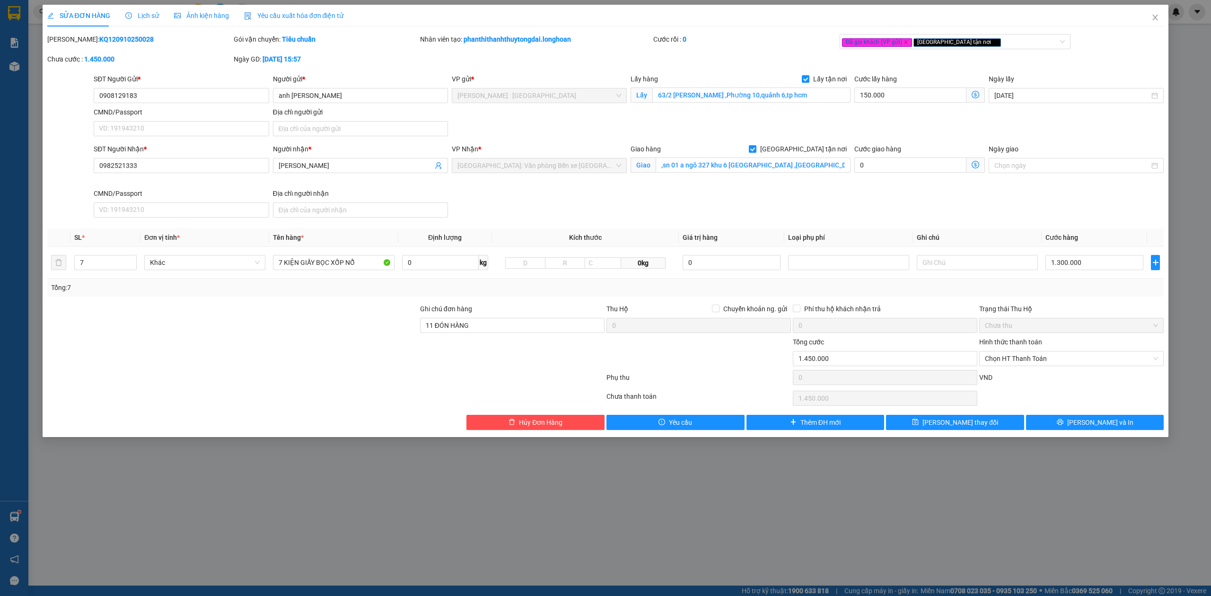
click at [299, 337] on div at bounding box center [232, 320] width 373 height 33
drag, startPoint x: 494, startPoint y: 328, endPoint x: 51, endPoint y: 246, distance: 450.1
click at [55, 247] on div "Total Paid Fee 0 Total UnPaid Fee 1.200.000 Cash Collection Total Fee Mã ĐH: KQ…" at bounding box center [605, 232] width 1117 height 396
click at [733, 95] on input "63/2 Lý Chiêu Hoàng ,Phường 10,quânh 6,tp hcm" at bounding box center [751, 94] width 198 height 15
click at [463, 60] on div "Mã ĐH: KQ120910250028 Gói vận chuyển: Tiêu chuẩn Nhân viên tạo: phanthithanhthu…" at bounding box center [605, 54] width 1118 height 40
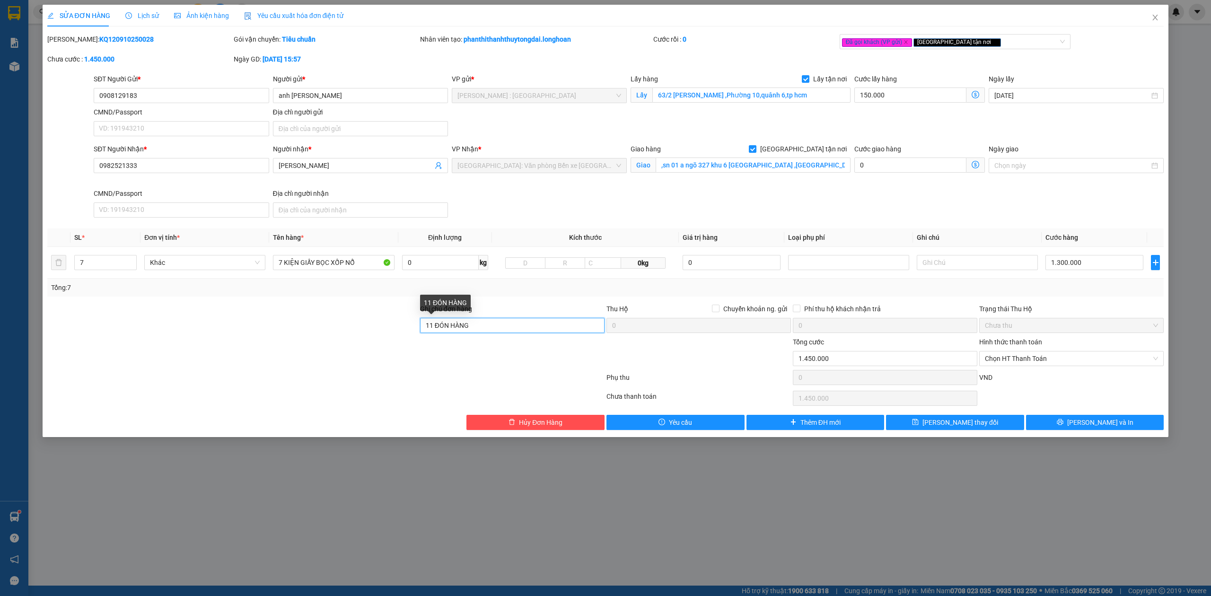
drag, startPoint x: 517, startPoint y: 328, endPoint x: 2, endPoint y: 324, distance: 515.0
click at [70, 324] on div "Ghi chú đơn hàng 11 ĐÓN HÀNG Thu Hộ Chuyển khoản ng. gửi 0 Phí thu hộ khách nhậ…" at bounding box center [605, 320] width 1118 height 33
click at [714, 171] on input ",sn 01 a ngõ 327 khu 6 phường K Long ,tp móng cái ,quảng ninh" at bounding box center [752, 164] width 195 height 15
click at [704, 192] on div "SĐT Người Nhận * 0982521333 Người nhận * Nguyễn Văn Dương VP Nhận * Hải Phòng: …" at bounding box center [629, 183] width 1074 height 78
click at [1079, 270] on input "1.300.000" at bounding box center [1094, 262] width 98 height 15
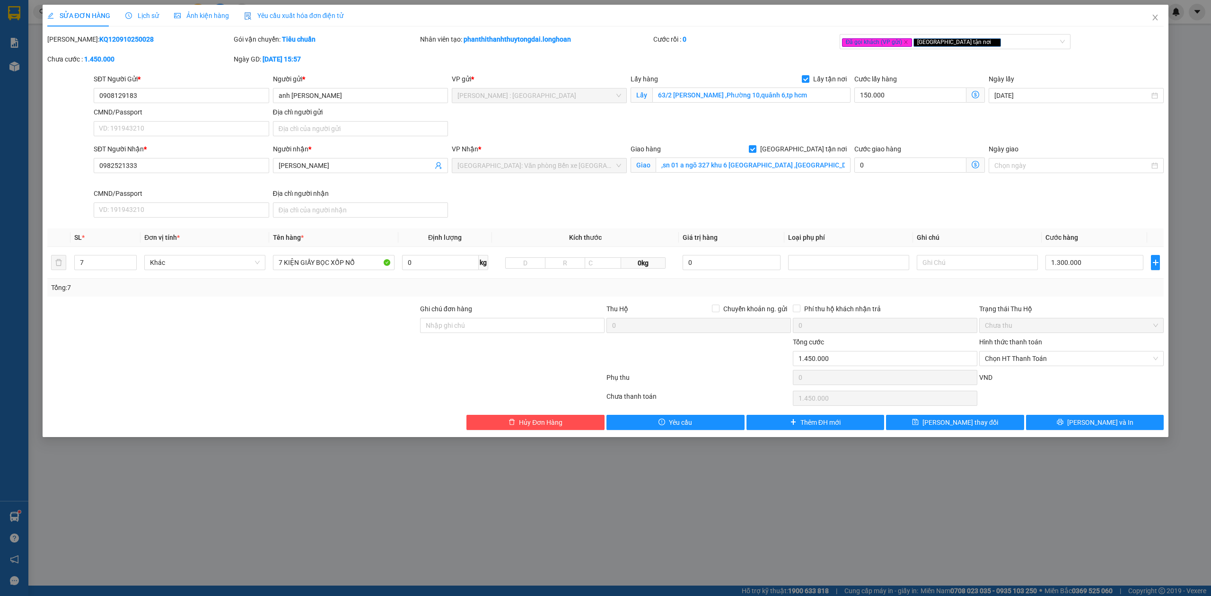
click at [966, 222] on div "Total Paid Fee 0 Total UnPaid Fee 1.200.000 Cash Collection Total Fee Mã ĐH: KQ…" at bounding box center [605, 232] width 1117 height 396
type input "6"
click at [130, 264] on span "down" at bounding box center [132, 266] width 6 height 6
click at [281, 261] on input "7 KIỆN GIẤY BỌC XỐP NỔ" at bounding box center [333, 262] width 121 height 15
type input "KIỆN GIẤY BỌC XỐP NỔ"
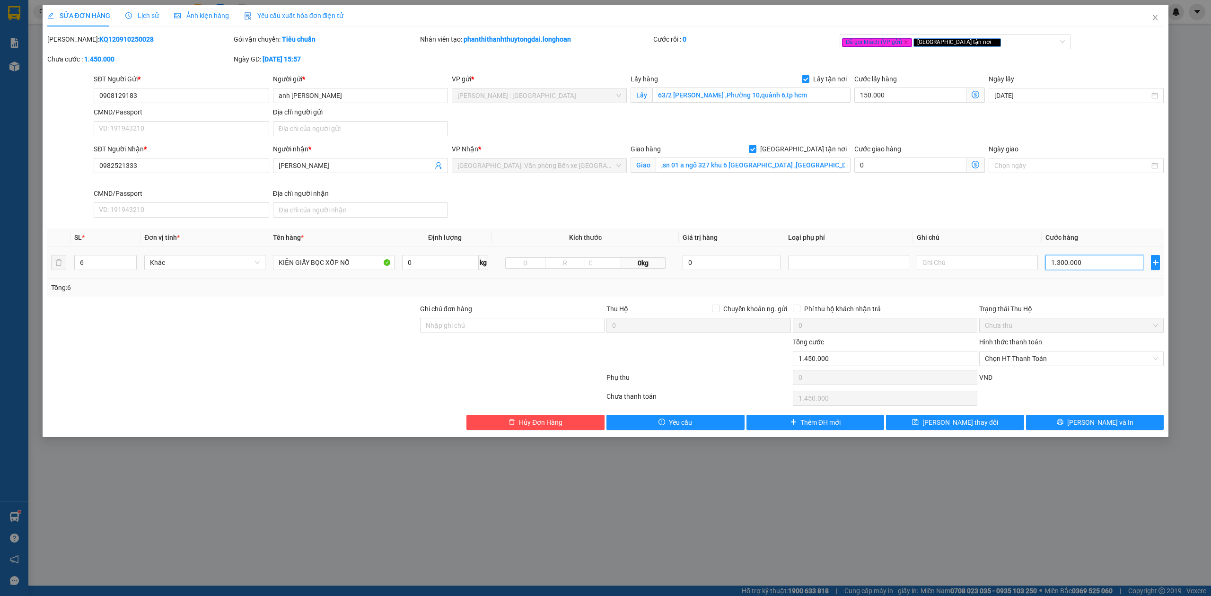
click at [1074, 269] on input "1.300.000" at bounding box center [1094, 262] width 98 height 15
type input "150.001"
type input "1"
type input "150.012"
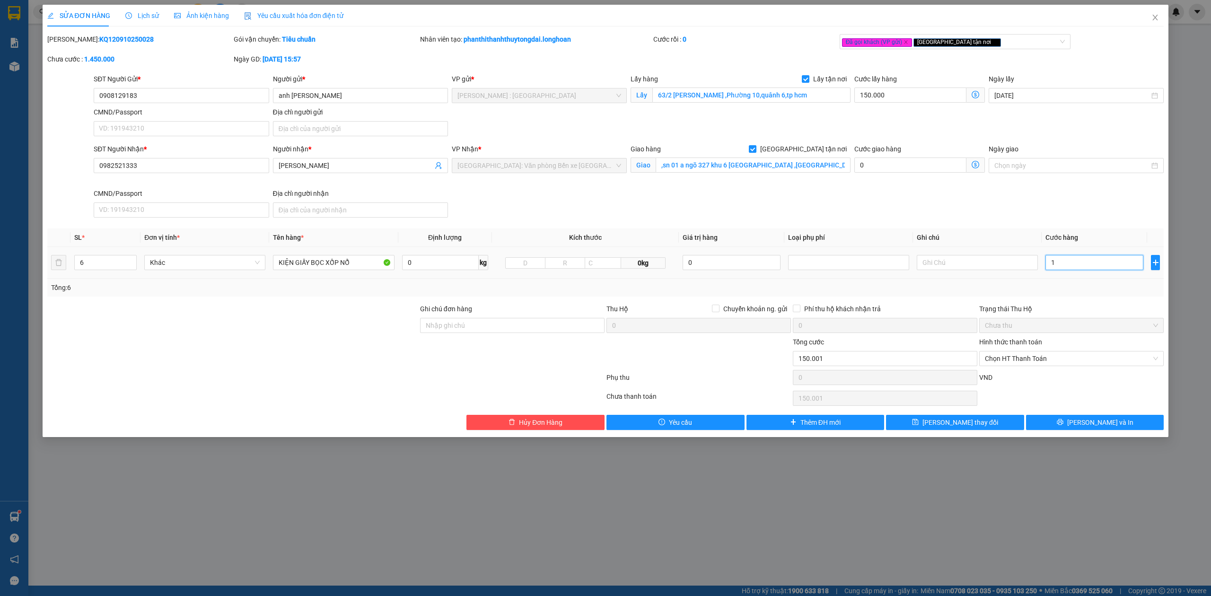
type input "150.012"
type input "12"
type input "150.125"
type input "125"
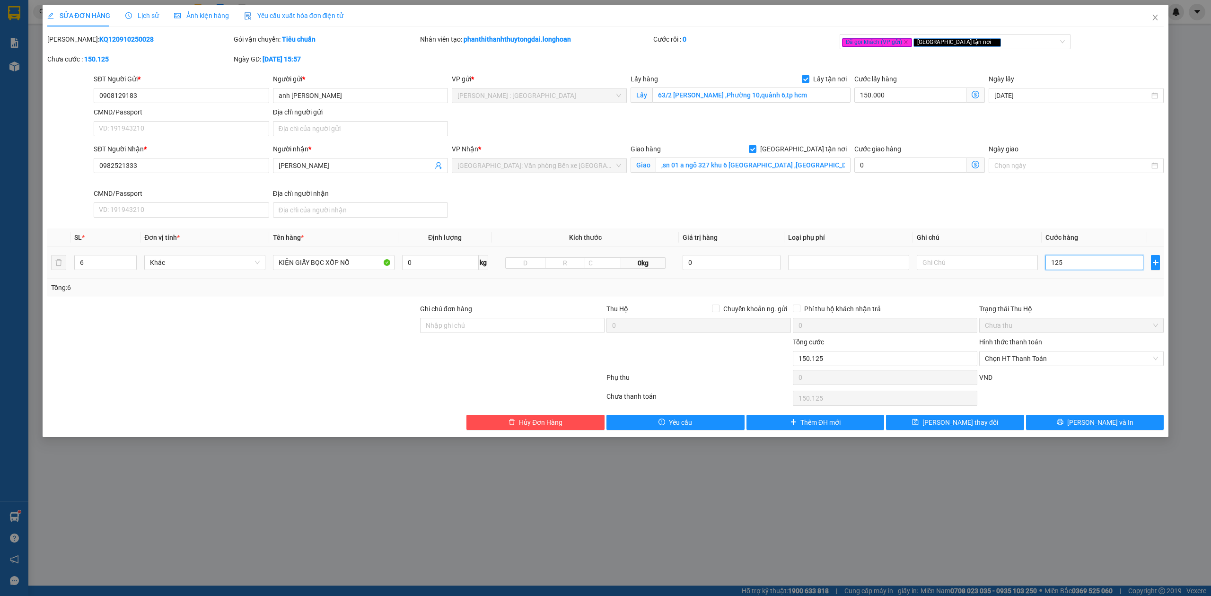
type input "151.250"
type input "1.250"
type input "162.500"
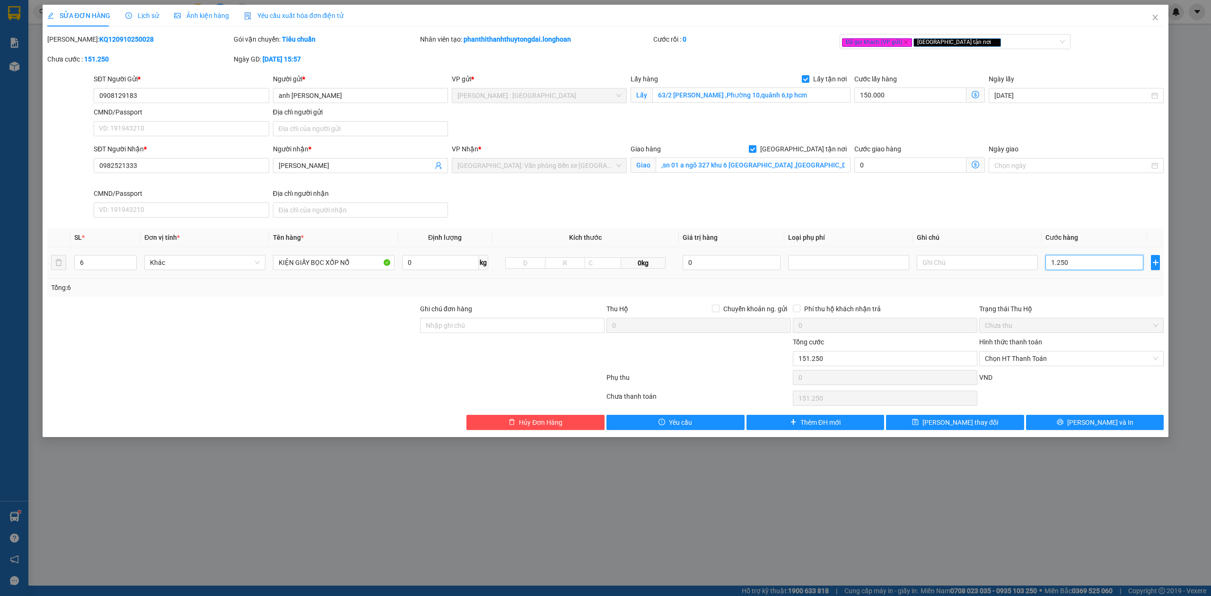
type input "12.500"
type input "275.000"
type input "125.000"
type input "1.400.000"
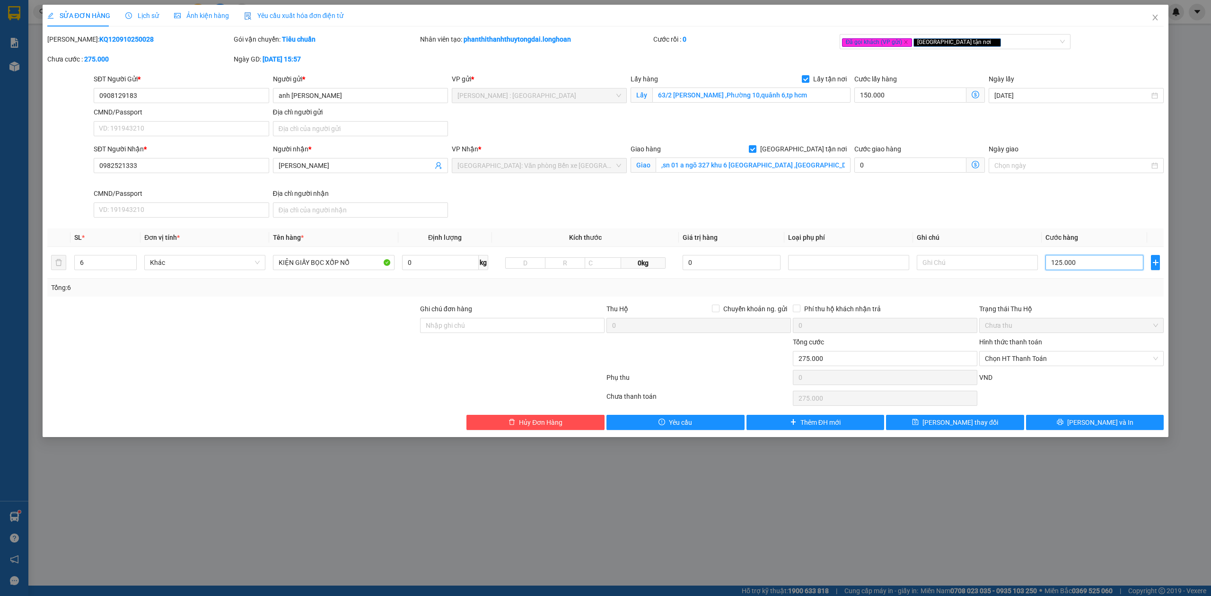
type input "1.400.000"
type input "1.250.000"
click at [1093, 428] on span "[PERSON_NAME] và In" at bounding box center [1100, 422] width 66 height 10
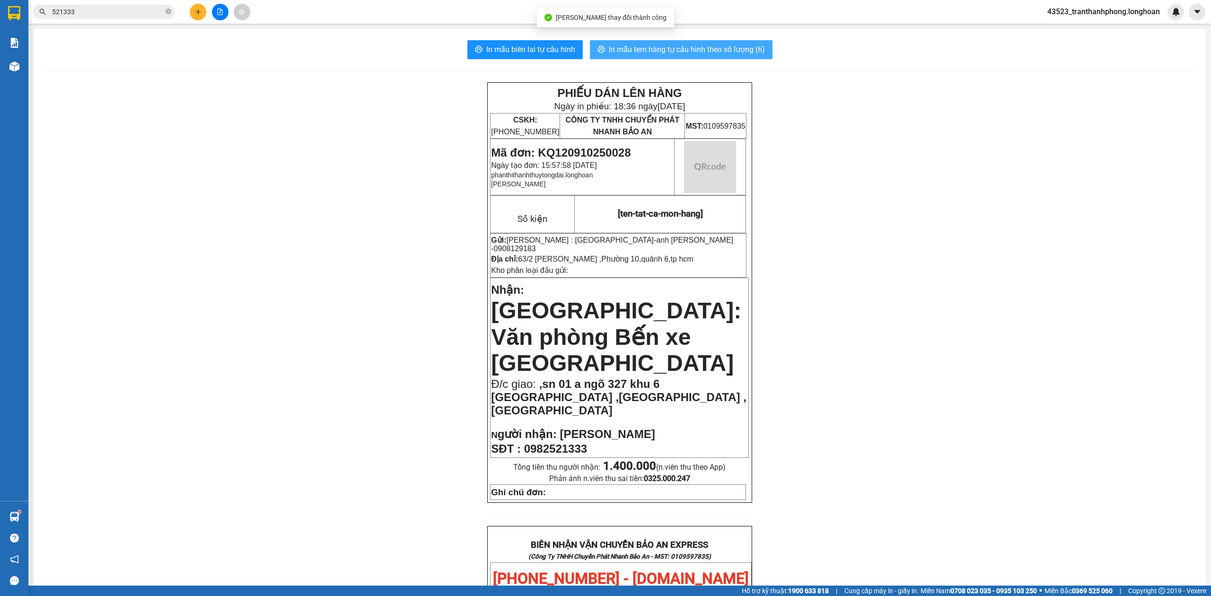
click at [751, 55] on span "In mẫu tem hàng tự cấu hình theo số lượng (6)" at bounding box center [687, 50] width 156 height 12
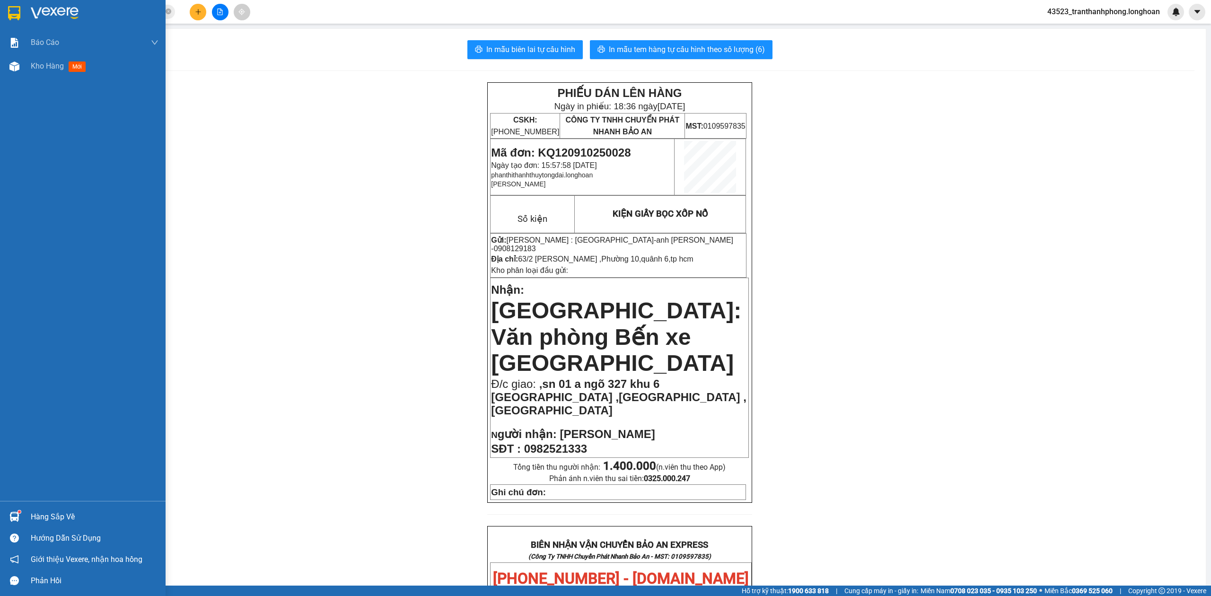
click at [9, 12] on img at bounding box center [14, 13] width 12 height 14
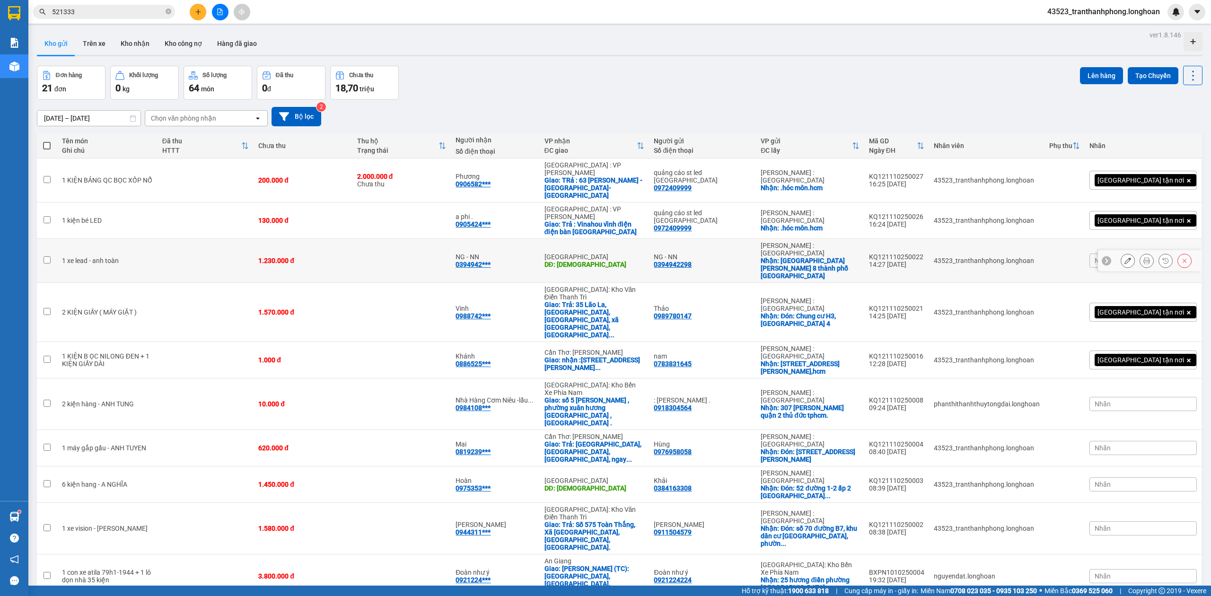
scroll to position [330, 0]
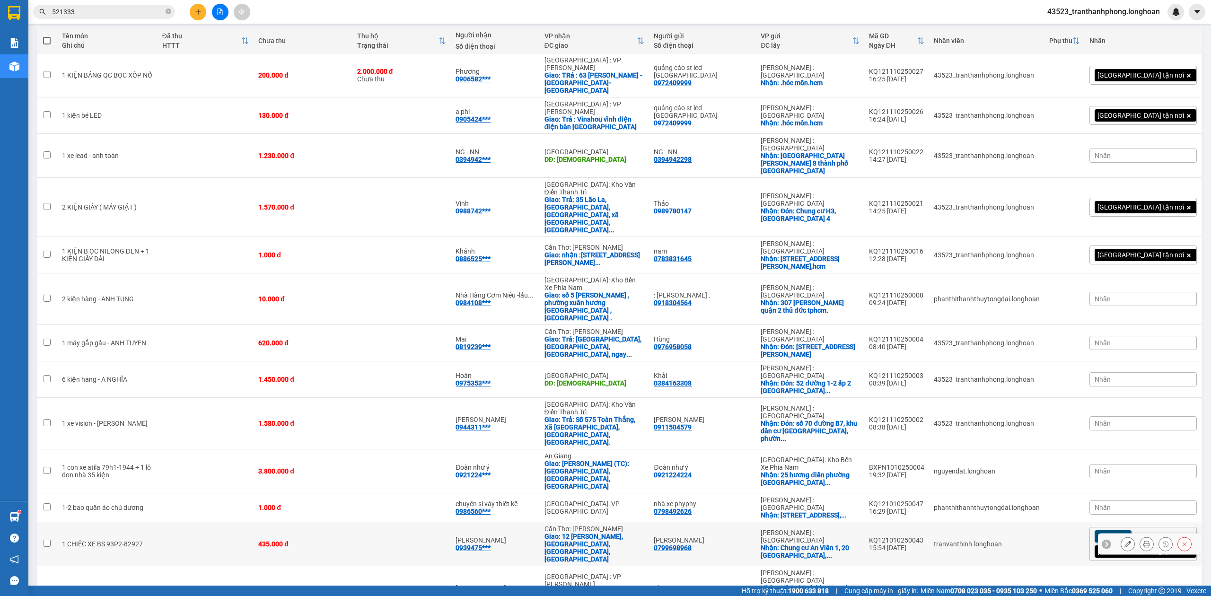
scroll to position [330, 0]
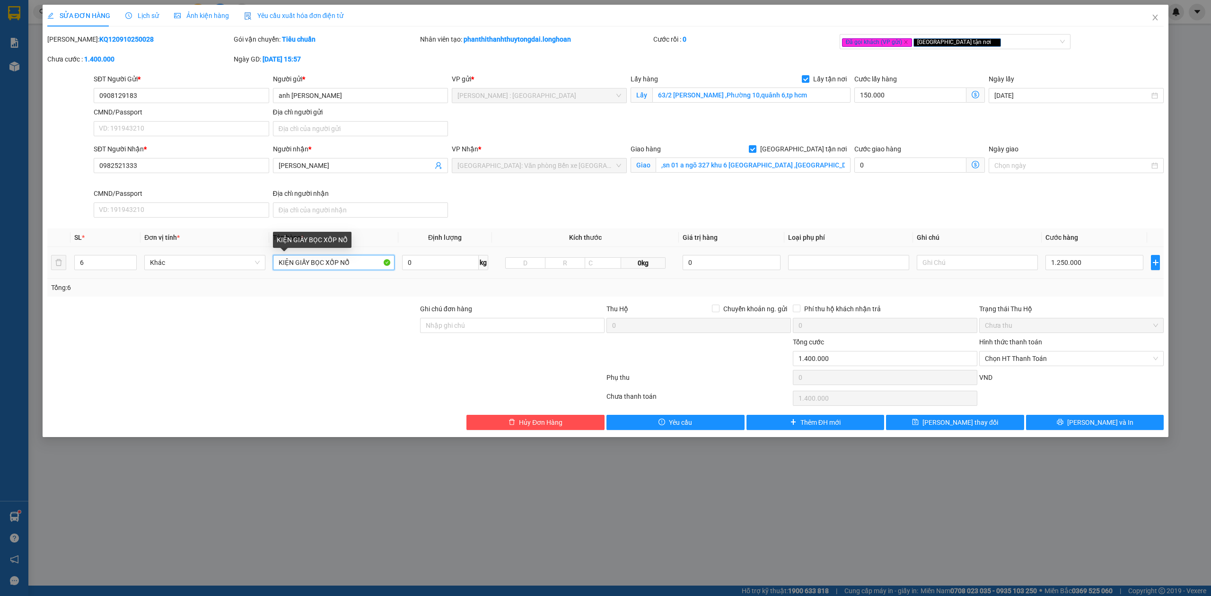
click at [277, 263] on input "KIỆN GIẤY BỌC XỐP NỔ" at bounding box center [333, 262] width 121 height 15
type input "6 KIỆN GIẤY BỌC XỐP NỔ"
click at [1109, 416] on div "Total Paid Fee 0 Total UnPaid Fee 1.400.000 Cash Collection Total Fee Mã ĐH: KQ…" at bounding box center [605, 232] width 1117 height 396
click at [1094, 424] on span "[PERSON_NAME] và In" at bounding box center [1100, 422] width 66 height 10
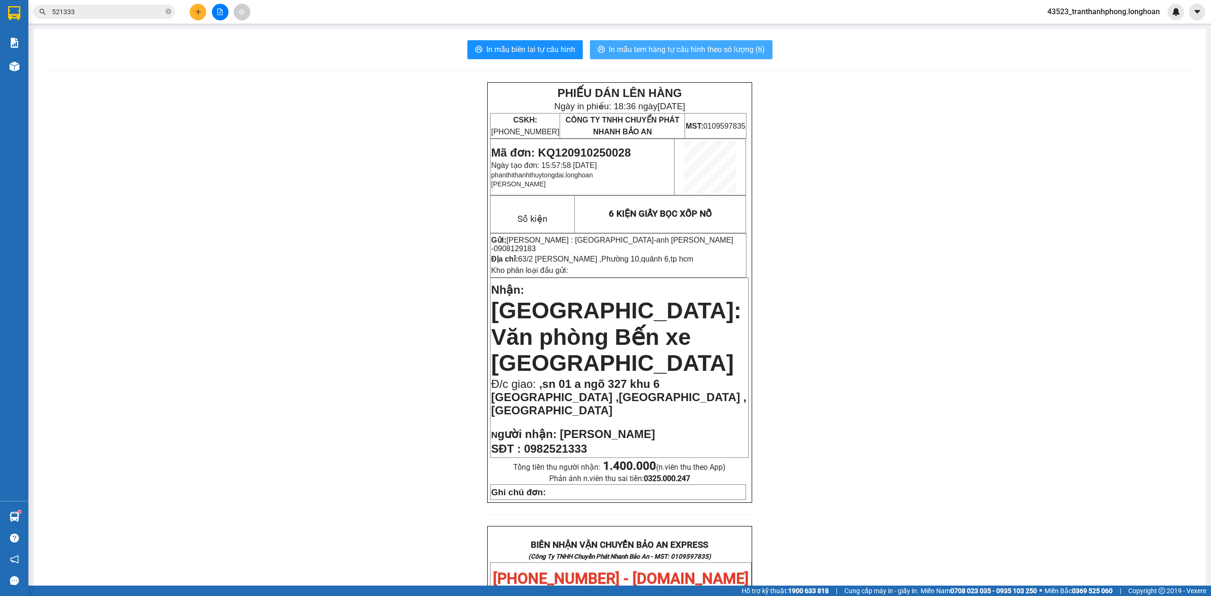
click at [712, 55] on span "In mẫu tem hàng tự cấu hình theo số lượng (6)" at bounding box center [687, 50] width 156 height 12
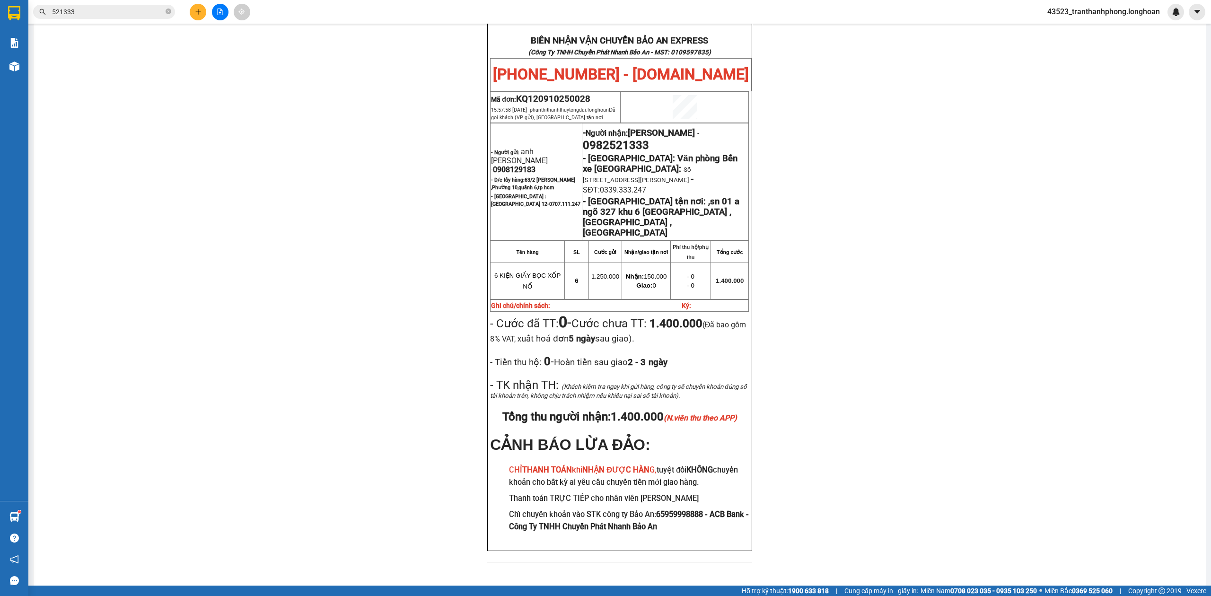
click at [523, 165] on span "0908129183" at bounding box center [514, 169] width 43 height 9
copy span "0908129183"
click at [1064, 174] on div "PHIẾU DÁN LÊN HÀNG Ngày in phiếu: 18:37 ngày 11-10-2025 CSKH: 1900.06.88.33 CÔN…" at bounding box center [619, 76] width 1149 height 996
click at [627, 139] on span "0982521333" at bounding box center [616, 145] width 66 height 13
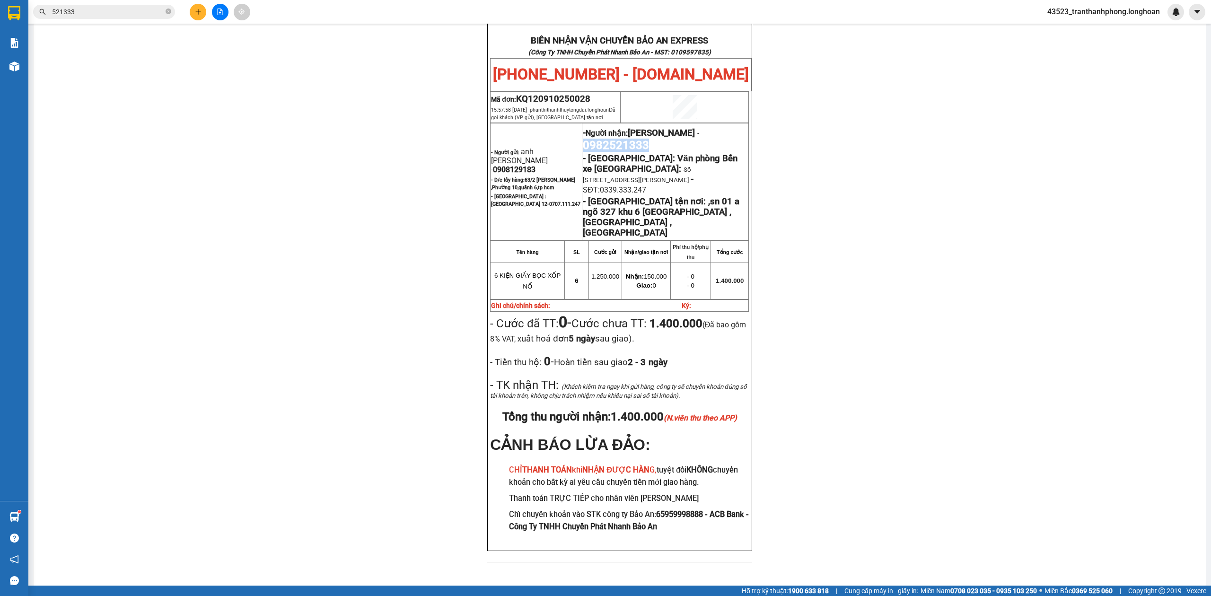
click at [627, 139] on span "0982521333" at bounding box center [616, 145] width 66 height 13
copy td "- Người nhận: Nguyễn Văn Dương - 0982521333"
click at [644, 125] on p "- Người nhận: Nguyễn Văn Dương - 0982521333" at bounding box center [665, 138] width 165 height 26
click at [624, 139] on span "0982521333" at bounding box center [616, 145] width 66 height 13
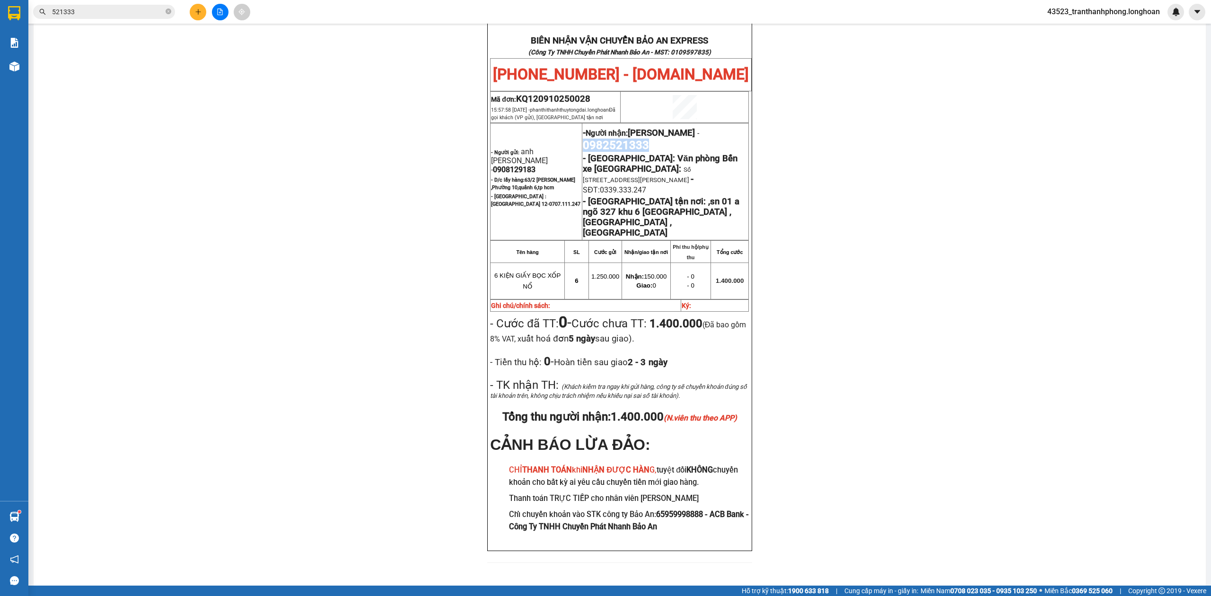
click at [624, 139] on span "0982521333" at bounding box center [616, 145] width 66 height 13
copy span "0982521333"
drag, startPoint x: 895, startPoint y: 127, endPoint x: 732, endPoint y: 121, distance: 163.3
click at [867, 123] on div "PHIẾU DÁN LÊN HÀNG Ngày in phiếu: 18:37 ngày 11-10-2025 CSKH: 1900.06.88.33 CÔN…" at bounding box center [619, 76] width 1149 height 996
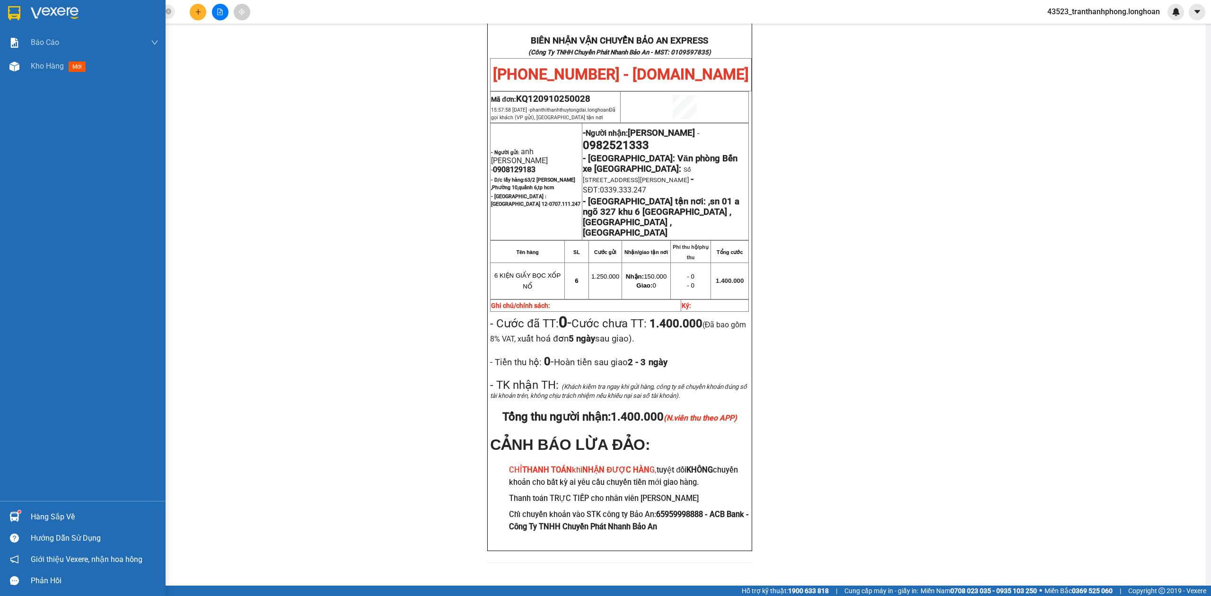
click at [2, 9] on div at bounding box center [83, 15] width 166 height 31
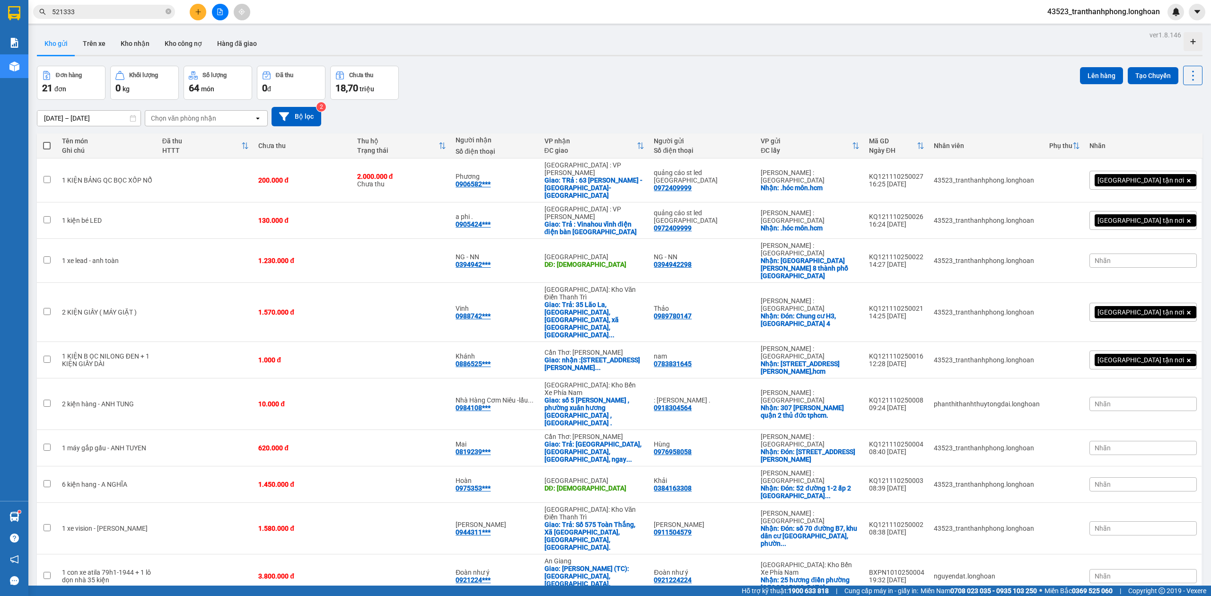
click at [148, 19] on div "Kết quả tìm kiếm ( 1 ) Bộ lọc Mã ĐH Trạng thái Món hàng Thu hộ Tổng cước Chưa c…" at bounding box center [92, 12] width 184 height 17
click at [166, 11] on icon "close-circle" at bounding box center [169, 12] width 6 height 6
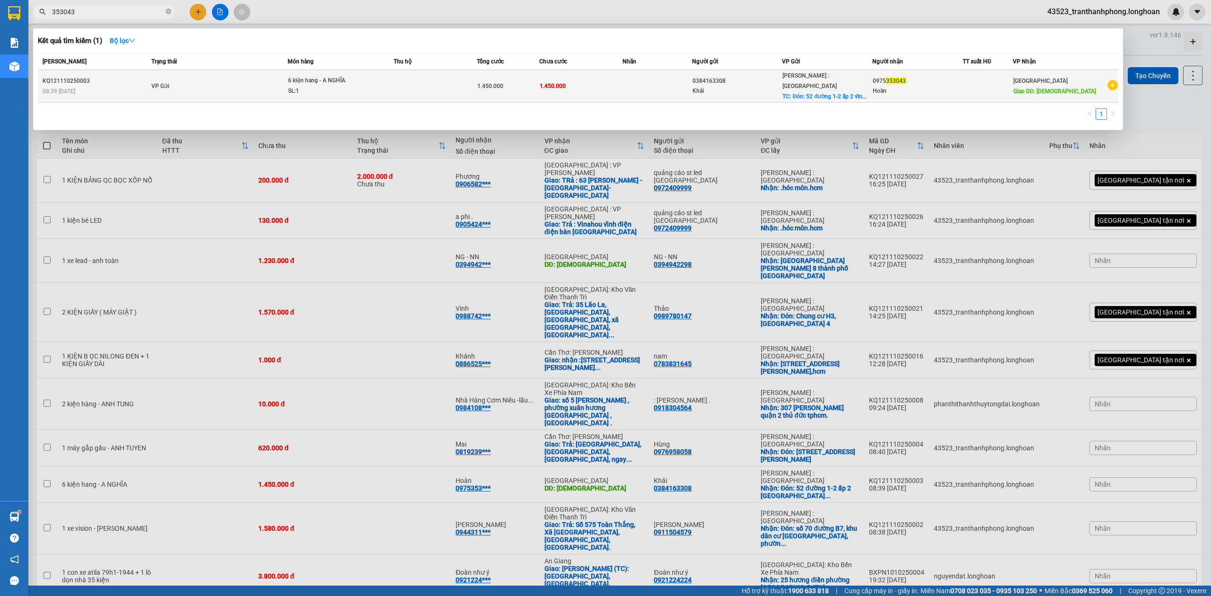
type input "353043"
click at [308, 78] on div "6 kiện hang - A NGHĨA" at bounding box center [323, 81] width 71 height 10
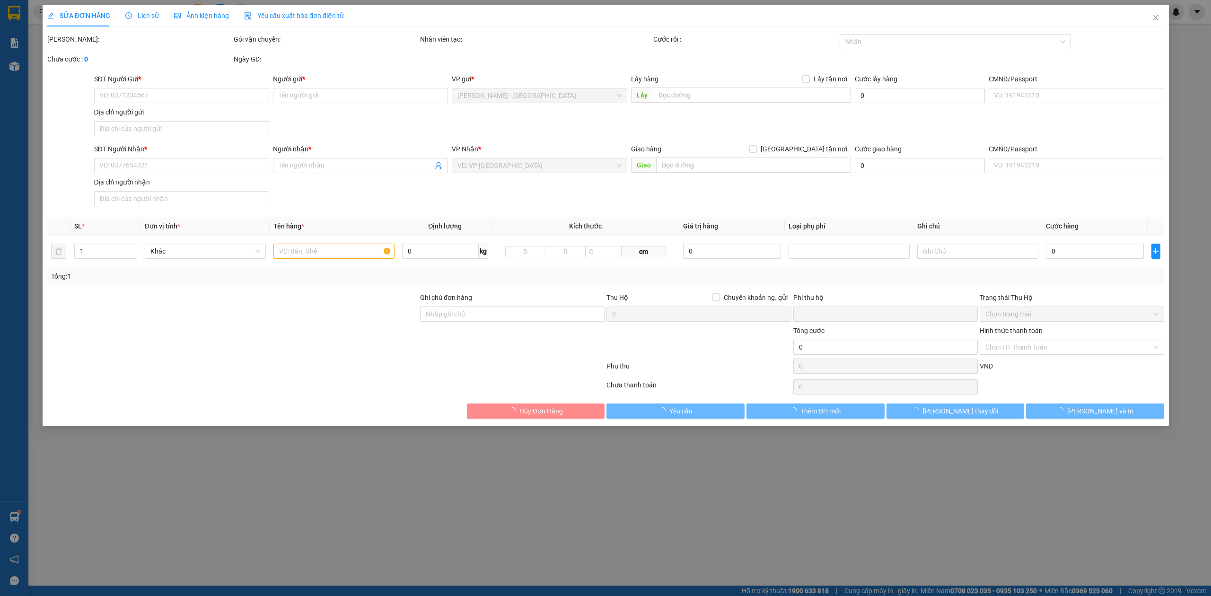
type input "0384163308"
type input "Khải"
checkbox input "true"
type input "Đón: 52 đường 1-2 ấp 2 vĩnh lộc b bình chánh hồ chí minh"
type input "0975353043"
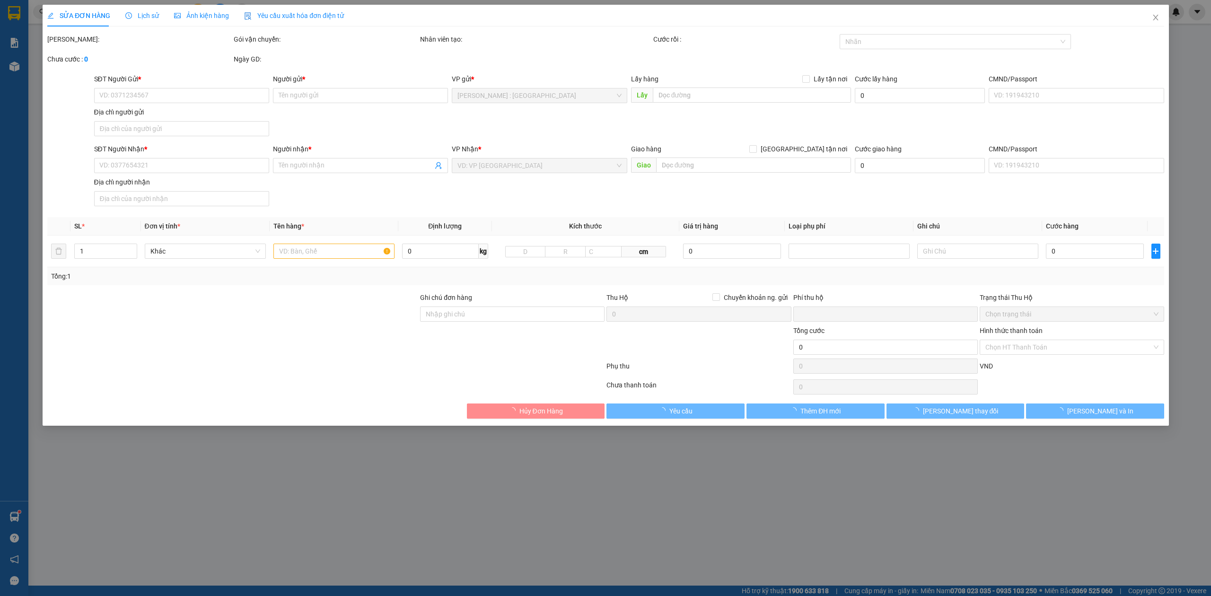
type input "Hoàn"
type input "HOA THÁNH"
type input "0"
type input "1.450.000"
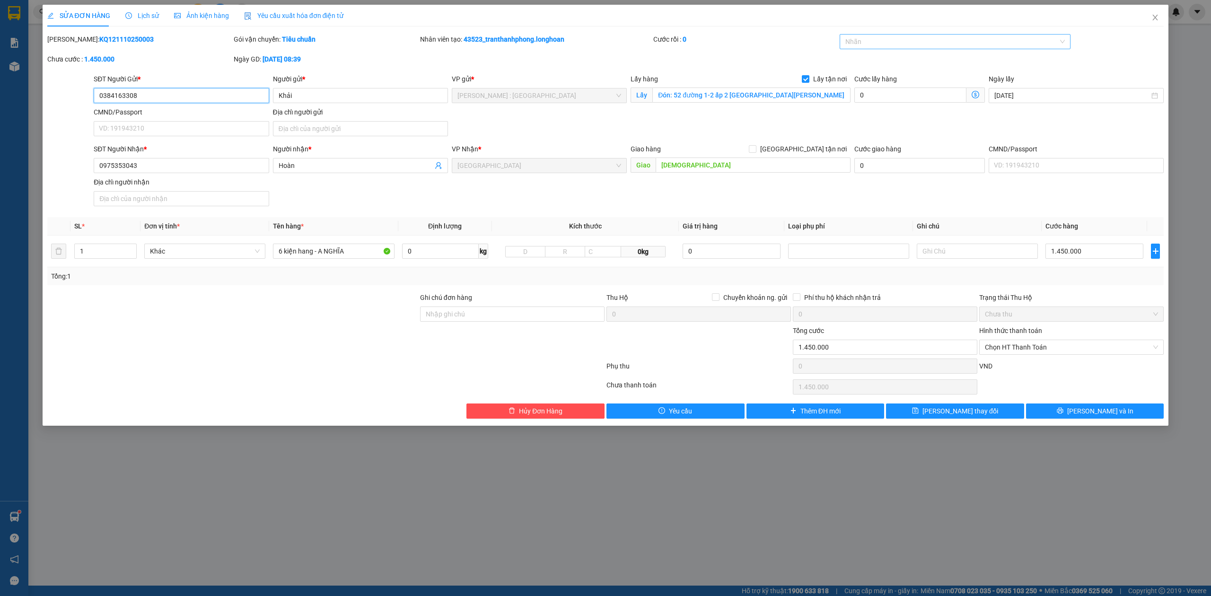
click at [898, 47] on div at bounding box center [950, 41] width 217 height 11
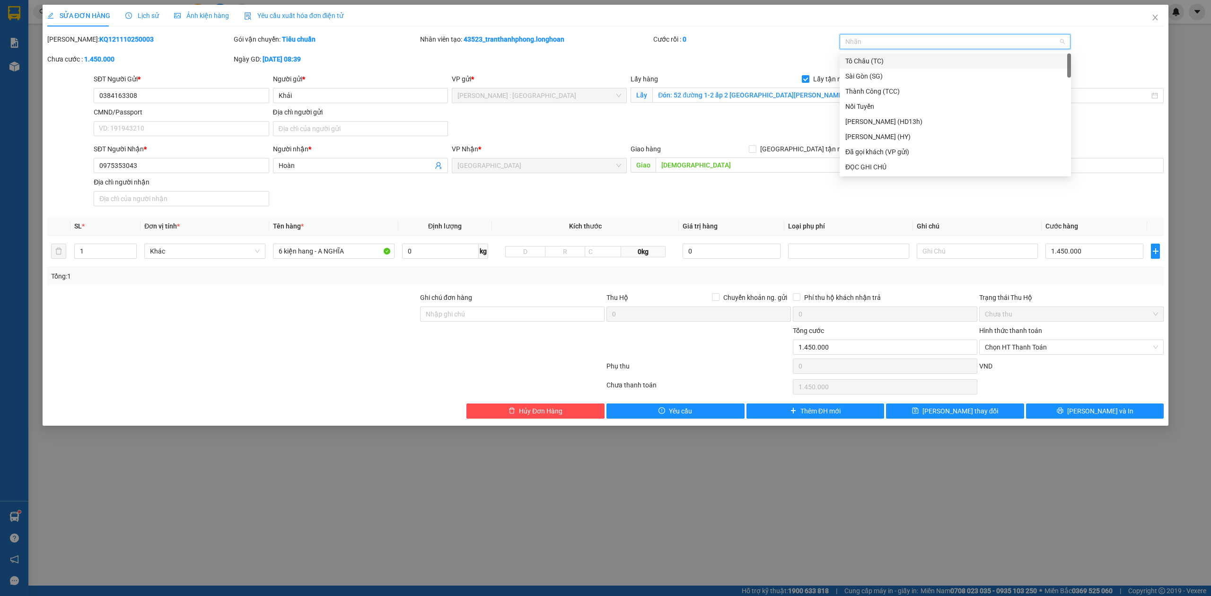
type input "G"
click at [857, 169] on div "[GEOGRAPHIC_DATA] tận nơi" at bounding box center [955, 167] width 220 height 10
click at [133, 247] on span "up" at bounding box center [132, 249] width 6 height 6
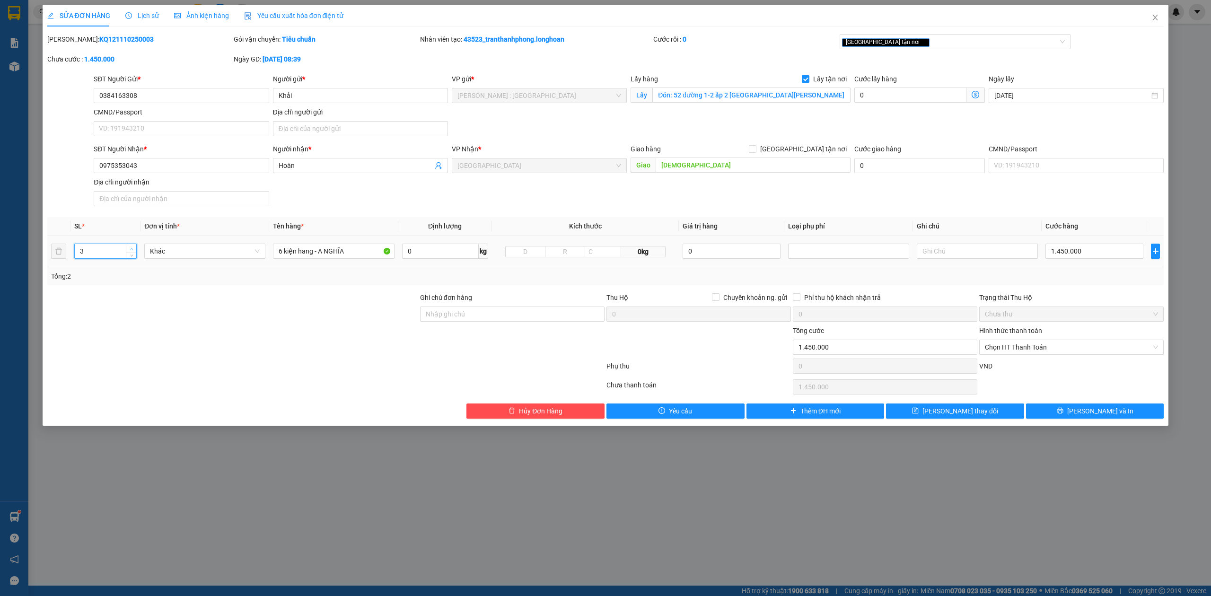
click at [133, 247] on span "up" at bounding box center [132, 249] width 6 height 6
type input "6"
click at [133, 247] on span "up" at bounding box center [132, 249] width 6 height 6
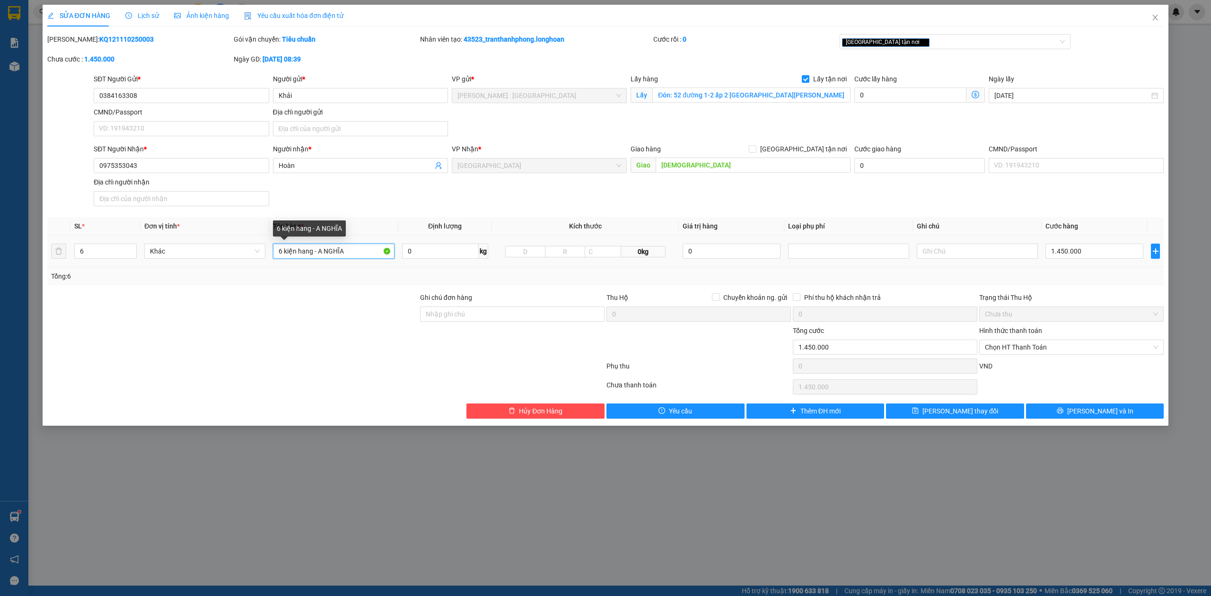
drag, startPoint x: 351, startPoint y: 256, endPoint x: 16, endPoint y: 244, distance: 335.5
click at [36, 245] on div "SỬA ĐƠN HÀNG Lịch sử Ảnh kiện hàng Yêu cầu xuất hóa đơn điện tử Total Paid Fee …" at bounding box center [605, 298] width 1211 height 596
type input "4 KIỆN GIẤY + 1 KIỆN NỆM + 1 KIỆN BỌC XỐP"
click at [1073, 214] on div "Total Paid Fee 0 Total UnPaid Fee 1.450.000 Cash Collection Total Fee Mã ĐH: KQ…" at bounding box center [605, 226] width 1117 height 384
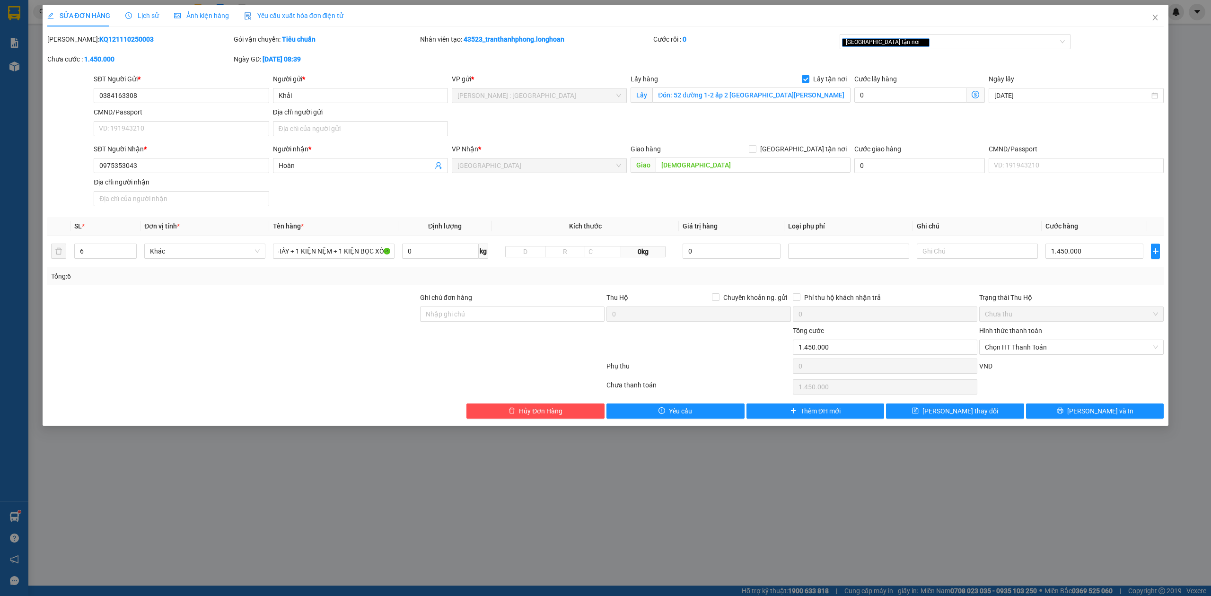
scroll to position [0, 0]
click at [708, 167] on input "HOA THÁNH" at bounding box center [752, 164] width 195 height 15
click at [941, 38] on div "[GEOGRAPHIC_DATA] tận nơi" at bounding box center [950, 41] width 217 height 11
type input "HOÀNG HOÁ -THANH HOÁ - QL1A"
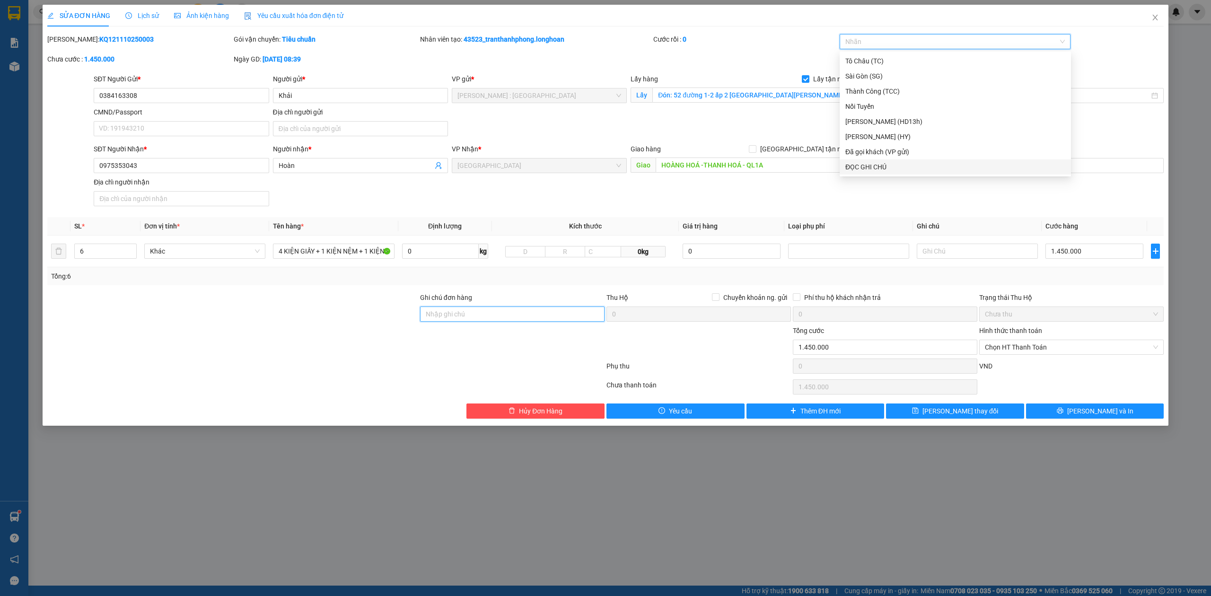
drag, startPoint x: 561, startPoint y: 311, endPoint x: 562, endPoint y: 322, distance: 11.4
click at [561, 311] on input "Ghi chú đơn hàng" at bounding box center [512, 313] width 184 height 15
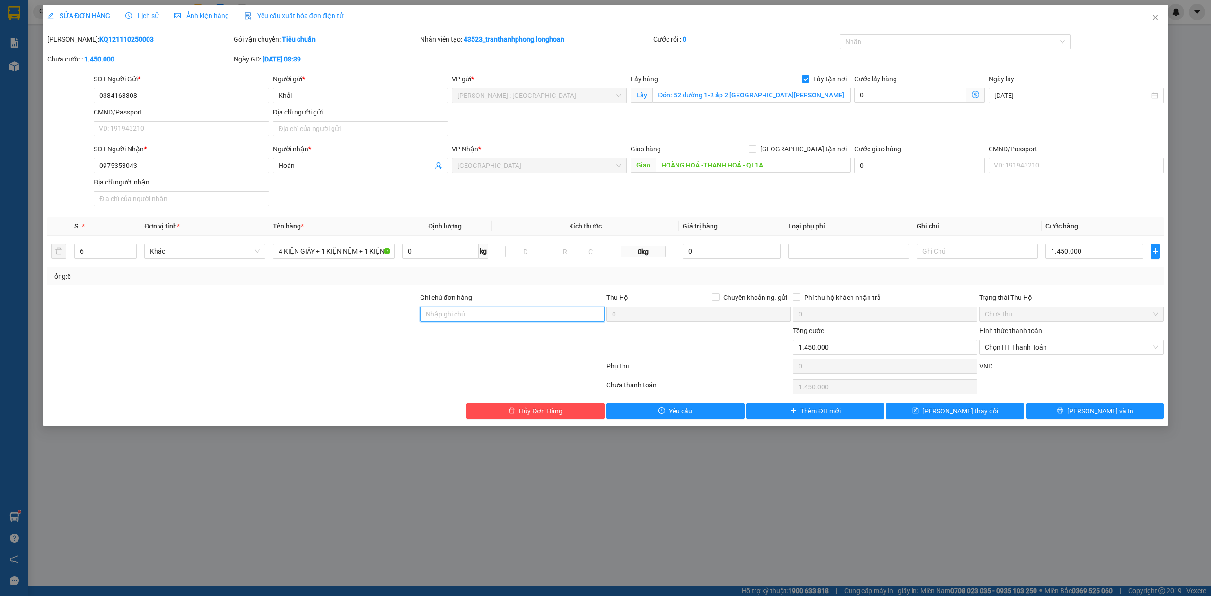
type input "NHẬN THEO KIỆN-GIAO NGUYÊN KIỆN - HƯ VỠ KHÔNG ĐỀN"
click at [1072, 413] on button "[PERSON_NAME] và In" at bounding box center [1095, 410] width 138 height 15
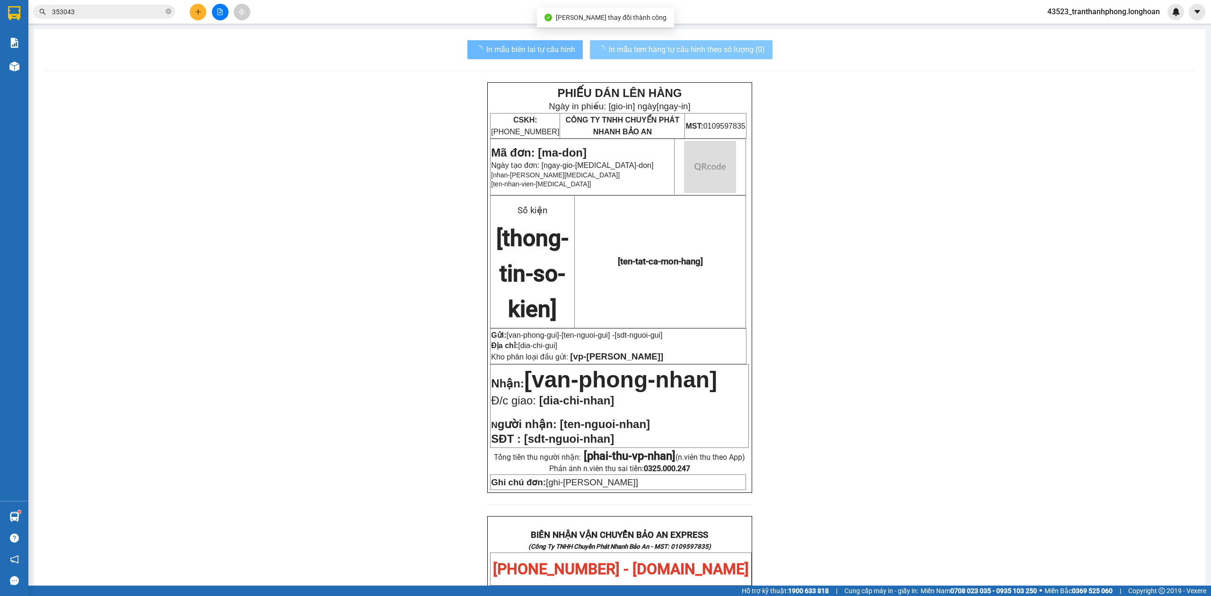
click at [694, 46] on span "In mẫu tem hàng tự cấu hình theo số lượng (0)" at bounding box center [687, 50] width 156 height 12
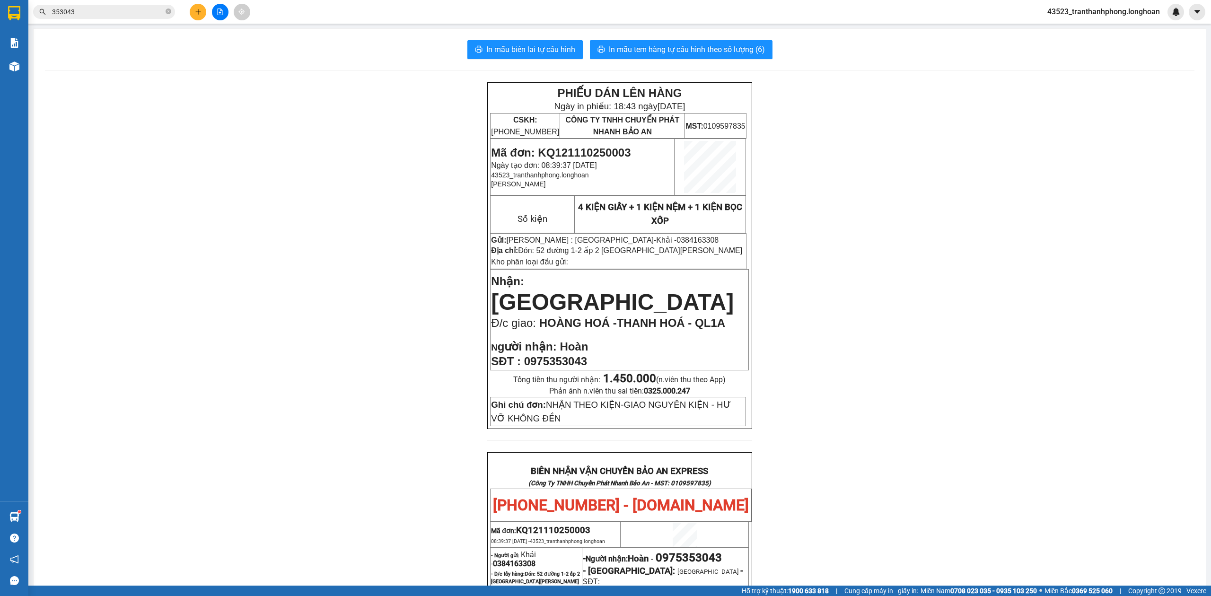
scroll to position [415, 0]
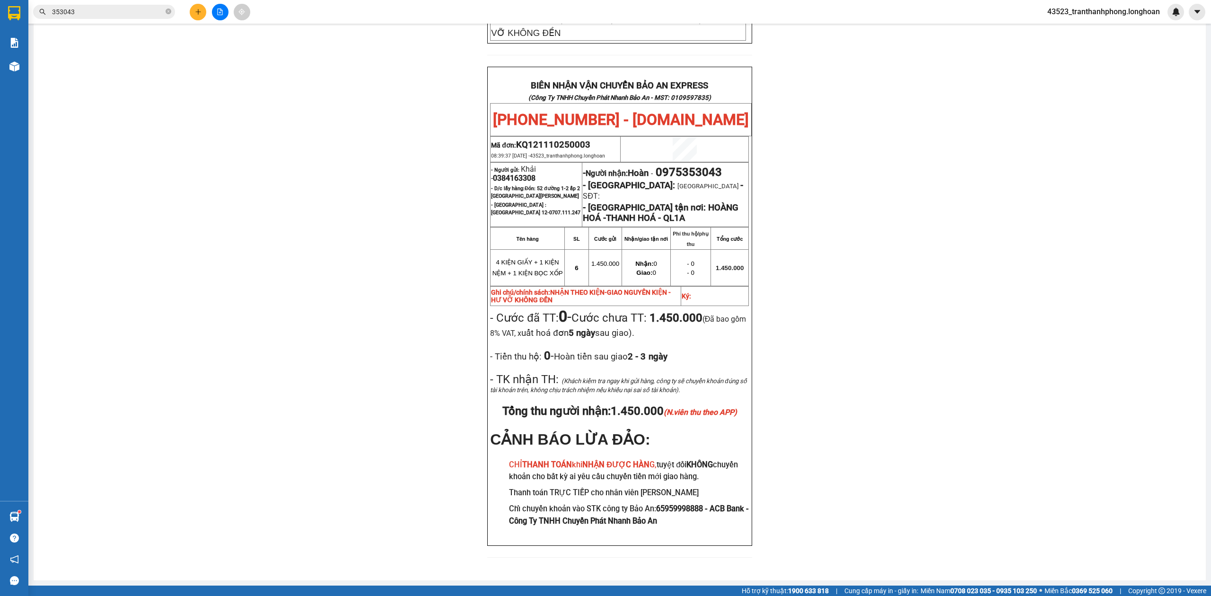
click at [503, 174] on span "0384163308" at bounding box center [514, 178] width 43 height 9
copy span "0384163308"
click at [938, 219] on div "PHIẾU DÁN LÊN HÀNG Ngày in phiếu: 18:43 ngày 11-10-2025 CSKH: 1900.06.88.33 CÔN…" at bounding box center [619, 133] width 1149 height 872
click at [687, 166] on span "0975353043" at bounding box center [688, 172] width 66 height 13
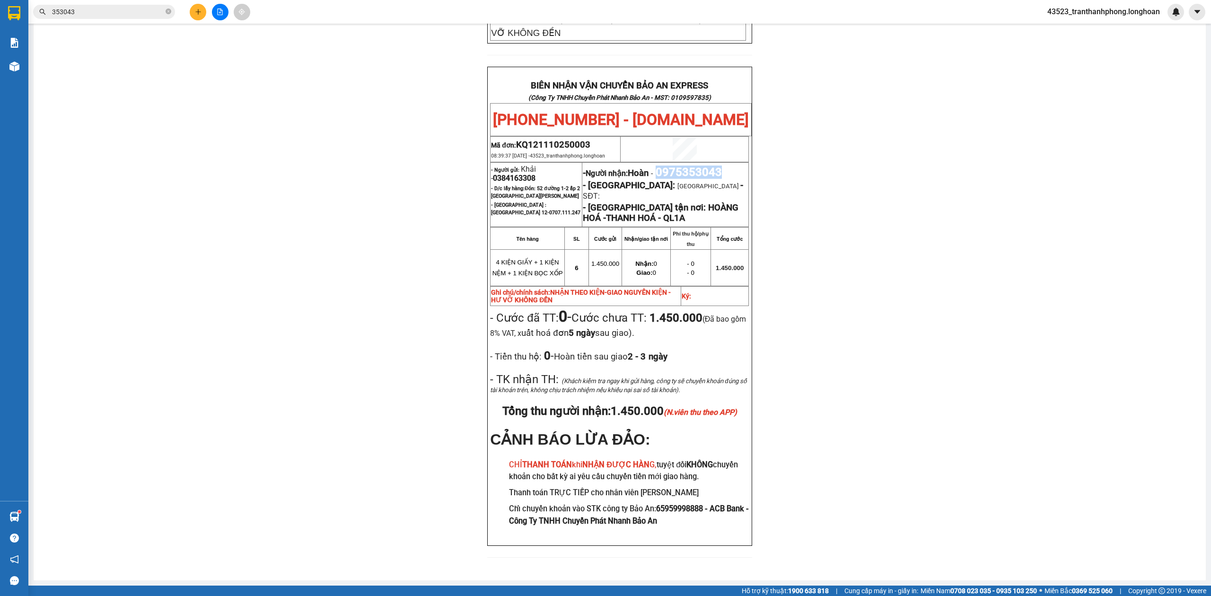
click at [687, 166] on span "0975353043" at bounding box center [688, 172] width 66 height 13
copy span "0975353043"
click at [930, 188] on div "PHIẾU DÁN LÊN HÀNG Ngày in phiếu: 18:43 ngày 11-10-2025 CSKH: 1900.06.88.33 CÔN…" at bounding box center [619, 133] width 1149 height 872
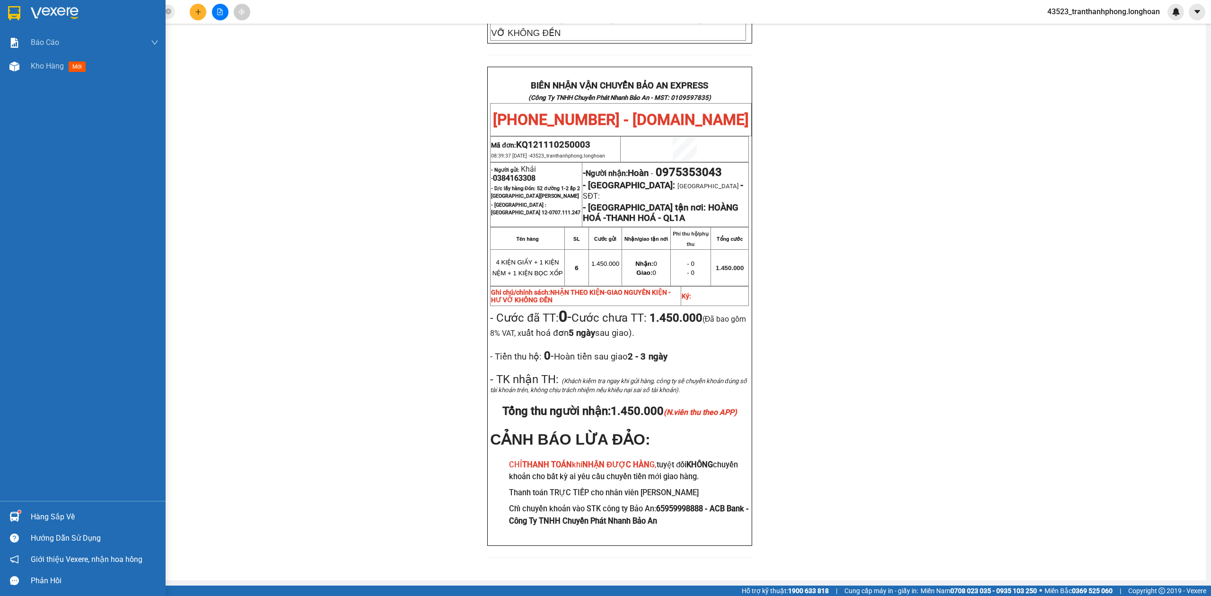
click at [9, 6] on img at bounding box center [14, 13] width 12 height 14
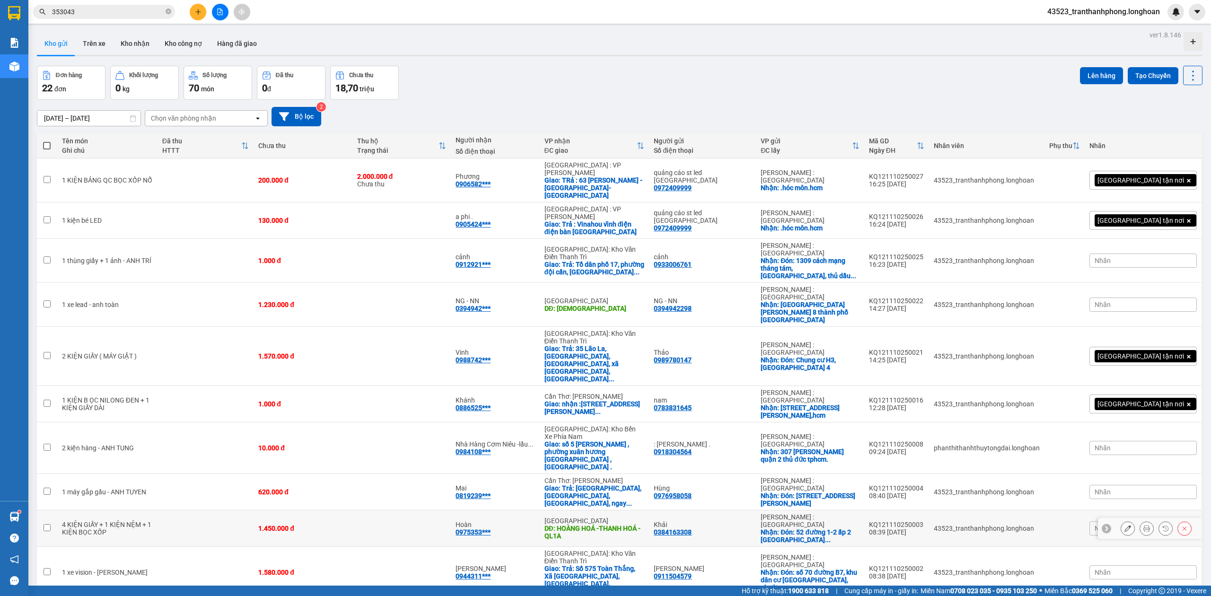
click at [237, 510] on td at bounding box center [205, 528] width 96 height 36
checkbox input "true"
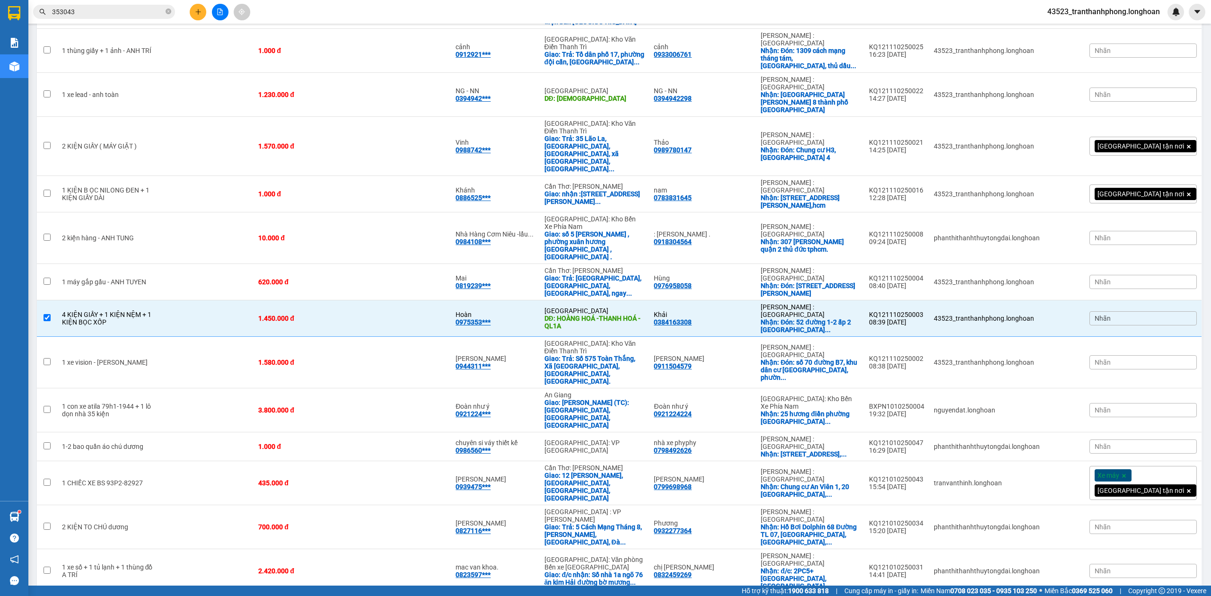
scroll to position [315, 0]
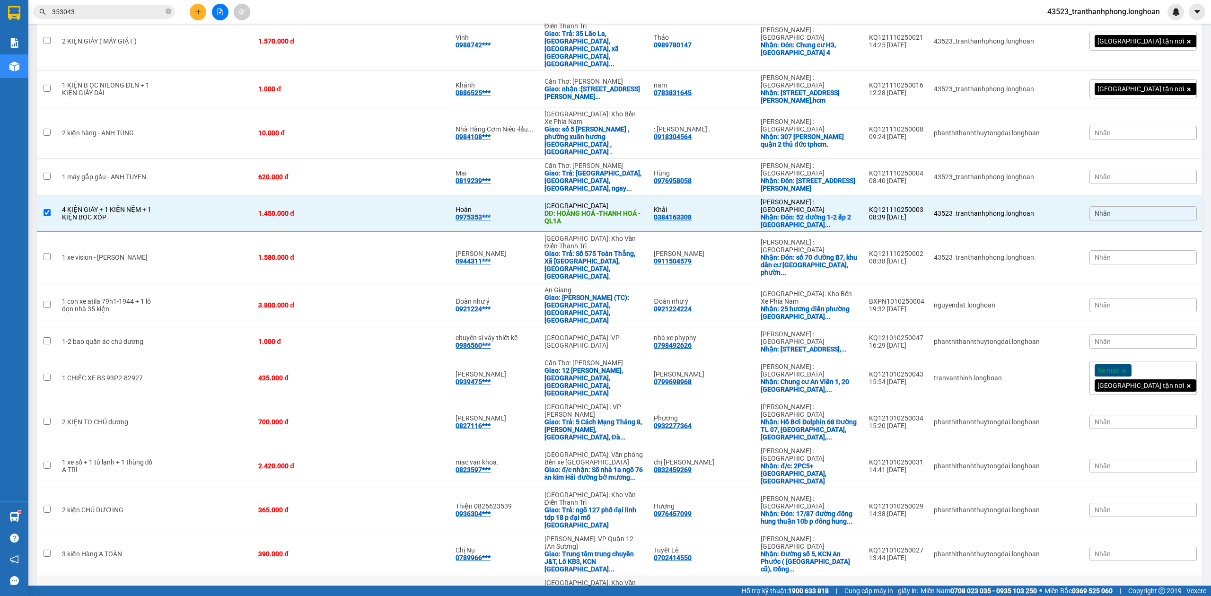
click at [154, 576] on td "1 CHIẾC XE BS 29MD5-20948 + 1 BỌC NILONG ĐỎ" at bounding box center [107, 605] width 100 height 59
click at [148, 576] on td "1 CHIẾC XE BS 29MD5-20948 + 1 BỌC NILONG ĐỎ" at bounding box center [107, 605] width 100 height 59
checkbox input "false"
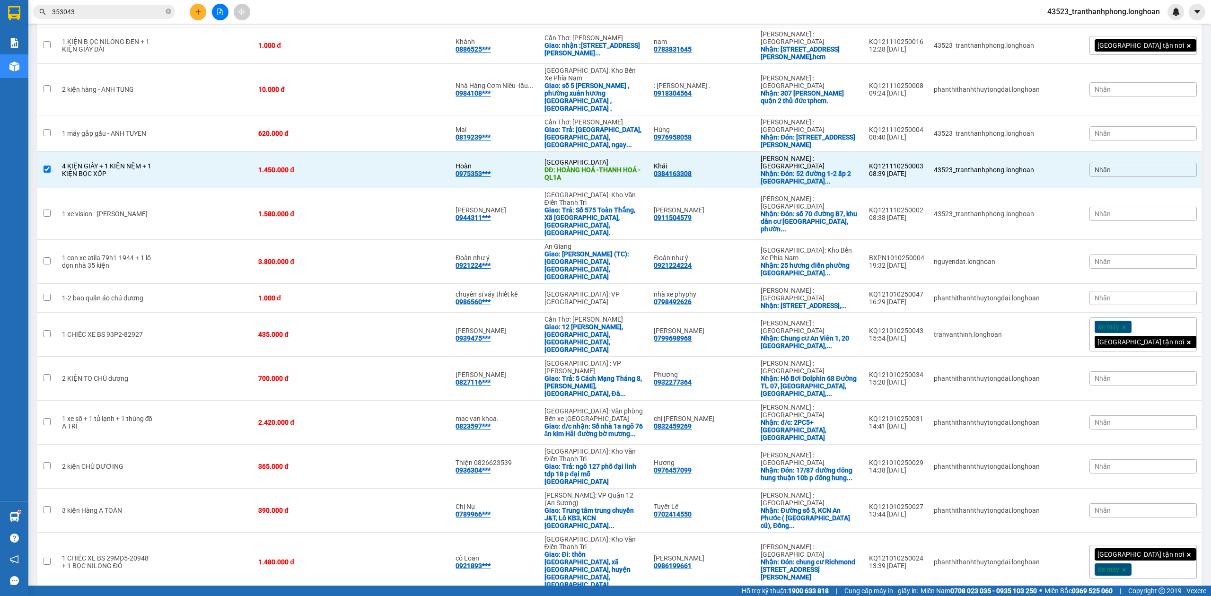
checkbox input "true"
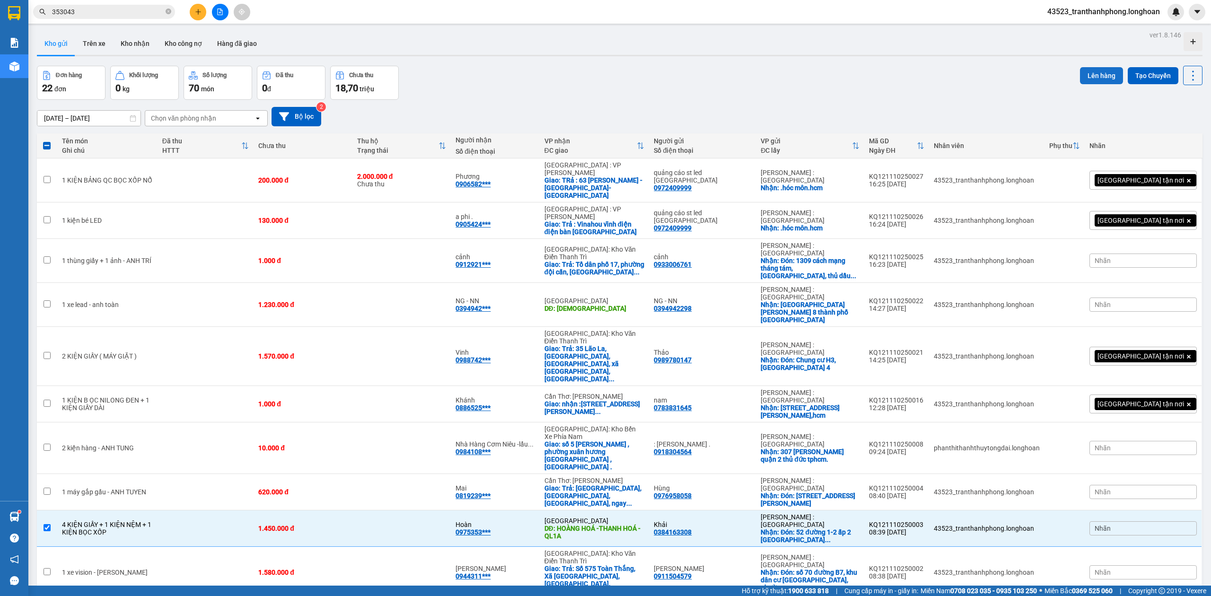
click at [1086, 80] on button "Lên hàng" at bounding box center [1101, 75] width 43 height 17
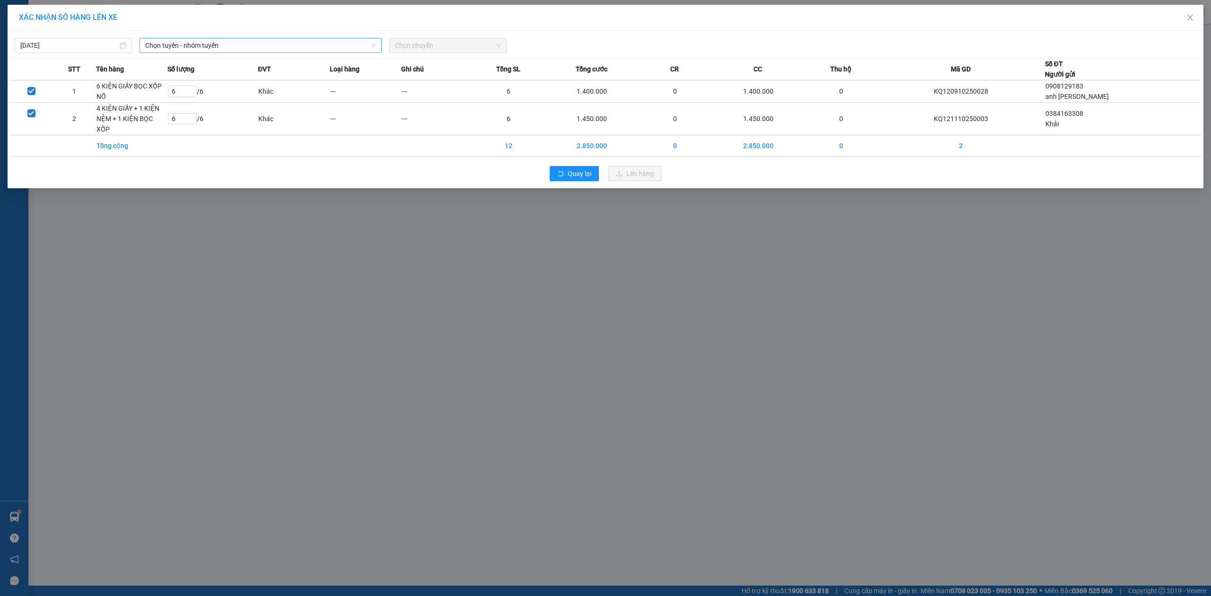
click at [201, 42] on span "Chọn tuyến - nhóm tuyến" at bounding box center [260, 45] width 231 height 14
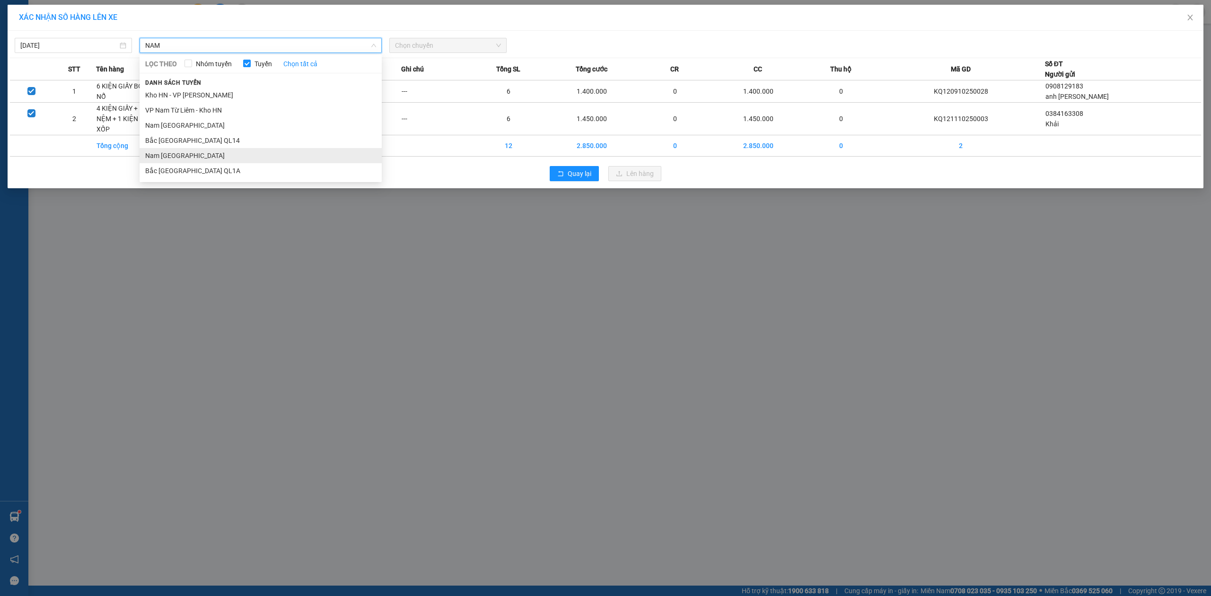
type input "NAM"
click at [182, 150] on li "Nam [GEOGRAPHIC_DATA]" at bounding box center [261, 155] width 242 height 15
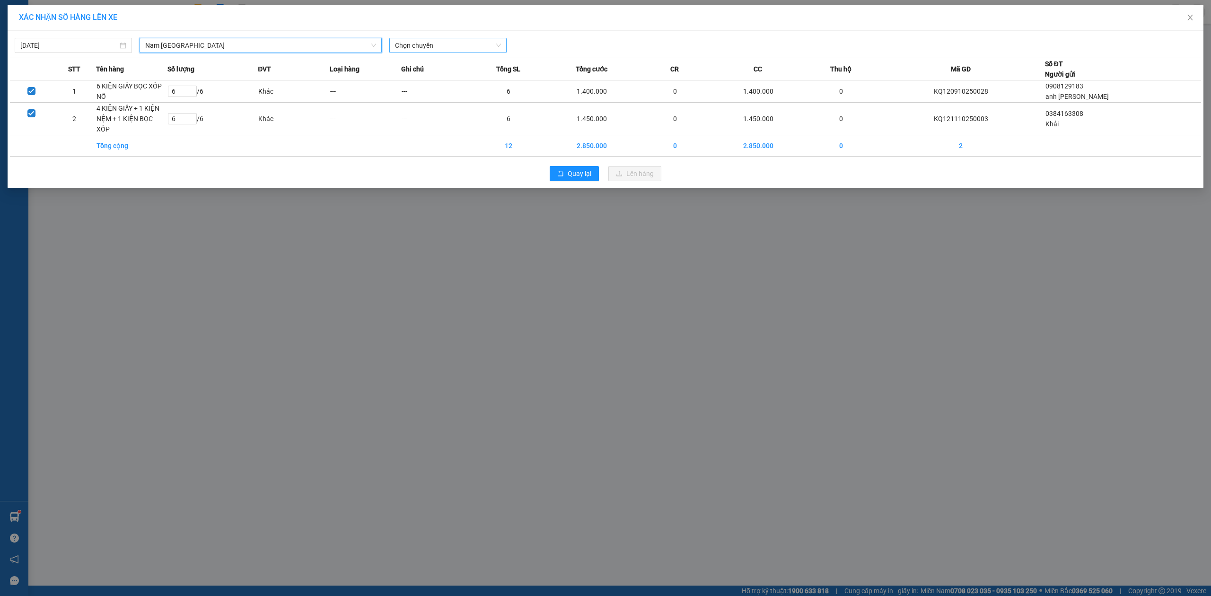
click at [412, 44] on span "Chọn chuyến" at bounding box center [448, 45] width 106 height 14
click at [415, 90] on div "20:00 (TC) - 29K-107.57" at bounding box center [432, 94] width 74 height 10
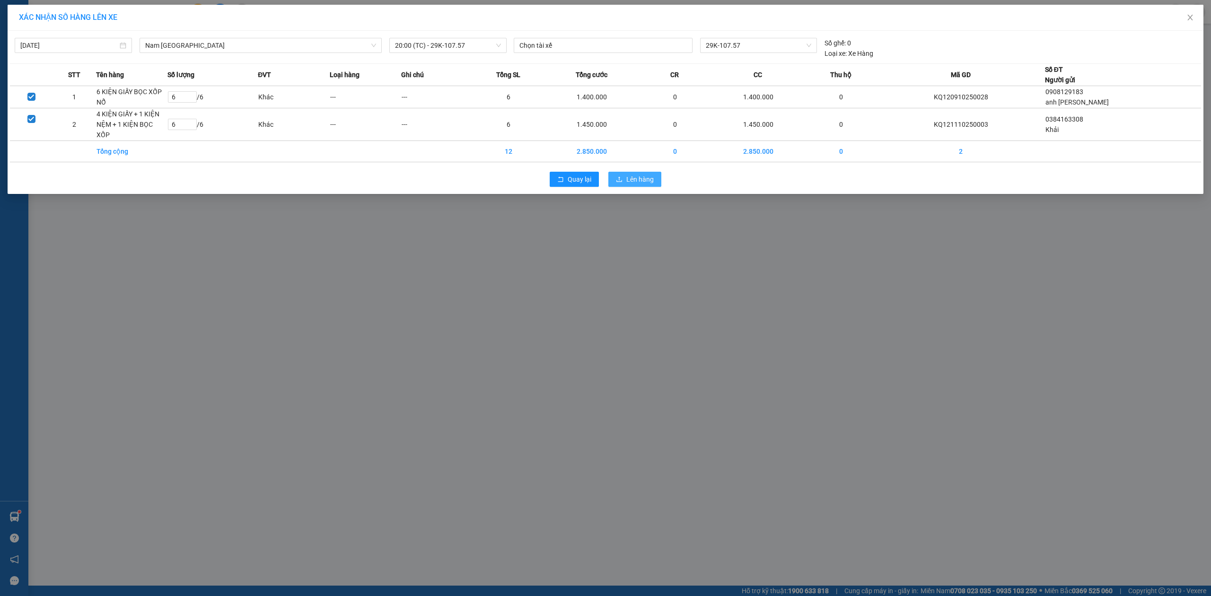
click at [639, 174] on span "Lên hàng" at bounding box center [639, 179] width 27 height 10
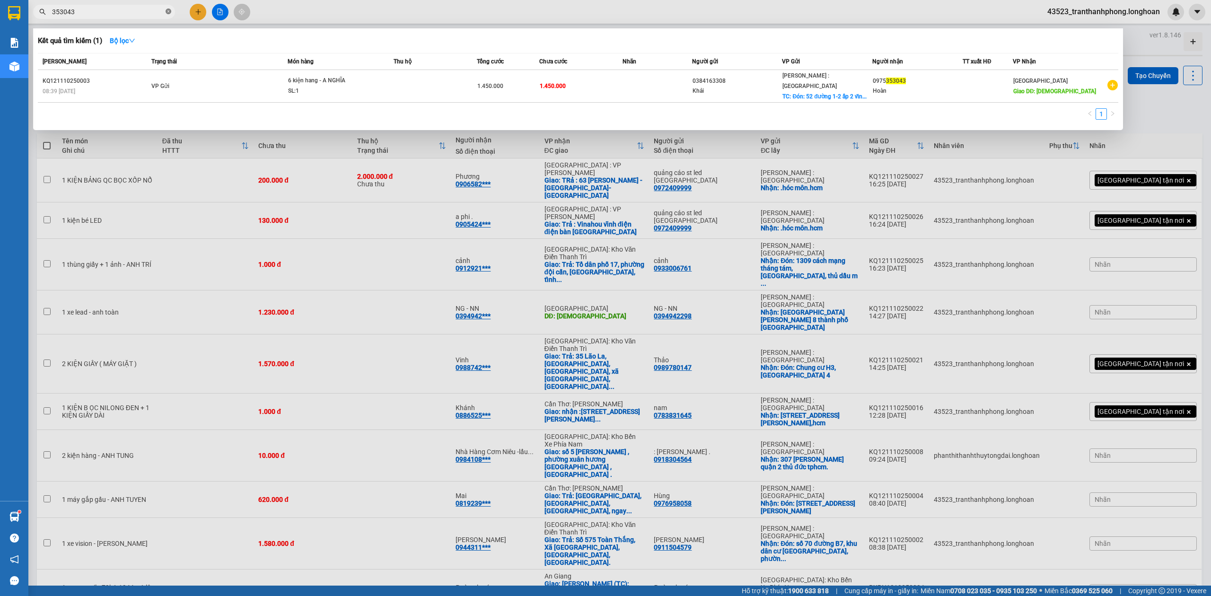
click at [167, 9] on icon "close-circle" at bounding box center [169, 12] width 6 height 6
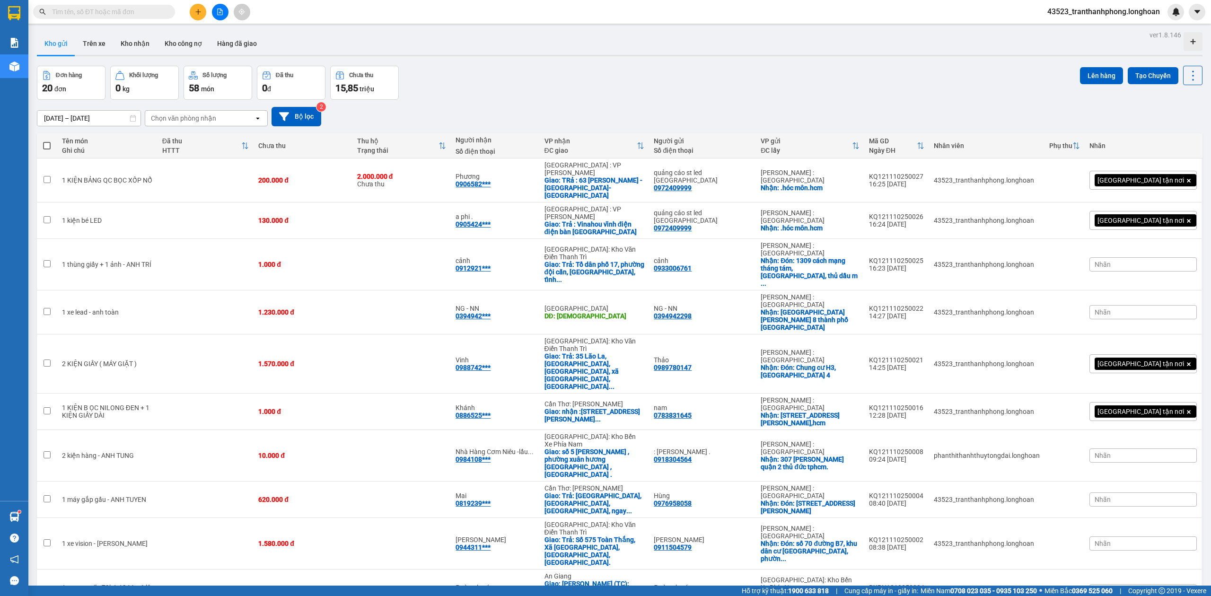
paste input "0706110115"
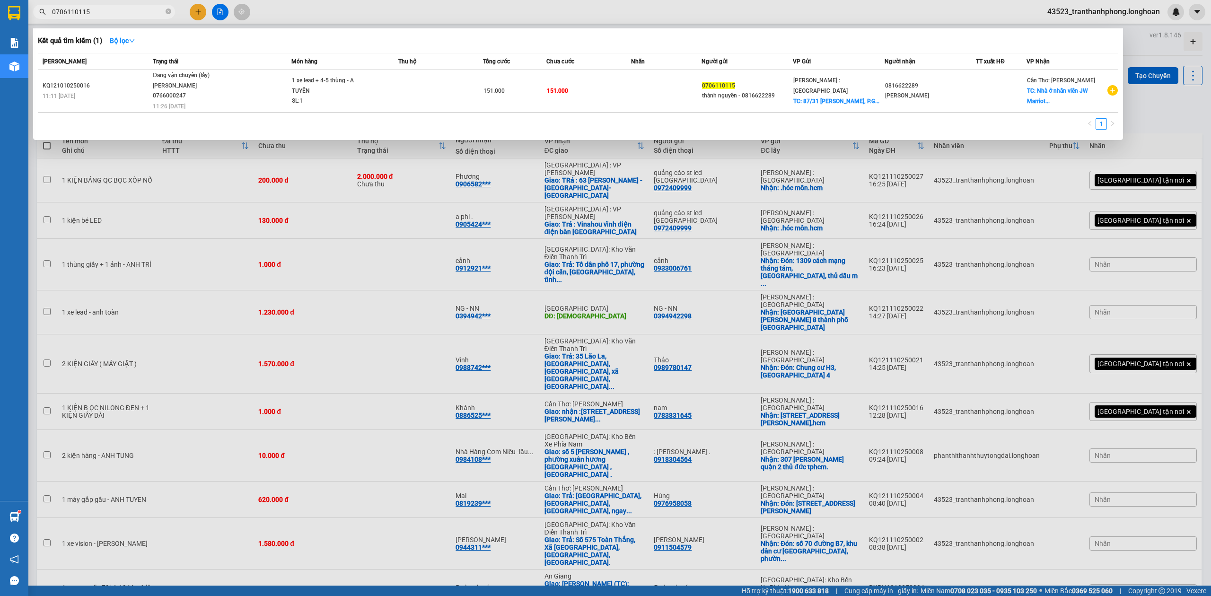
type input "0706110115"
click at [239, 88] on span "Đang vận chuyển (lấy) NGUYỄN MINH TUYẾN 0766000247 11:26 - 10/10" at bounding box center [222, 89] width 138 height 39
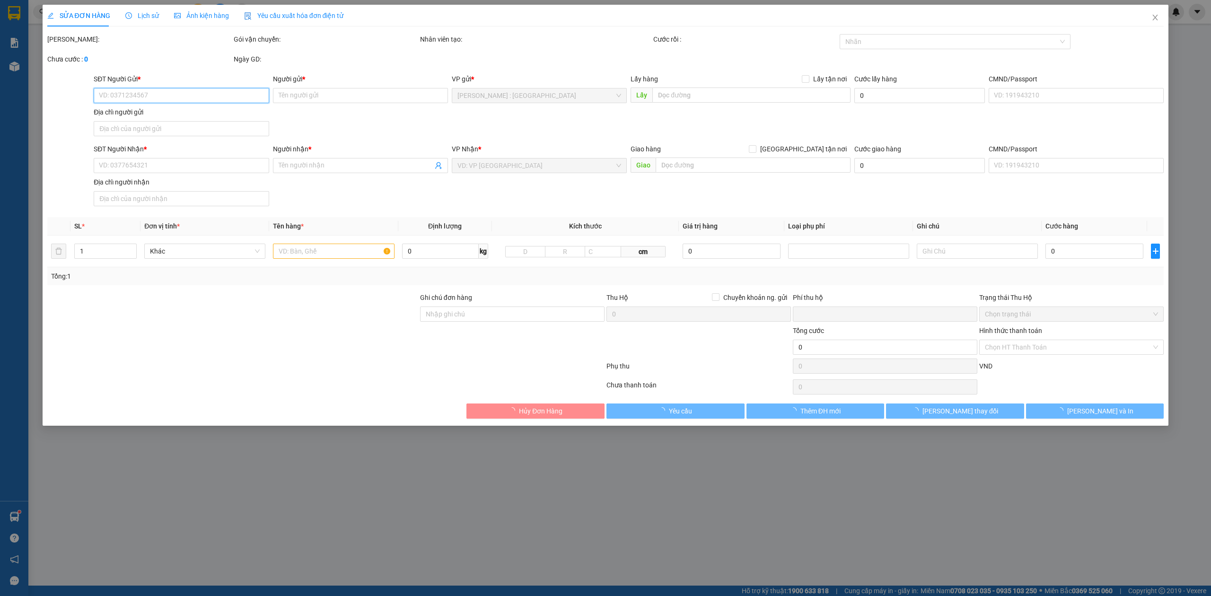
type input "0706110115"
type input "thành nguyễn - 0816622289"
checkbox input "true"
type input "87/31 Đinh Tiên Hoàng, P.Gia Định, quận 1"
type input "0816622289"
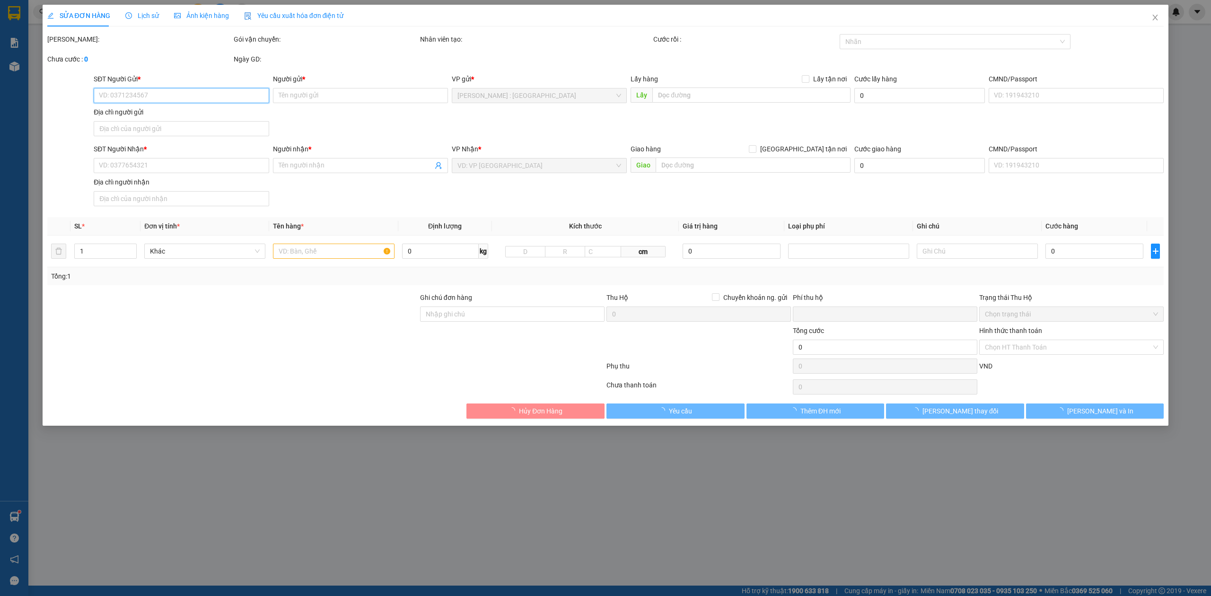
type input "nguyễn thành"
checkbox input "true"
type input "Nhà ở nhân viên JW Marriott Khu du lịch sinh thái bãi khem, An Thới, Đặc Khu Ph…"
type input "0"
type input "151.000"
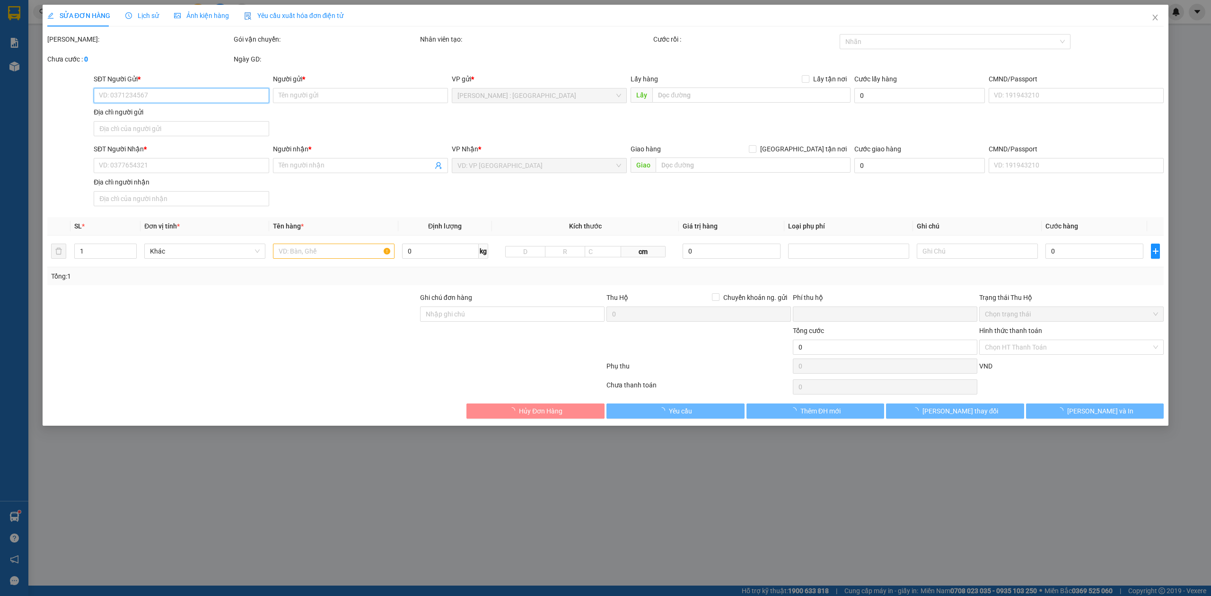
type input "151.000"
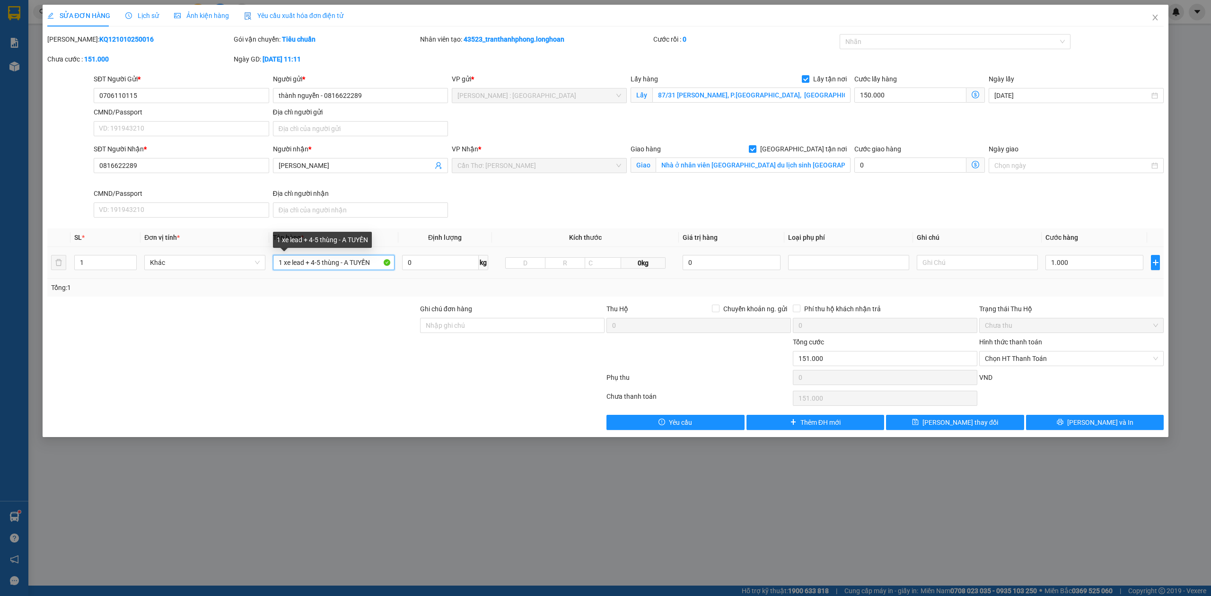
click at [332, 263] on input "1 xe lead + 4-5 thùng - A TUYẾN" at bounding box center [333, 262] width 121 height 15
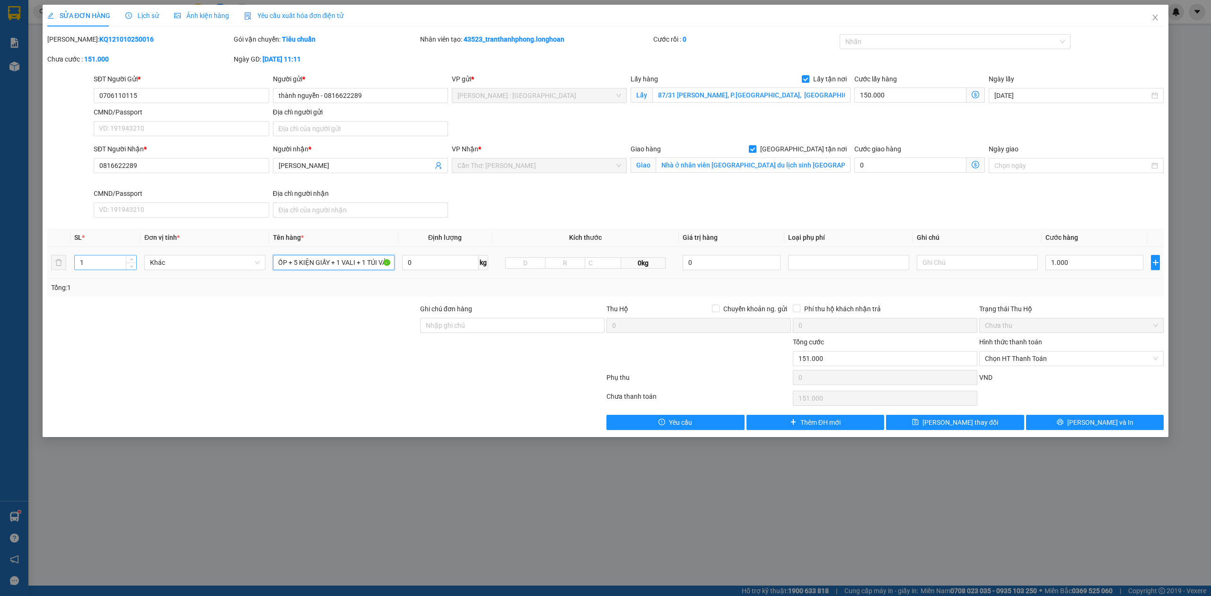
type input "3 KIỆN XỐP + 5 KIỆN GIẤY + 1 VALI + 1 TÚI VẢI"
click at [101, 265] on input "1" at bounding box center [105, 262] width 61 height 14
click at [883, 47] on div at bounding box center [950, 41] width 217 height 11
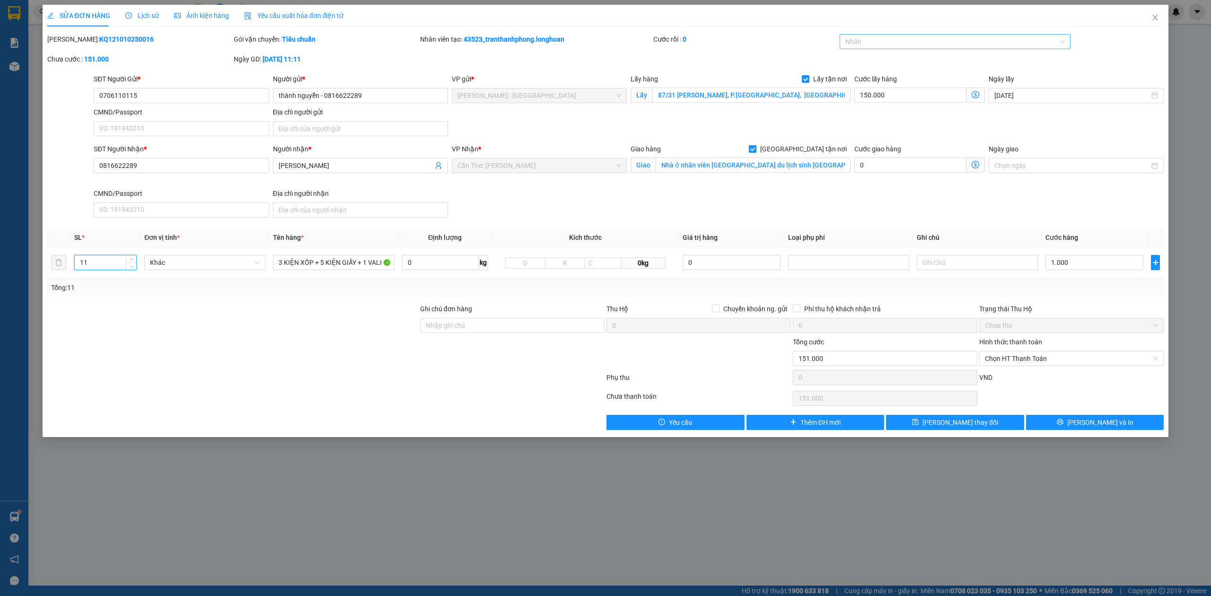
type input "11"
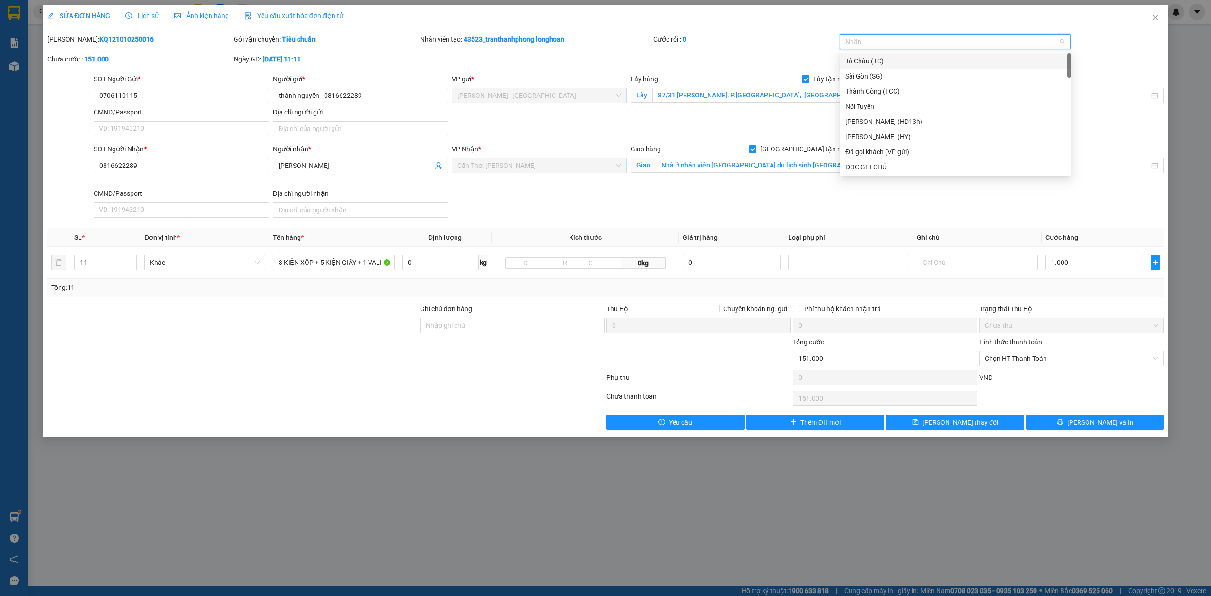
type input "G"
click at [884, 38] on div "G" at bounding box center [950, 41] width 217 height 11
click at [873, 167] on div "[GEOGRAPHIC_DATA] tận nơi" at bounding box center [955, 167] width 220 height 10
type input "XE"
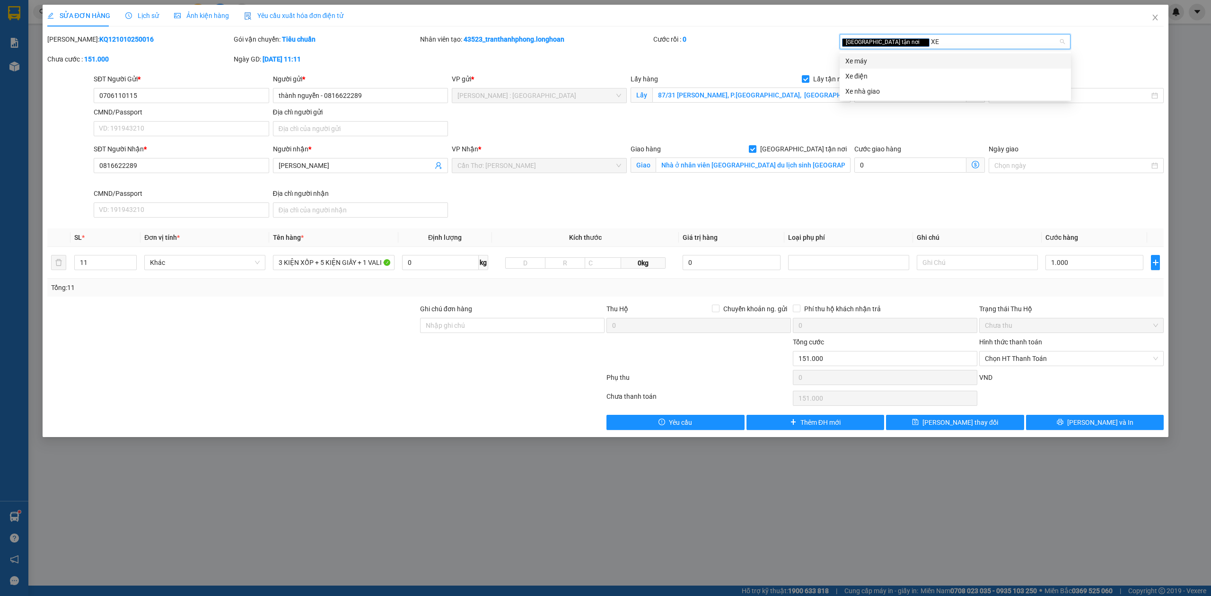
click at [869, 59] on div "Xe máy" at bounding box center [955, 61] width 220 height 10
click at [1062, 232] on th "Cước hàng" at bounding box center [1093, 237] width 105 height 18
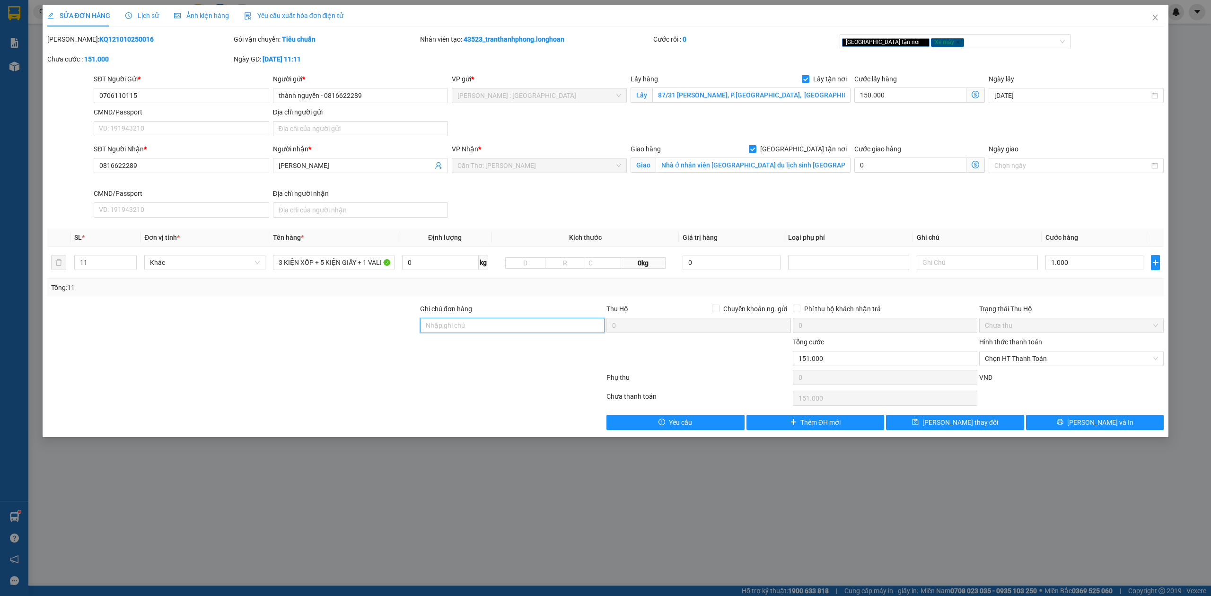
click at [490, 327] on input "Ghi chú đơn hàng" at bounding box center [512, 325] width 184 height 15
type input "KHÔNG CHÌA KHÓA - KHÔNG CAVET"
click at [924, 307] on div "Phí thu hộ khách nhận trả" at bounding box center [885, 309] width 184 height 10
click at [1012, 194] on div "SĐT Người Nhận * 0816622289 Người nhận * nguyễn thành VP Nhận * Cần Thơ: Kho Ni…" at bounding box center [629, 183] width 1074 height 78
click at [799, 223] on div "Total Paid Fee 0 Total UnPaid Fee 151.000 Cash Collection Total Fee Mã ĐH: KQ12…" at bounding box center [605, 232] width 1117 height 396
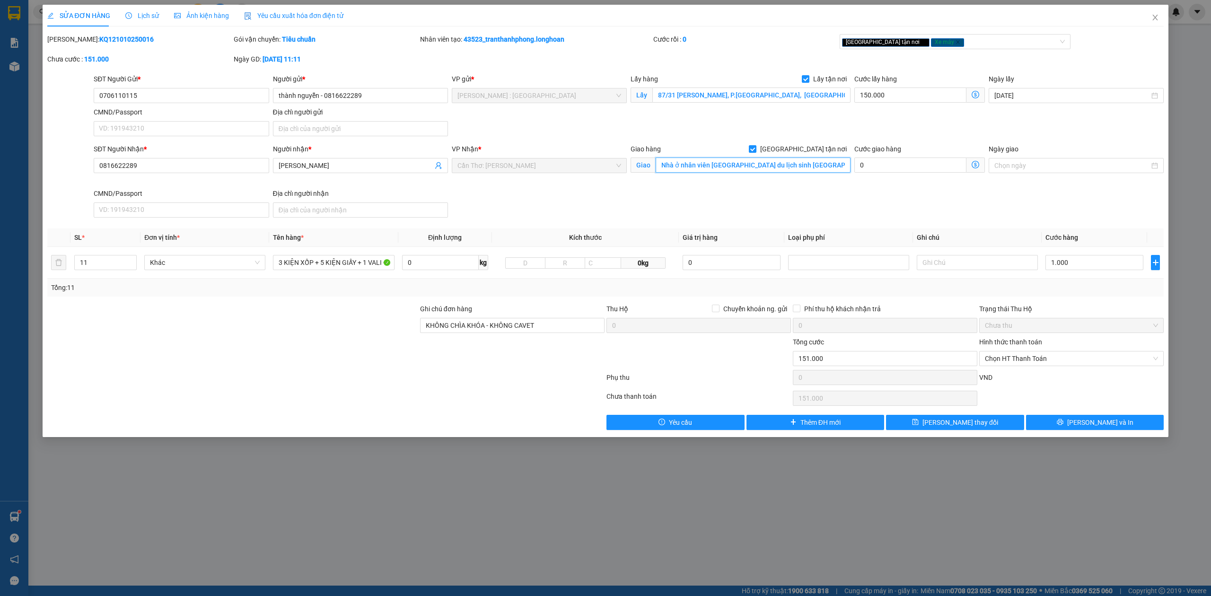
click at [714, 166] on input "Nhà ở nhân viên JW Marriott Khu du lịch sinh thái bãi khem, An Thới, Đặc Khu Ph…" at bounding box center [752, 164] width 195 height 15
click at [1053, 256] on input "1.000" at bounding box center [1094, 262] width 98 height 15
type input "150.001"
type input "1"
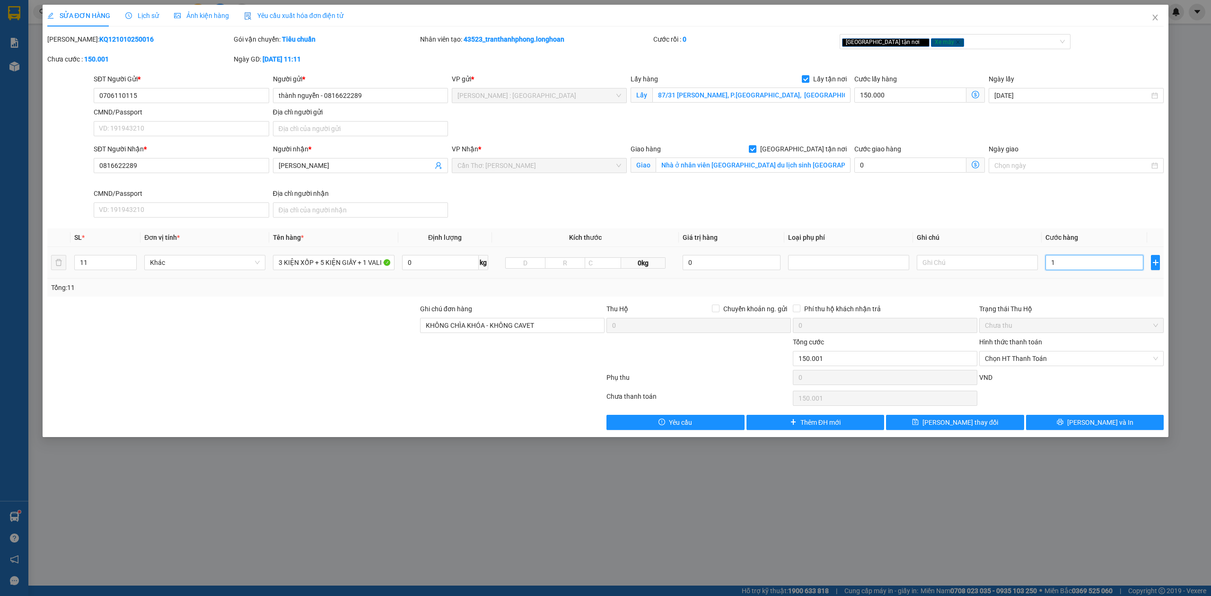
type input "150.014"
type input "14"
type input "150.140"
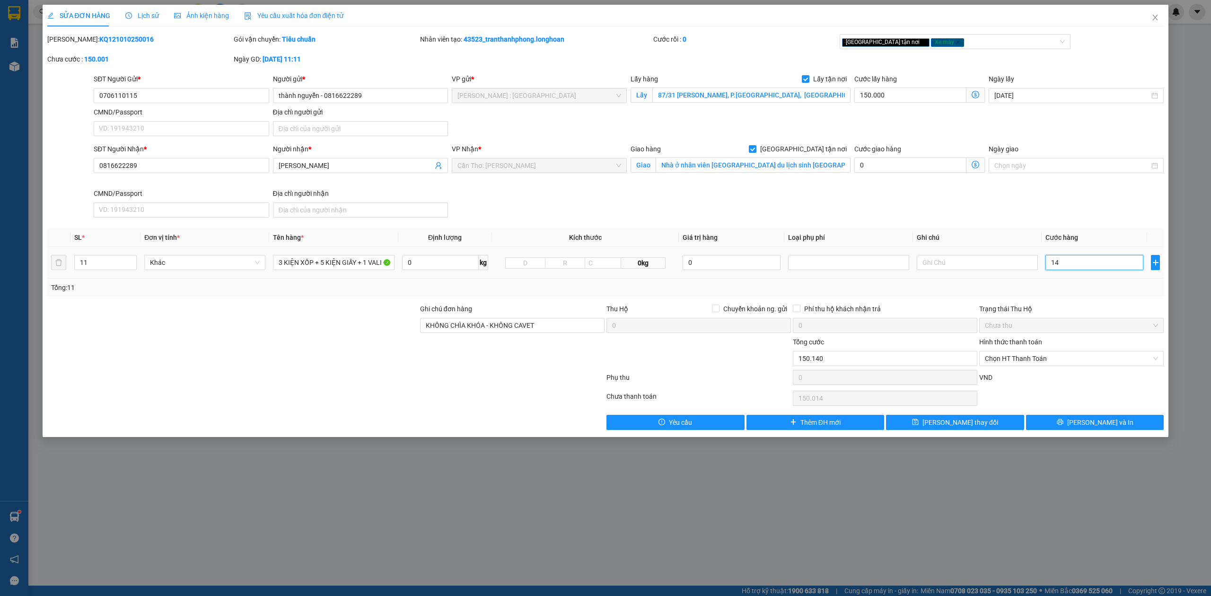
type input "140"
type input "151.400"
type input "1.400"
type input "164.000"
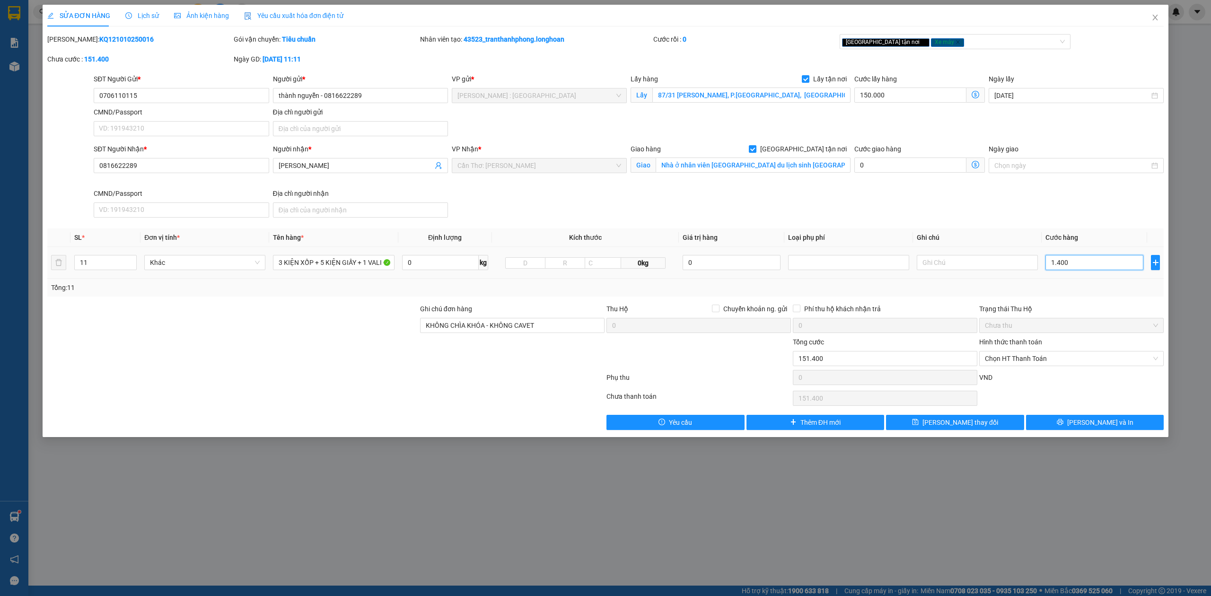
type input "164.000"
type input "14.000"
type input "290.000"
type input "140.000"
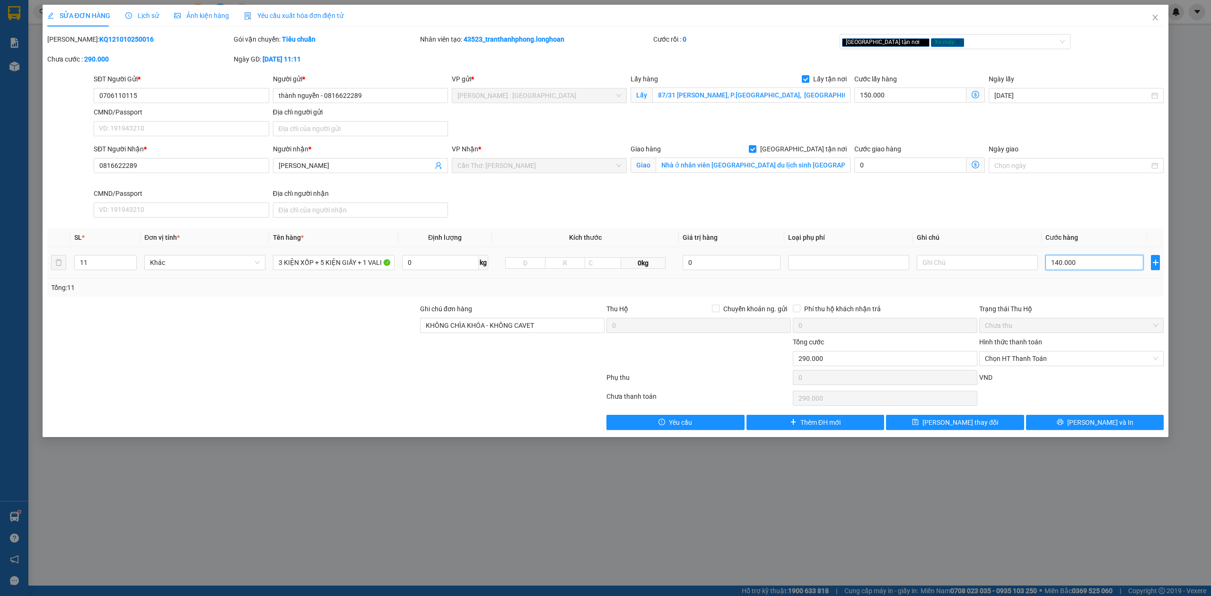
type input "1.550.000"
type input "1.400.000"
click at [871, 203] on div "SĐT Người Nhận * 0816622289 Người nhận * nguyễn thành VP Nhận * Cần Thơ: Kho Ni…" at bounding box center [629, 183] width 1074 height 78
click at [1049, 421] on button "[PERSON_NAME] và In" at bounding box center [1095, 422] width 138 height 15
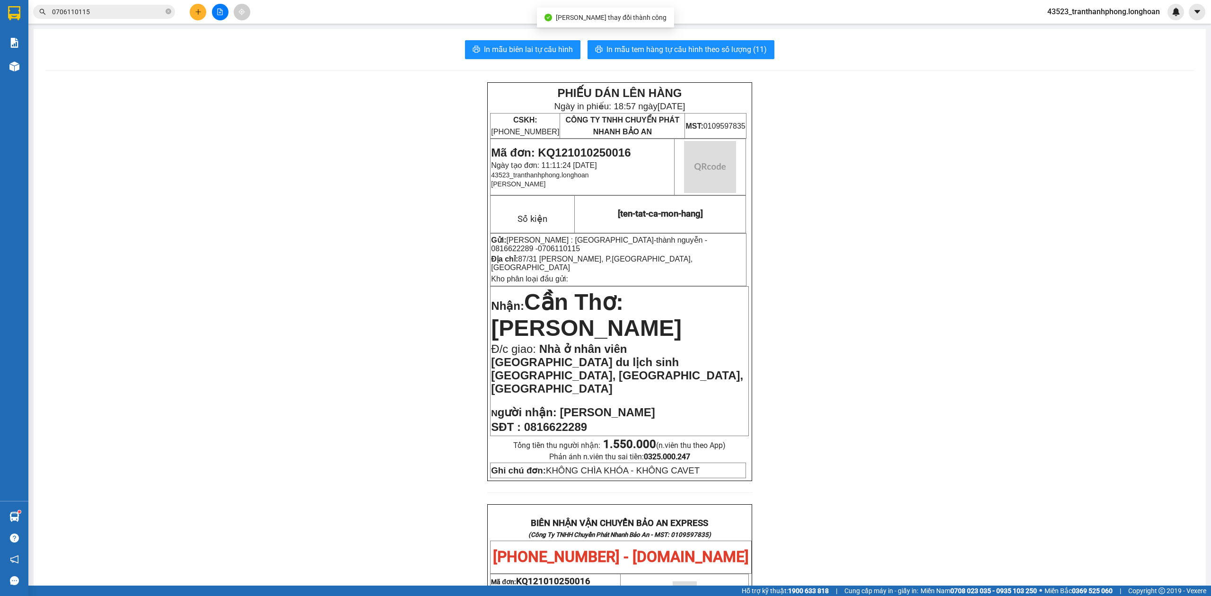
click at [660, 38] on div "In mẫu biên lai tự cấu hình In mẫu tem hàng tự cấu hình theo số lượng (11) PHIẾ…" at bounding box center [620, 552] width 1172 height 1047
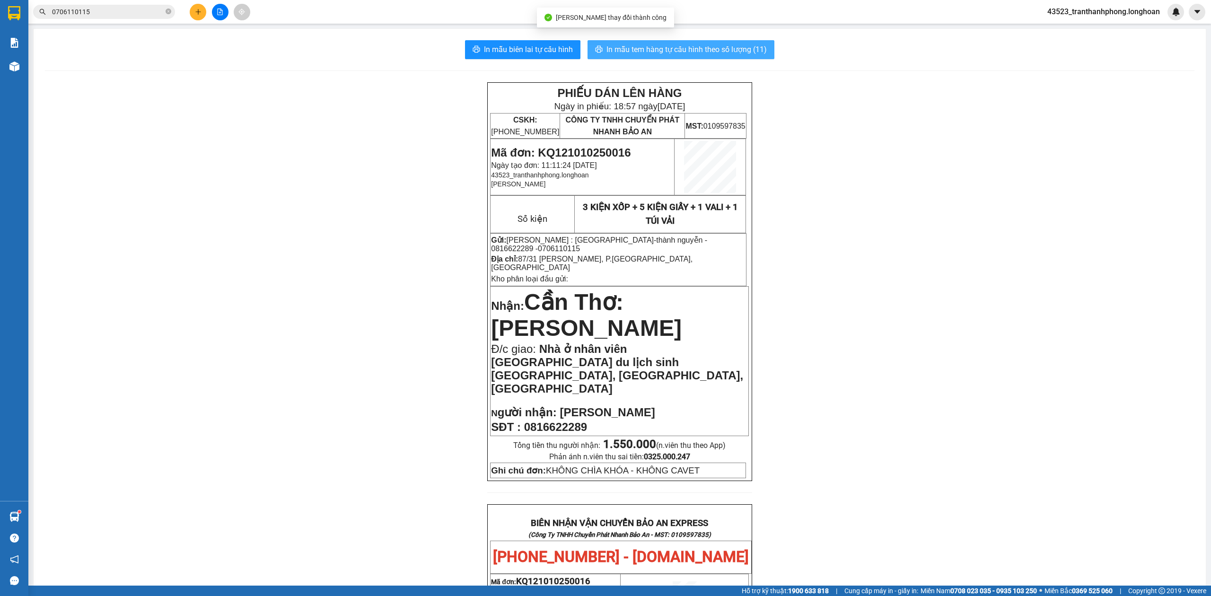
click at [665, 47] on span "In mẫu tem hàng tự cấu hình theo số lượng (11)" at bounding box center [686, 50] width 160 height 12
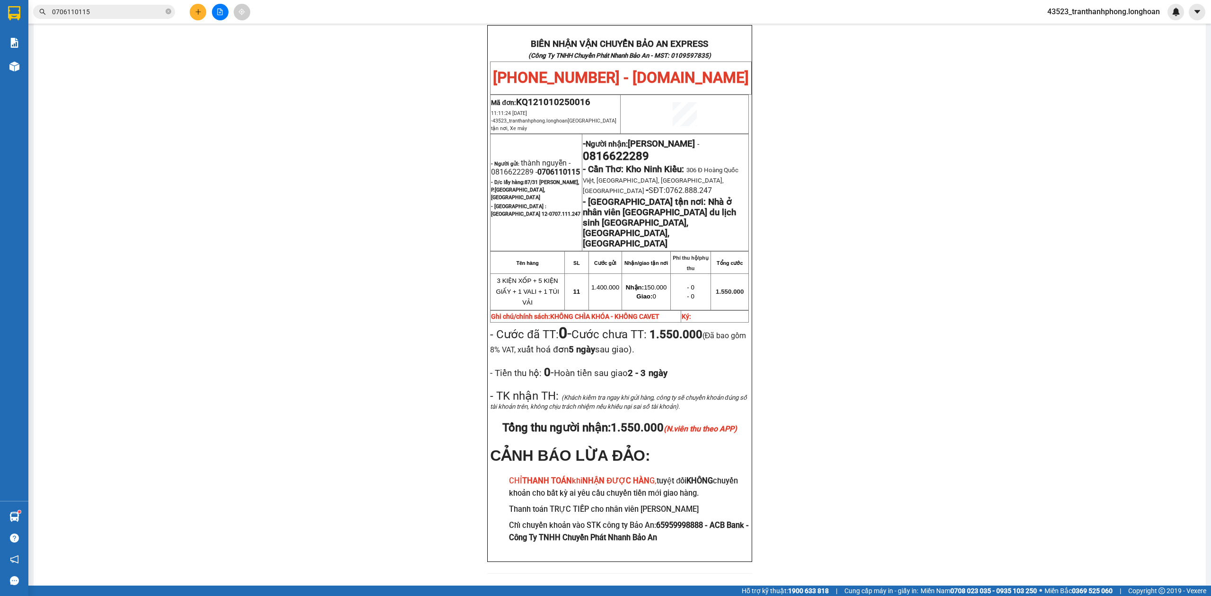
click at [537, 167] on span "0706110115" at bounding box center [558, 171] width 43 height 9
copy span "0706110115"
click at [1047, 208] on div "PHIẾU DÁN LÊN HÀNG Ngày in phiếu: 18:57 ngày 11-10-2025 CSKH: 1900.06.88.33 CÔN…" at bounding box center [619, 94] width 1149 height 982
click at [196, 89] on div "PHIẾU DÁN LÊN HÀNG Ngày in phiếu: 18:57 ngày 11-10-2025 CSKH: 1900.06.88.33 CÔN…" at bounding box center [619, 94] width 1149 height 982
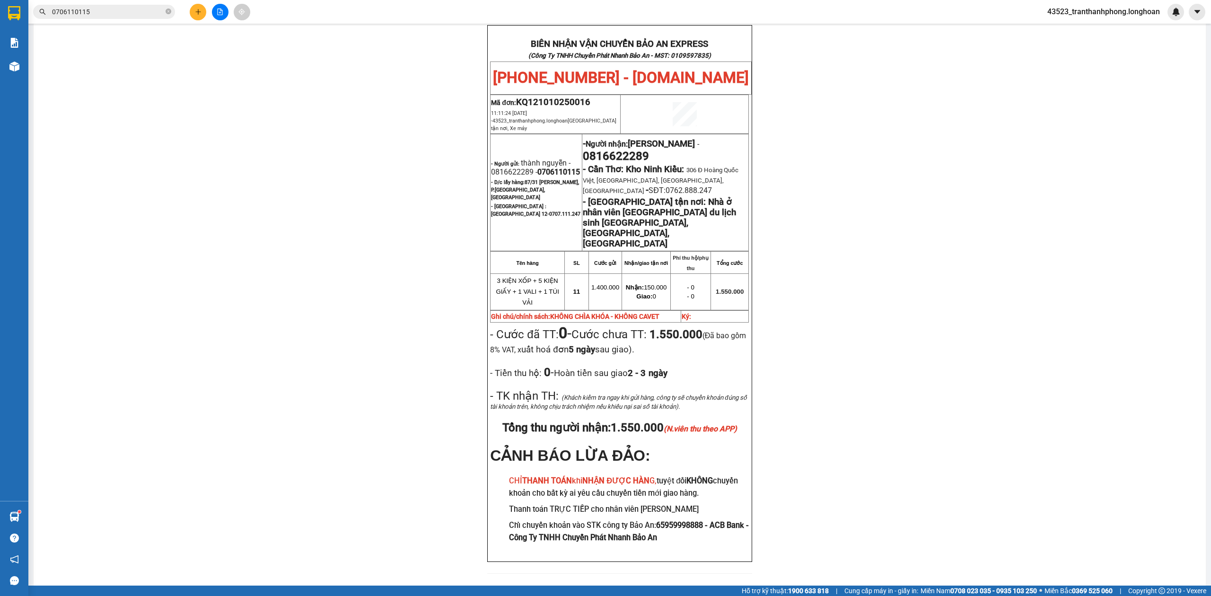
click at [516, 158] on span "thành nguyễn - 0816622289 - 0706110115" at bounding box center [535, 167] width 89 height 18
copy span "0816622289"
click at [516, 158] on span "thành nguyễn - 0816622289 - 0706110115" at bounding box center [535, 167] width 89 height 18
click at [937, 130] on div "PHIẾU DÁN LÊN HÀNG Ngày in phiếu: 18:57 ngày 11-10-2025 CSKH: 1900.06.88.33 CÔN…" at bounding box center [619, 94] width 1149 height 982
drag, startPoint x: 604, startPoint y: 150, endPoint x: 603, endPoint y: 145, distance: 6.0
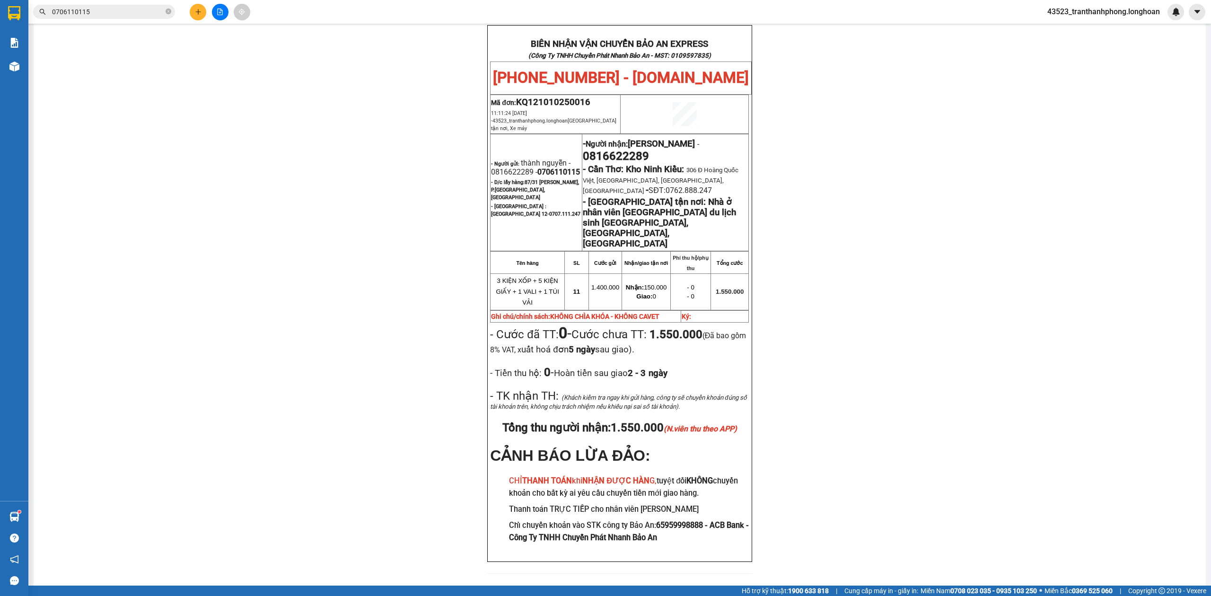
click at [604, 164] on span "- Cần Thơ: Kho Ninh Kiều:" at bounding box center [633, 169] width 101 height 10
click at [602, 149] on span "0816622289" at bounding box center [616, 155] width 66 height 13
copy span "0816622289"
click at [602, 149] on span "0816622289" at bounding box center [616, 155] width 66 height 13
drag, startPoint x: 894, startPoint y: 147, endPoint x: 474, endPoint y: 61, distance: 428.7
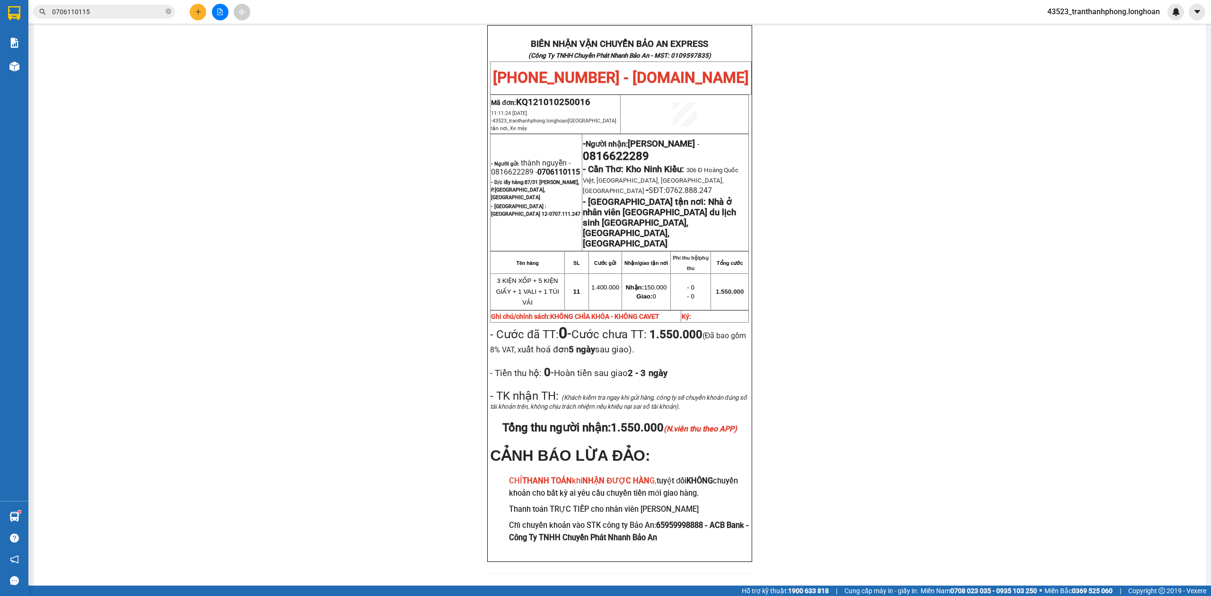
click at [886, 145] on div "PHIẾU DÁN LÊN HÀNG Ngày in phiếu: 18:57 ngày 11-10-2025 CSKH: 1900.06.88.33 CÔN…" at bounding box center [619, 94] width 1149 height 982
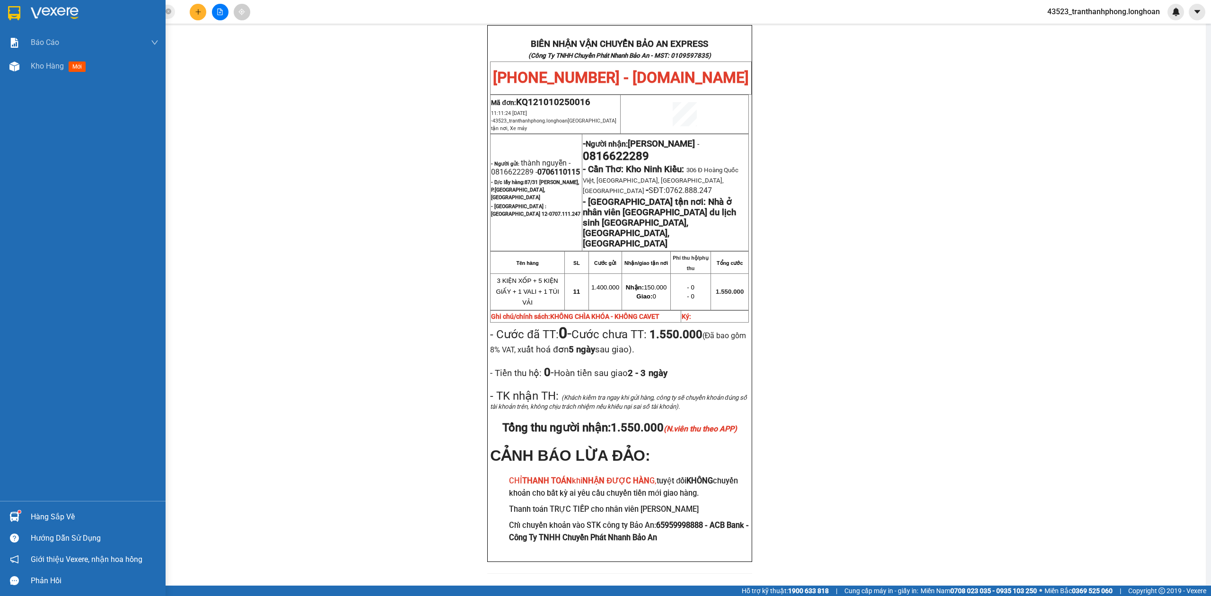
click at [18, 14] on img at bounding box center [14, 13] width 12 height 14
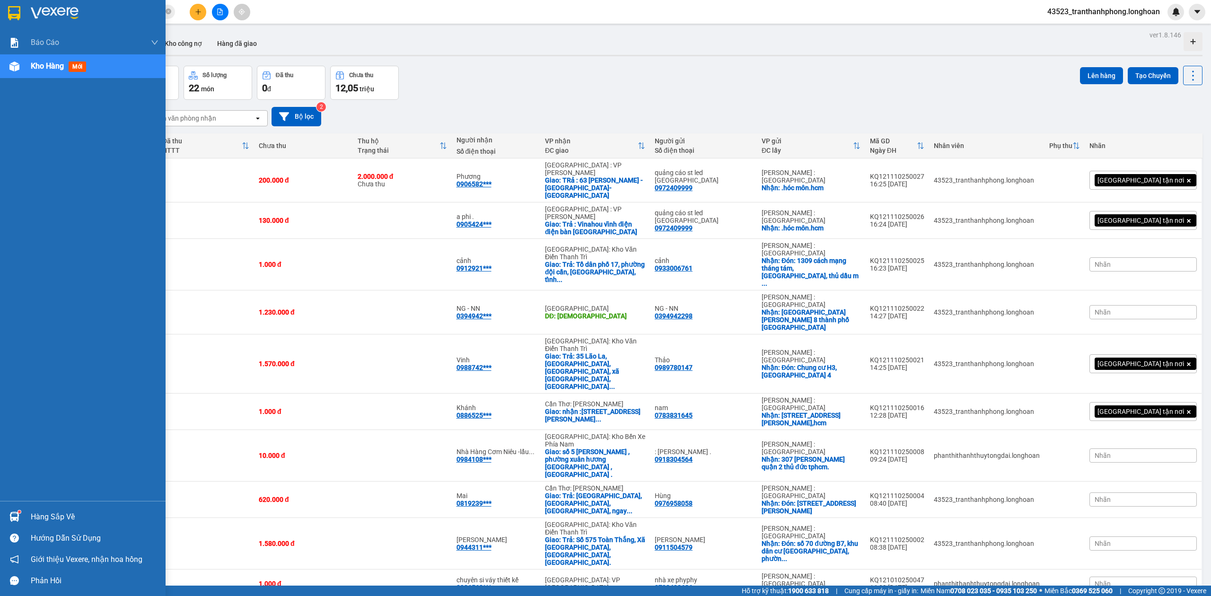
scroll to position [208, 0]
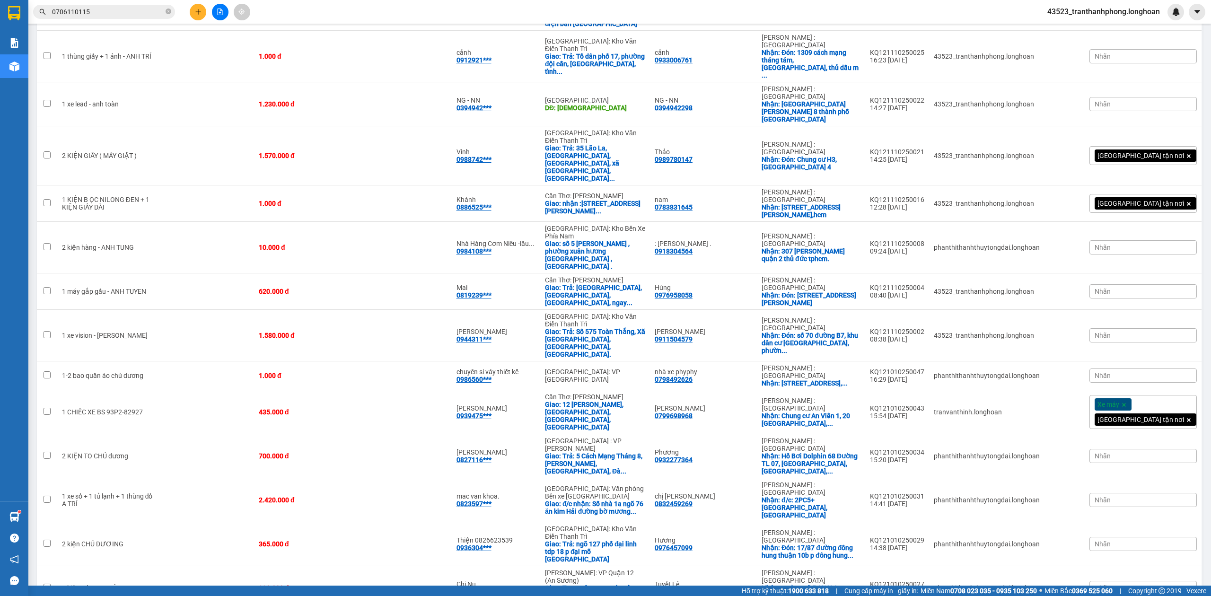
click at [115, 9] on input "0706110115" at bounding box center [108, 12] width 112 height 10
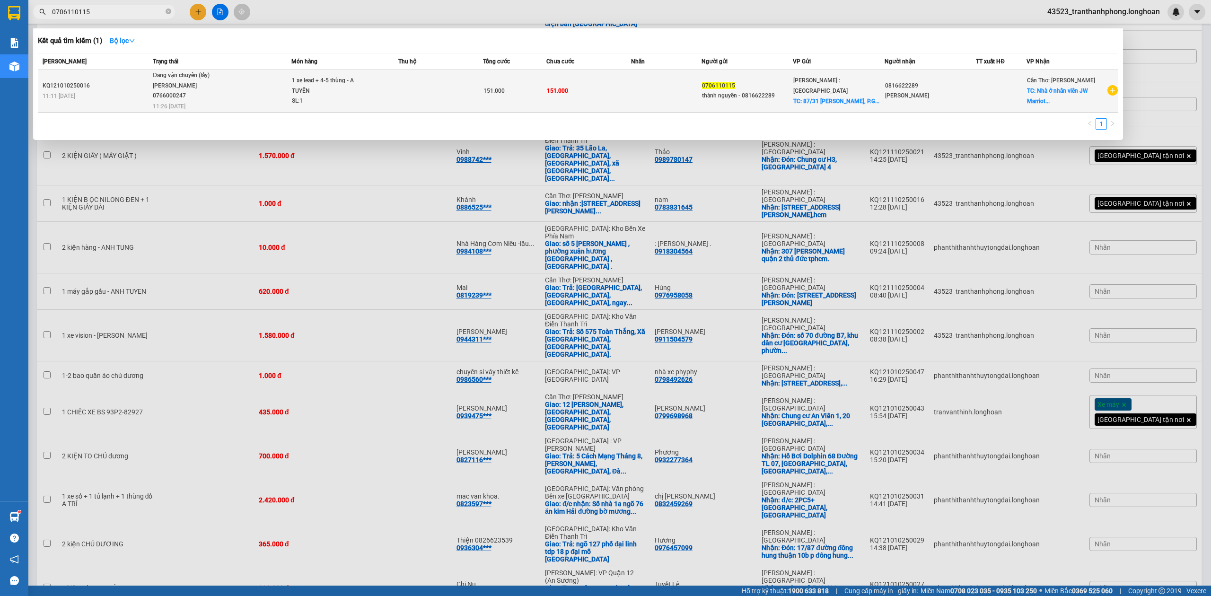
click at [330, 86] on div "1 xe lead + 4-5 thùng - A TUYẾN" at bounding box center [327, 86] width 71 height 20
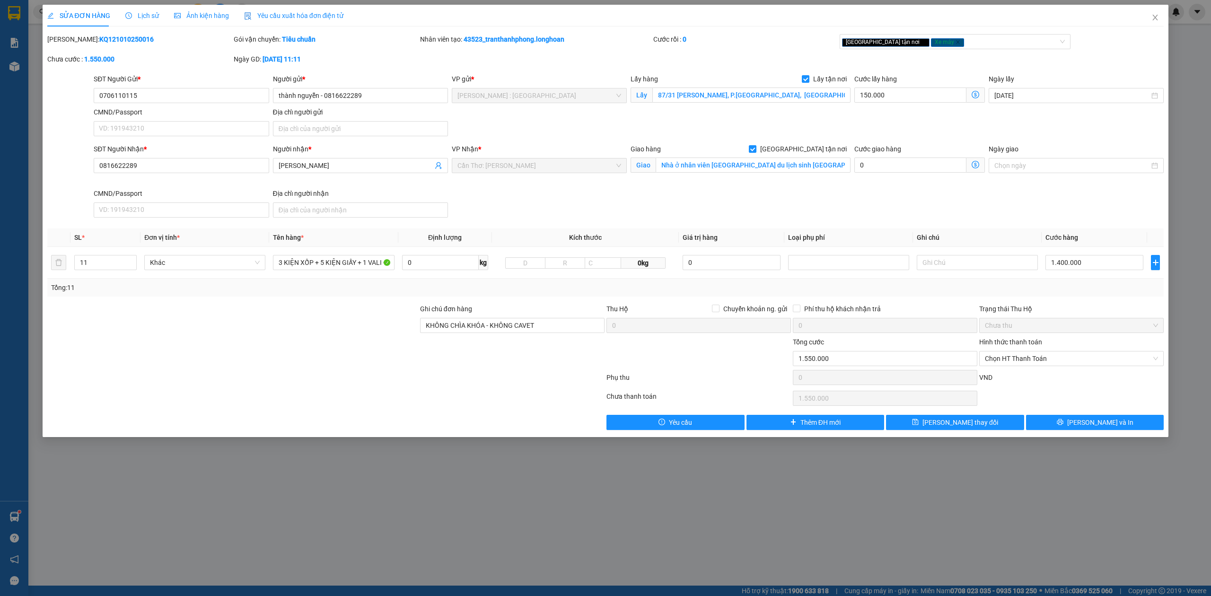
click at [761, 125] on div "SĐT Người Gửi * 0706110115 Người gửi * thành nguyễn - 0816622289 VP gửi * Hồ Ch…" at bounding box center [629, 107] width 1074 height 66
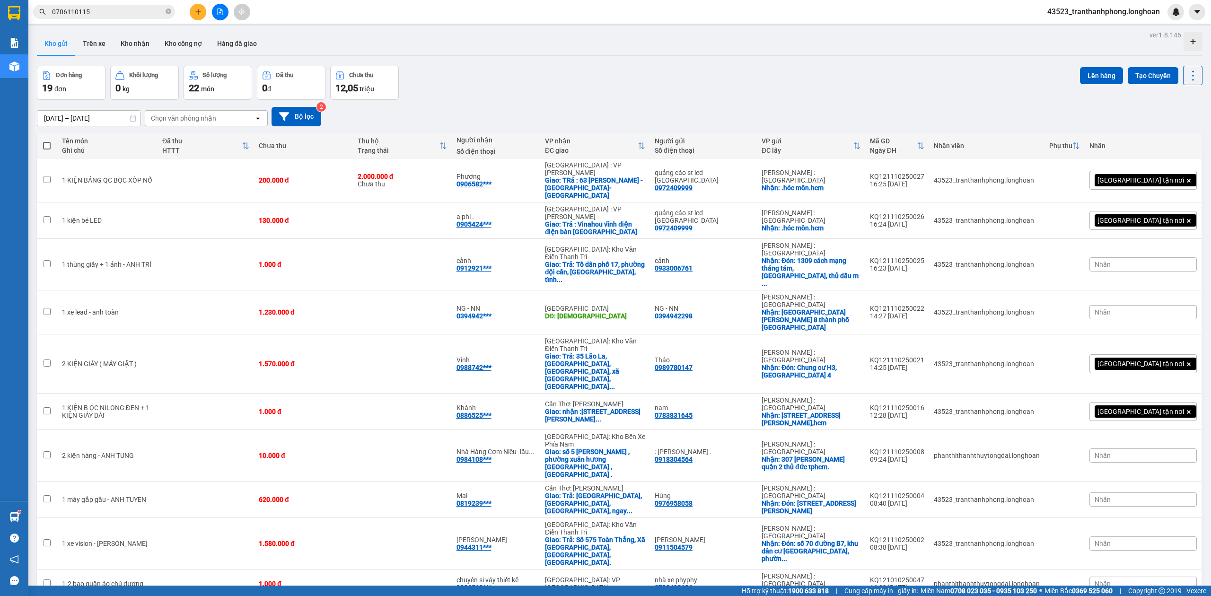
click at [112, 5] on span "0706110115" at bounding box center [104, 12] width 142 height 14
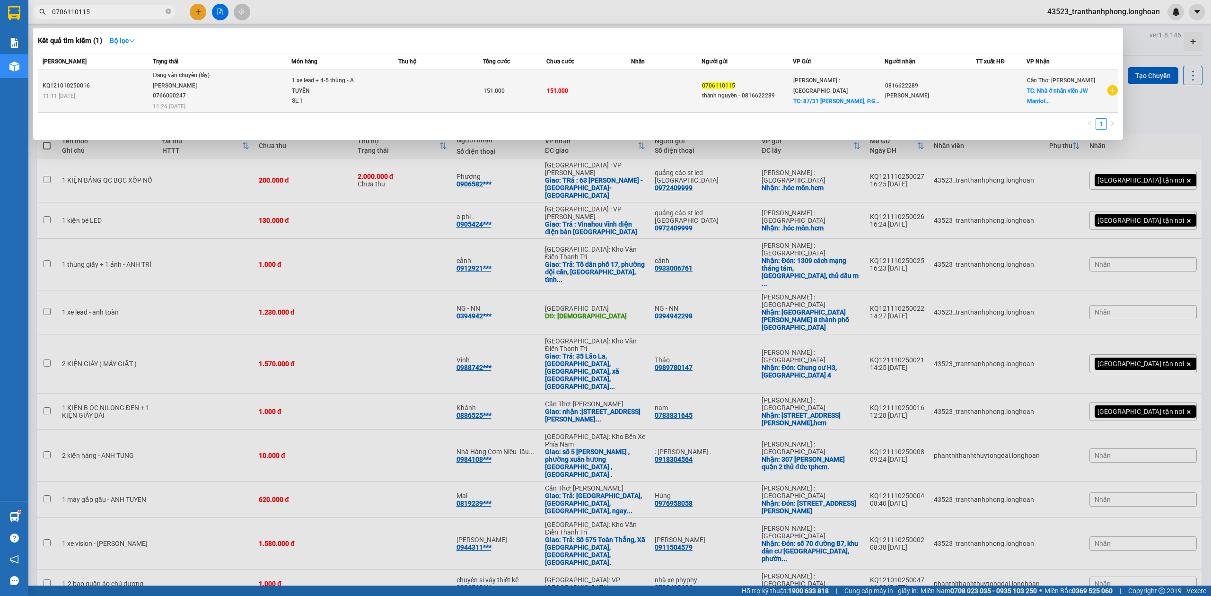
click at [319, 95] on div "1 xe lead + 4-5 thùng - A TUYẾN" at bounding box center [327, 86] width 71 height 20
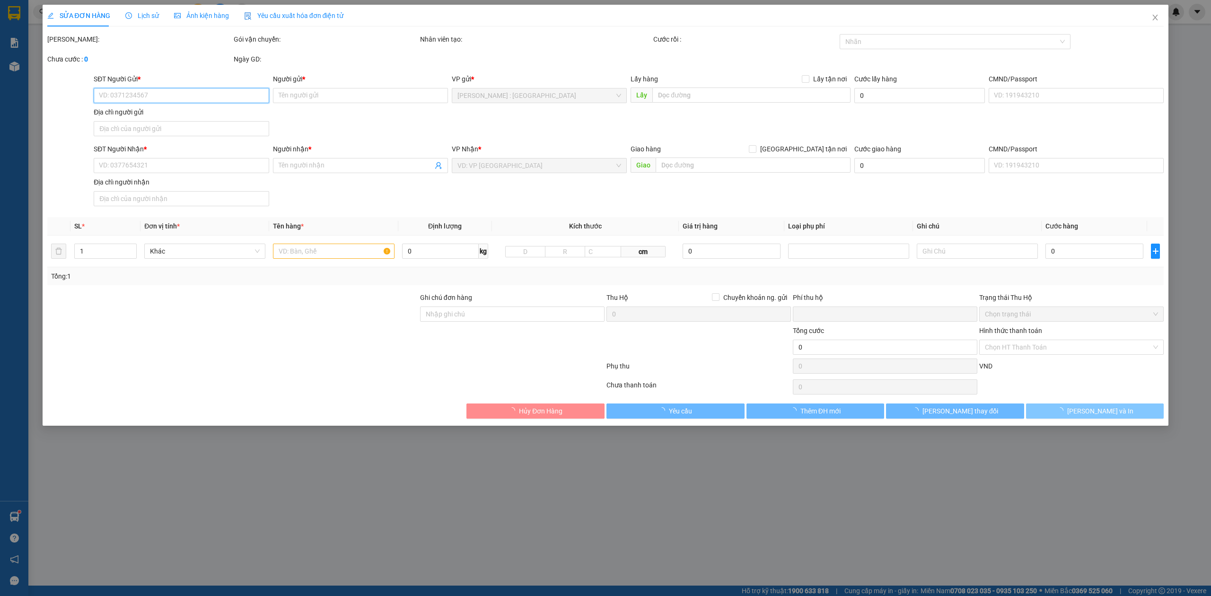
type input "0706110115"
type input "thành nguyễn - 0816622289"
checkbox input "true"
type input "87/31 Đinh Tiên Hoàng, P.Gia Định, quận 1"
type input "0816622289"
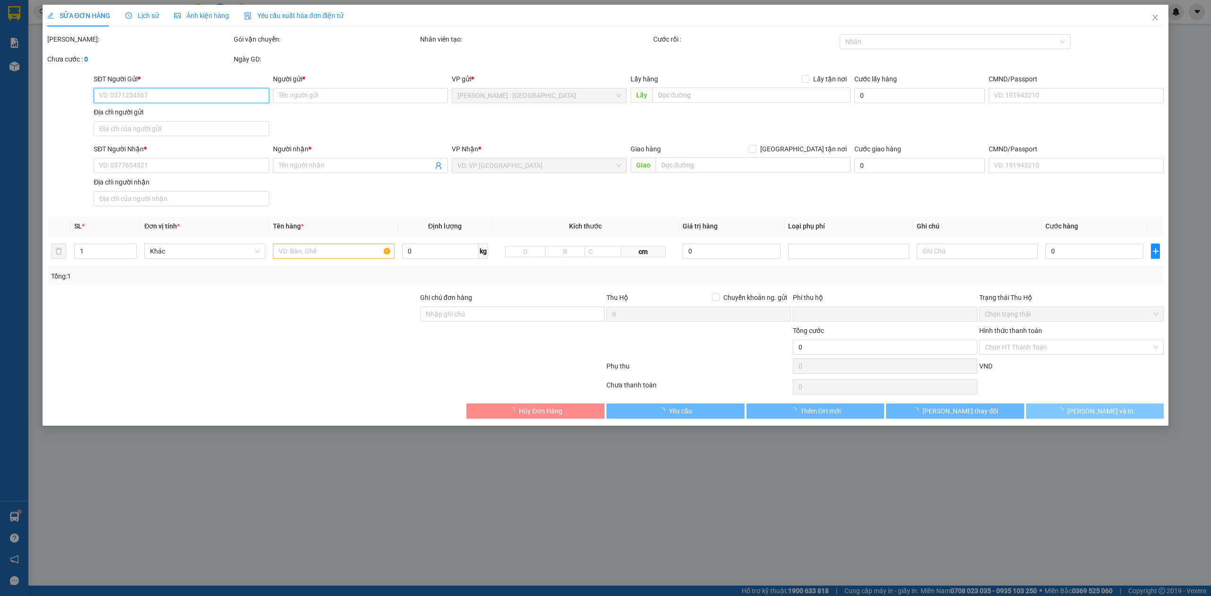
type input "nguyễn thành"
checkbox input "true"
type input "Nhà ở nhân viên JW Marriott Khu du lịch sinh thái bãi khem, An Thới, Đặc Khu Ph…"
type input "KHÔNG CHÌA KHÓA - KHÔNG CAVET"
type input "0"
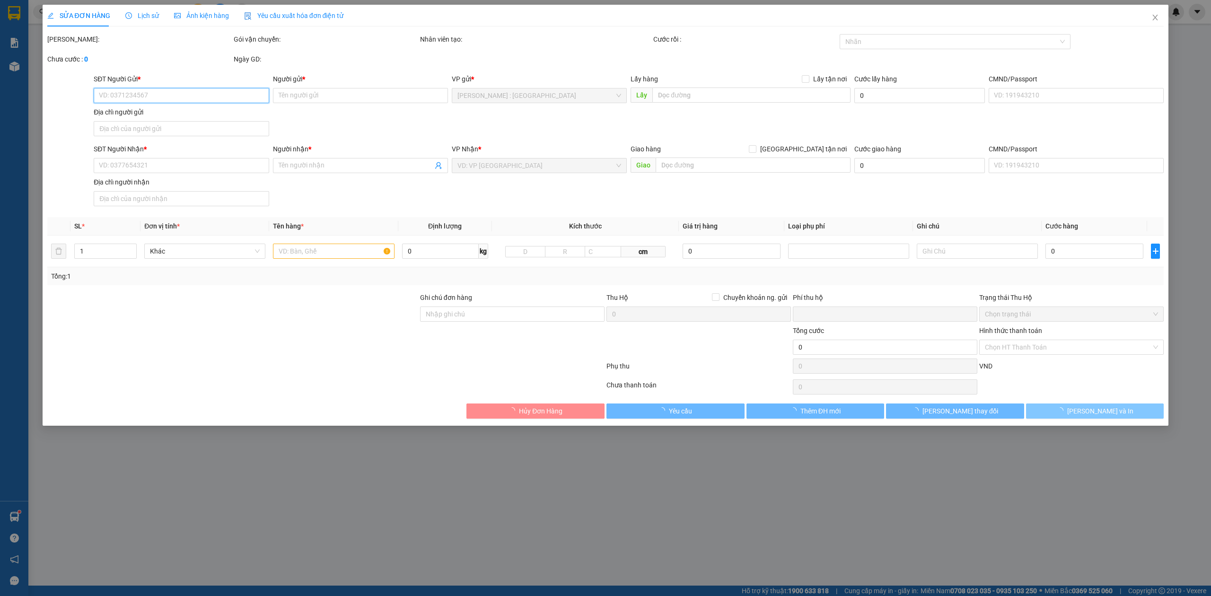
type input "1.550.000"
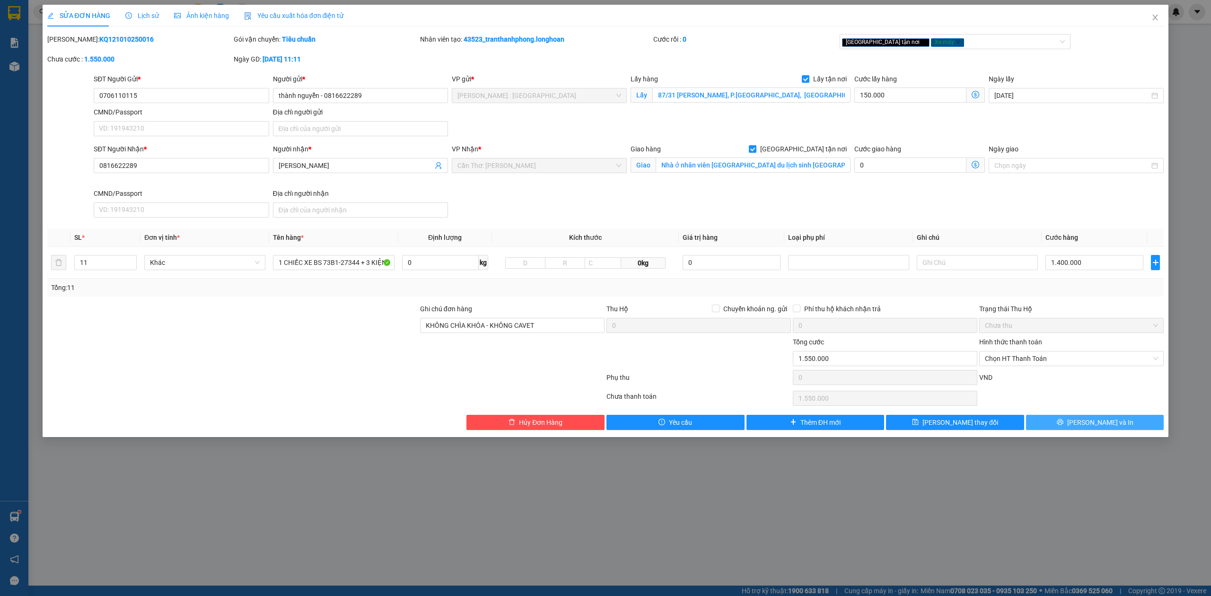
click at [1063, 424] on icon "printer" at bounding box center [1060, 422] width 6 height 6
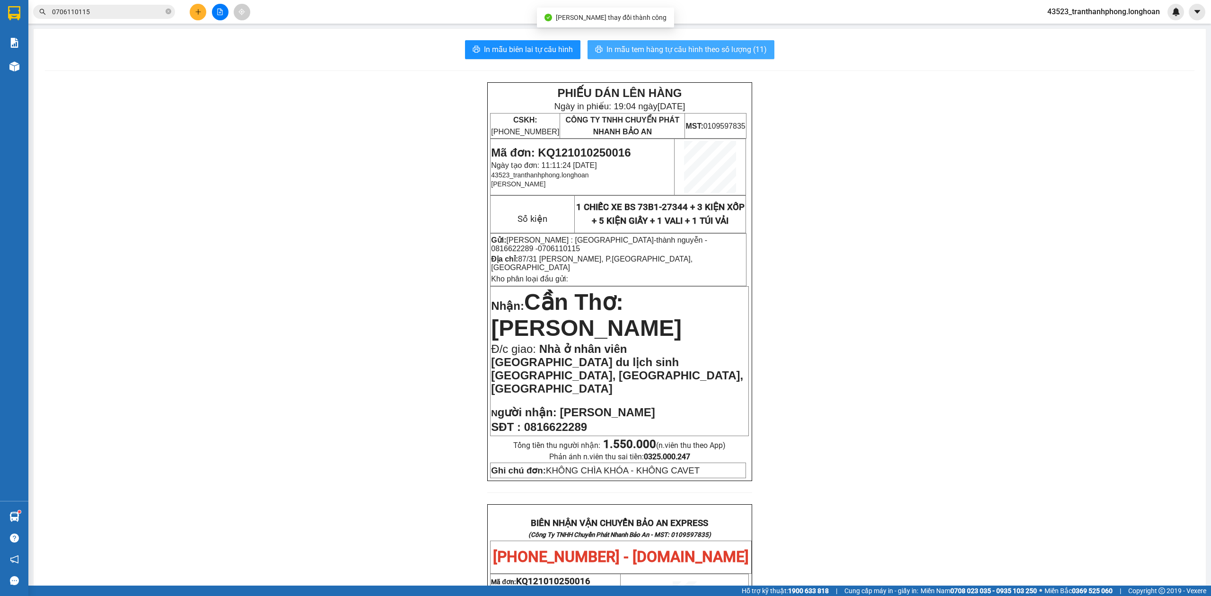
click at [710, 53] on span "In mẫu tem hàng tự cấu hình theo số lượng (11)" at bounding box center [686, 50] width 160 height 12
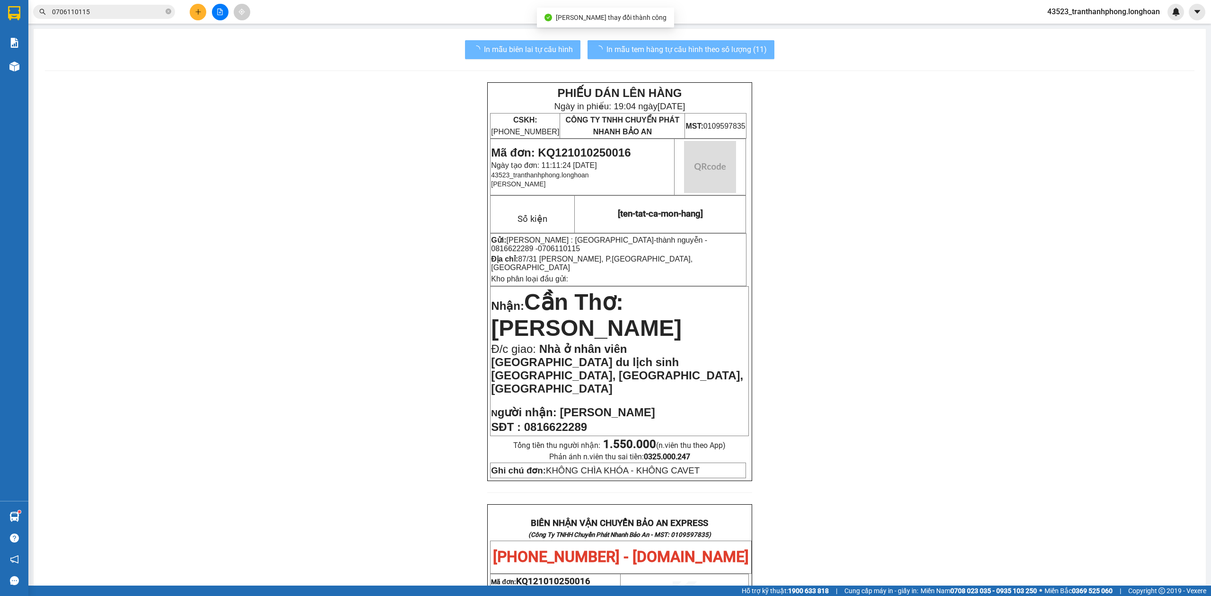
scroll to position [486, 0]
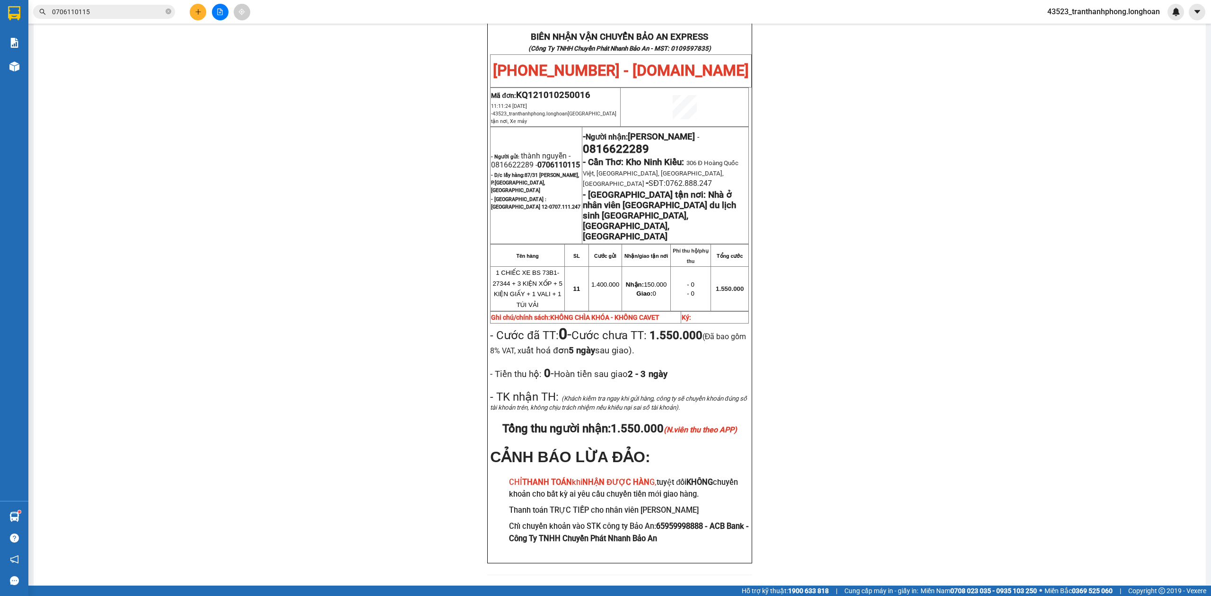
click at [636, 142] on span "0816622289" at bounding box center [616, 148] width 66 height 13
copy span "0816622289"
click at [918, 163] on div "PHIẾU DÁN LÊN HÀNG Ngày in phiếu: 19:04 ngày 11-10-2025 CSKH: 1900.06.88.33 CÔN…" at bounding box center [619, 91] width 1149 height 990
